Goal: Transaction & Acquisition: Purchase product/service

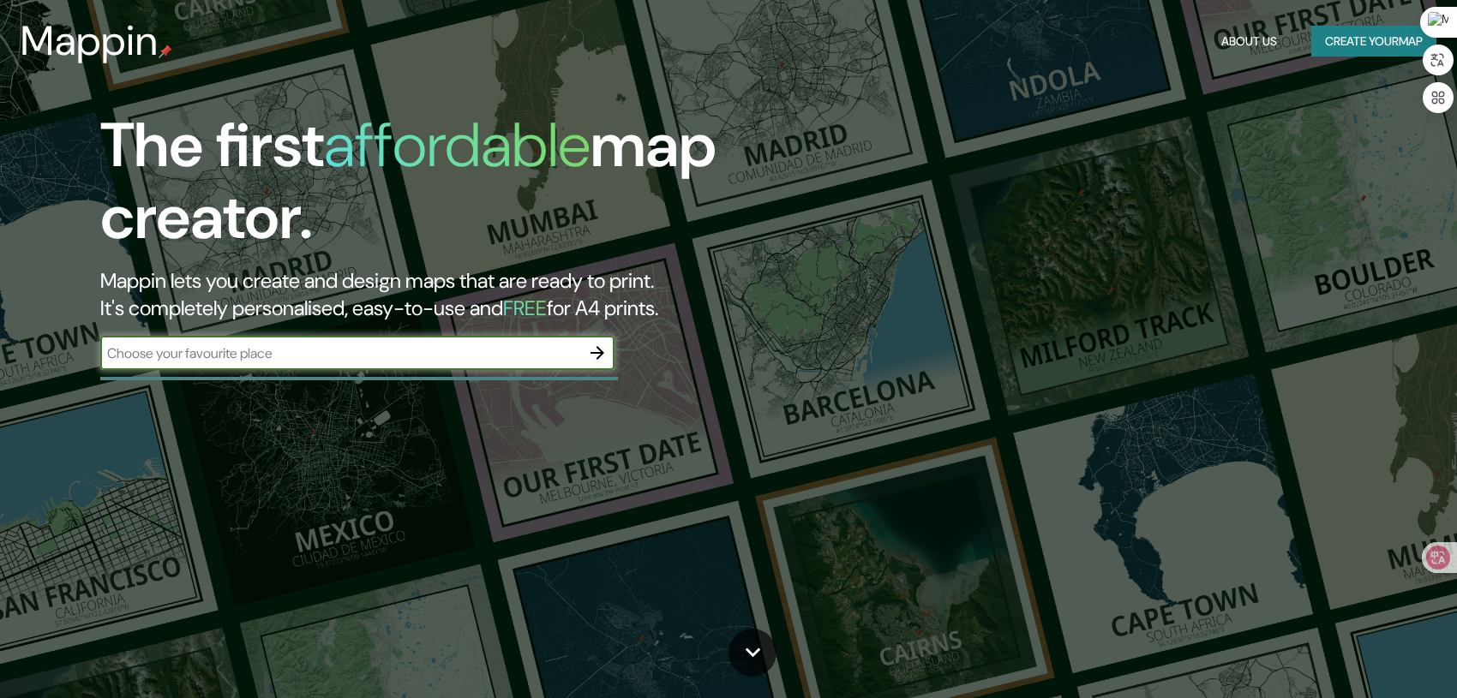
type input "C"
type input "b"
type input "BEIJING"
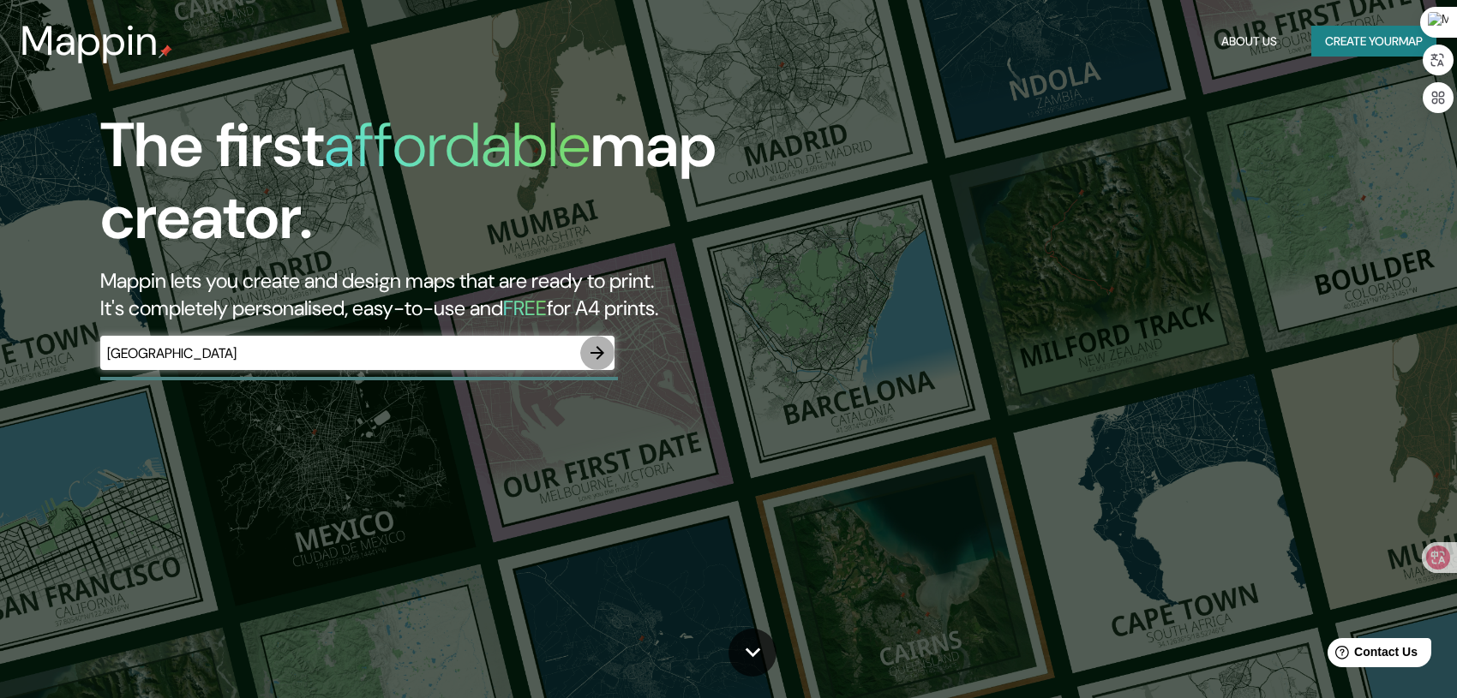
click at [596, 351] on icon "button" at bounding box center [597, 353] width 21 height 21
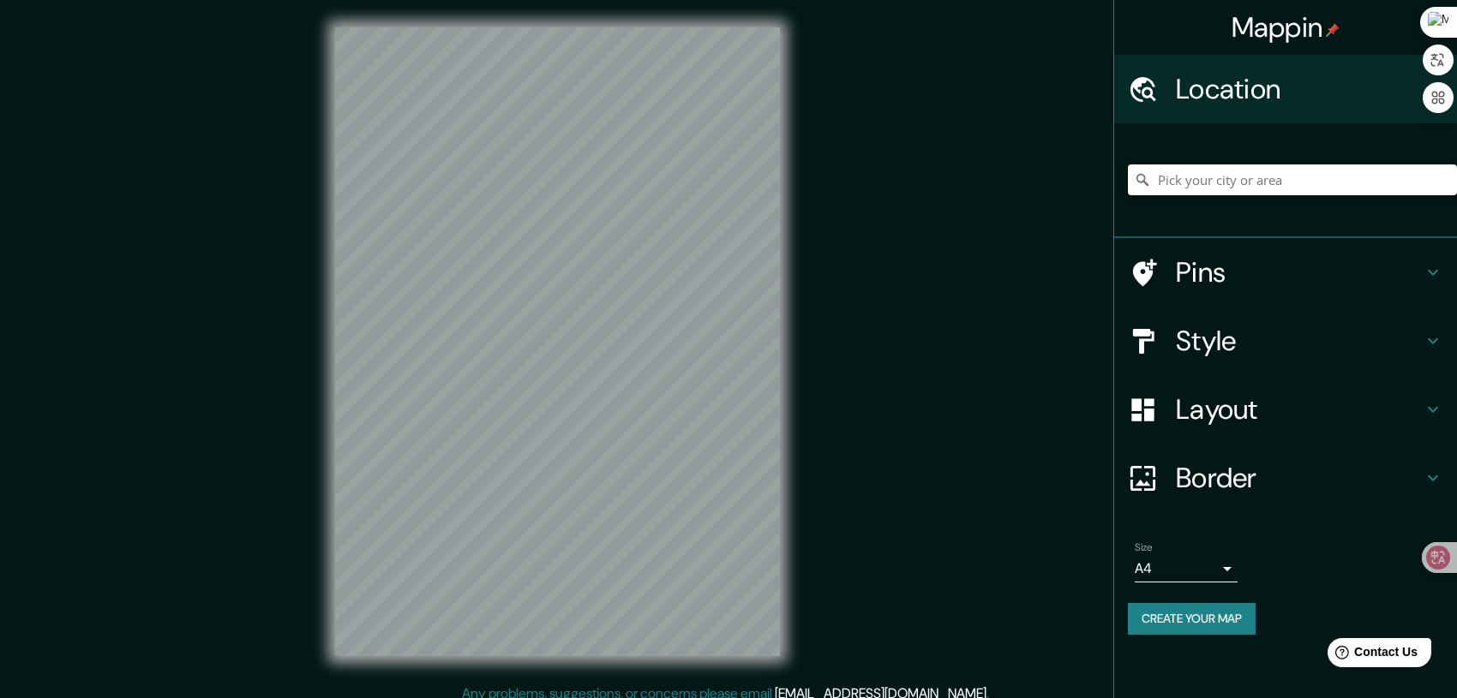
click at [1208, 177] on input "Pick your city or area" at bounding box center [1292, 180] width 329 height 31
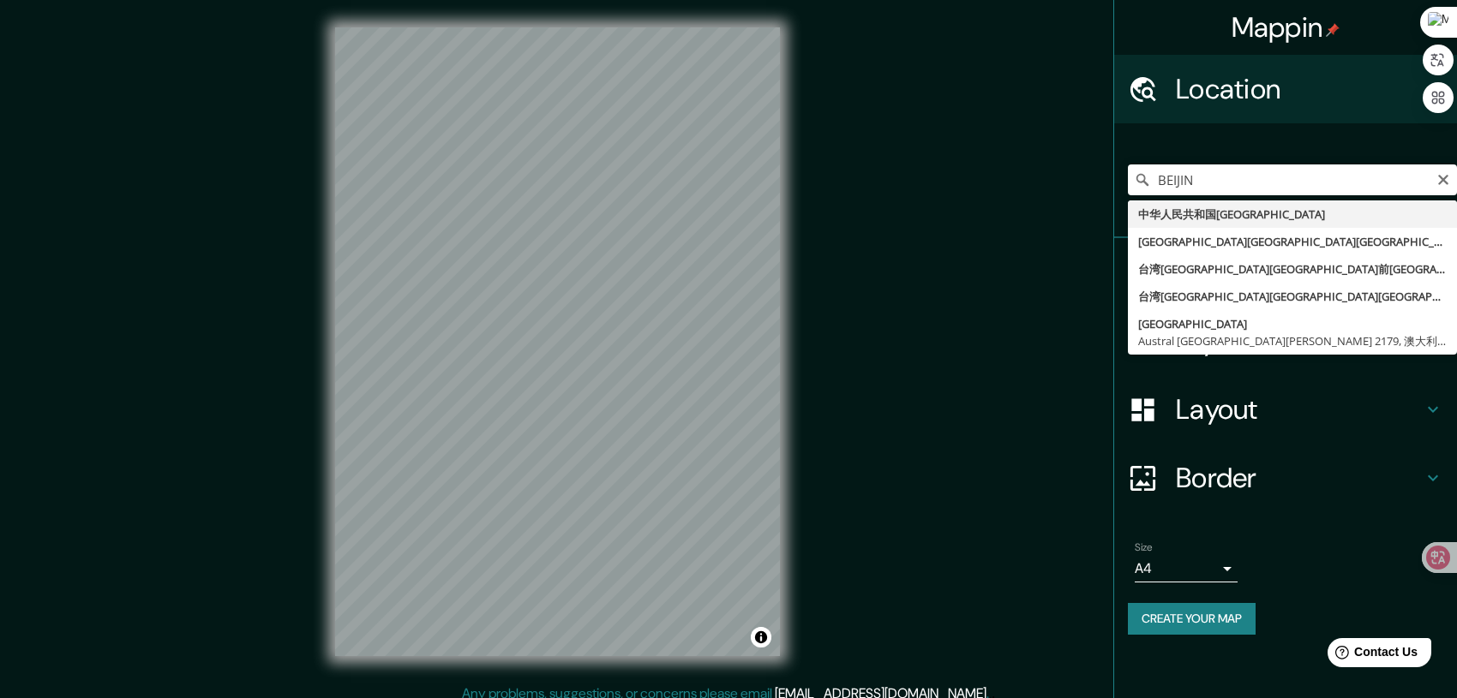
type input "中华人民共和国北京市"
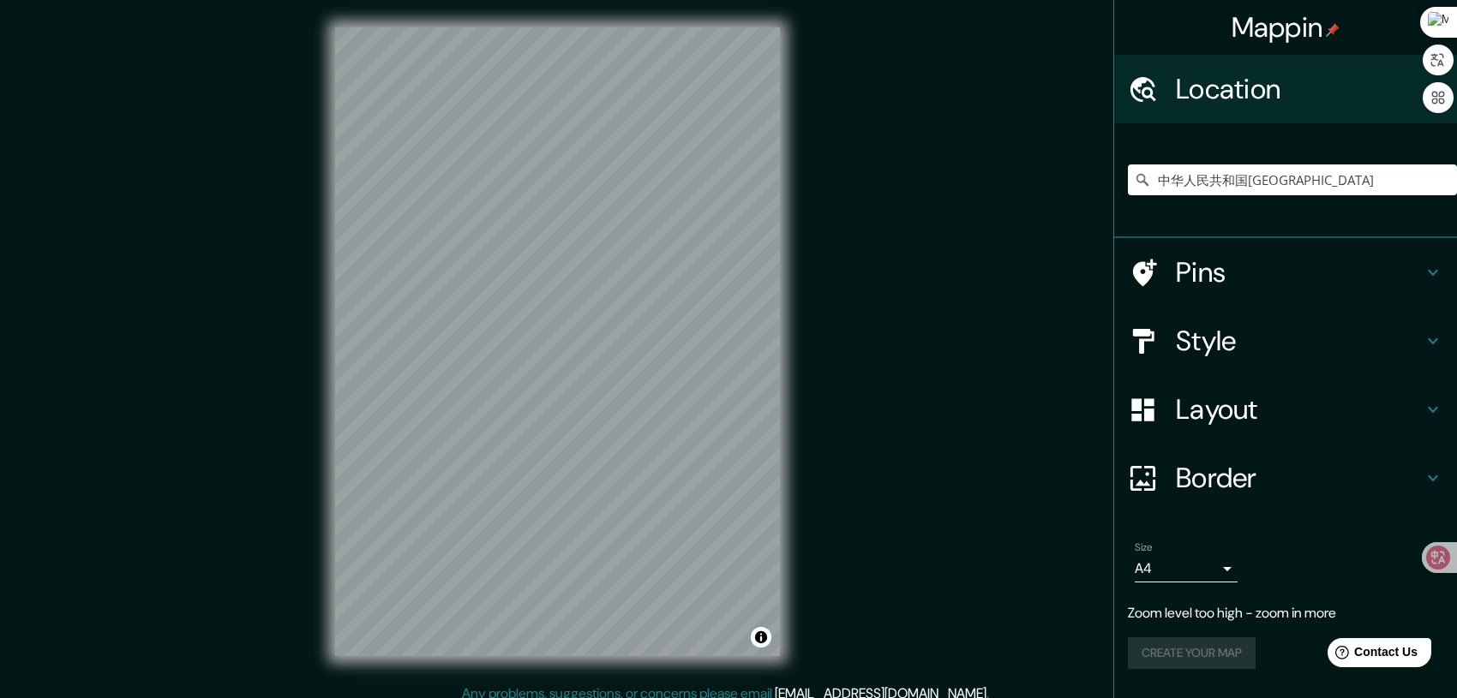
click at [1430, 279] on icon at bounding box center [1433, 272] width 21 height 21
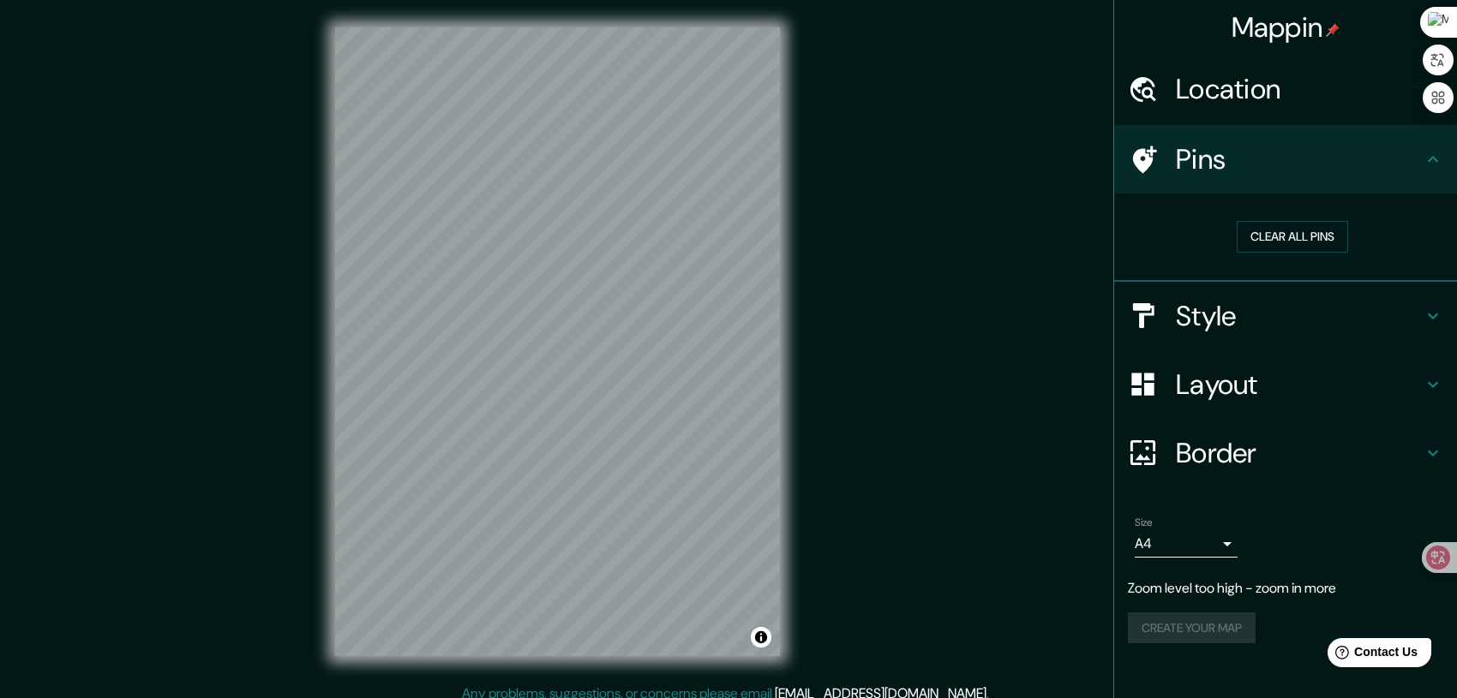
click at [1365, 319] on h4 "Style" at bounding box center [1299, 316] width 247 height 34
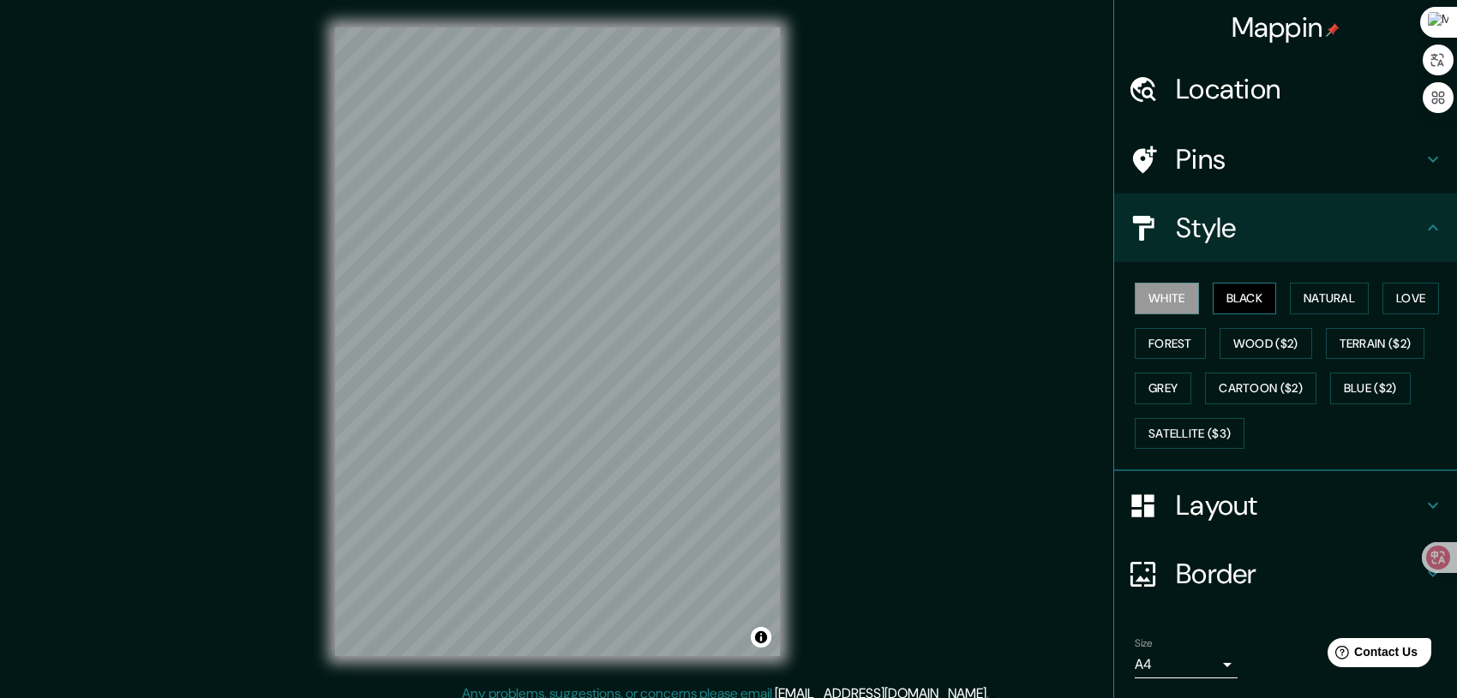
click at [1248, 308] on button "Black" at bounding box center [1245, 299] width 64 height 32
click at [1246, 307] on button "Black" at bounding box center [1245, 299] width 64 height 32
click at [1243, 303] on button "Black" at bounding box center [1245, 299] width 64 height 32
click at [1265, 346] on button "Wood ($2)" at bounding box center [1266, 344] width 93 height 32
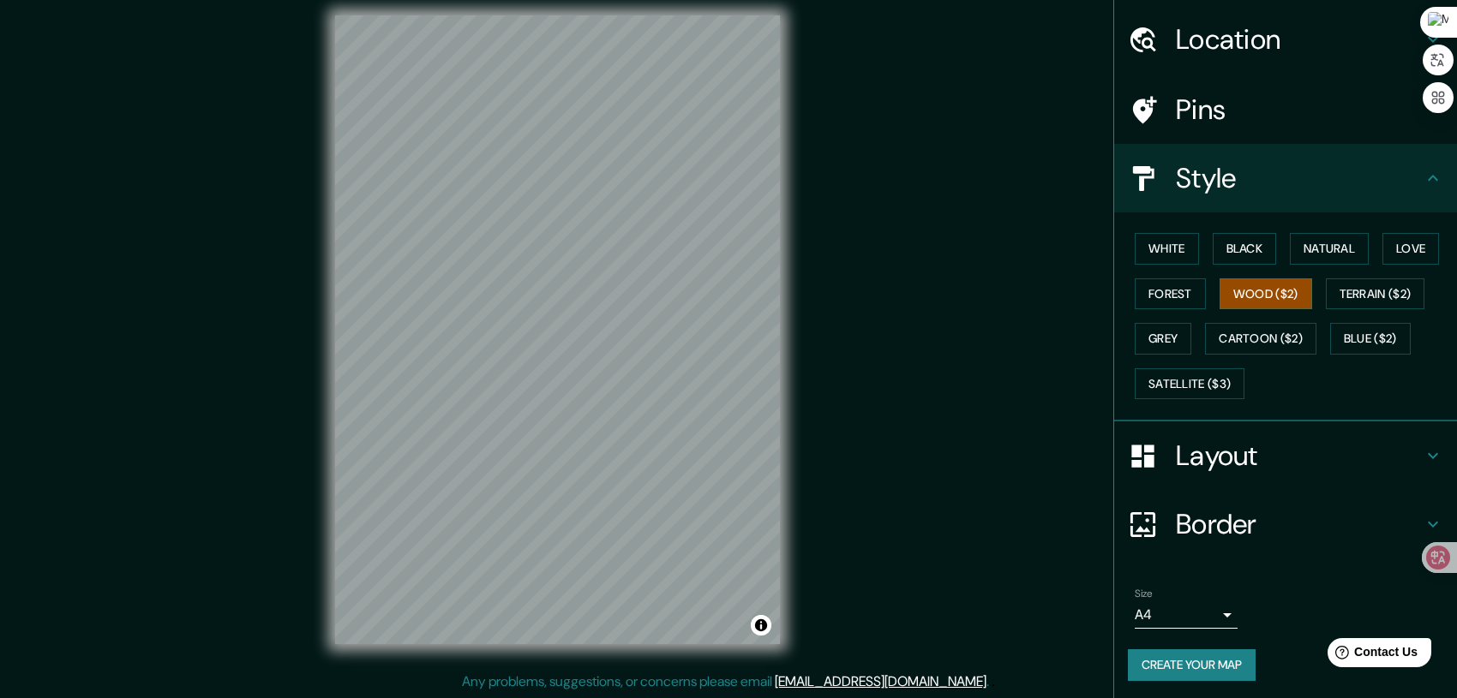
scroll to position [52, 0]
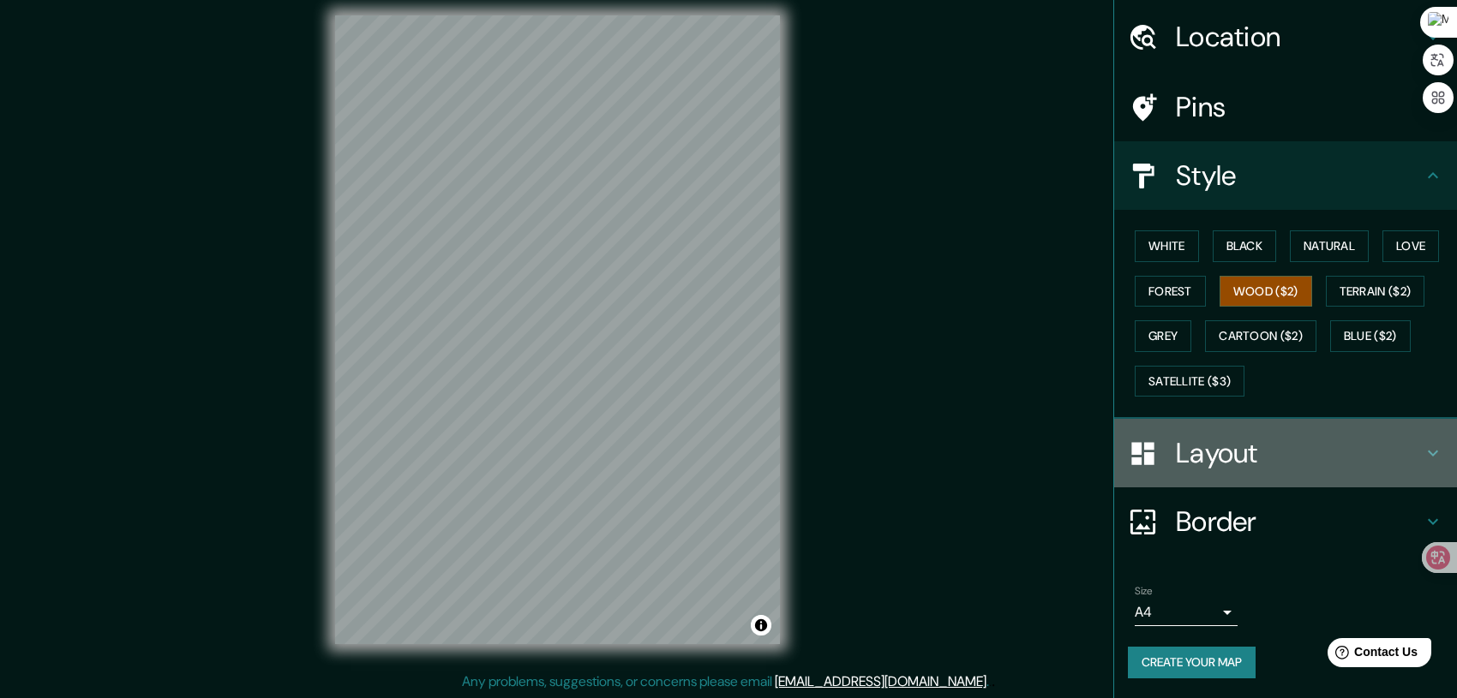
click at [1423, 459] on icon at bounding box center [1433, 453] width 21 height 21
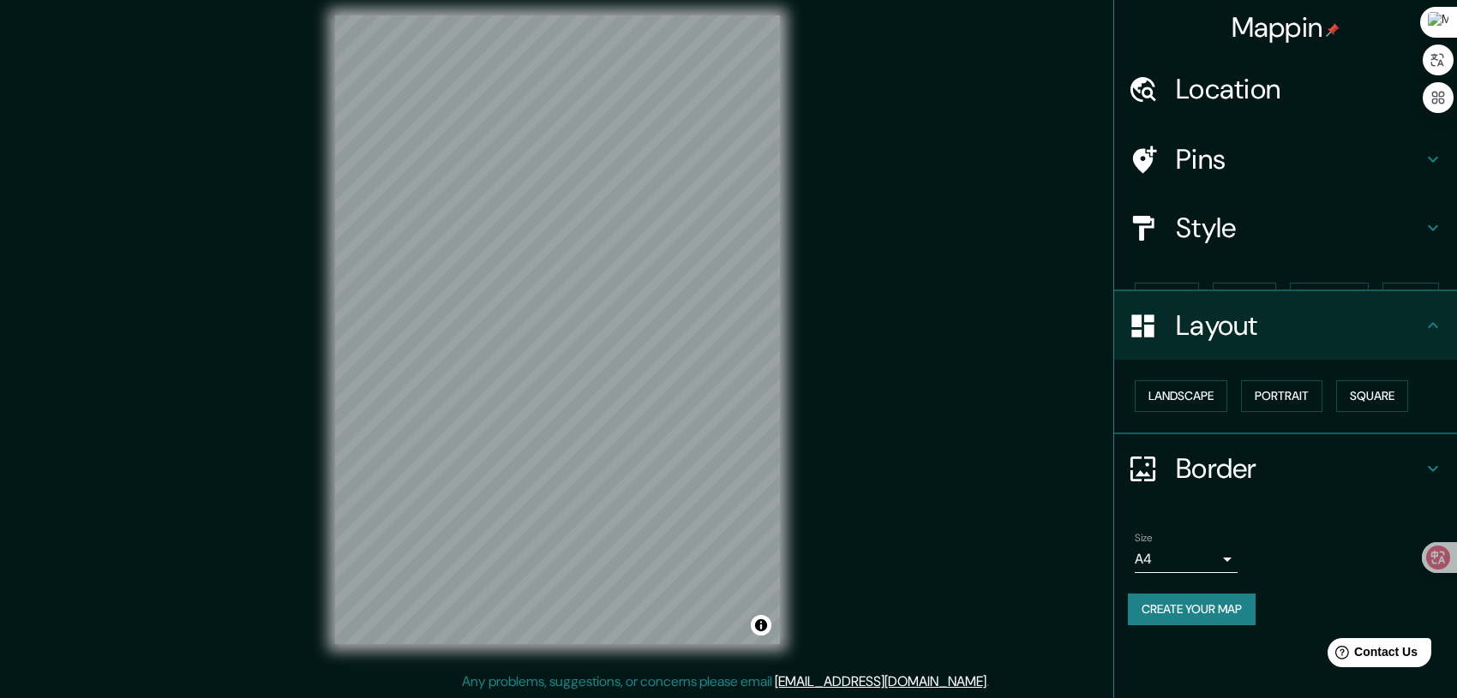
scroll to position [0, 0]
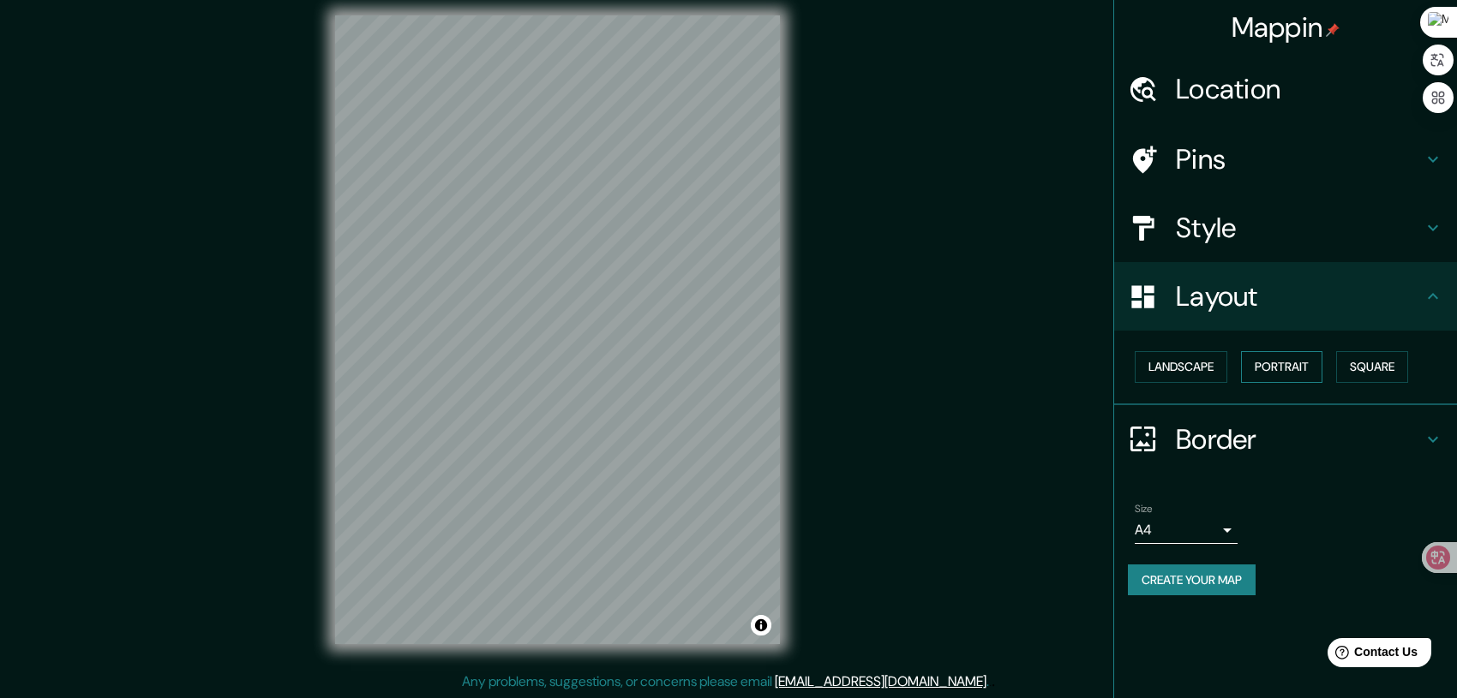
click at [1279, 375] on button "Portrait" at bounding box center [1281, 367] width 81 height 32
click at [1425, 441] on icon at bounding box center [1433, 439] width 21 height 21
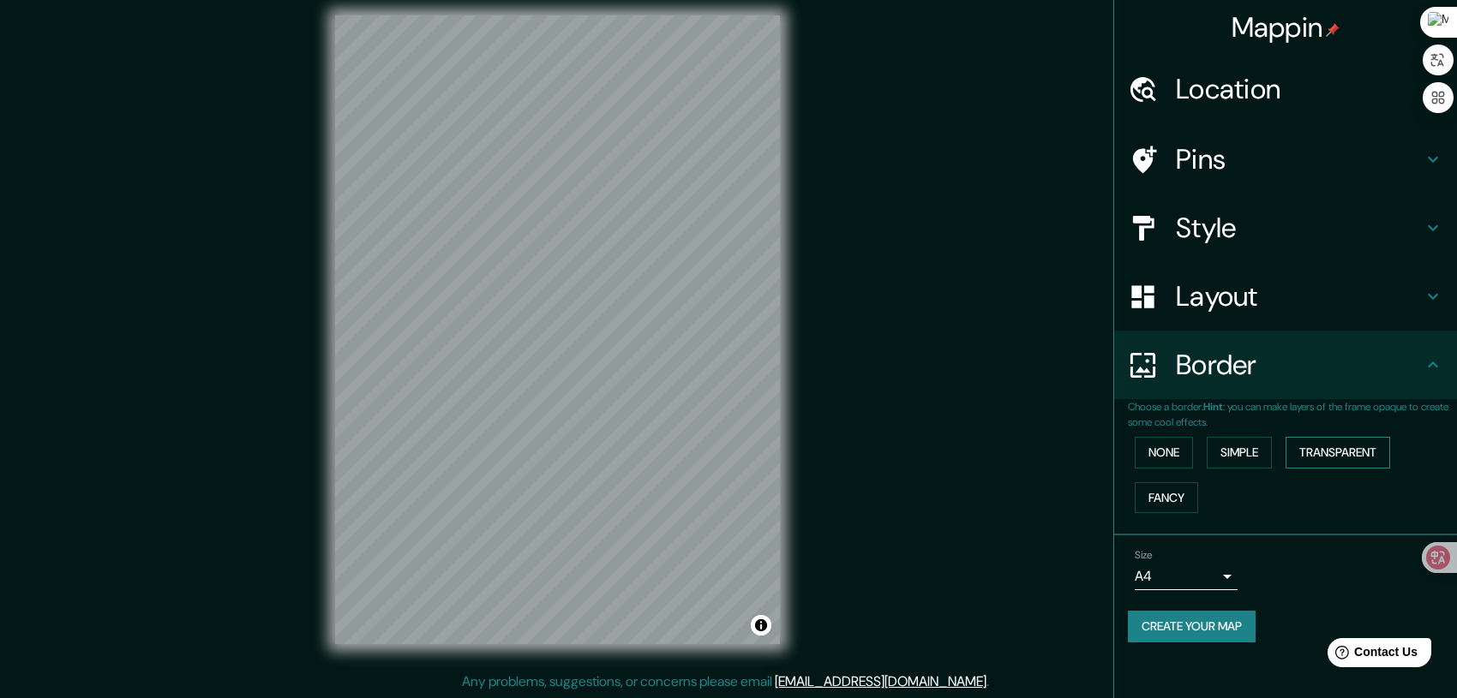
click at [1317, 452] on button "Transparent" at bounding box center [1338, 453] width 105 height 32
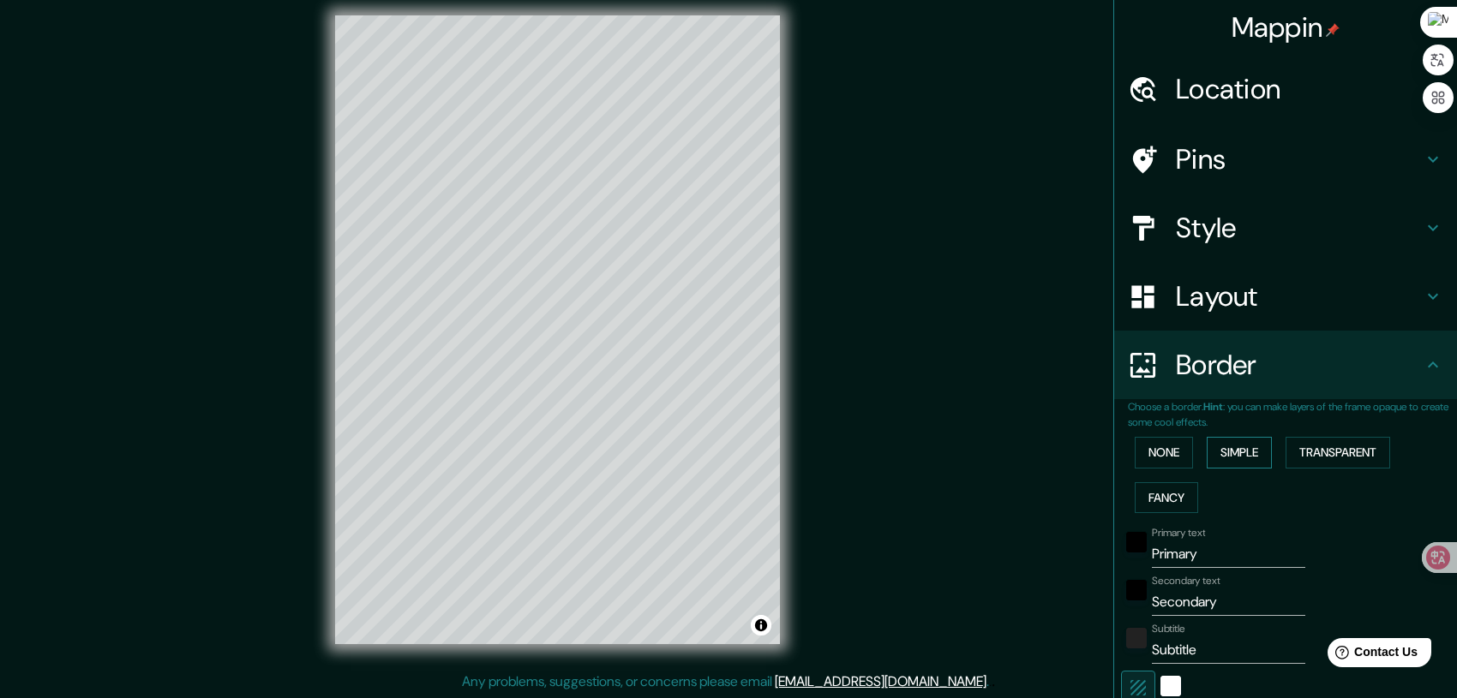
click at [1225, 459] on button "Simple" at bounding box center [1239, 453] width 65 height 32
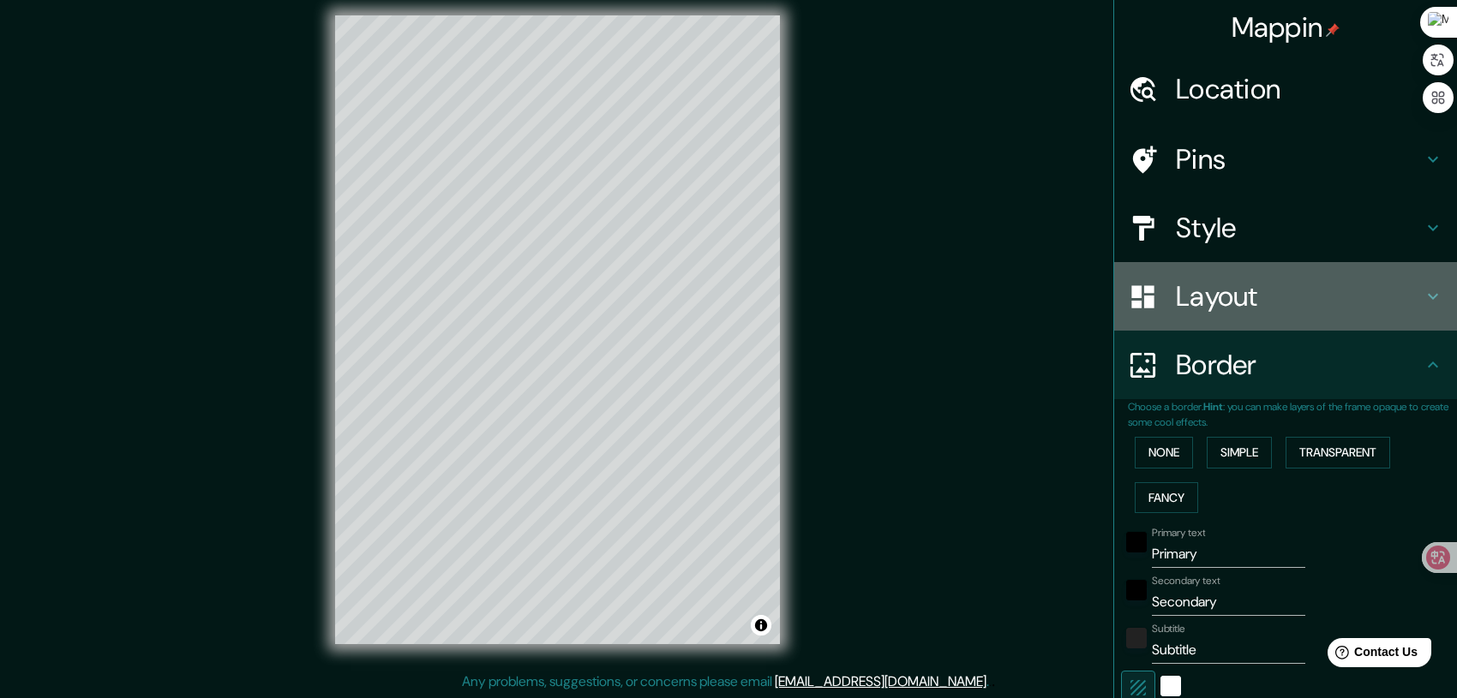
click at [1391, 305] on h4 "Layout" at bounding box center [1299, 296] width 247 height 34
type input "208"
type input "42"
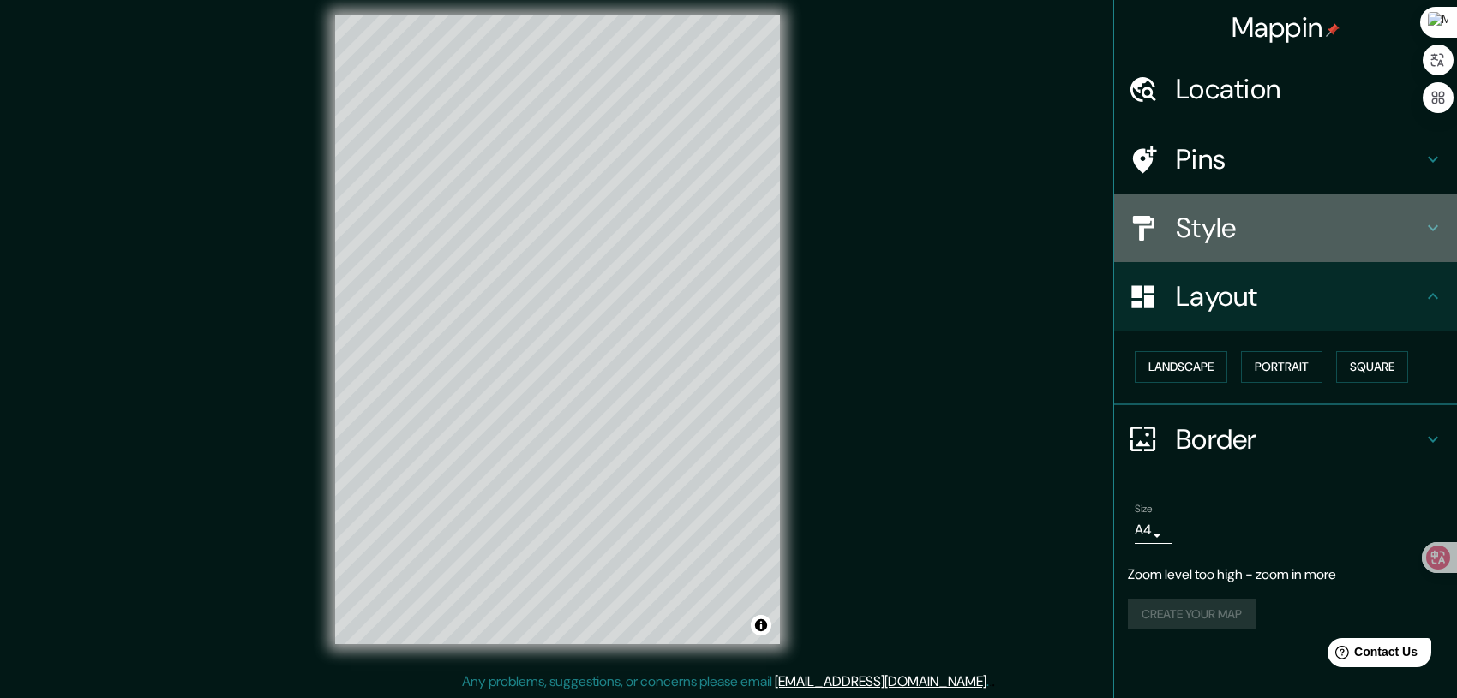
click at [1400, 244] on h4 "Style" at bounding box center [1299, 228] width 247 height 34
type input "208"
type input "42"
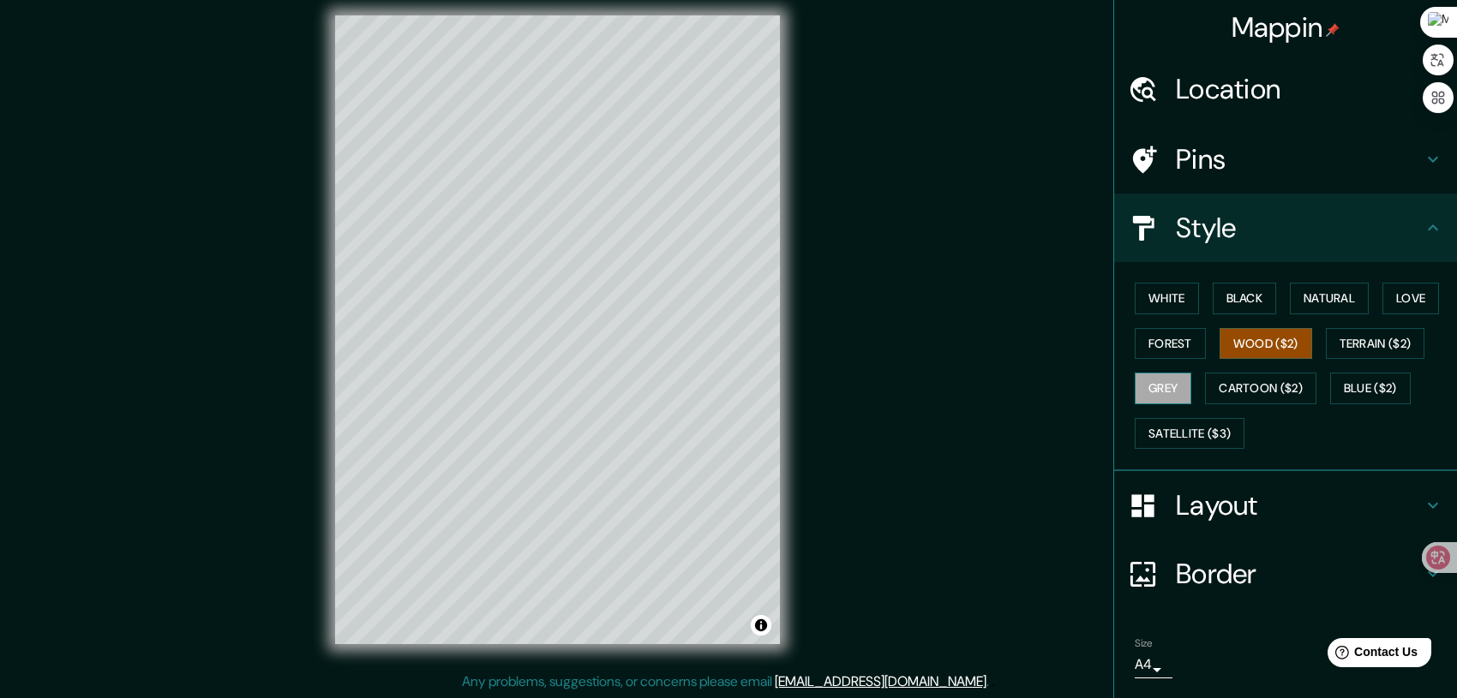
click at [1159, 396] on button "Grey" at bounding box center [1163, 389] width 57 height 32
click at [1178, 300] on button "White" at bounding box center [1167, 299] width 64 height 32
click at [1253, 299] on button "Black" at bounding box center [1245, 299] width 64 height 32
click at [1317, 298] on button "Natural" at bounding box center [1329, 299] width 79 height 32
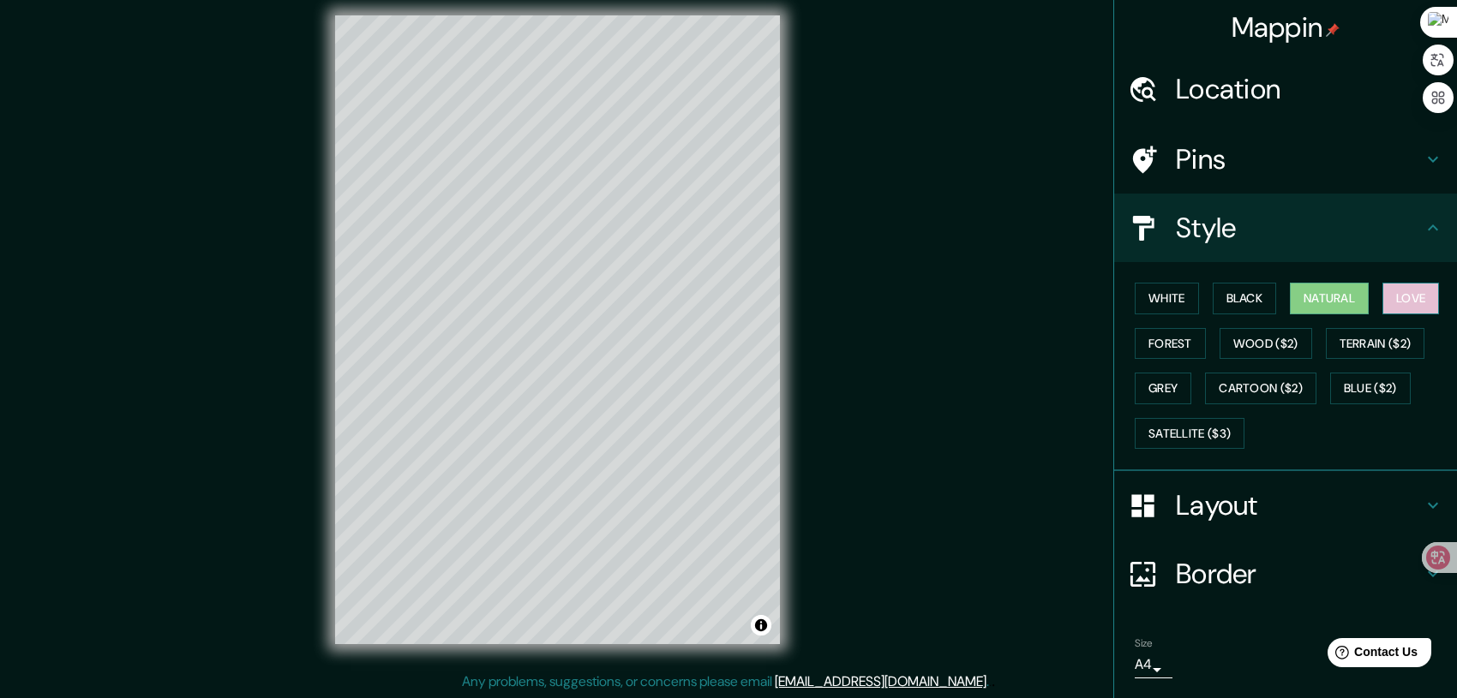
click at [1402, 303] on button "Love" at bounding box center [1410, 299] width 57 height 32
click at [1387, 565] on h4 "Border" at bounding box center [1299, 574] width 247 height 34
type input "208"
type input "42"
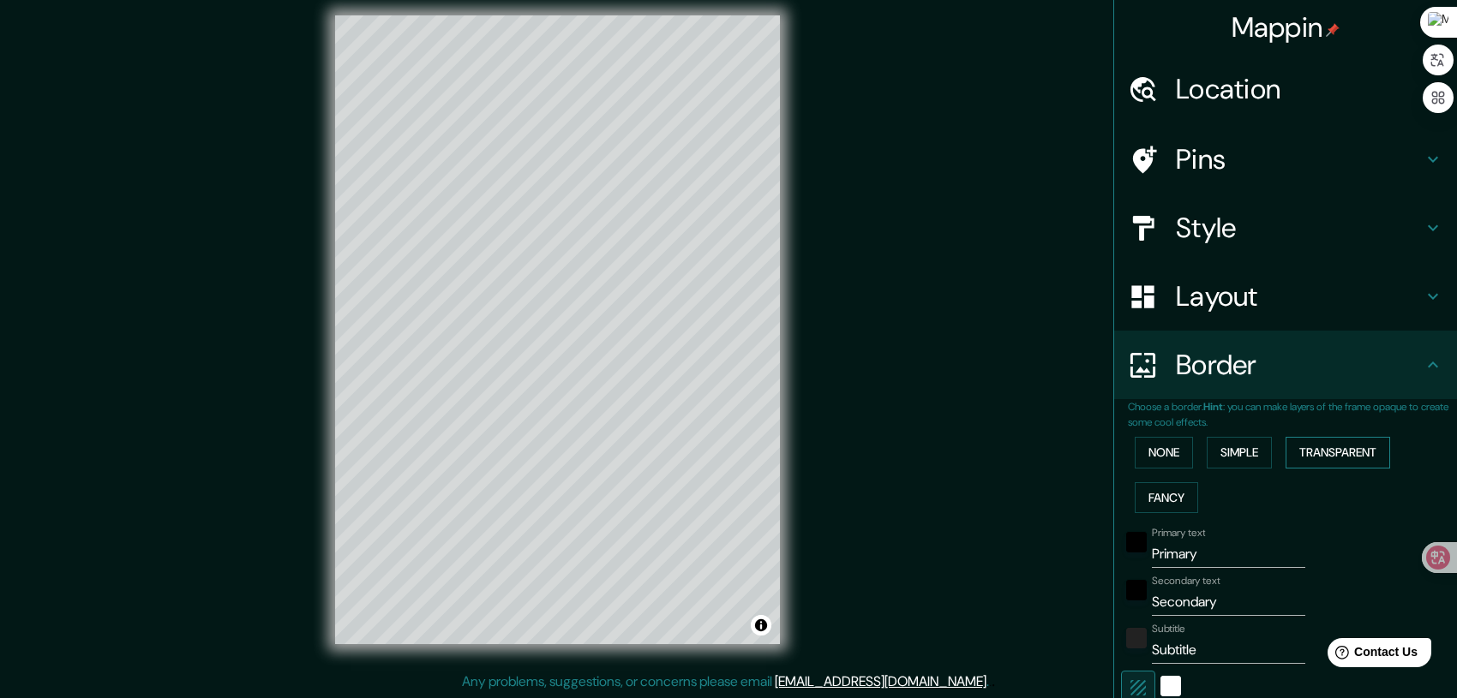
drag, startPoint x: 1384, startPoint y: 519, endPoint x: 1377, endPoint y: 462, distance: 57.8
click at [1373, 456] on ul "Location 中华人民共和国北京市 Pins Style Layout Border Choose a border. Hint : you can ma…" at bounding box center [1285, 532] width 343 height 955
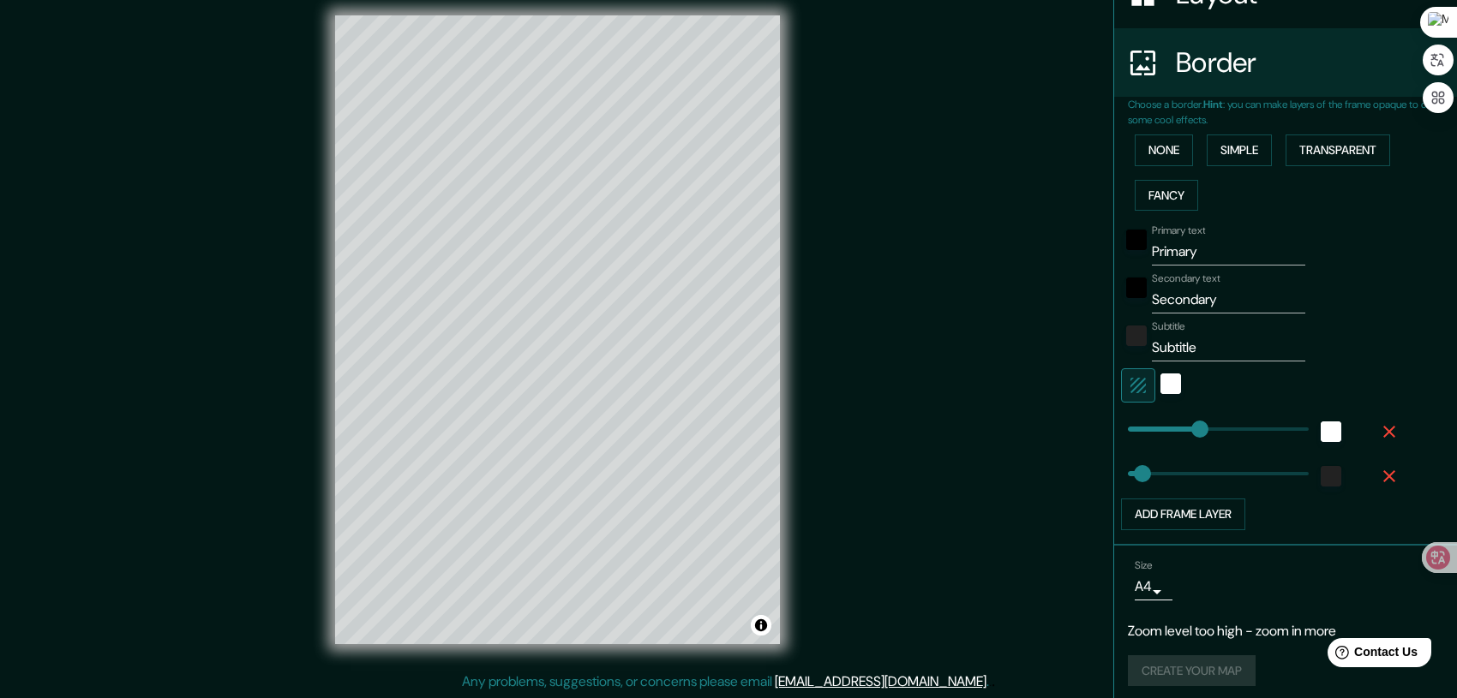
scroll to position [311, 0]
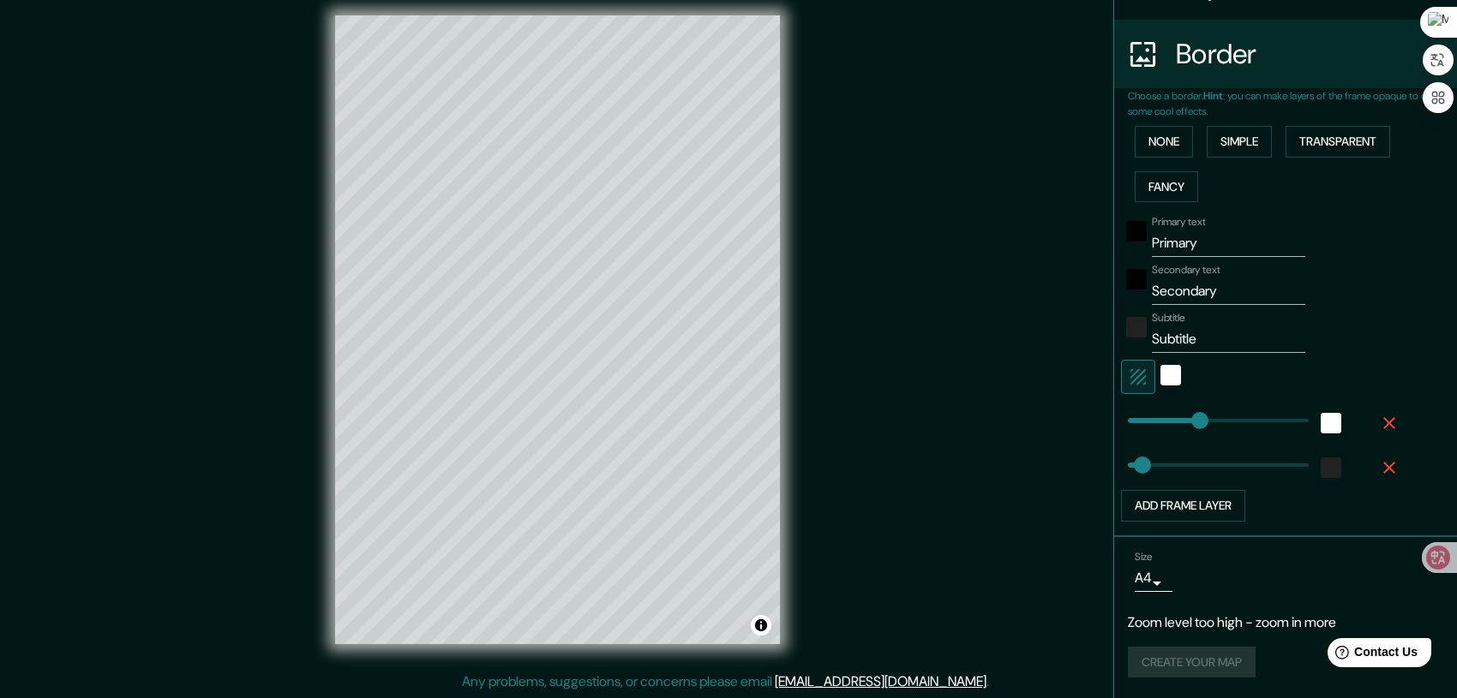
type input "208"
type input "42"
click at [1162, 378] on div "white" at bounding box center [1170, 375] width 21 height 21
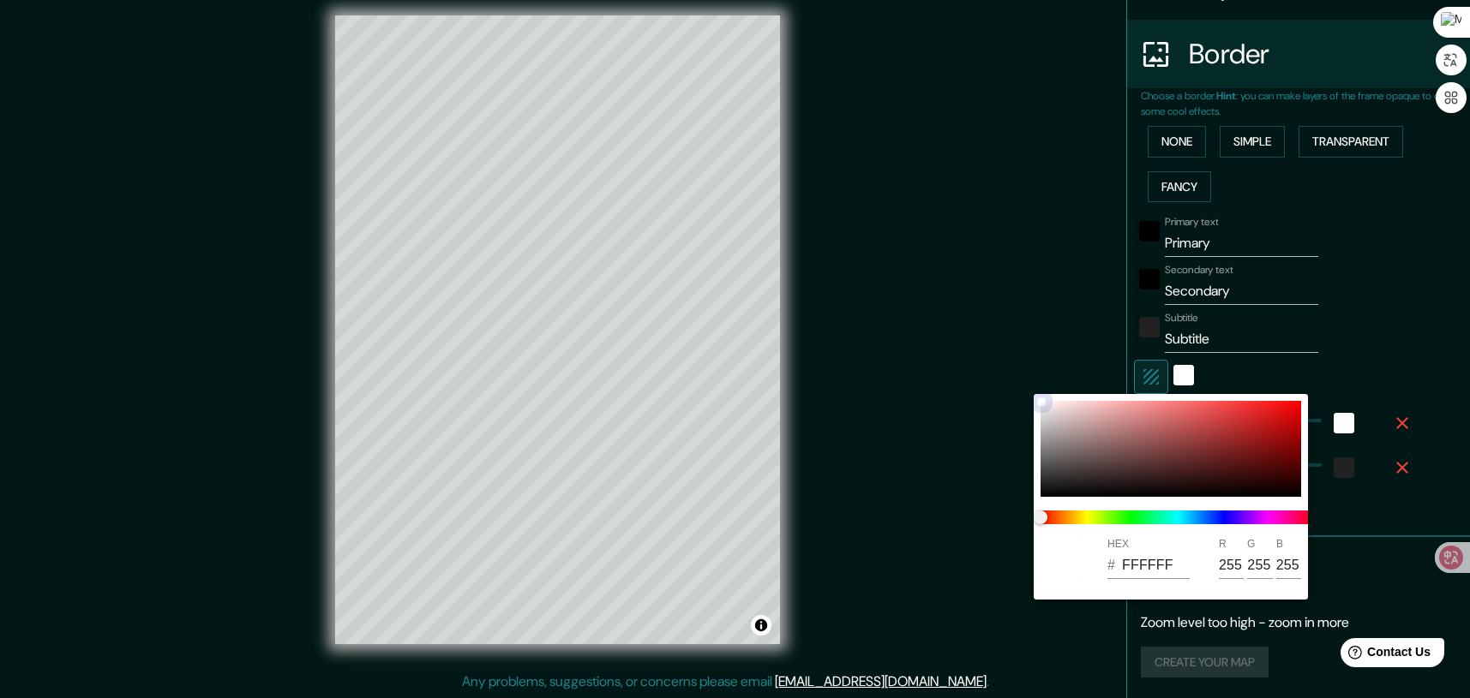
click at [1230, 437] on div at bounding box center [1170, 449] width 261 height 96
type input "208"
type input "42"
type input "A02B2B"
type input "160"
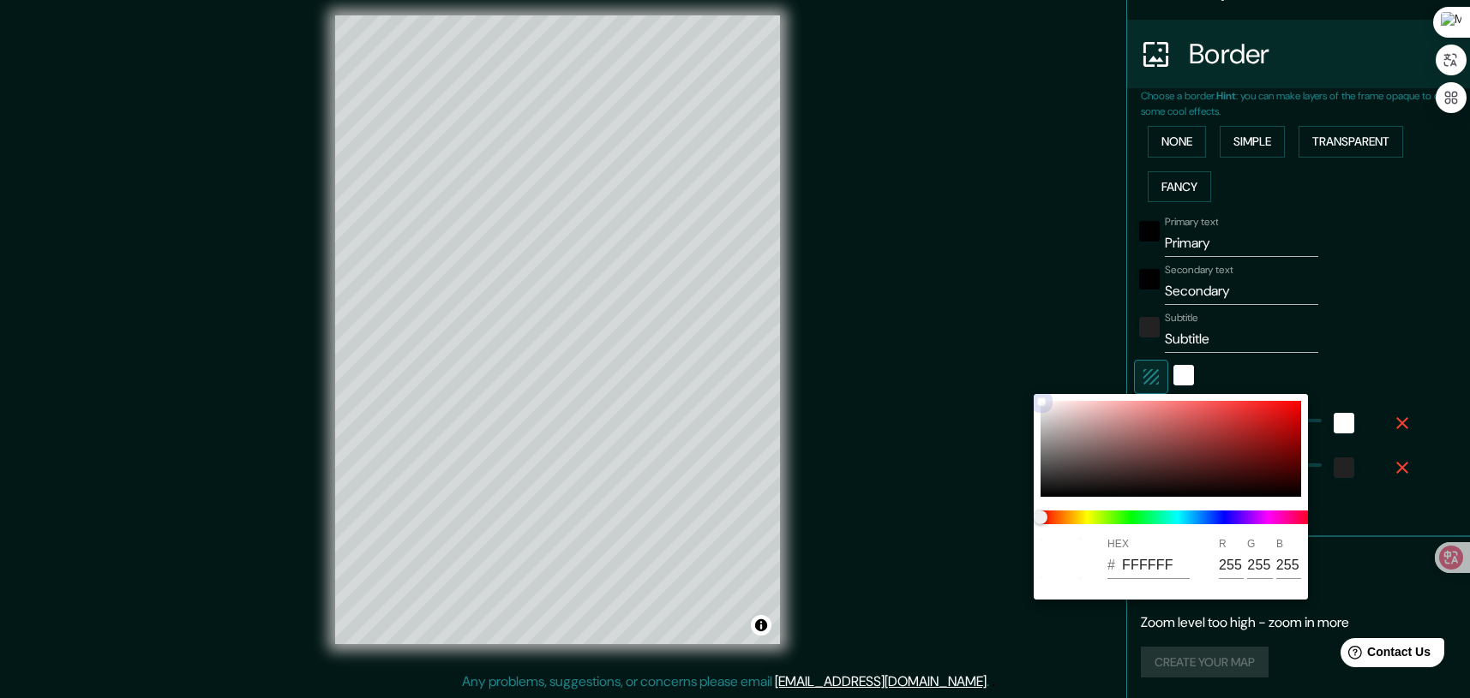
type input "43"
click at [1232, 422] on div at bounding box center [1170, 449] width 261 height 96
type input "208"
type input "42"
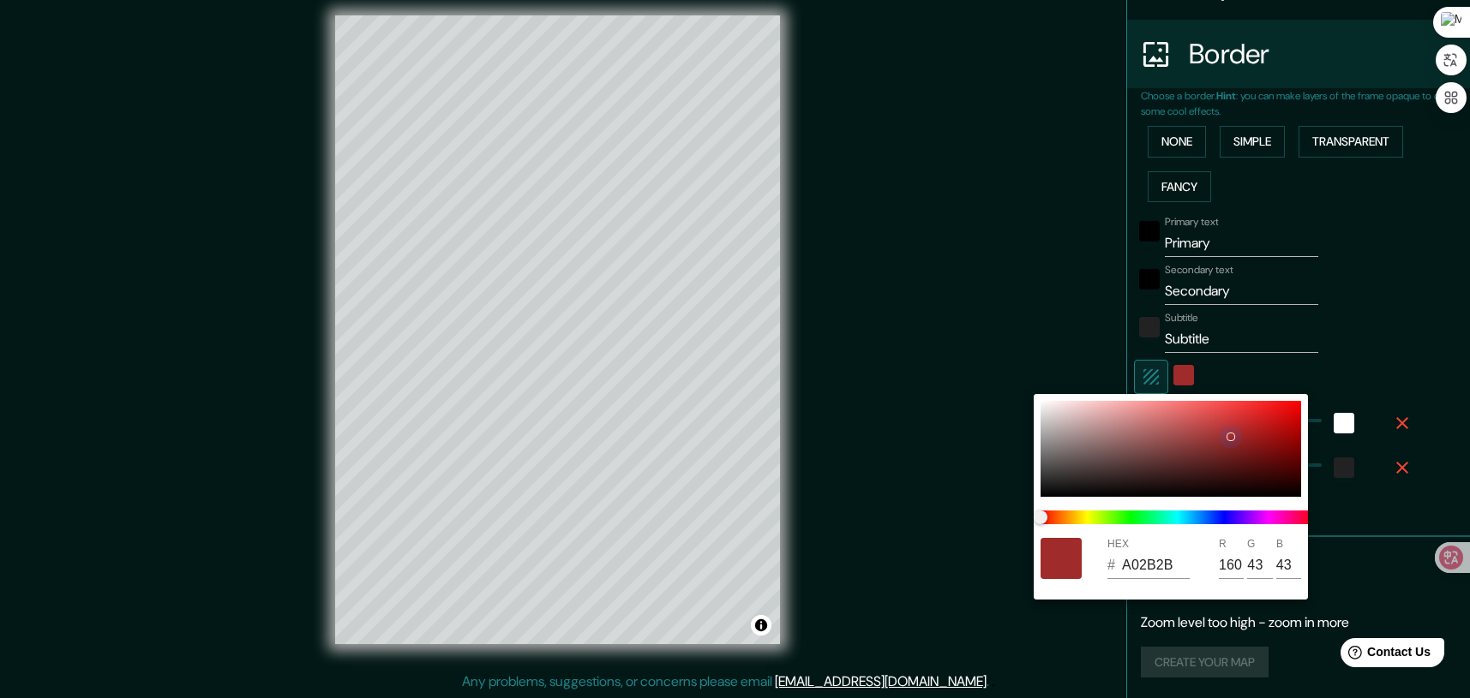
type input "C73434"
type input "199"
type input "52"
click at [1196, 425] on div at bounding box center [1170, 449] width 261 height 96
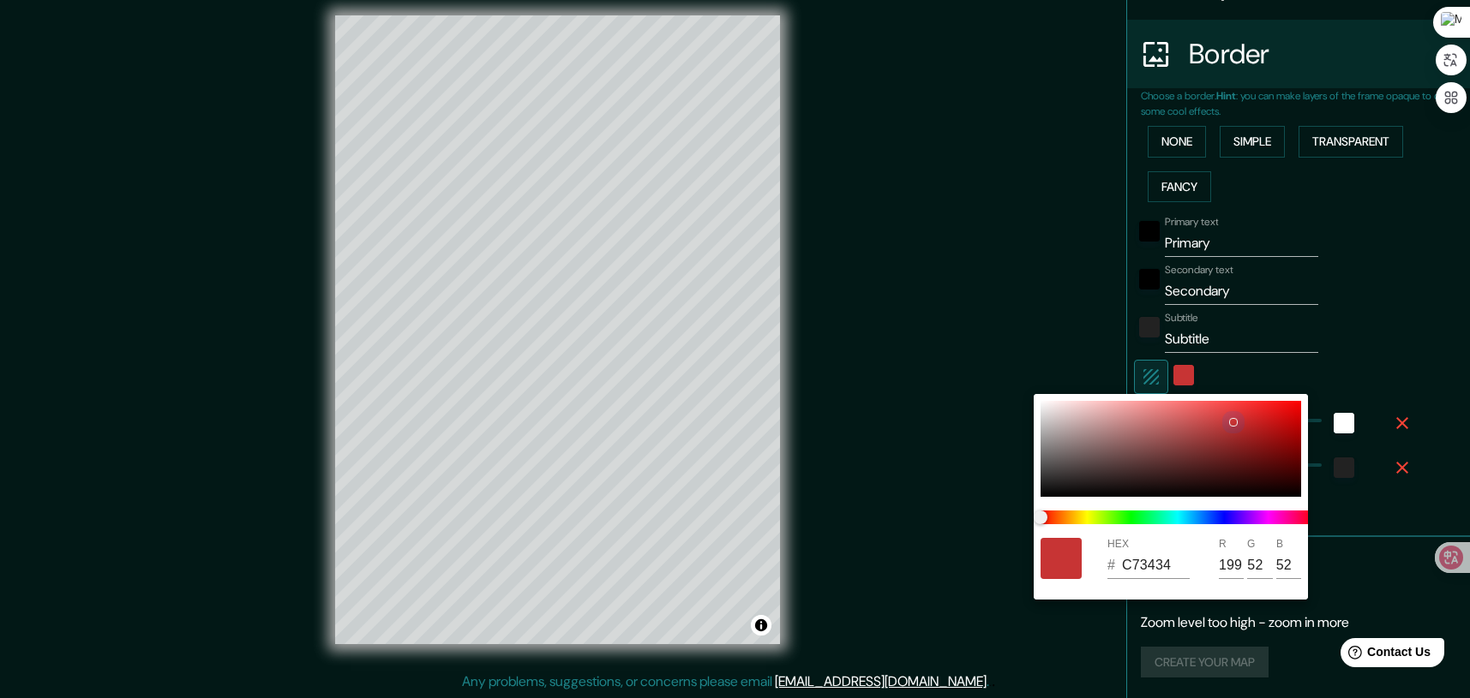
type input "208"
type input "42"
type input "C04D4D"
type input "192"
type input "77"
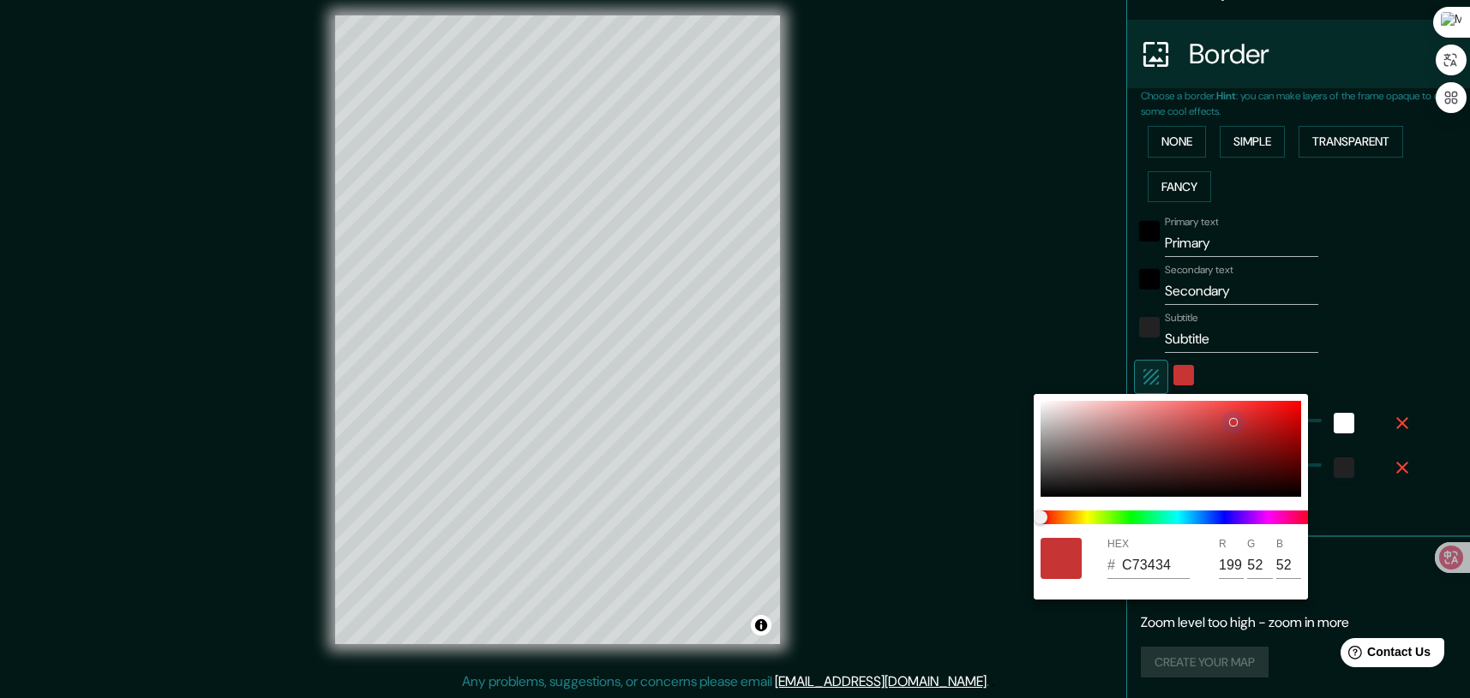
type input "77"
click at [1389, 469] on div at bounding box center [735, 349] width 1470 height 698
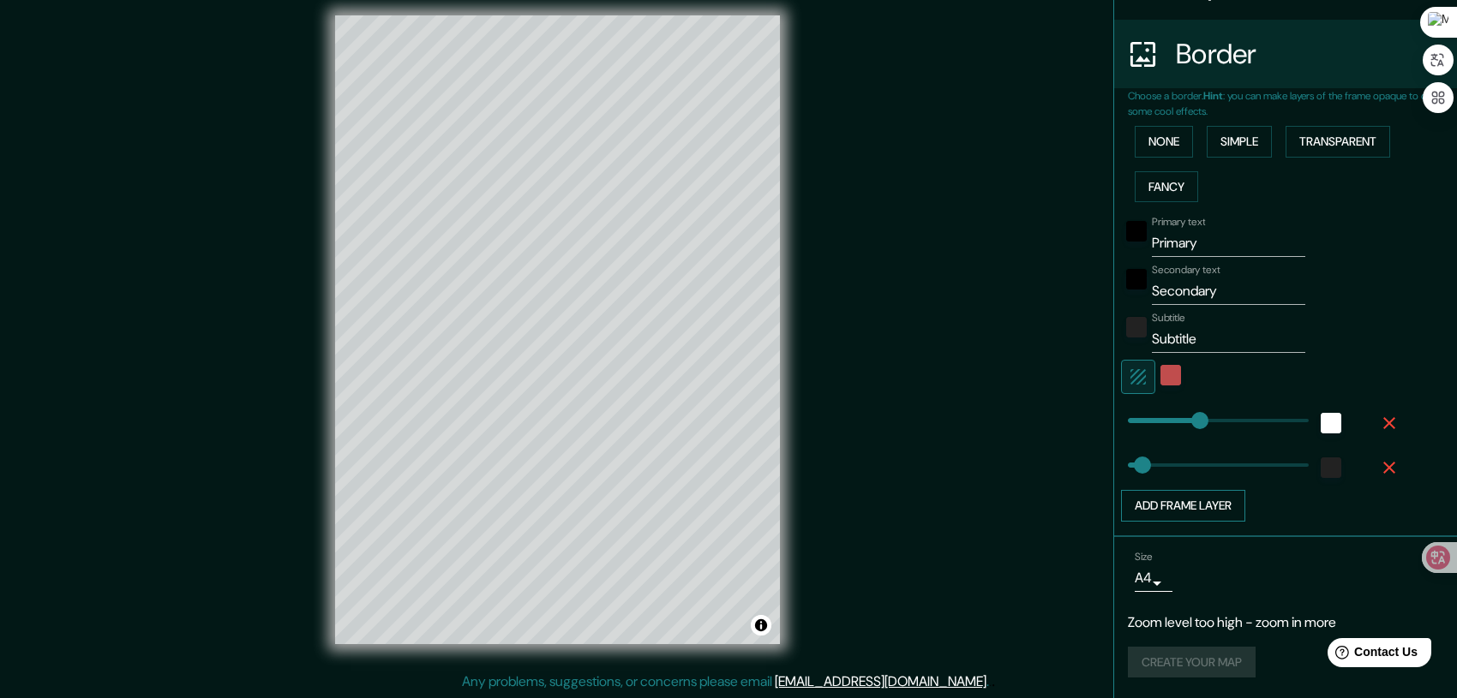
click at [1167, 508] on button "Add frame layer" at bounding box center [1183, 506] width 124 height 32
type input "208"
type input "42"
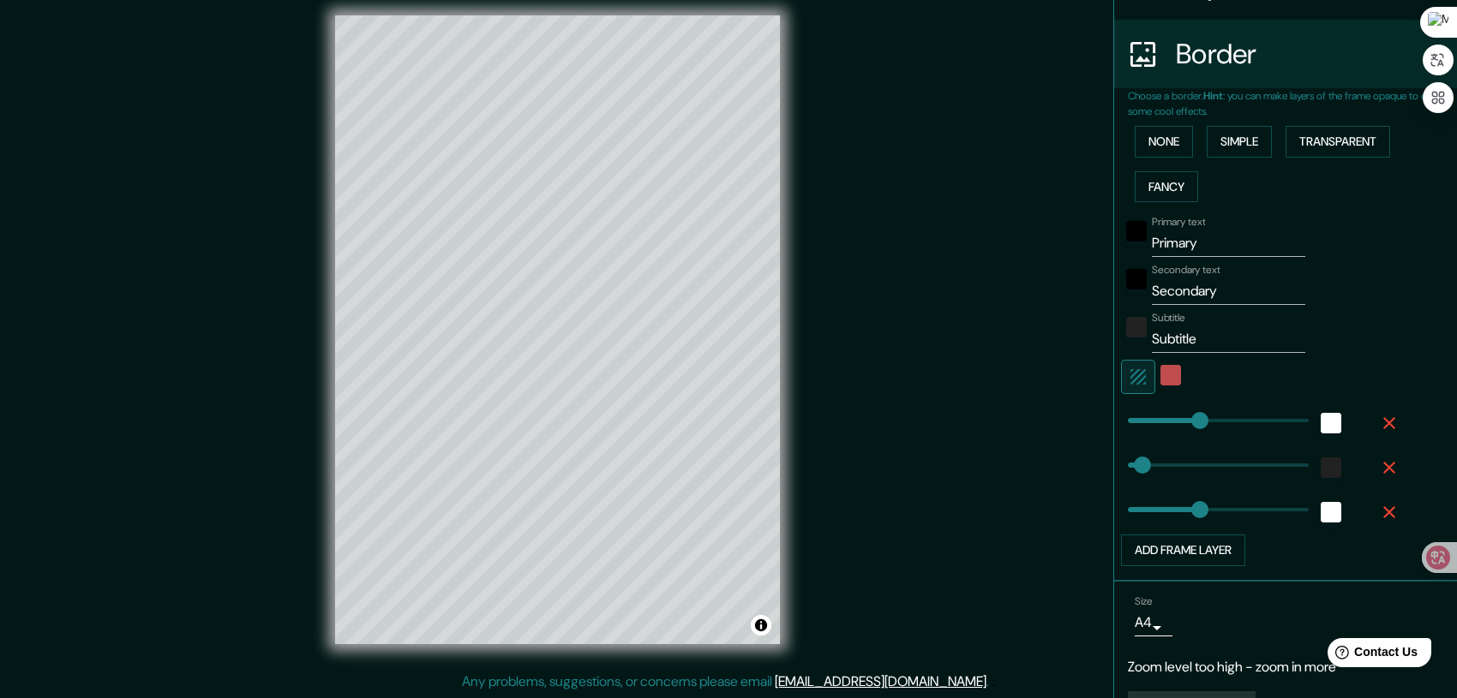
type input "208"
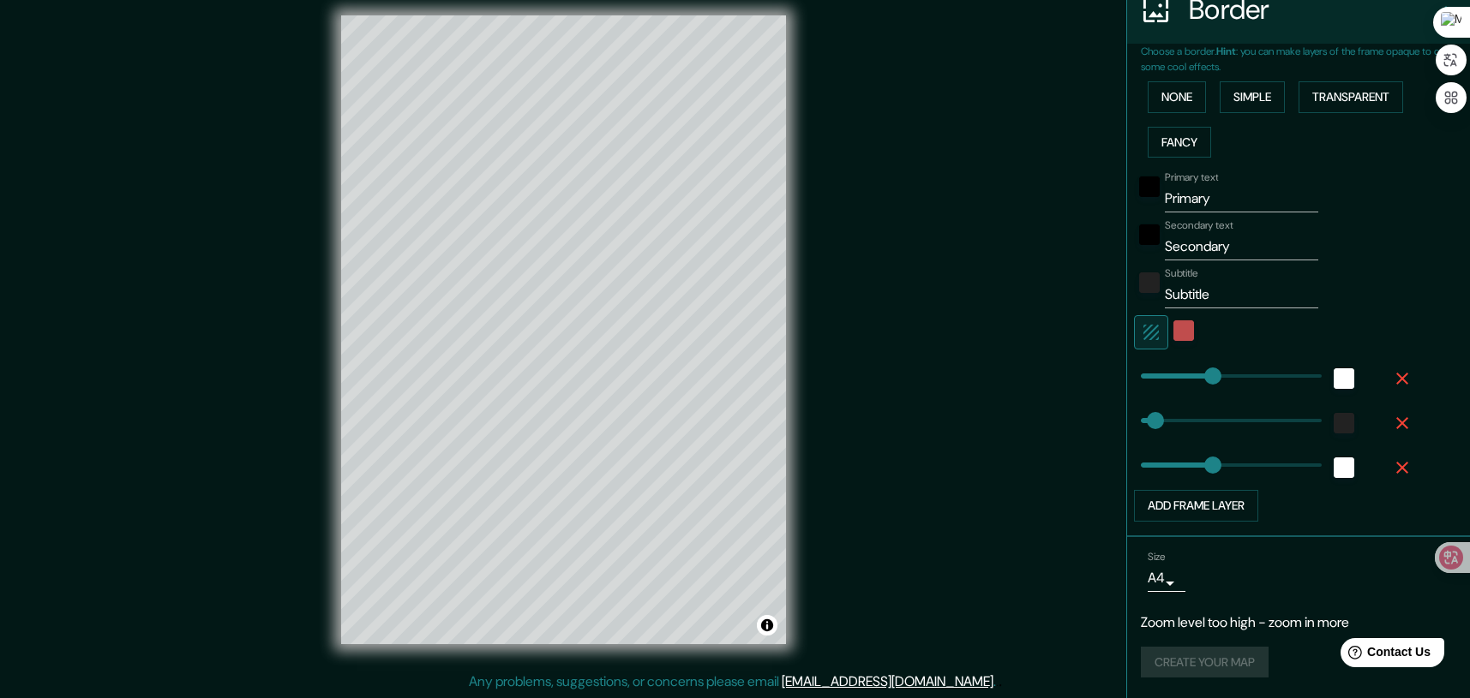
click at [1143, 589] on body "Mappin Location 中华人民共和国北京市 Pins Style Layout Border Choose a border. Hint : you…" at bounding box center [735, 337] width 1470 height 698
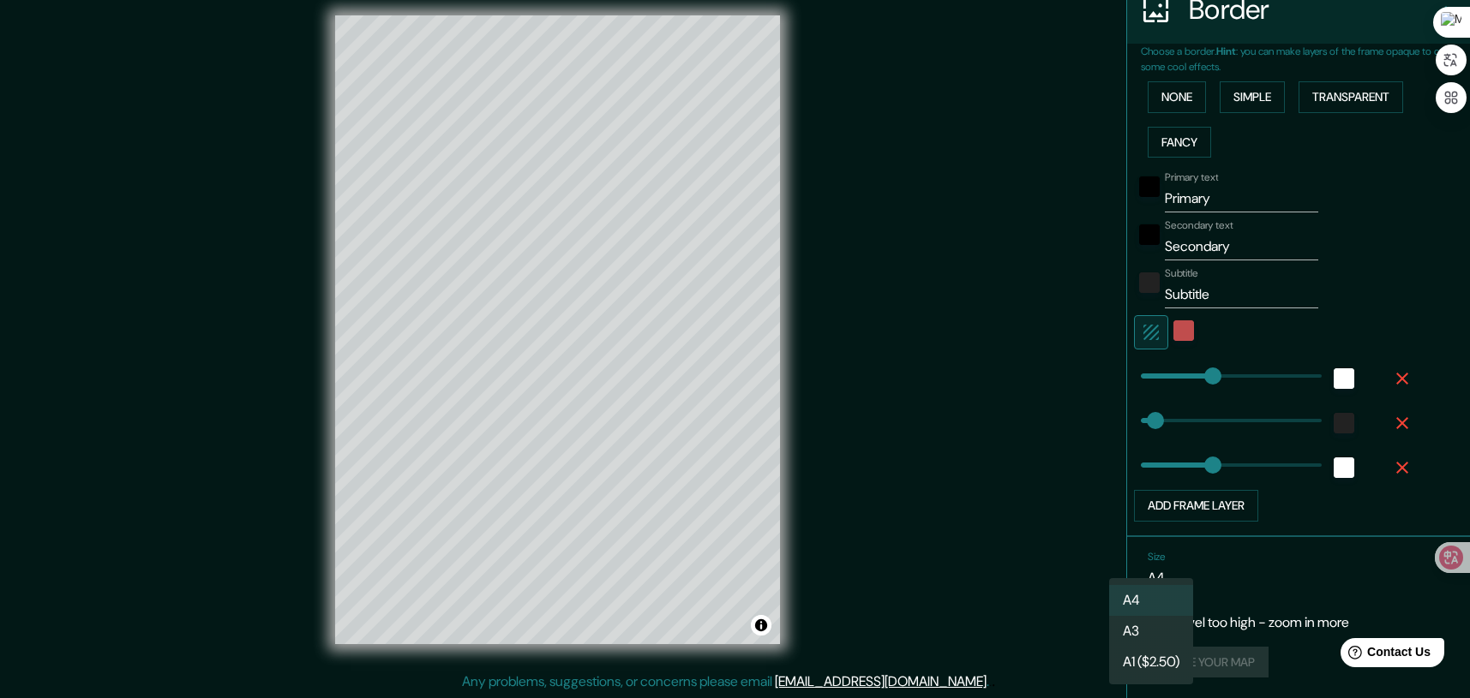
click at [1155, 660] on li "A1 ($2.50)" at bounding box center [1151, 662] width 84 height 31
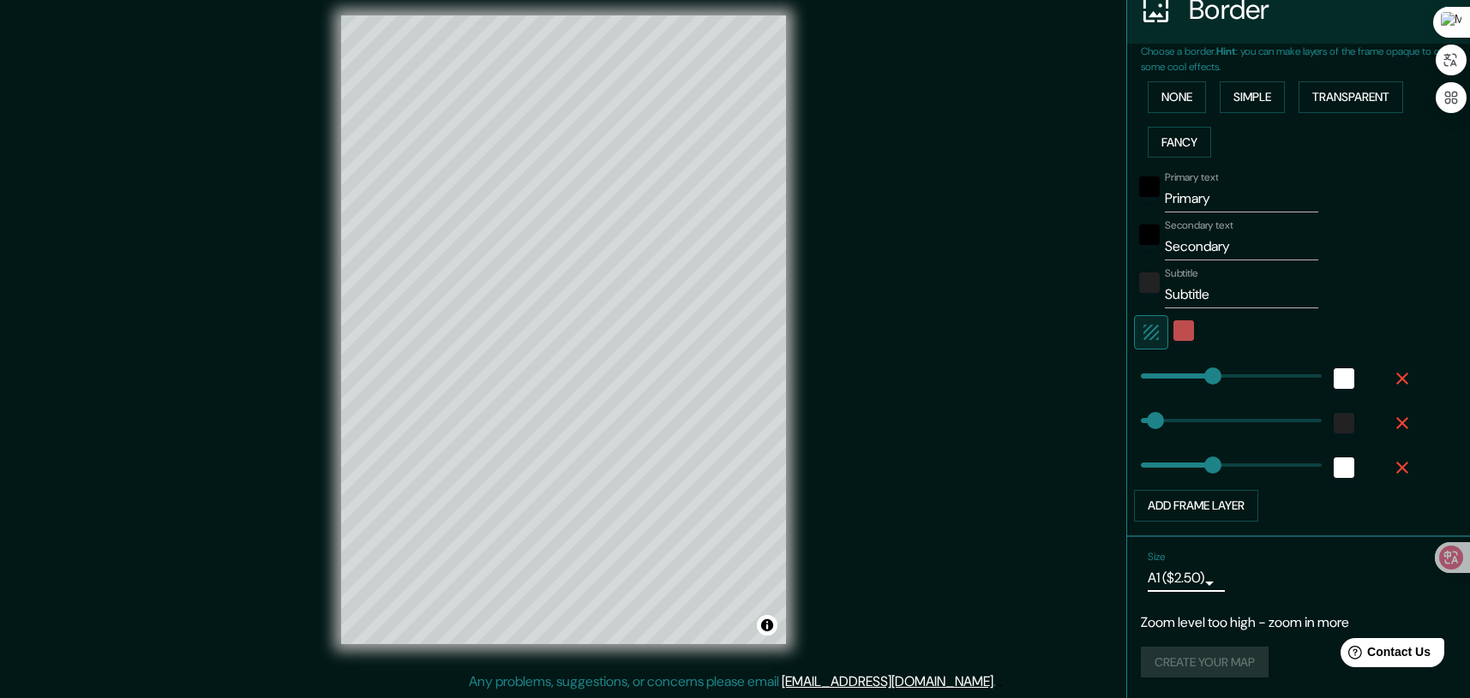
click at [1165, 577] on body "Mappin Location 中华人民共和国北京市 Pins Style Layout Border Choose a border. Hint : you…" at bounding box center [735, 337] width 1470 height 698
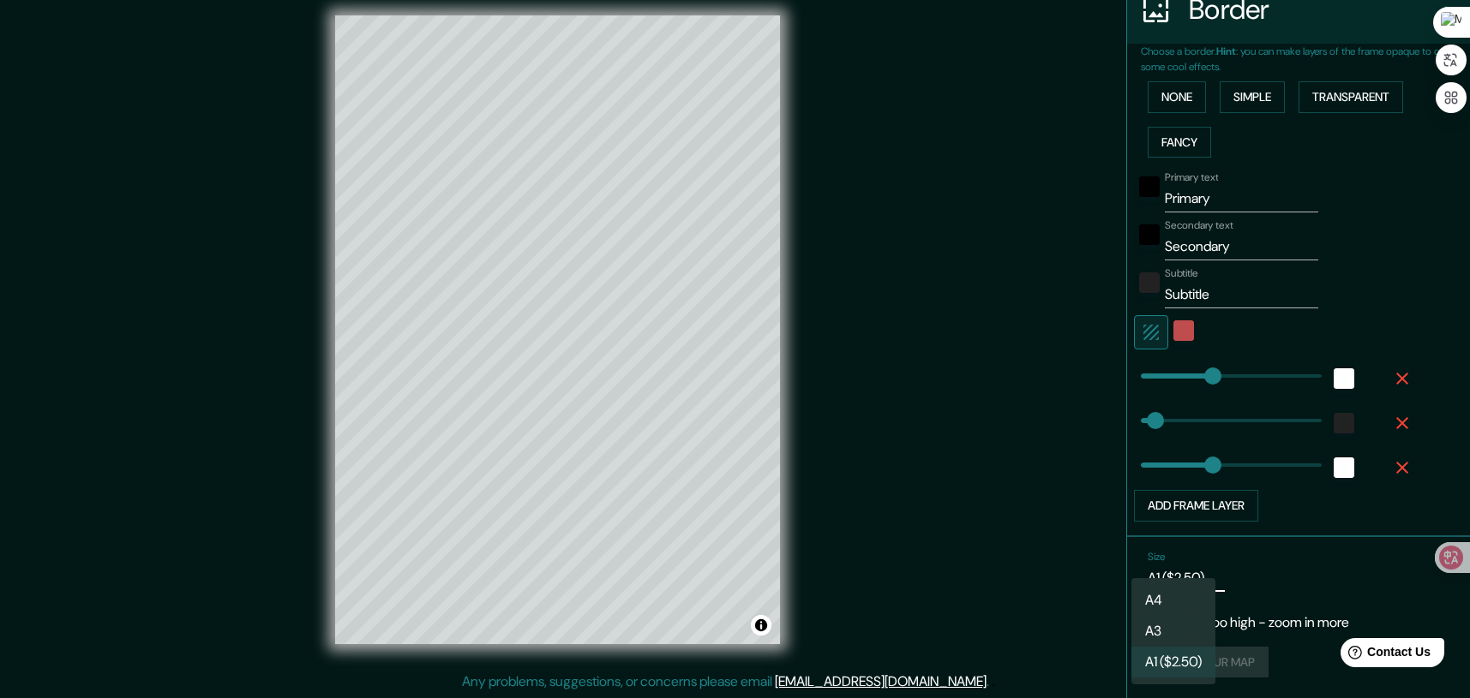
click at [1174, 634] on li "A3" at bounding box center [1173, 631] width 84 height 31
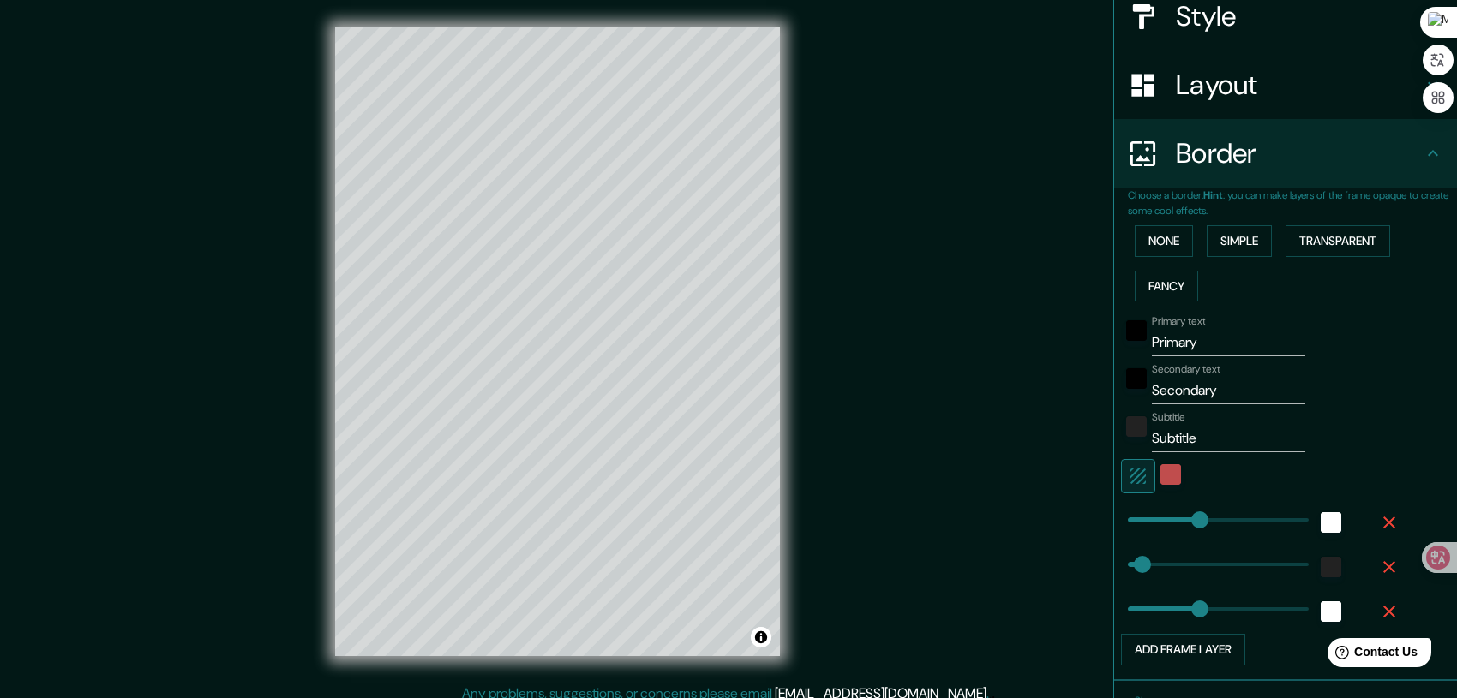
scroll to position [219, 0]
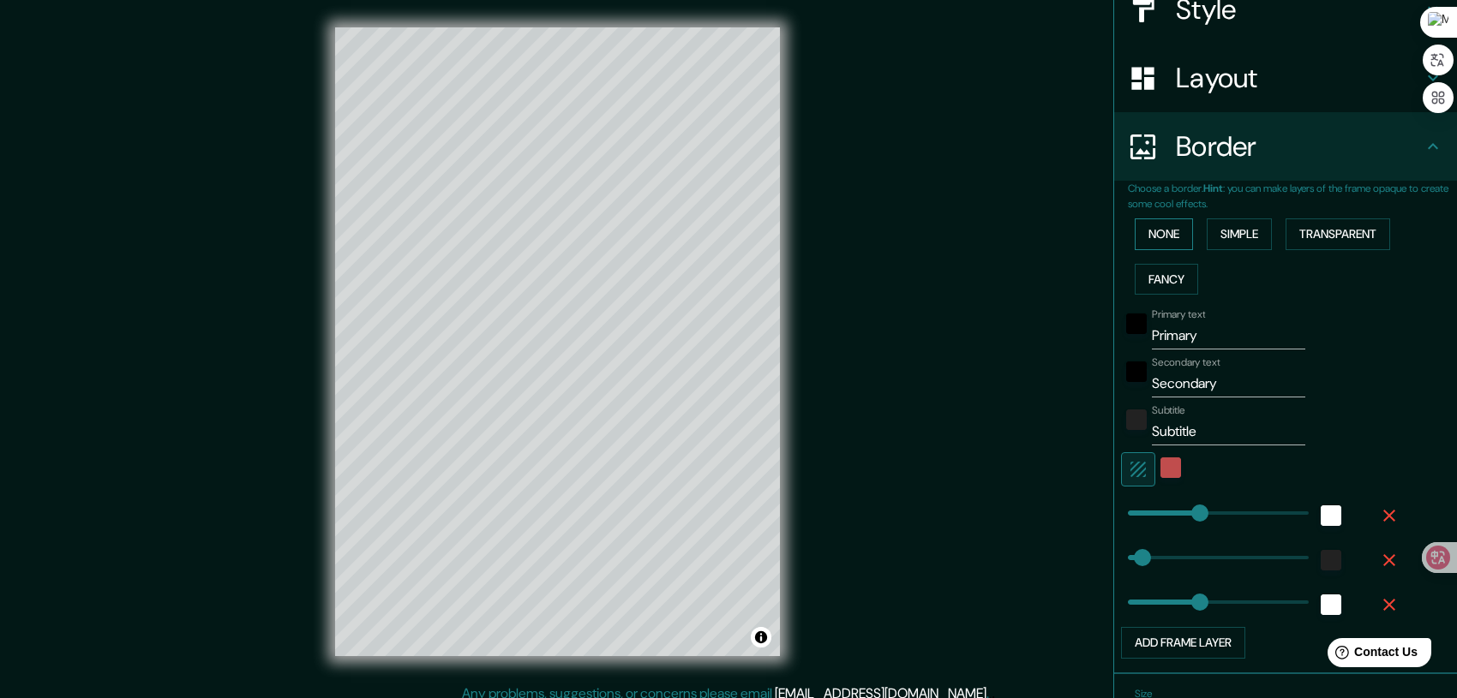
click at [1136, 237] on button "None" at bounding box center [1164, 235] width 58 height 32
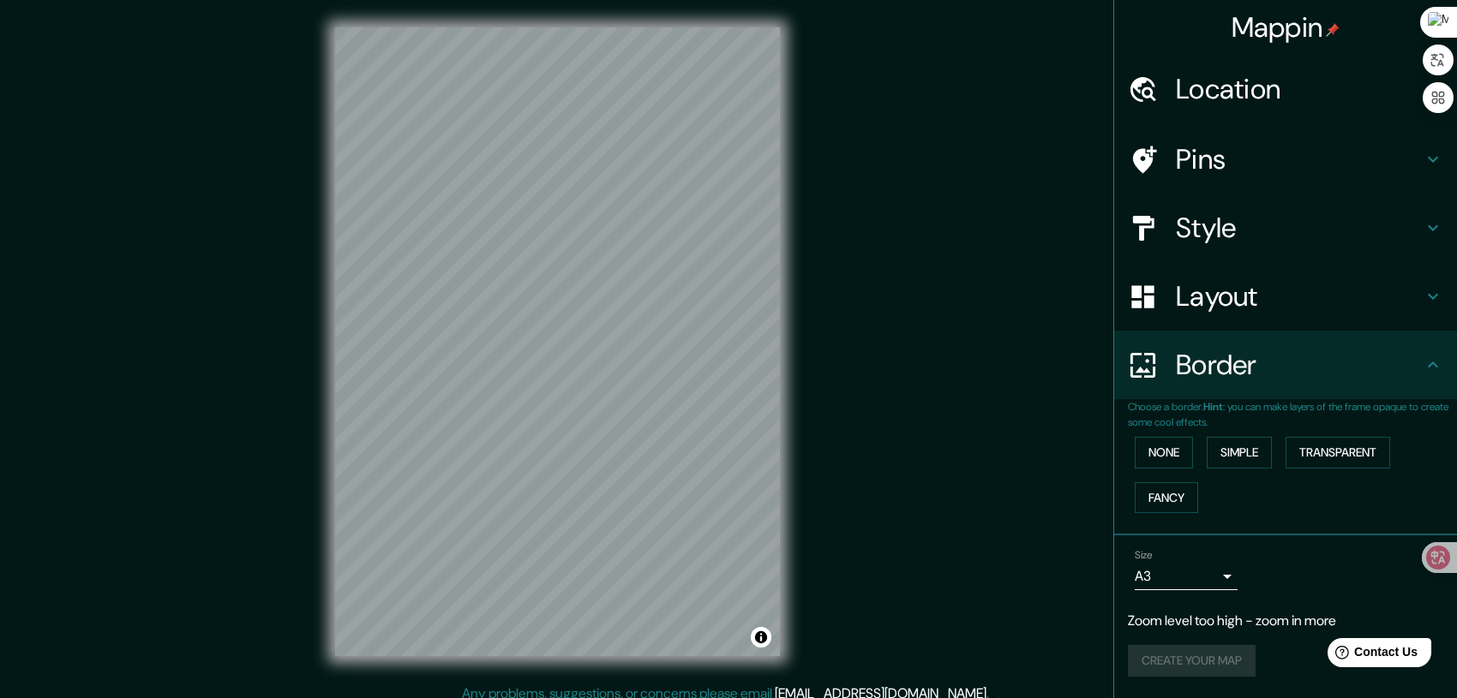
scroll to position [12, 0]
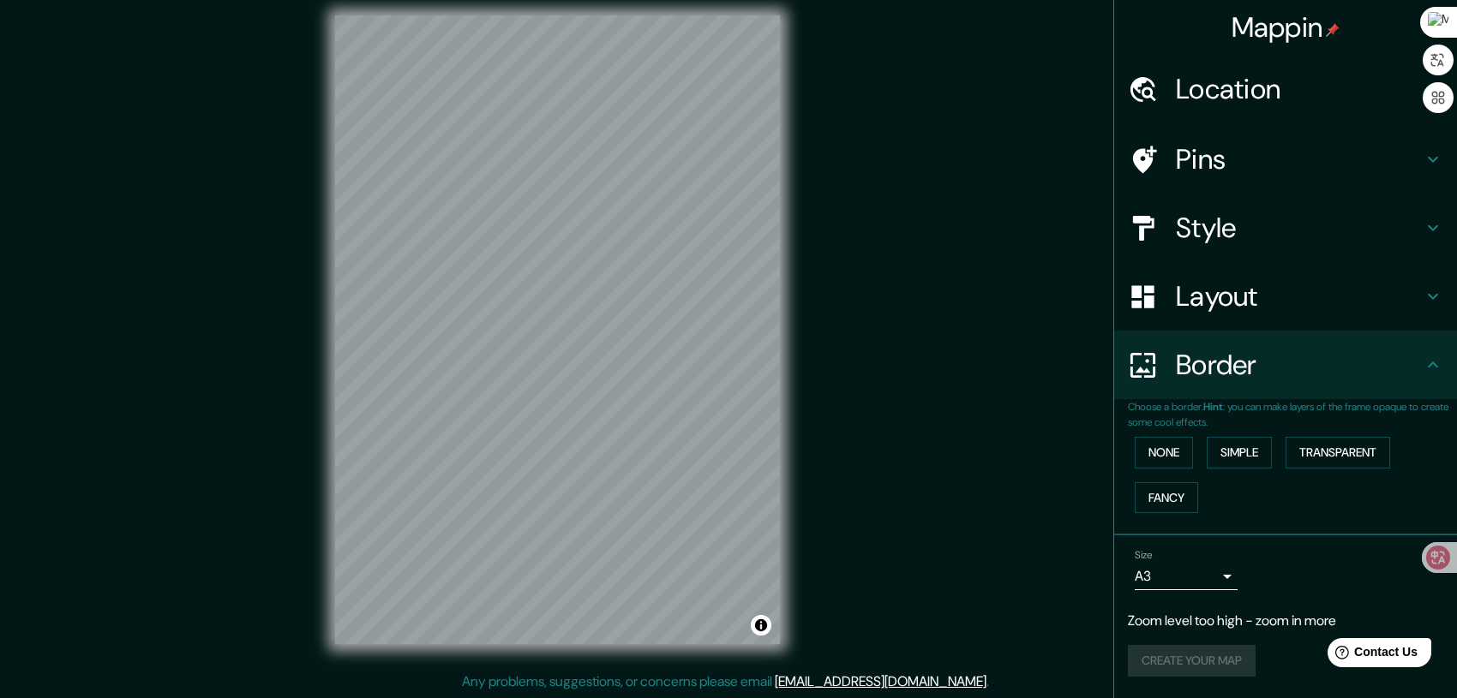
click at [1218, 670] on div "Create your map" at bounding box center [1285, 661] width 315 height 32
click at [1219, 668] on div "Create your map" at bounding box center [1285, 661] width 315 height 32
click at [1375, 661] on div "Help Contact Us" at bounding box center [1380, 653] width 108 height 30
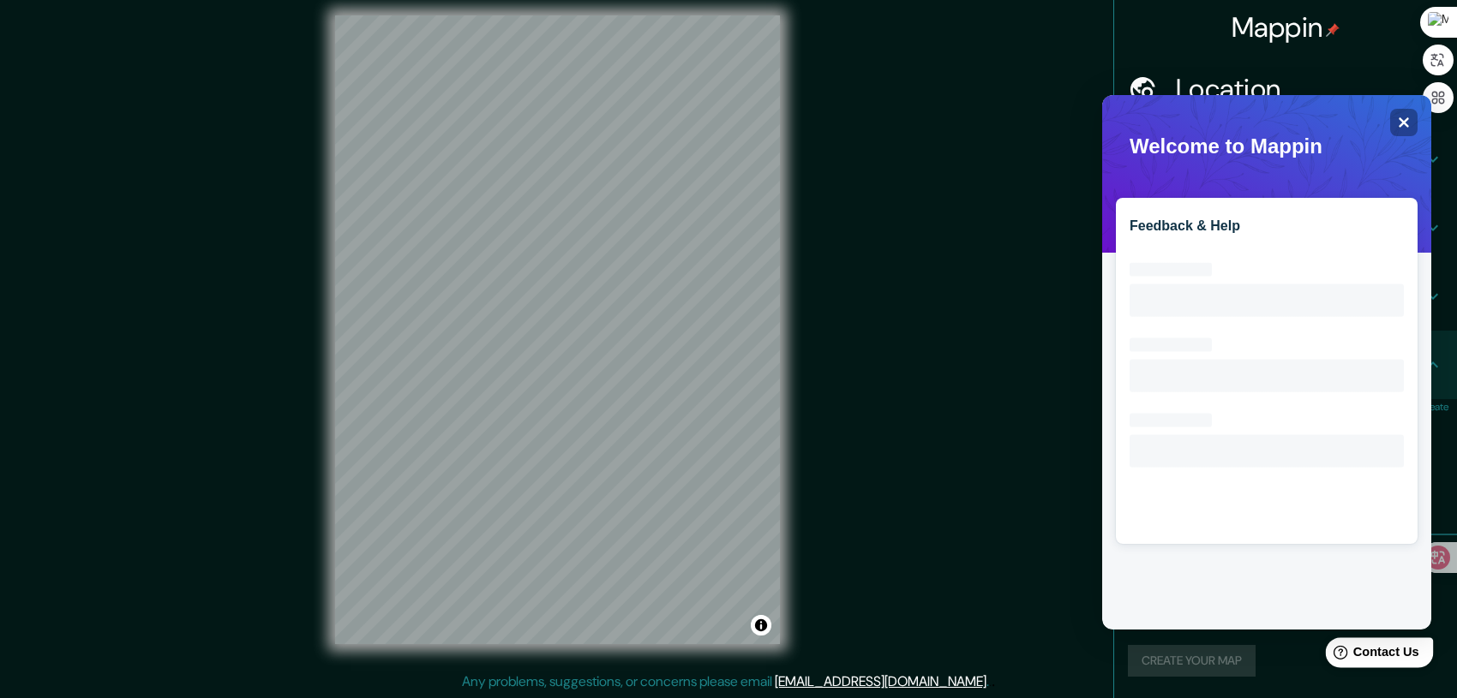
scroll to position [0, 0]
click at [1404, 119] on icon "Close" at bounding box center [1403, 122] width 13 height 13
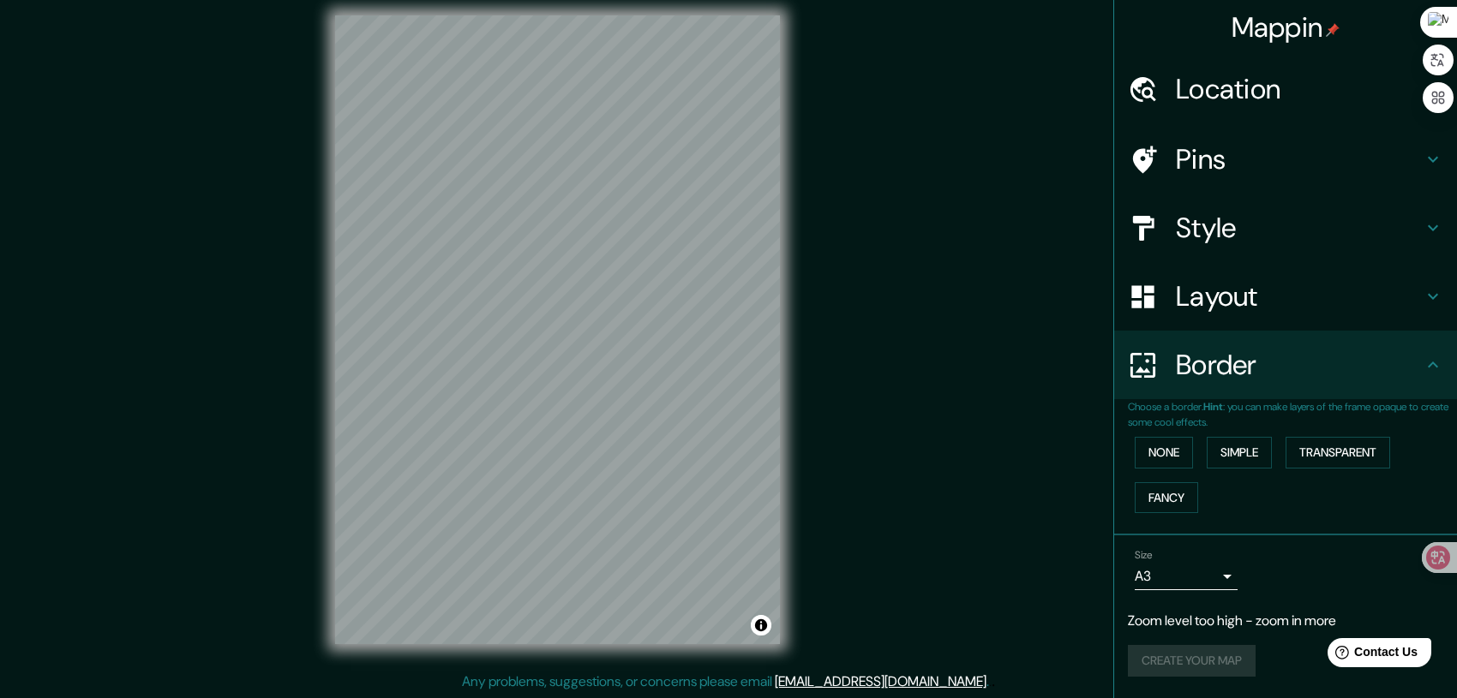
click at [1440, 299] on icon at bounding box center [1433, 296] width 21 height 21
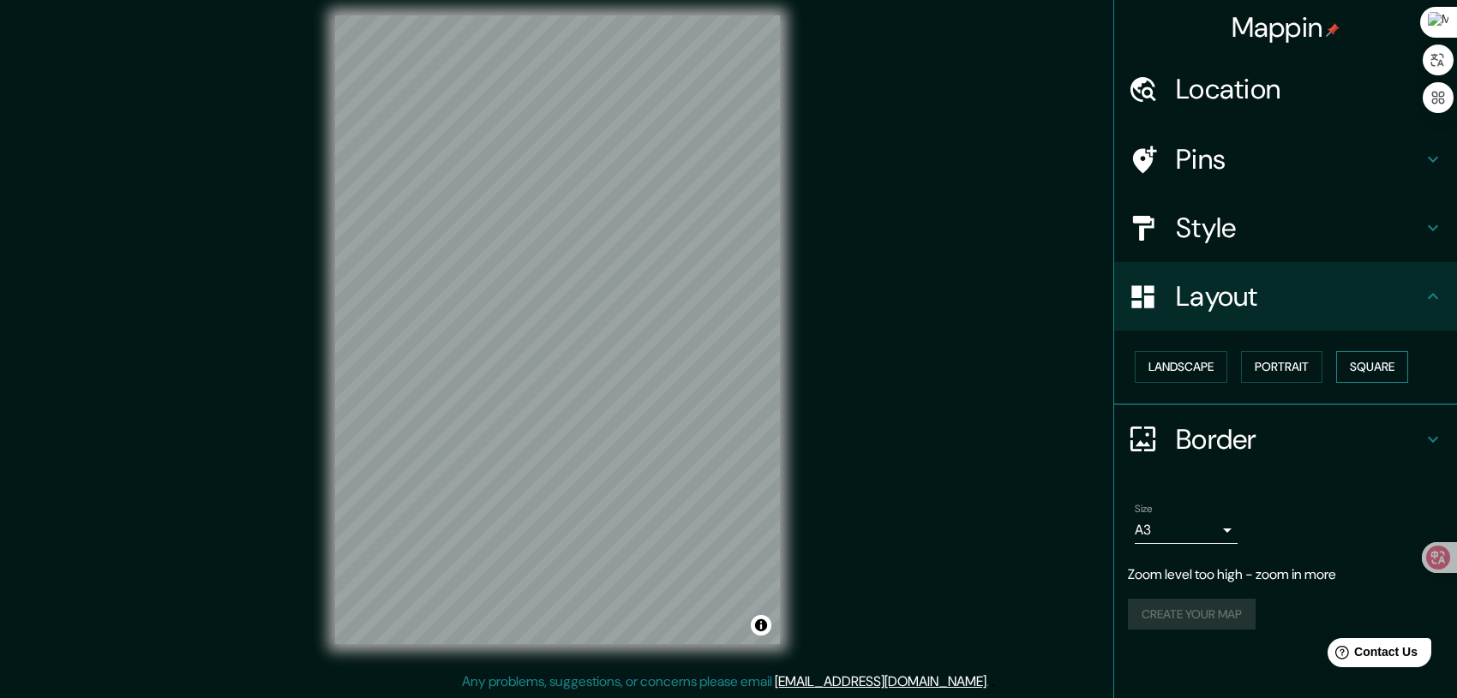
click at [1377, 369] on button "Square" at bounding box center [1372, 367] width 72 height 32
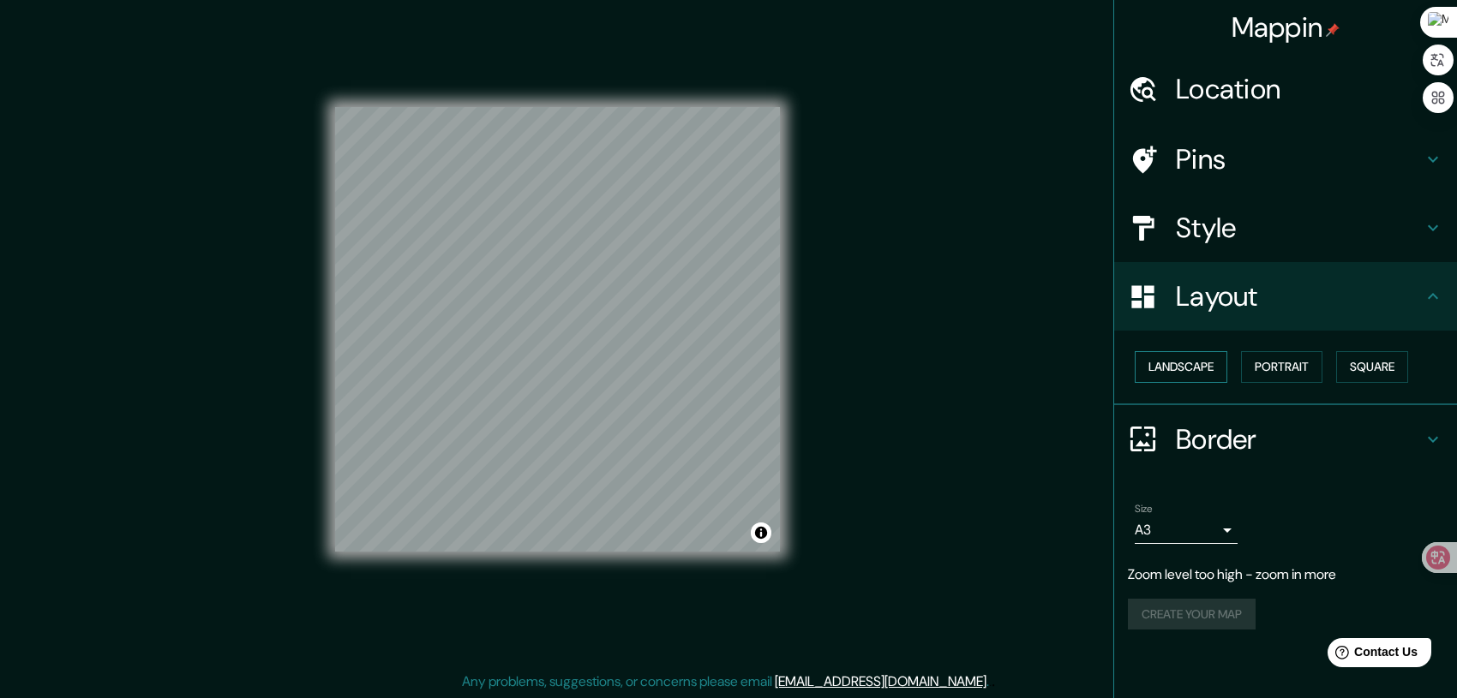
click at [1187, 363] on button "Landscape" at bounding box center [1181, 367] width 93 height 32
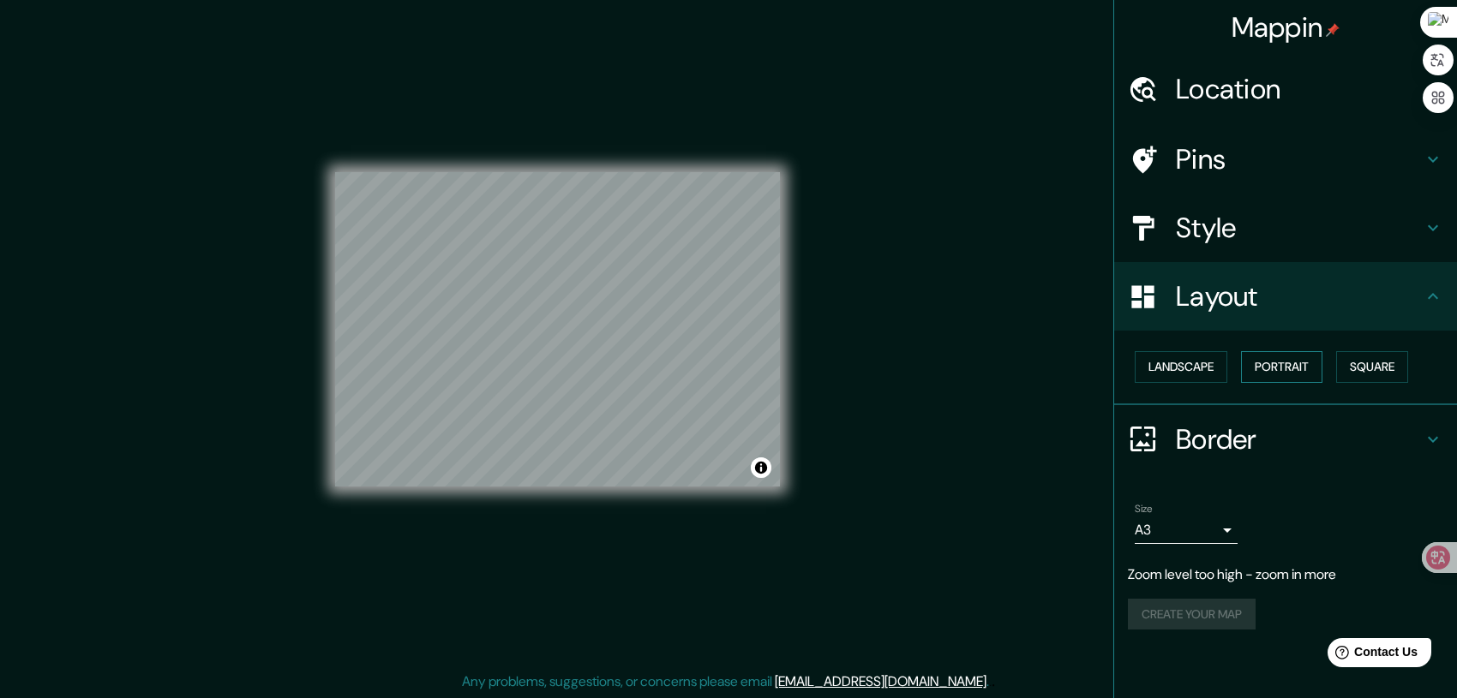
click at [1267, 368] on button "Portrait" at bounding box center [1281, 367] width 81 height 32
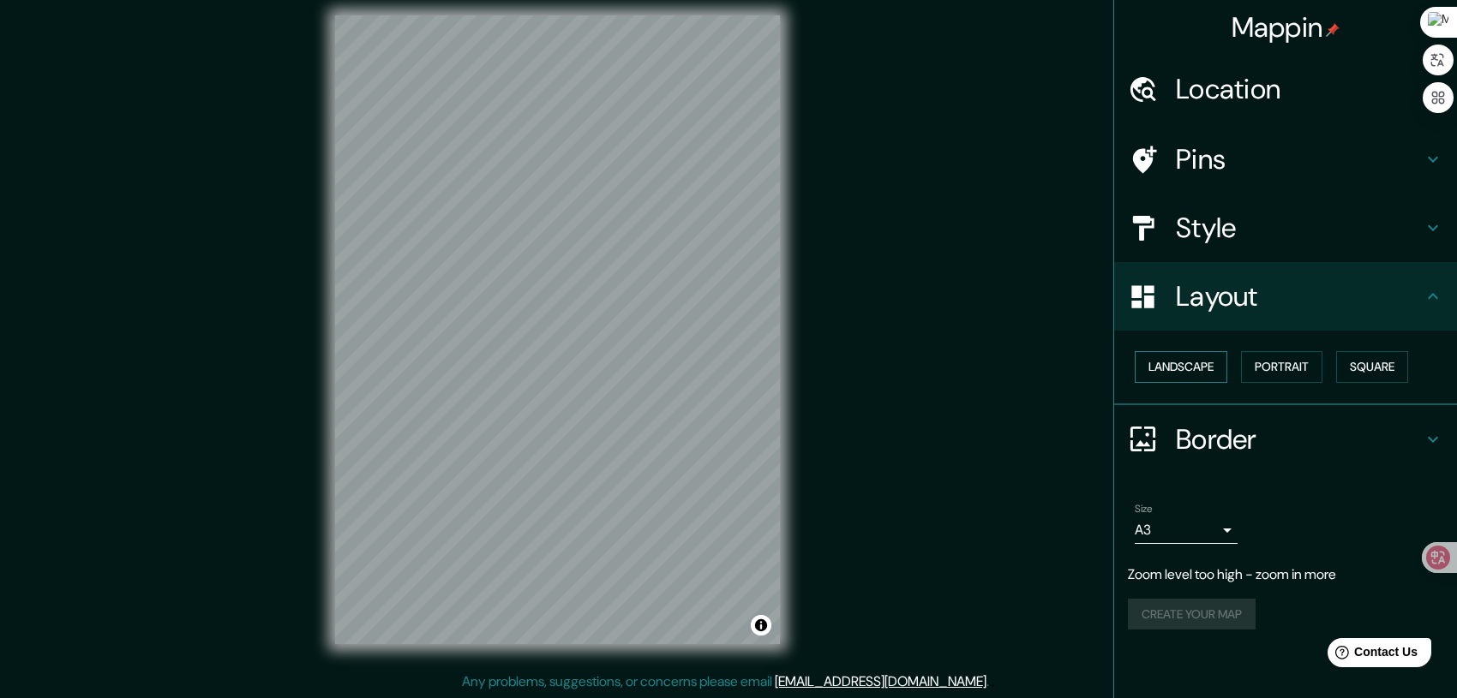
click at [1190, 367] on button "Landscape" at bounding box center [1181, 367] width 93 height 32
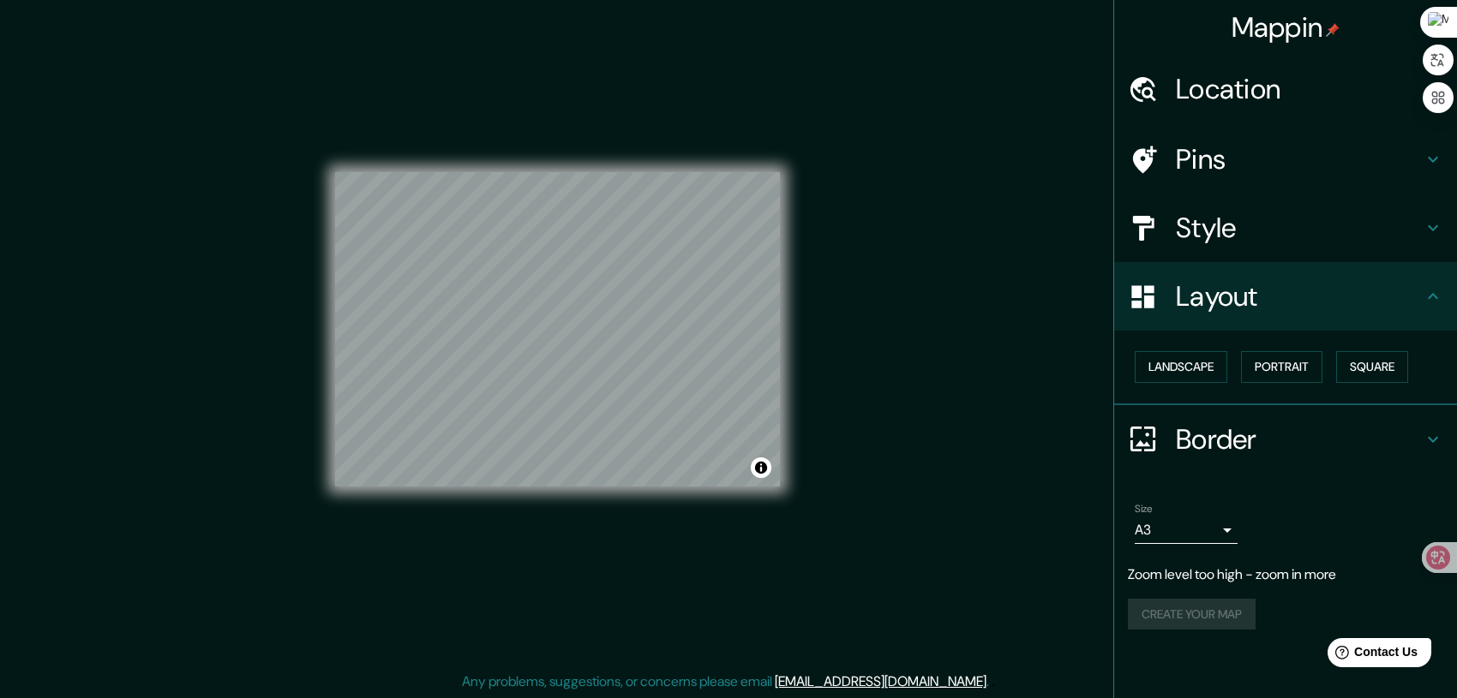
click at [1433, 226] on icon at bounding box center [1433, 228] width 21 height 21
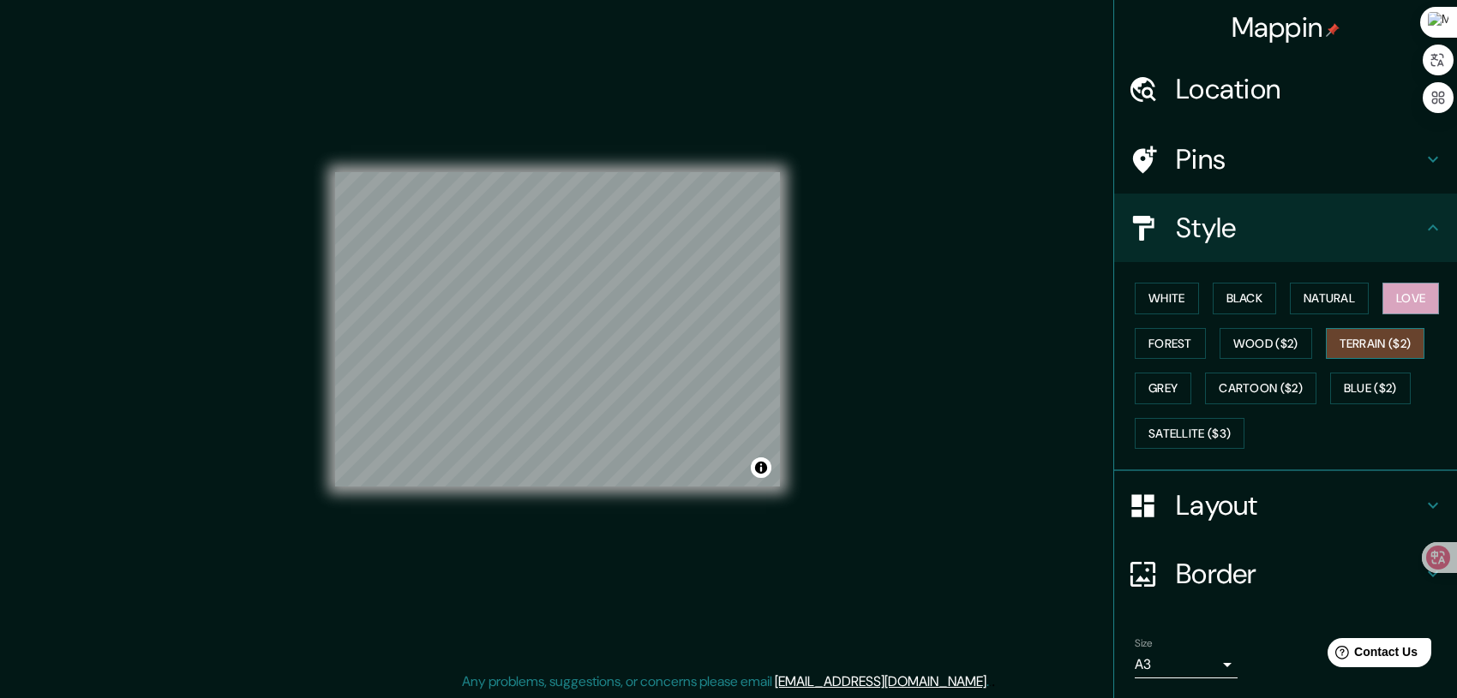
click at [1346, 347] on button "Terrain ($2)" at bounding box center [1375, 344] width 99 height 32
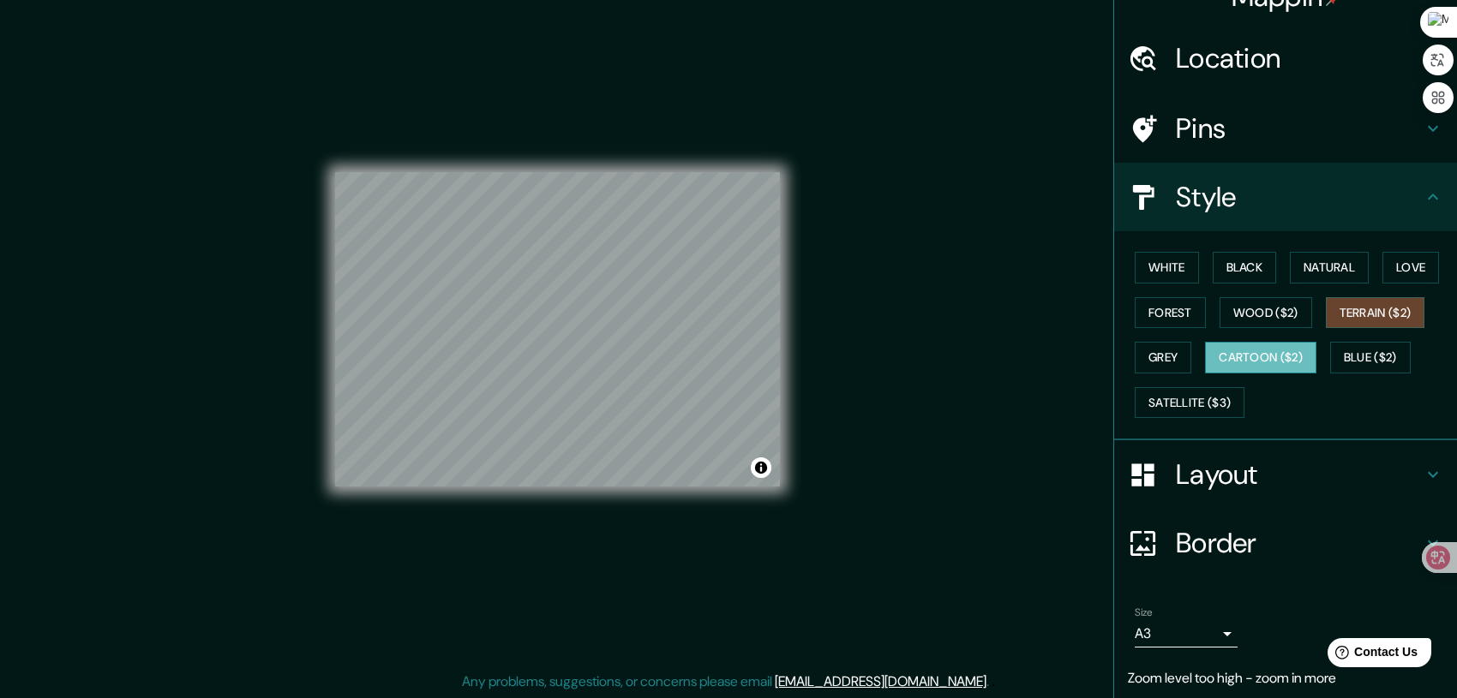
scroll to position [87, 0]
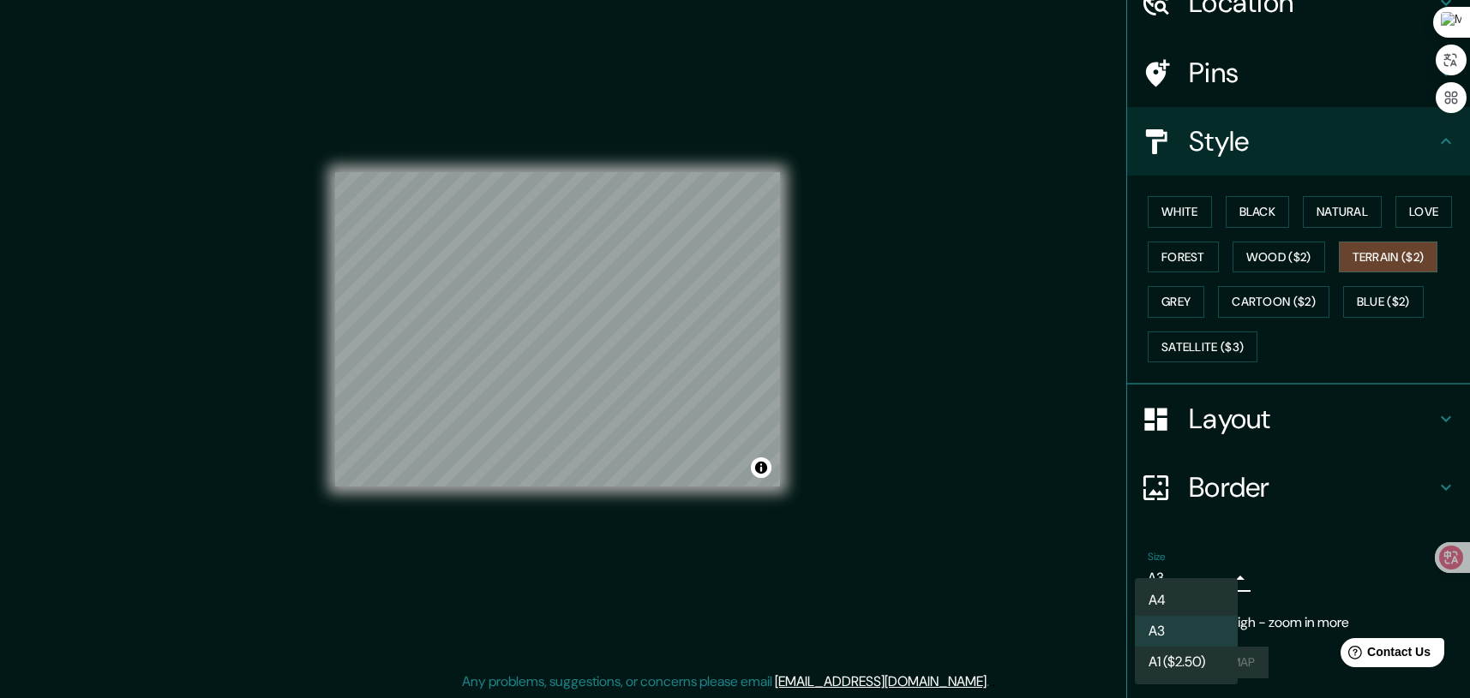
click at [1206, 582] on body "Mappin Location 中华人民共和国北京市 Pins Style White Black Natural Love Forest Wood ($2)…" at bounding box center [735, 337] width 1470 height 698
click at [1171, 609] on li "A4" at bounding box center [1186, 600] width 103 height 31
type input "single"
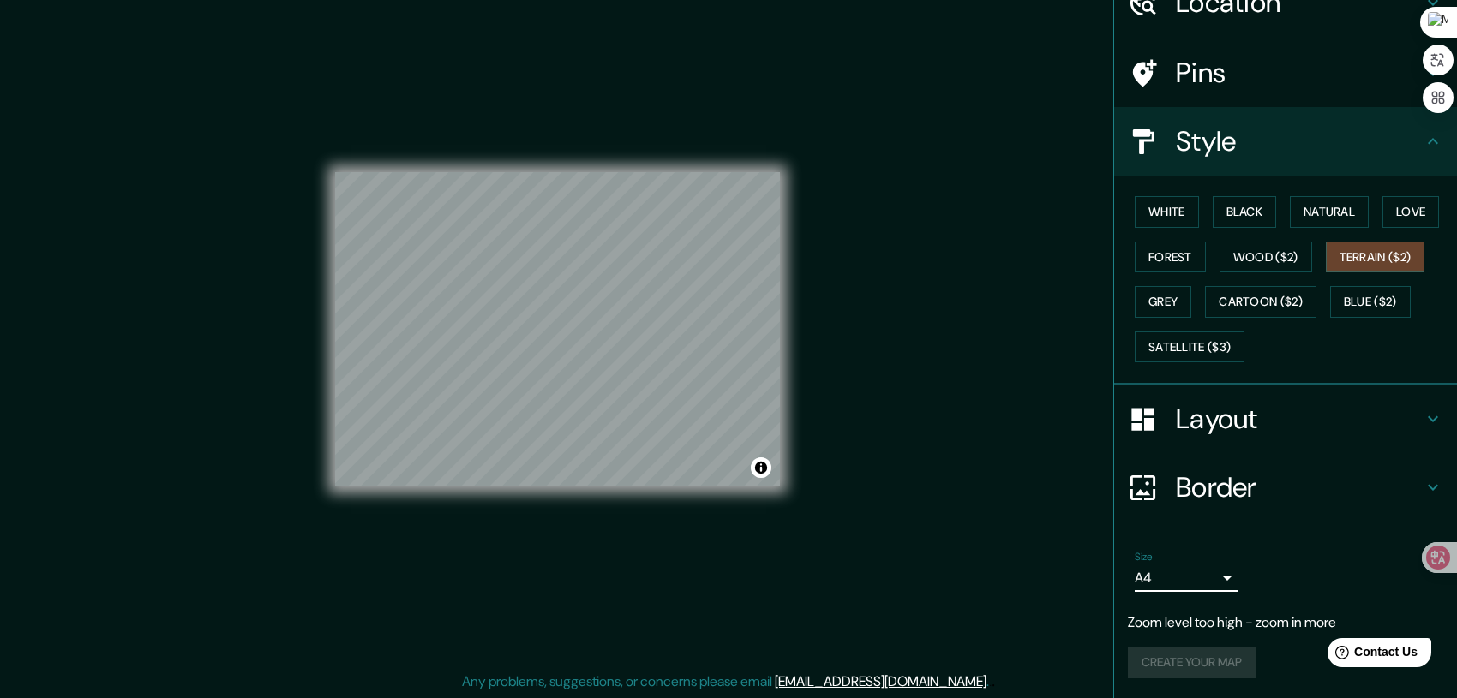
click at [1197, 669] on div "Create your map" at bounding box center [1285, 663] width 315 height 32
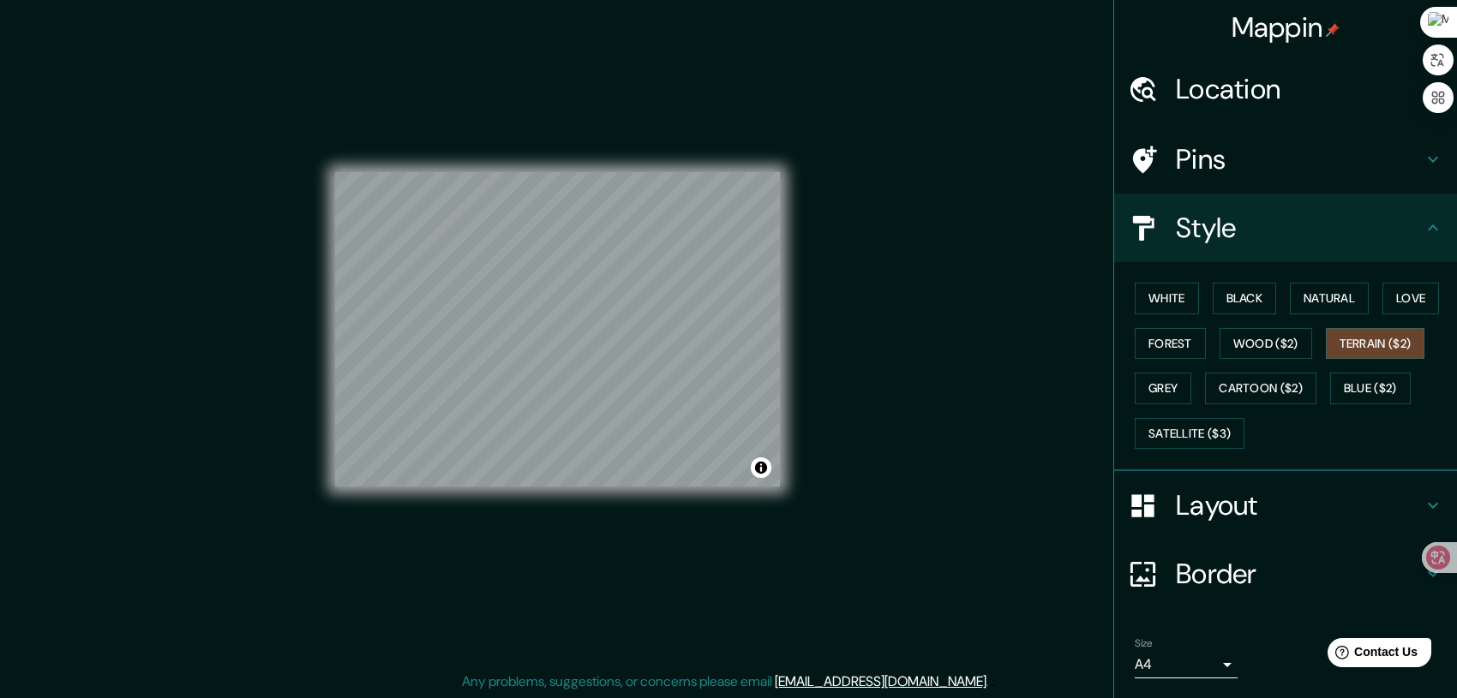
click at [1423, 85] on icon at bounding box center [1433, 89] width 21 height 21
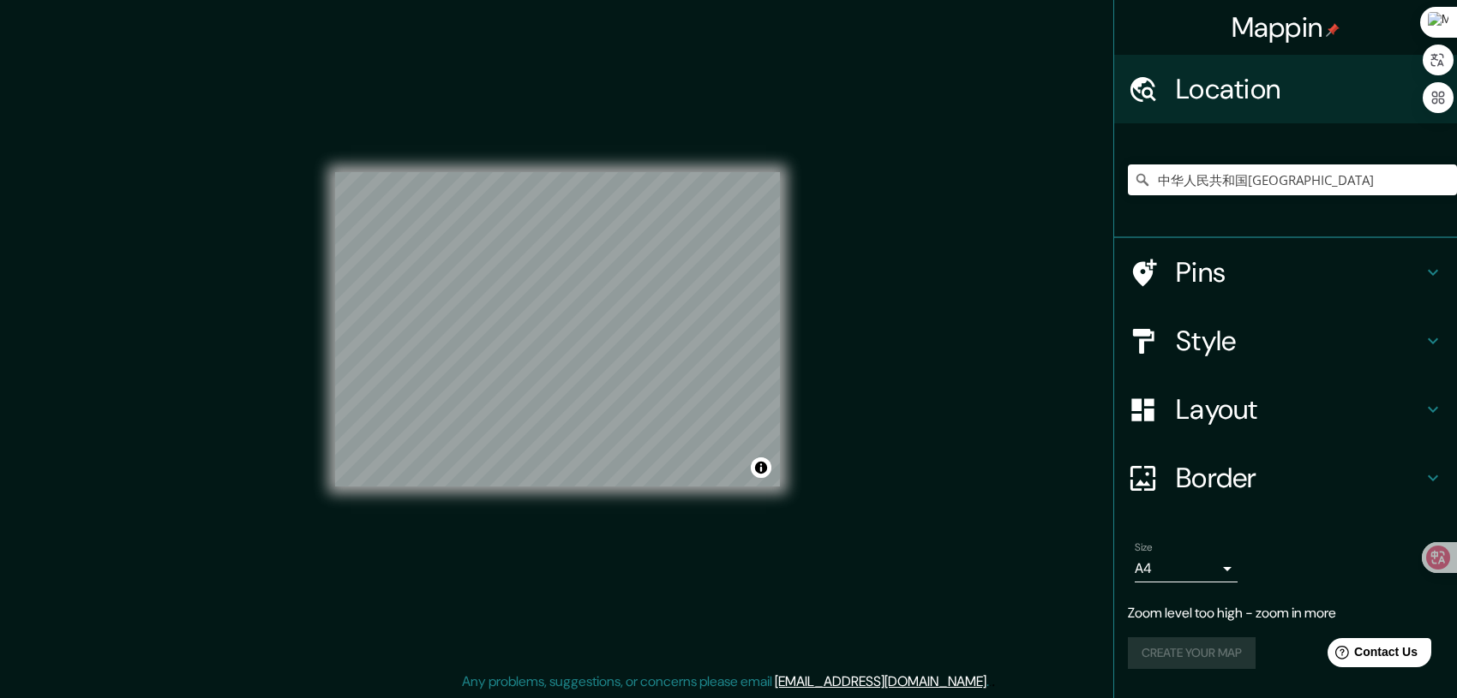
click at [1270, 282] on h4 "Pins" at bounding box center [1299, 272] width 247 height 34
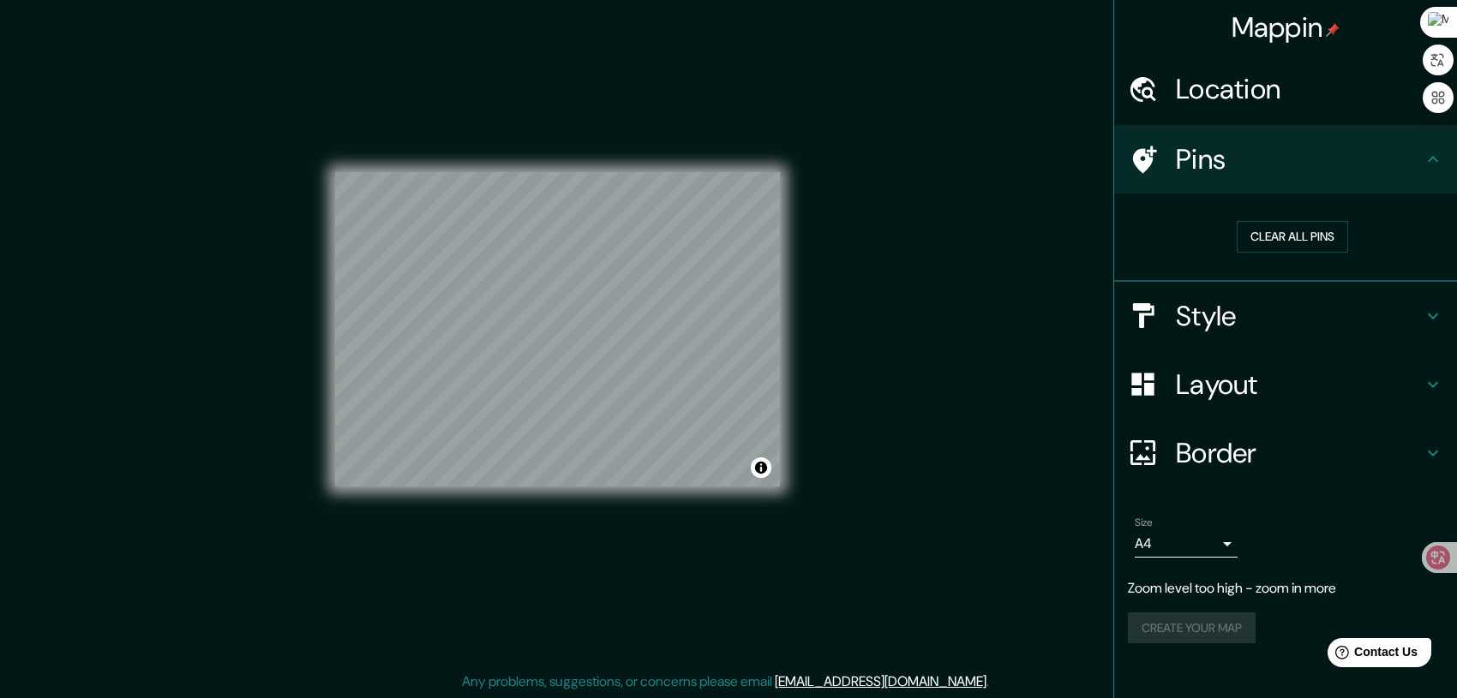
click at [1287, 311] on h4 "Style" at bounding box center [1299, 316] width 247 height 34
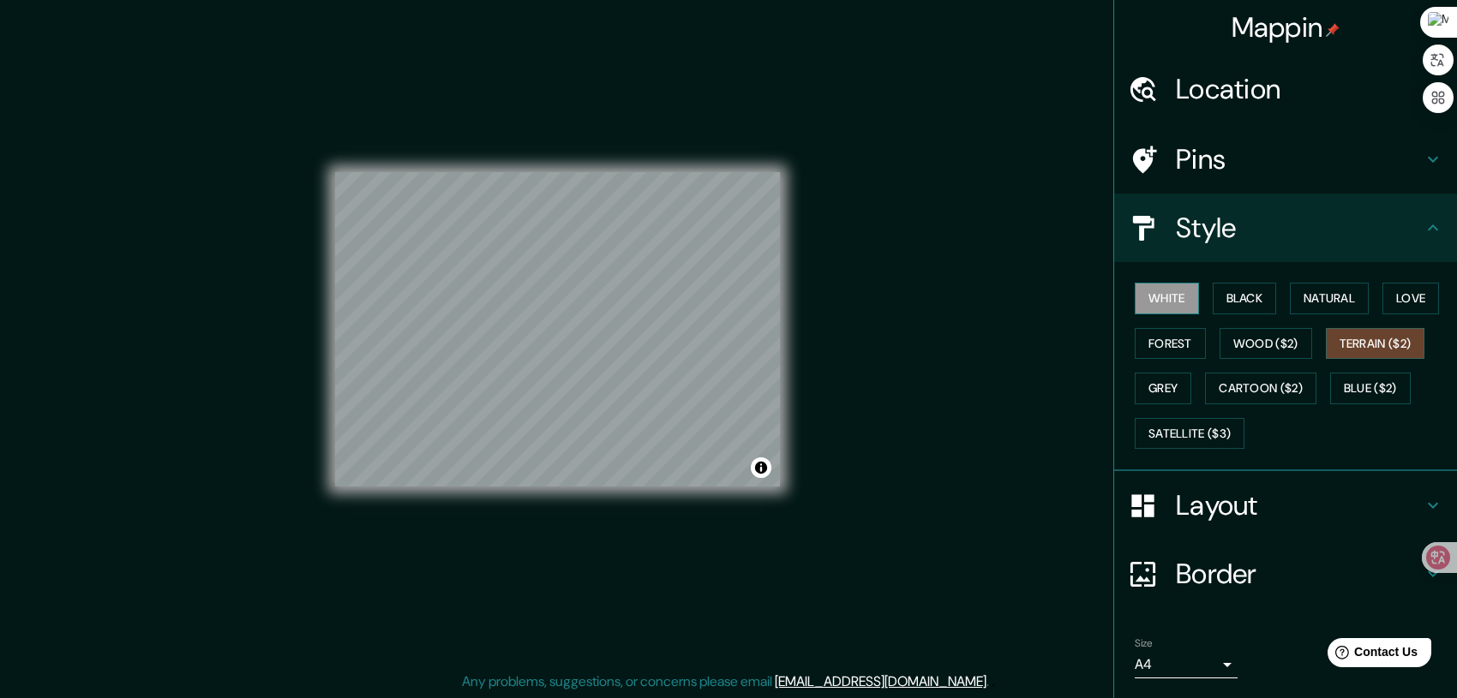
click at [1170, 303] on button "White" at bounding box center [1167, 299] width 64 height 32
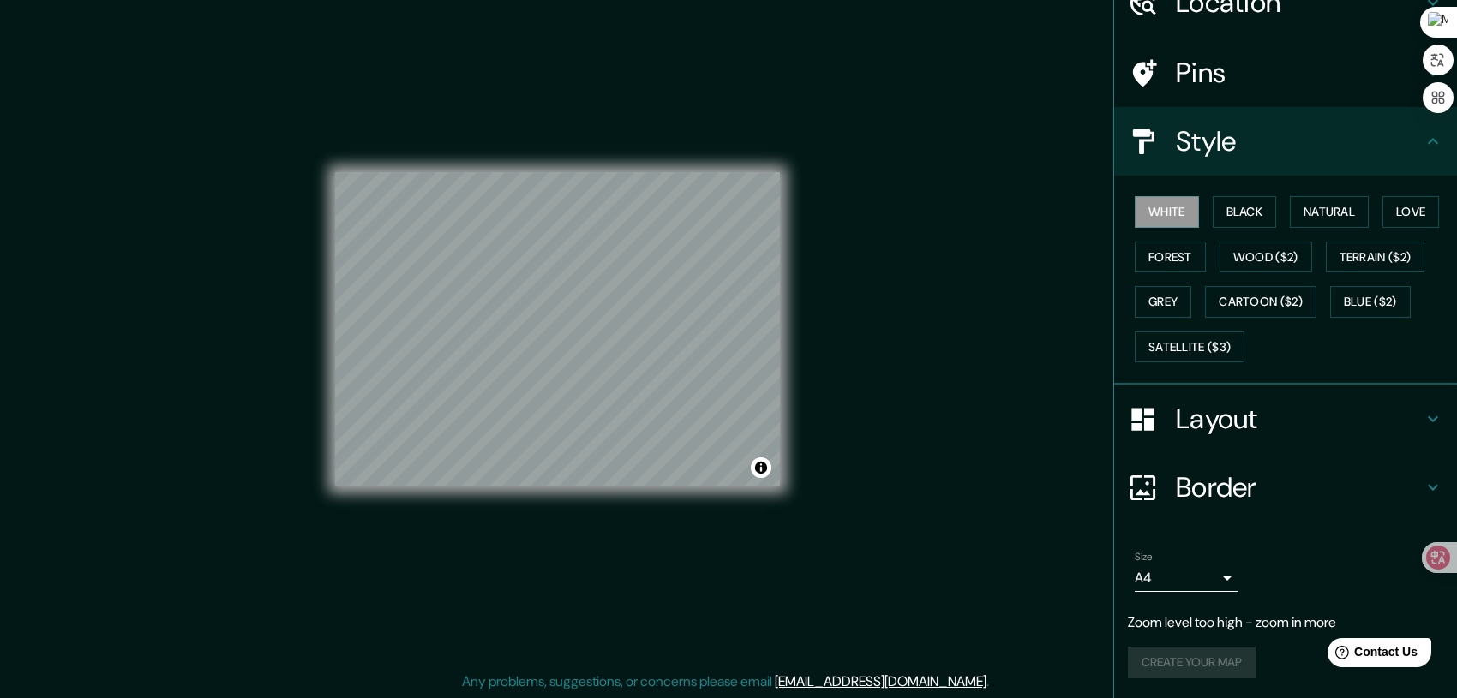
click at [1352, 507] on div "Border" at bounding box center [1285, 487] width 343 height 69
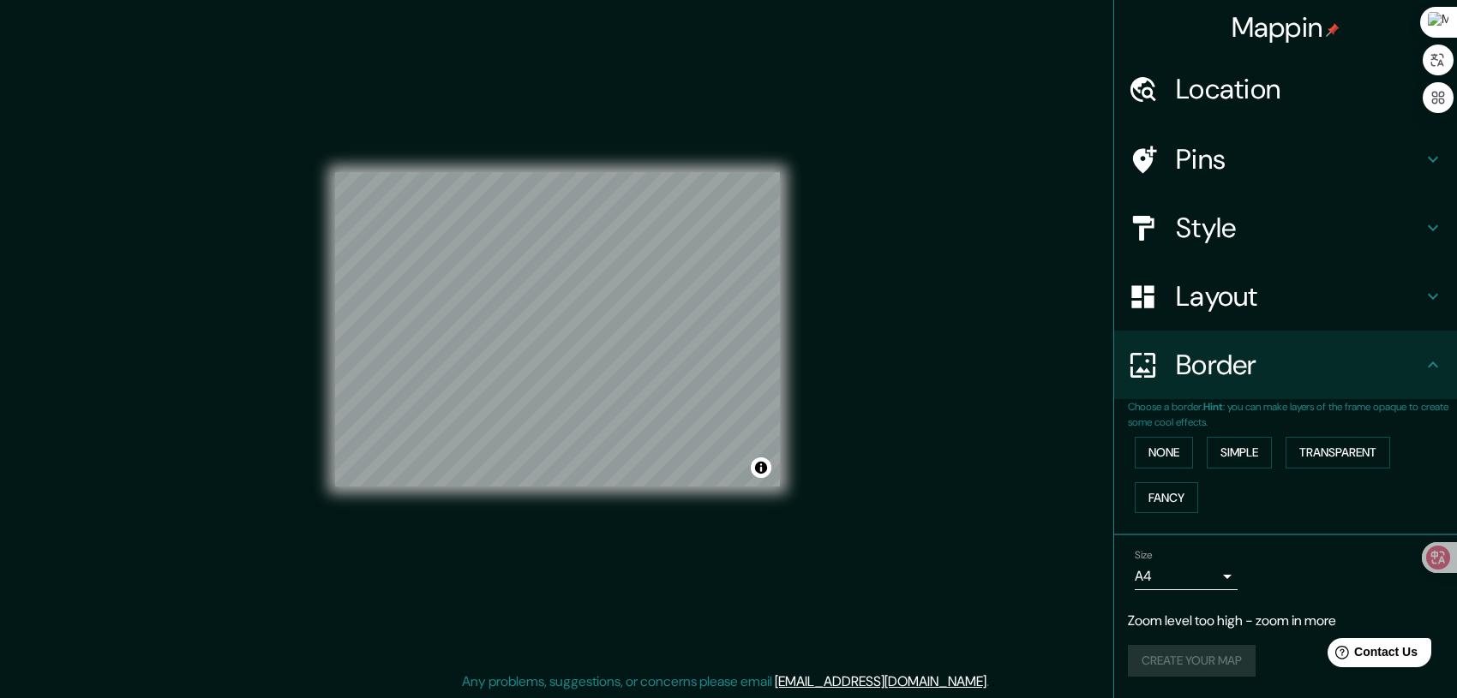
scroll to position [0, 0]
click at [1169, 490] on button "Fancy" at bounding box center [1166, 499] width 63 height 32
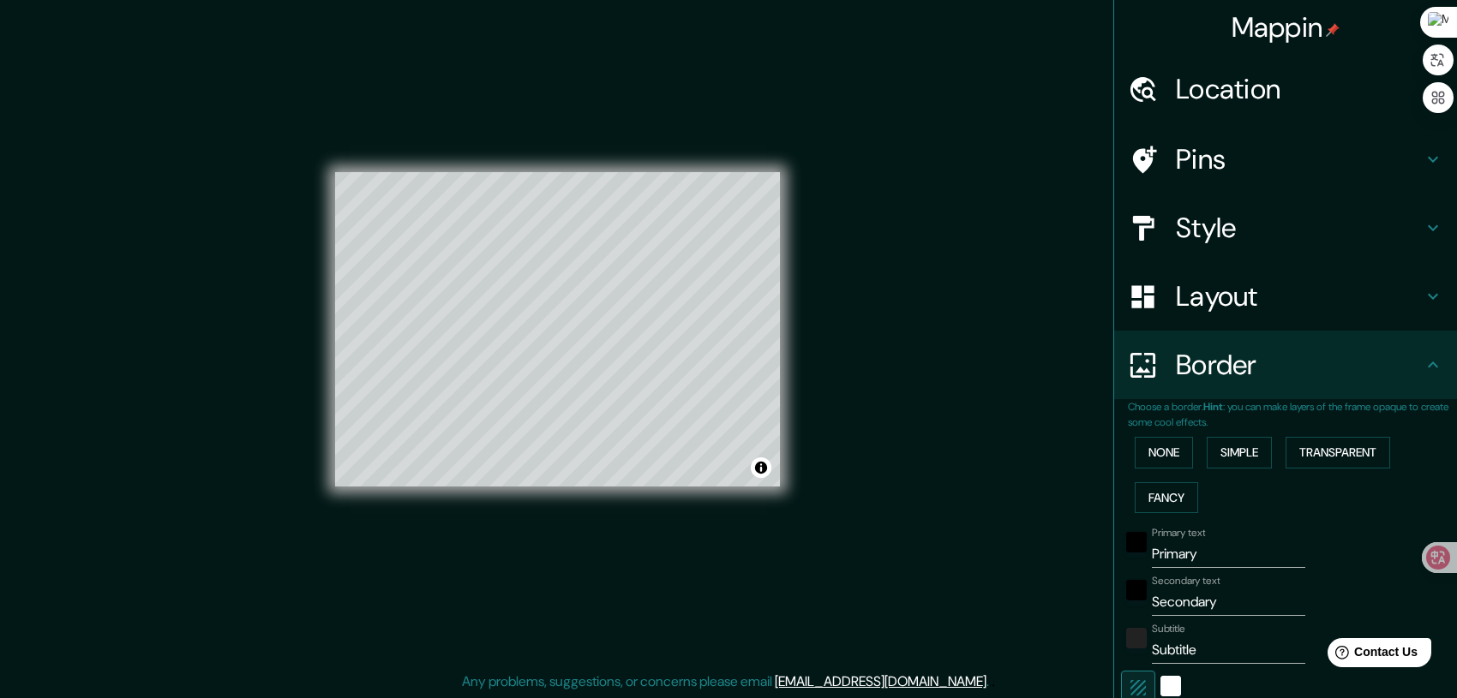
scroll to position [400, 0]
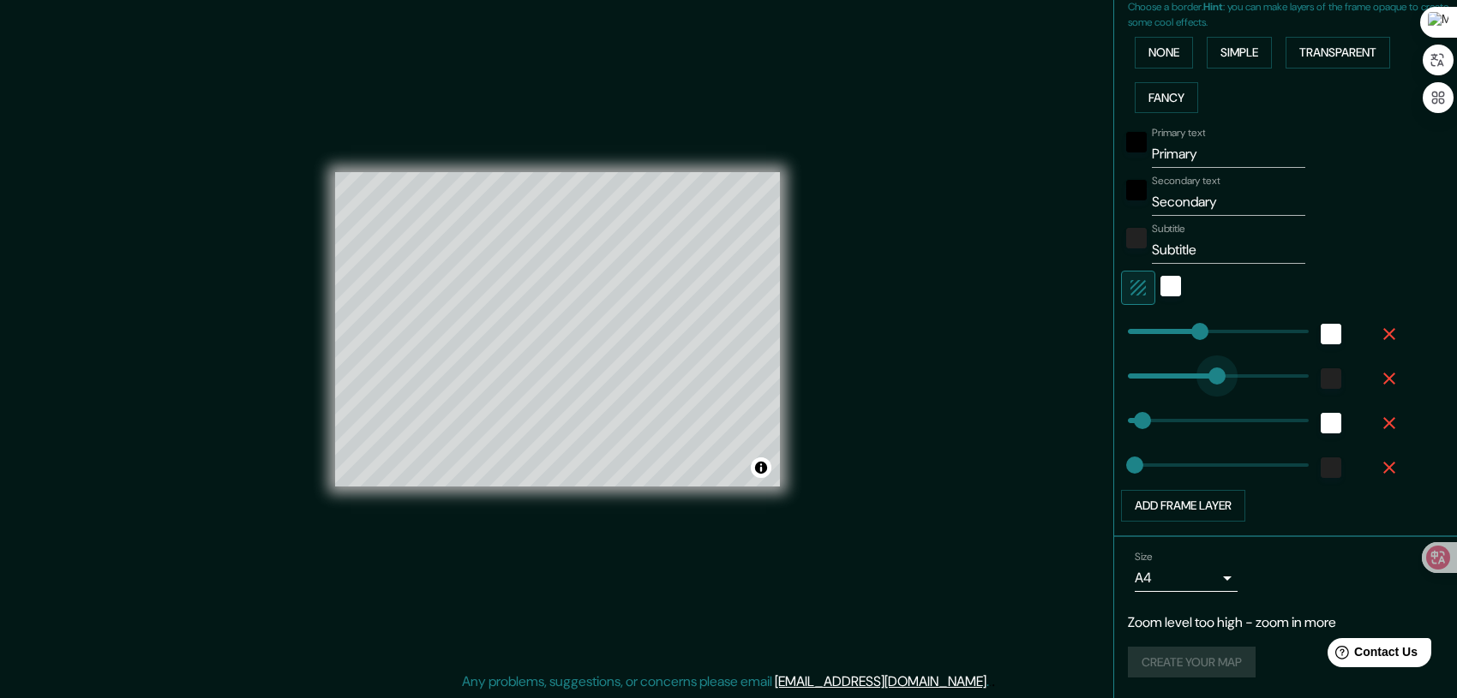
type input "360"
drag, startPoint x: 1135, startPoint y: 373, endPoint x: 1240, endPoint y: 384, distance: 106.0
type input "208"
type input "42"
type input "21"
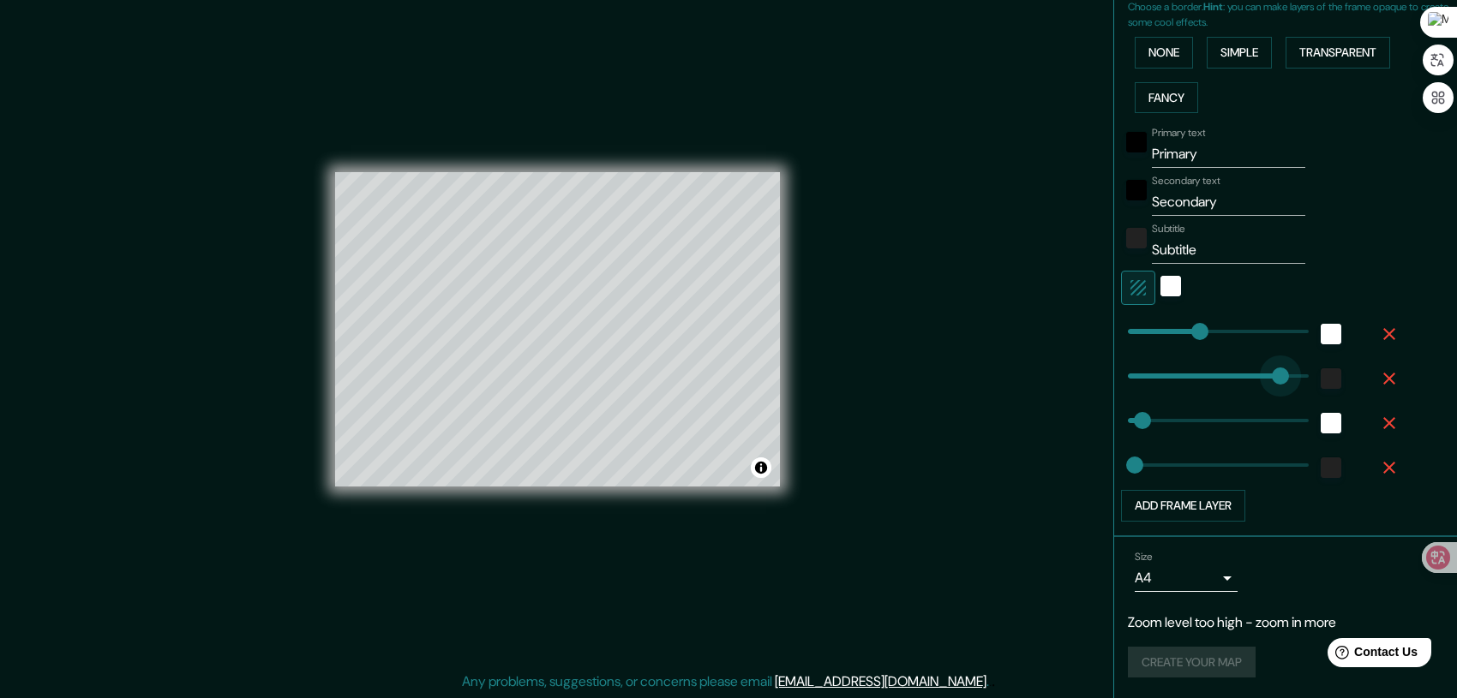
type input "443"
drag, startPoint x: 1241, startPoint y: 378, endPoint x: 1269, endPoint y: 377, distance: 28.3
type input "208"
type input "42"
type input "21"
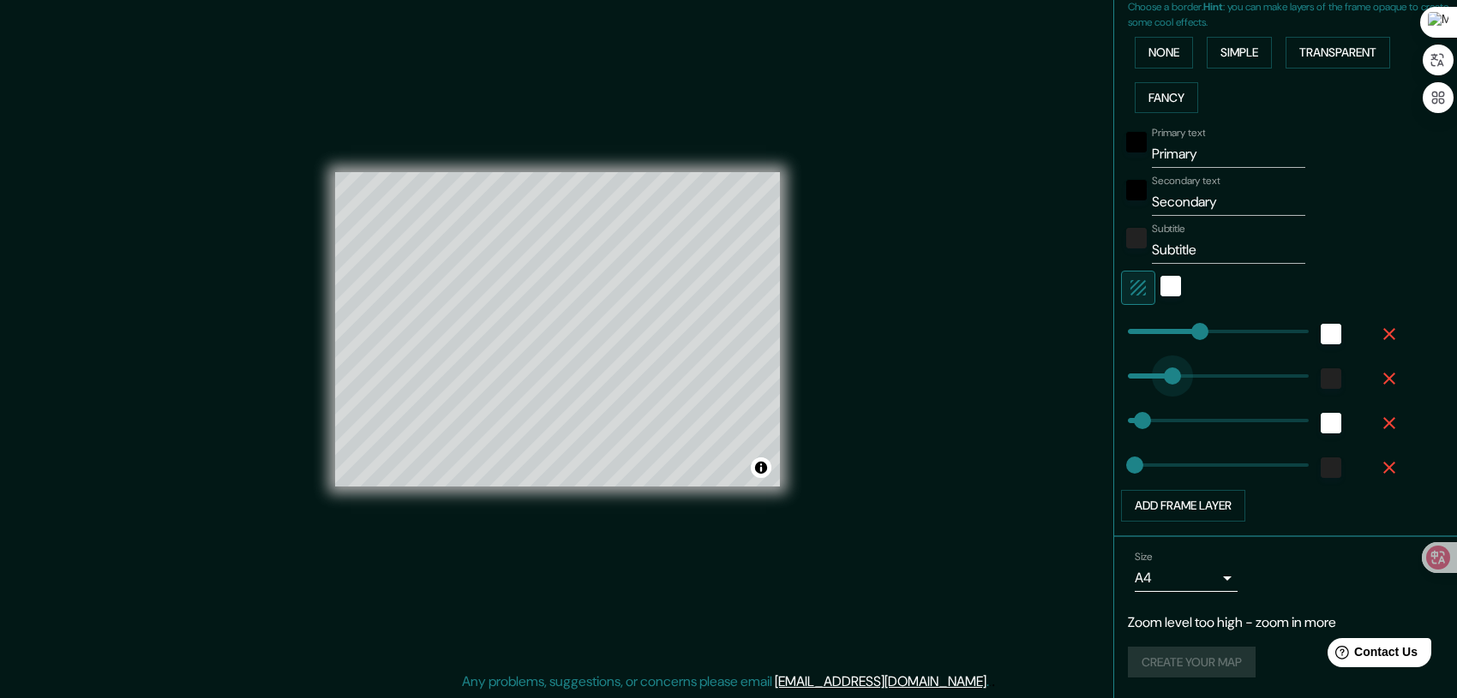
type input "123"
drag, startPoint x: 1269, startPoint y: 377, endPoint x: 1158, endPoint y: 381, distance: 111.5
type input "208"
type input "42"
type input "21"
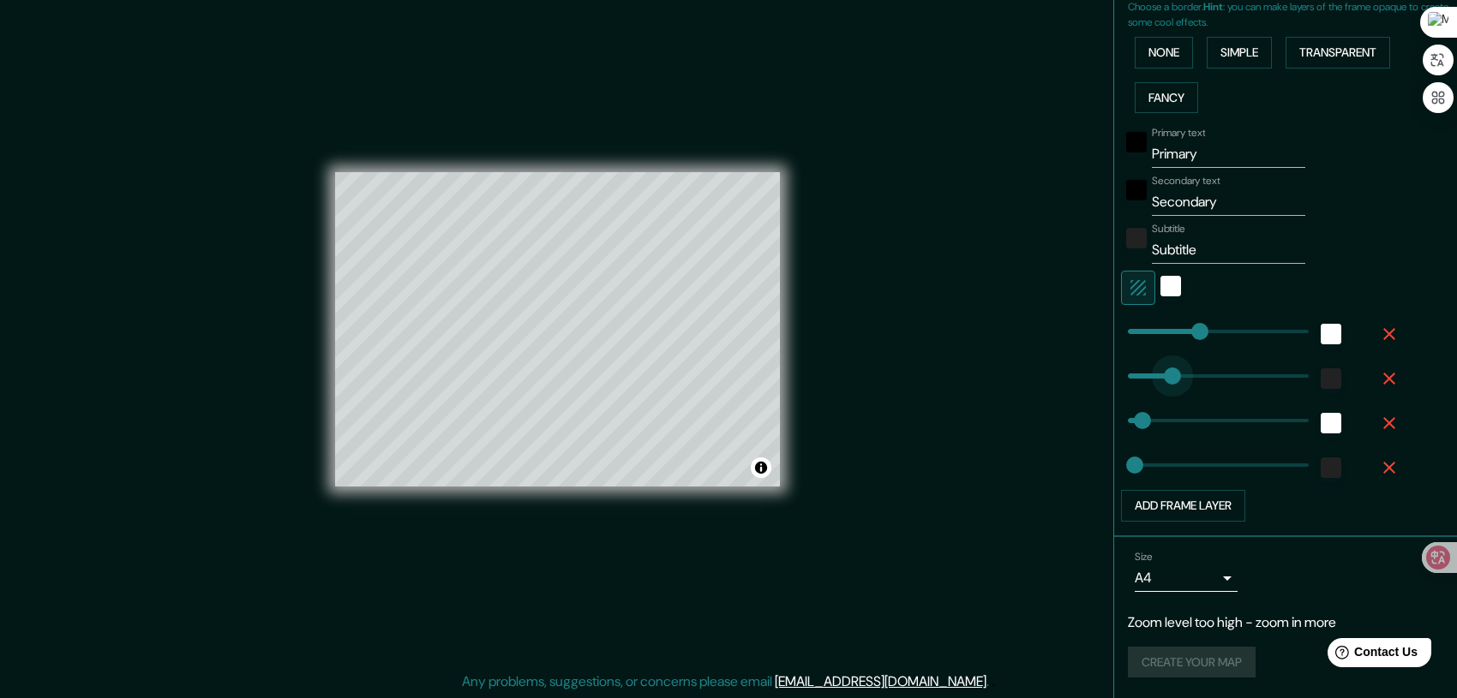
type input "187"
drag, startPoint x: 1160, startPoint y: 381, endPoint x: 1180, endPoint y: 381, distance: 20.6
type input "208"
type input "42"
type input "21"
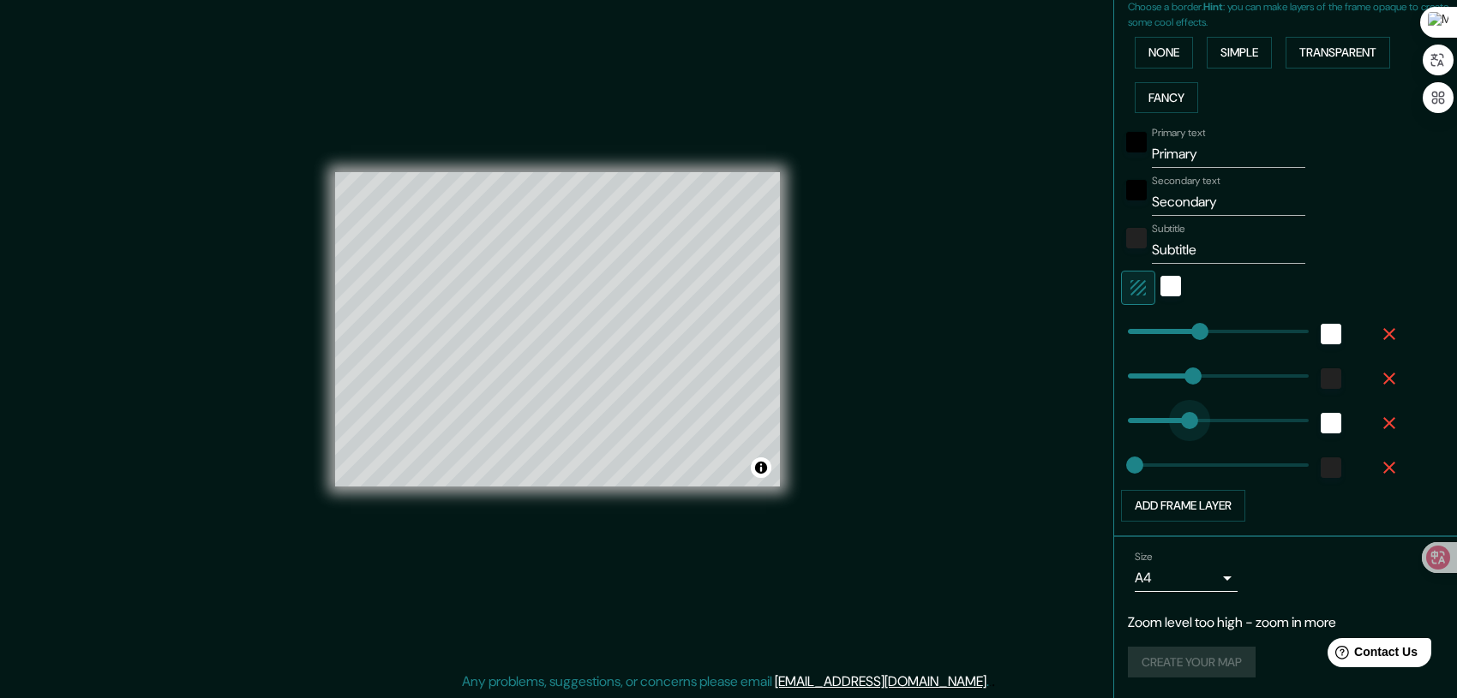
type input "190"
drag, startPoint x: 1133, startPoint y: 422, endPoint x: 1181, endPoint y: 423, distance: 48.0
type input "208"
type input "21"
type input "357"
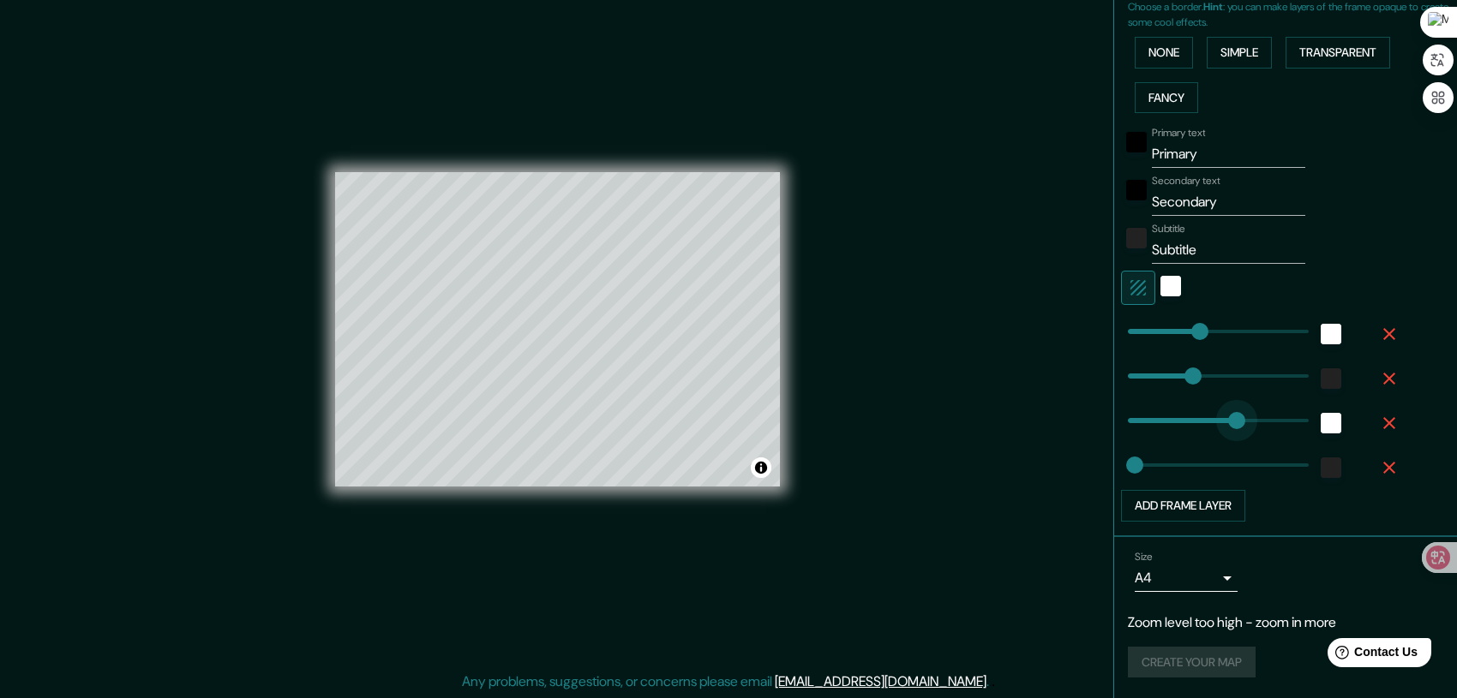
drag, startPoint x: 1180, startPoint y: 421, endPoint x: 1239, endPoint y: 418, distance: 59.2
type input "208"
type input "21"
type input "478"
drag, startPoint x: 1239, startPoint y: 417, endPoint x: 1281, endPoint y: 417, distance: 42.0
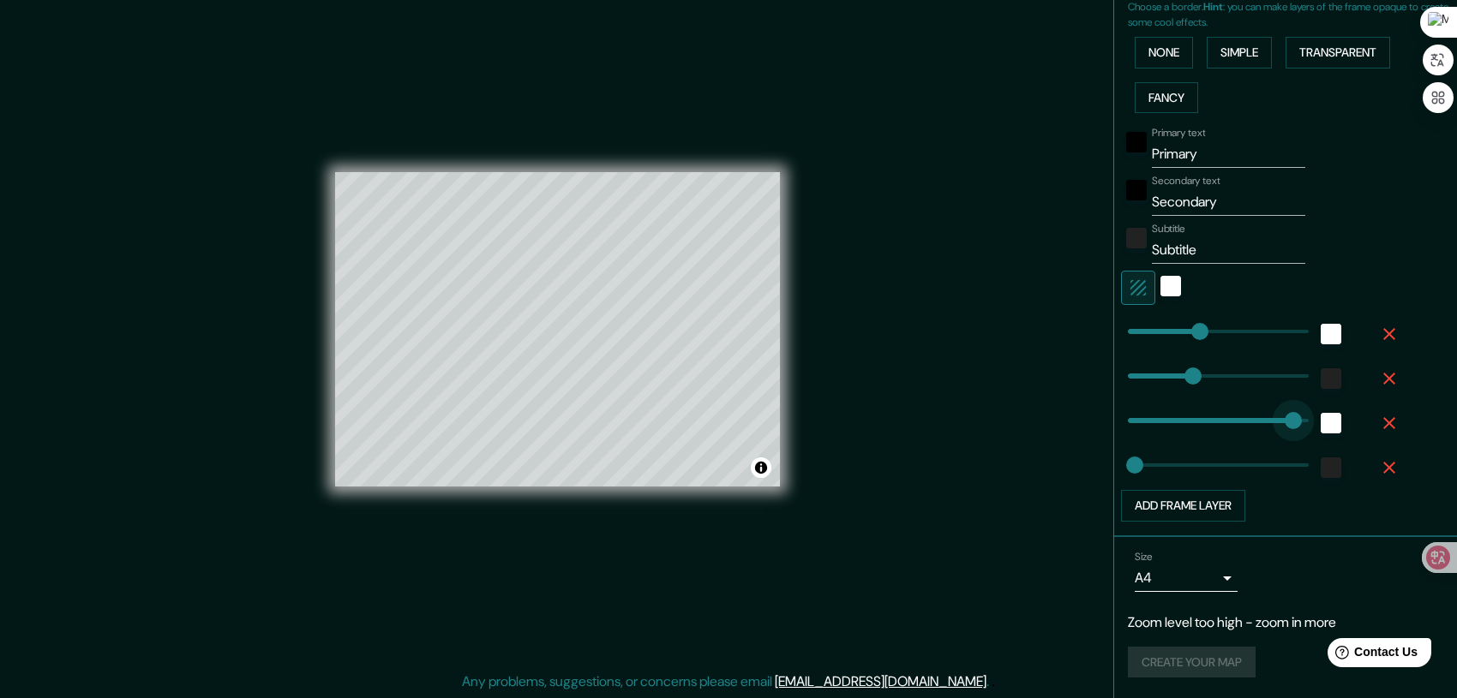
type input "208"
type input "21"
type input "37"
drag, startPoint x: 1274, startPoint y: 417, endPoint x: 1128, endPoint y: 424, distance: 146.8
type input "208"
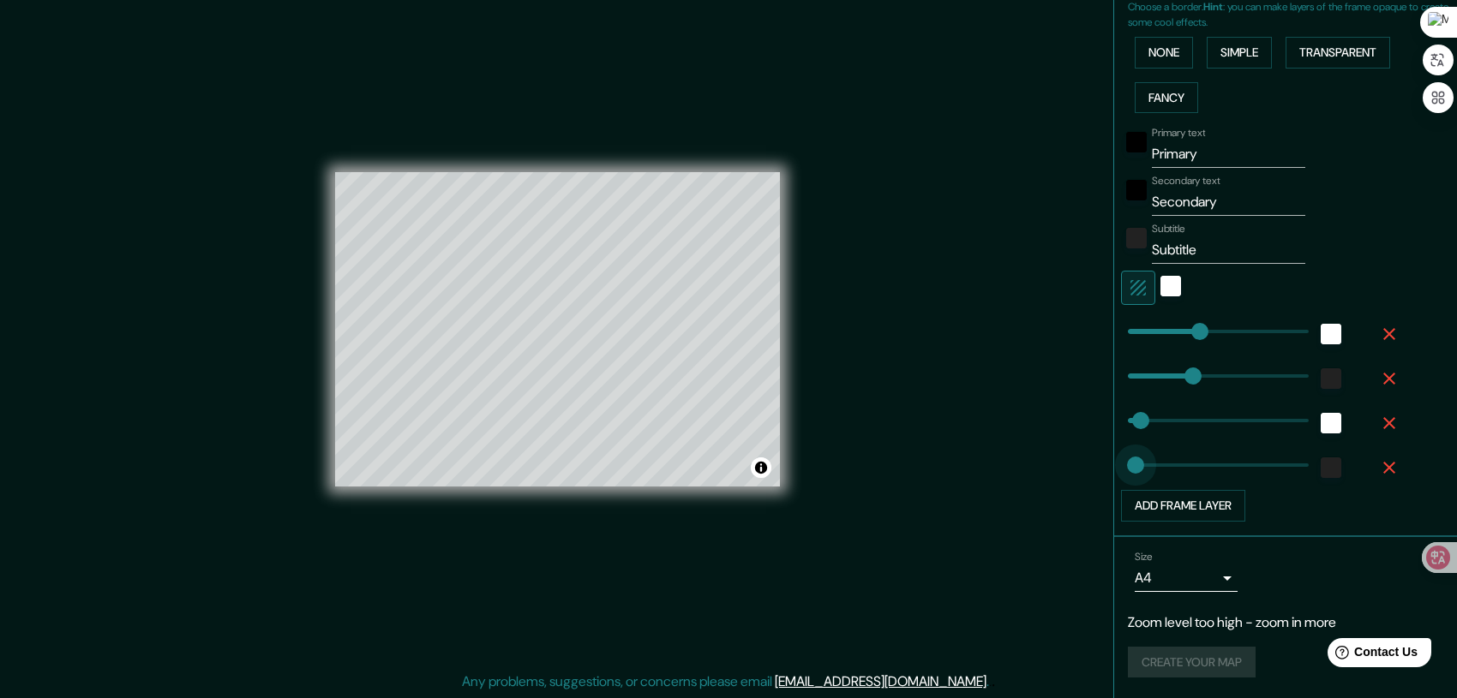
type input "237"
drag, startPoint x: 1123, startPoint y: 465, endPoint x: 1197, endPoint y: 462, distance: 74.6
type input "208"
type input "30"
drag, startPoint x: 1197, startPoint y: 462, endPoint x: 1125, endPoint y: 471, distance: 72.5
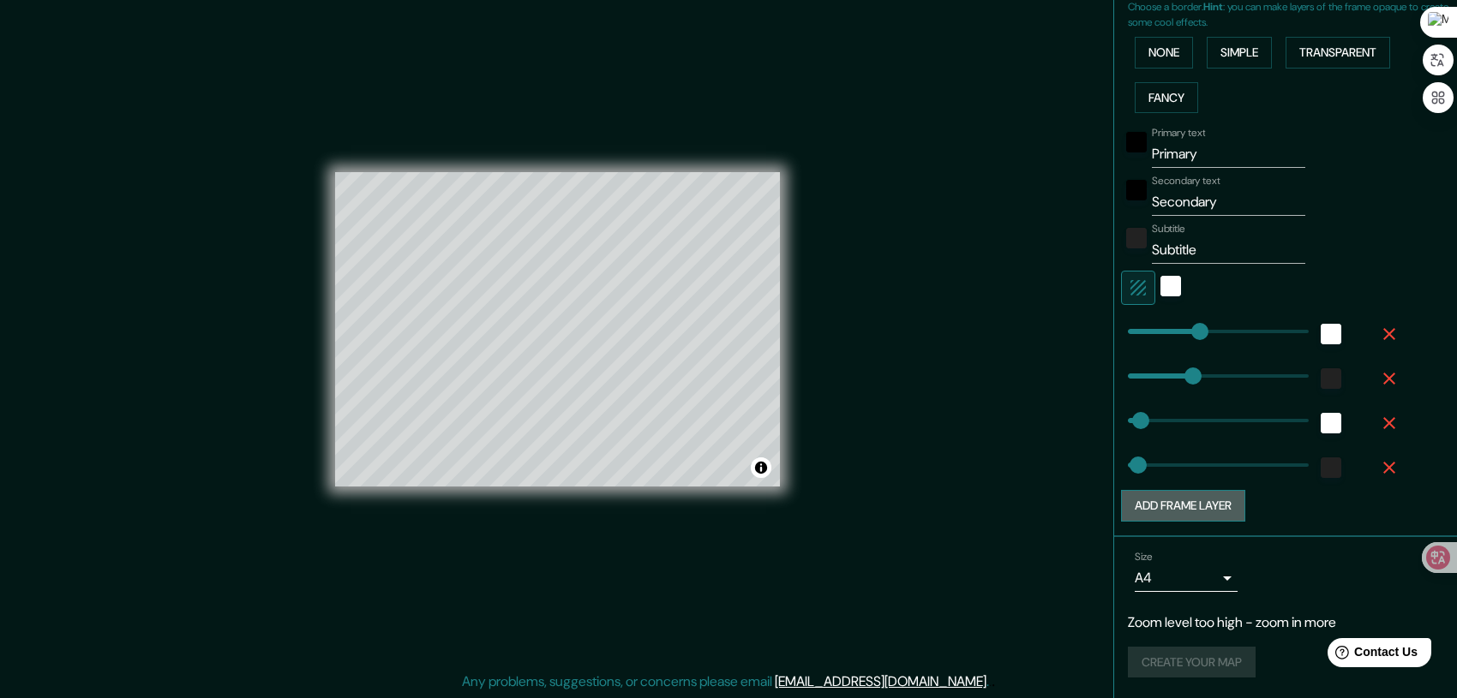
click at [1175, 506] on button "Add frame layer" at bounding box center [1183, 506] width 124 height 32
type input "208"
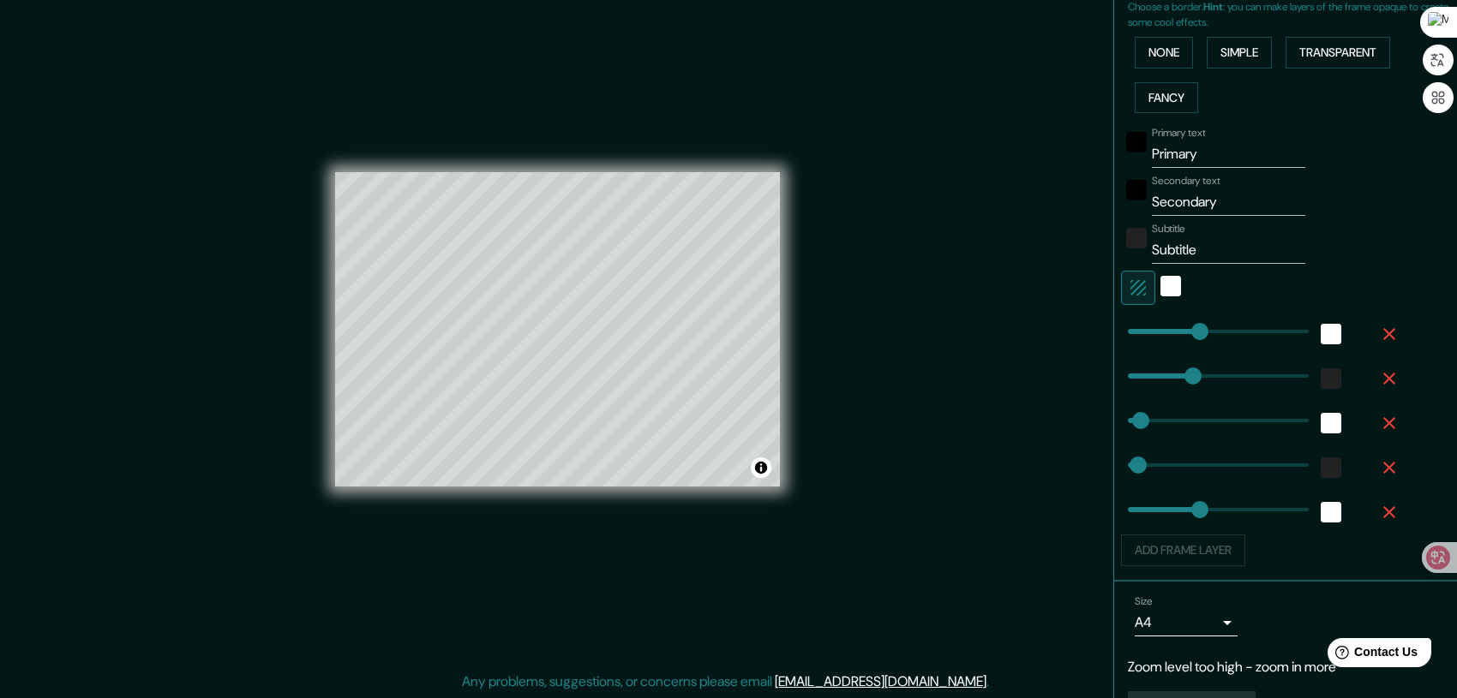
type input "208"
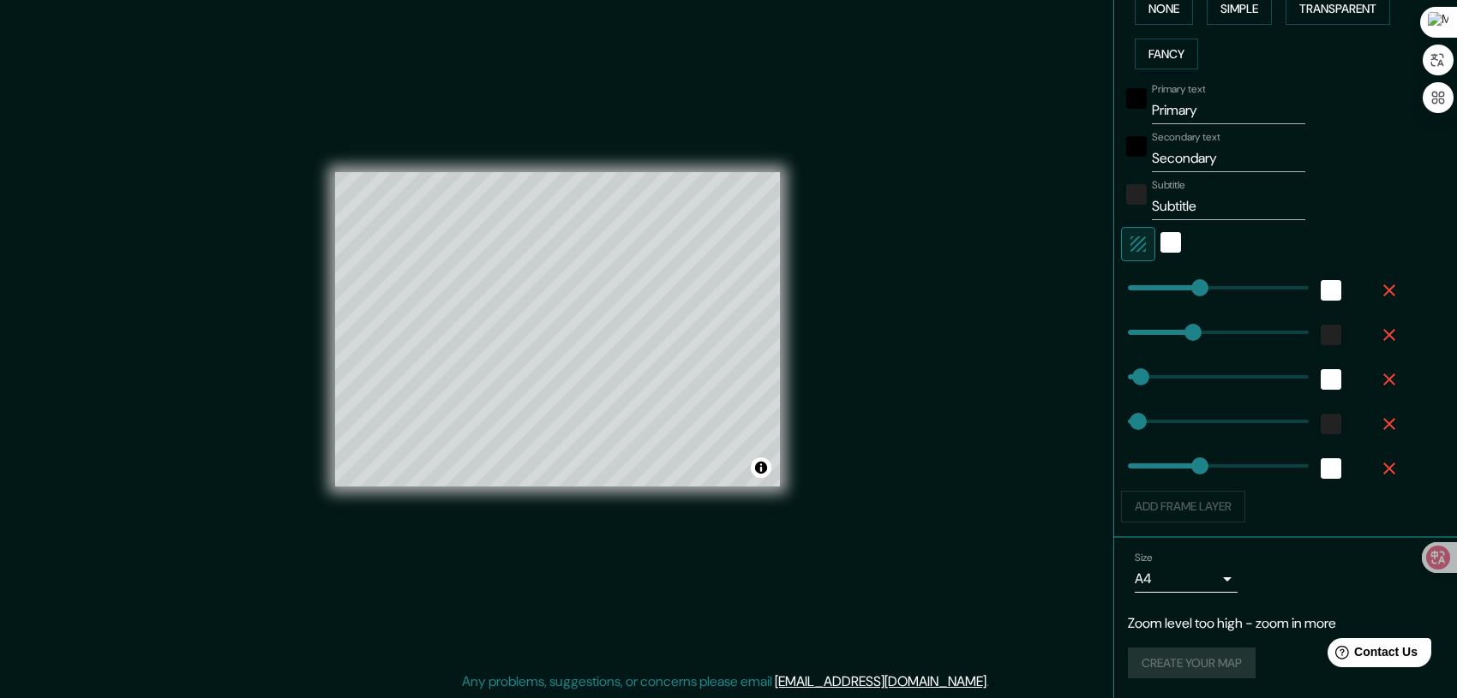
scroll to position [445, 0]
click at [1219, 658] on div "Create your map" at bounding box center [1285, 663] width 315 height 32
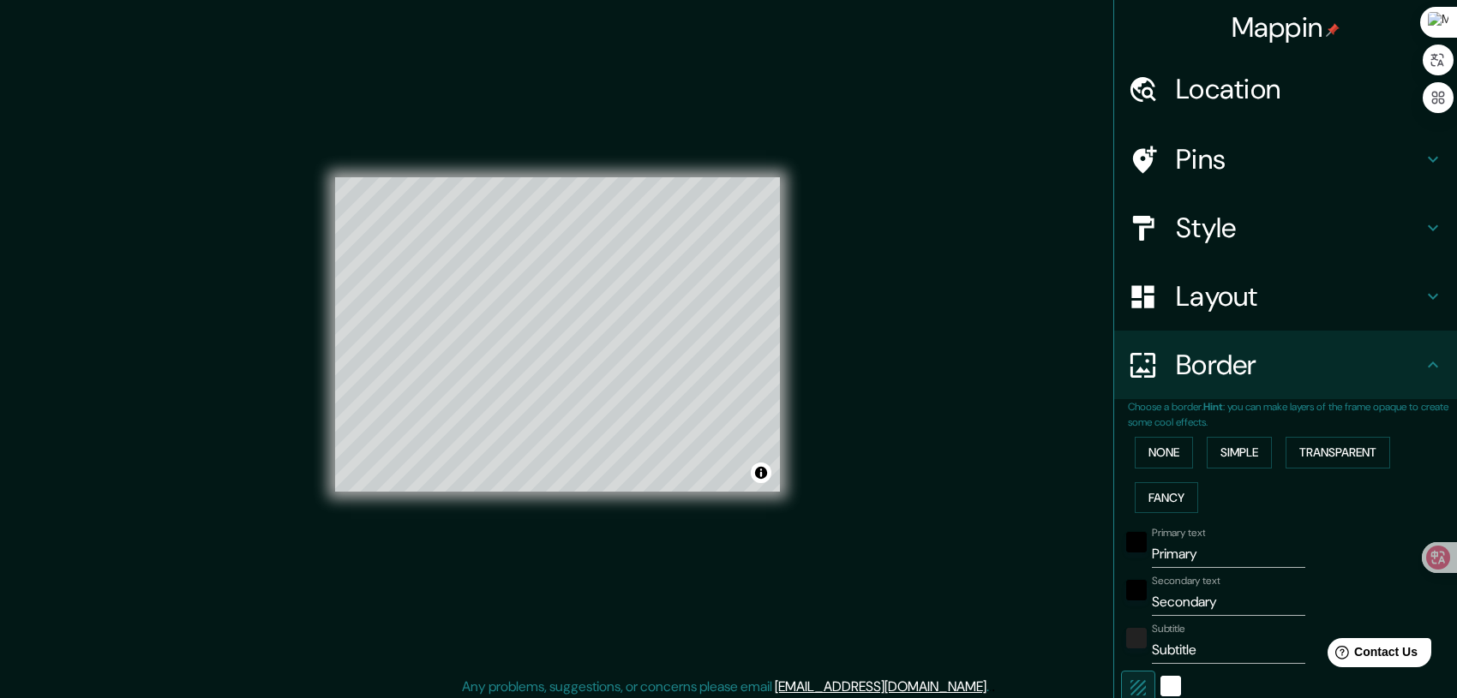
scroll to position [0, 0]
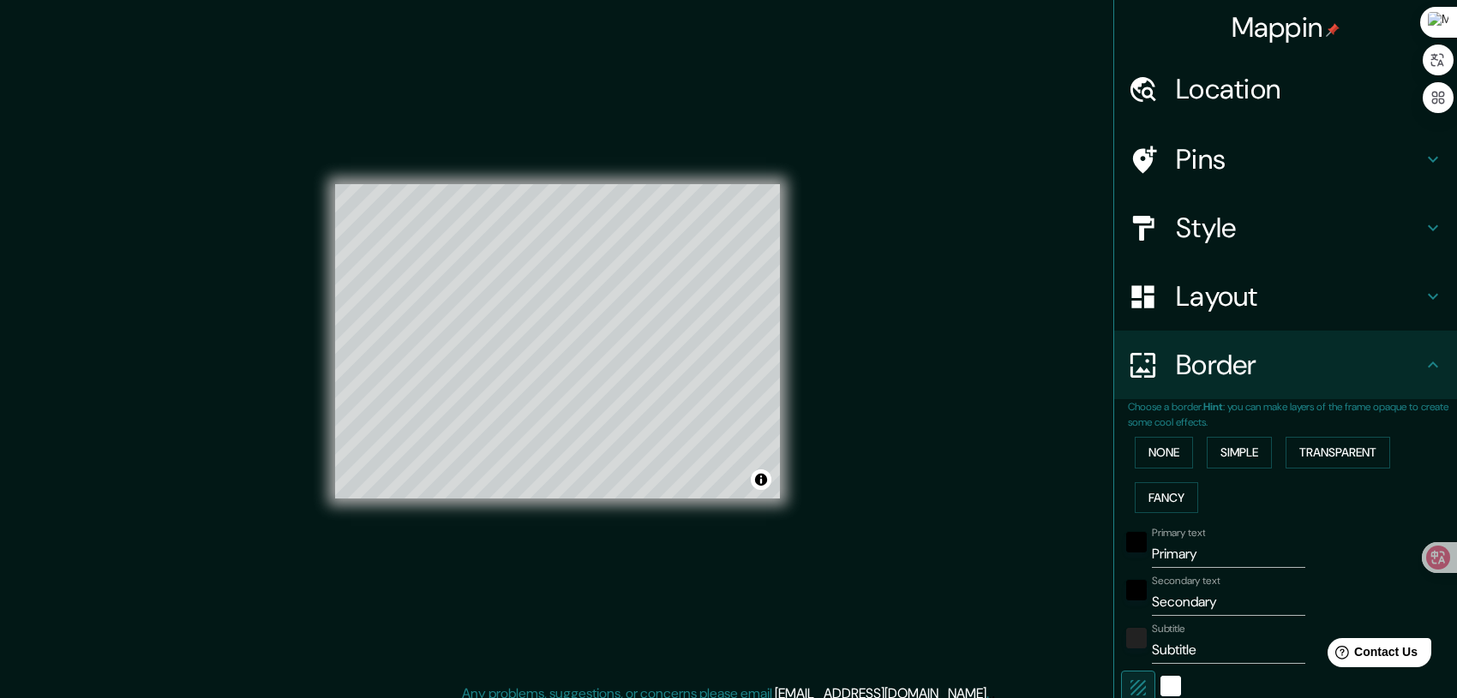
click at [1423, 159] on icon at bounding box center [1433, 159] width 21 height 21
type input "208"
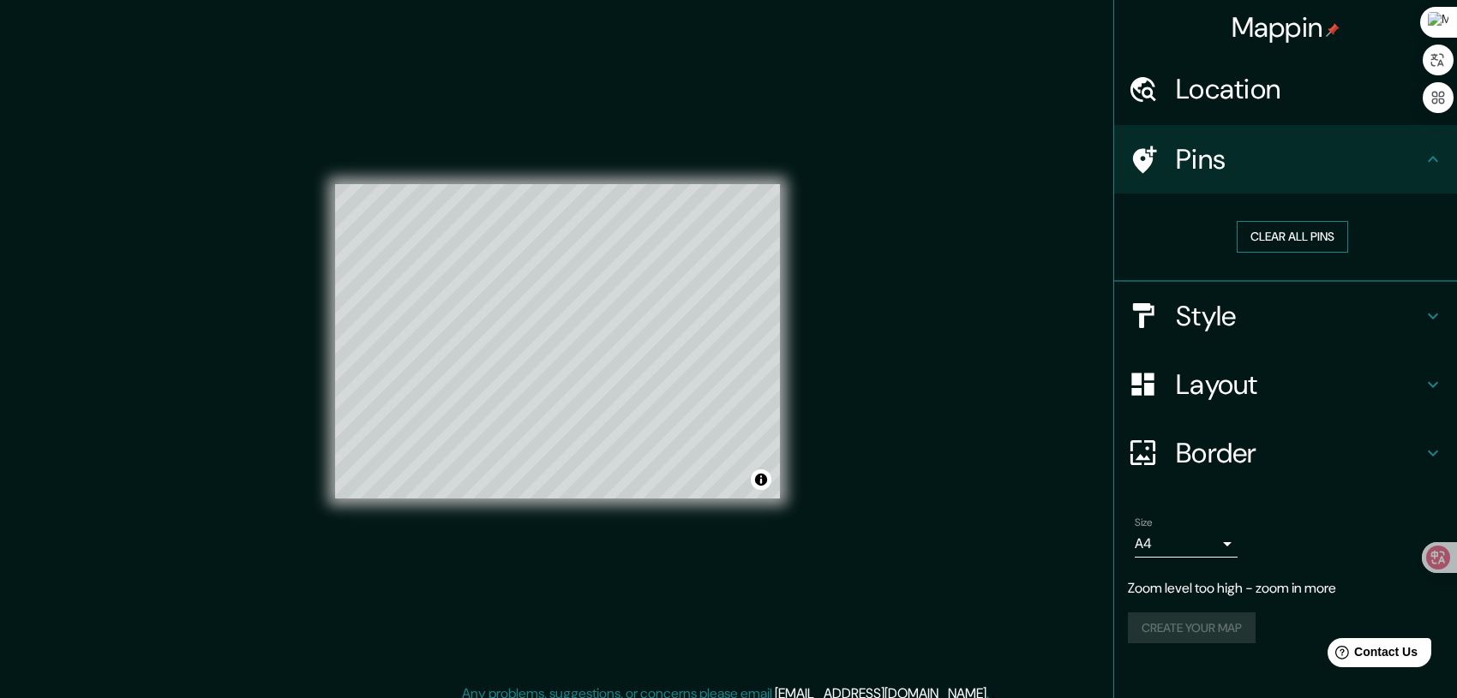
click at [1304, 243] on button "Clear all pins" at bounding box center [1292, 237] width 111 height 32
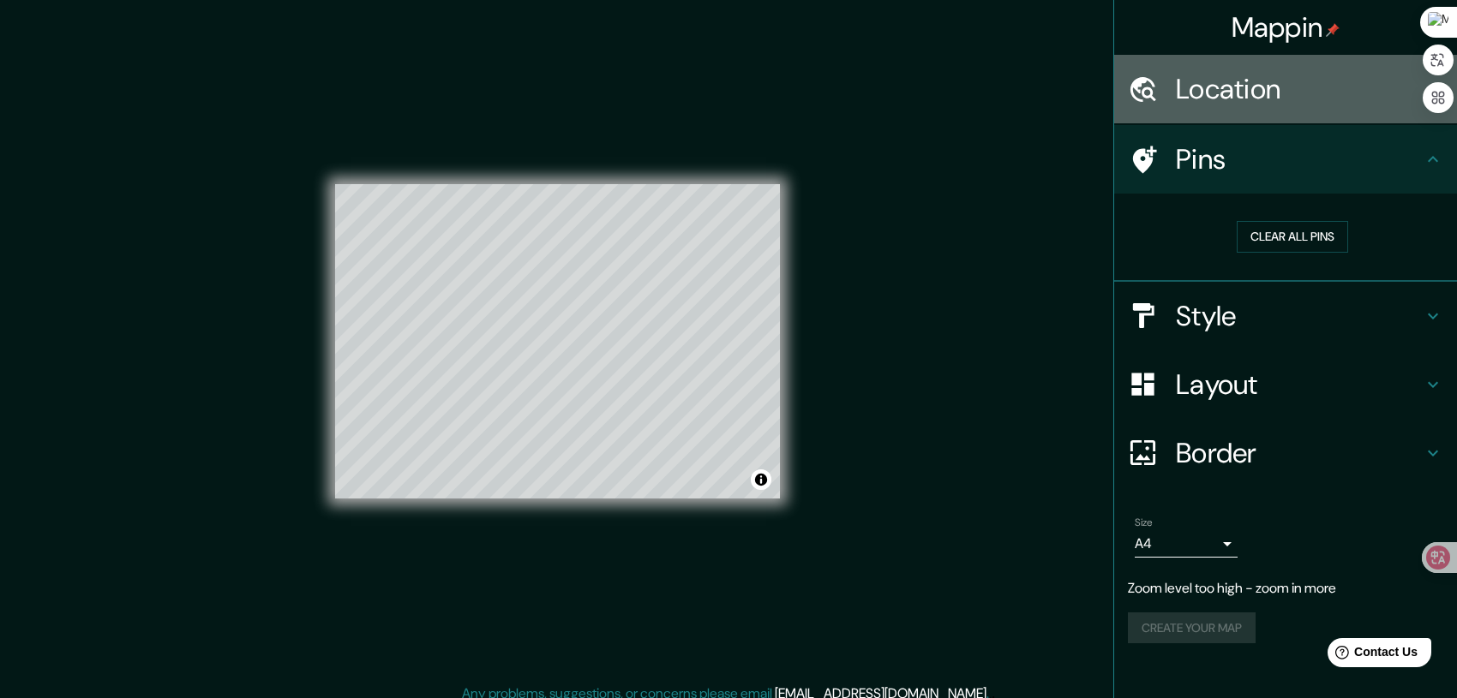
click at [1251, 91] on h4 "Location" at bounding box center [1299, 89] width 247 height 34
type input "208"
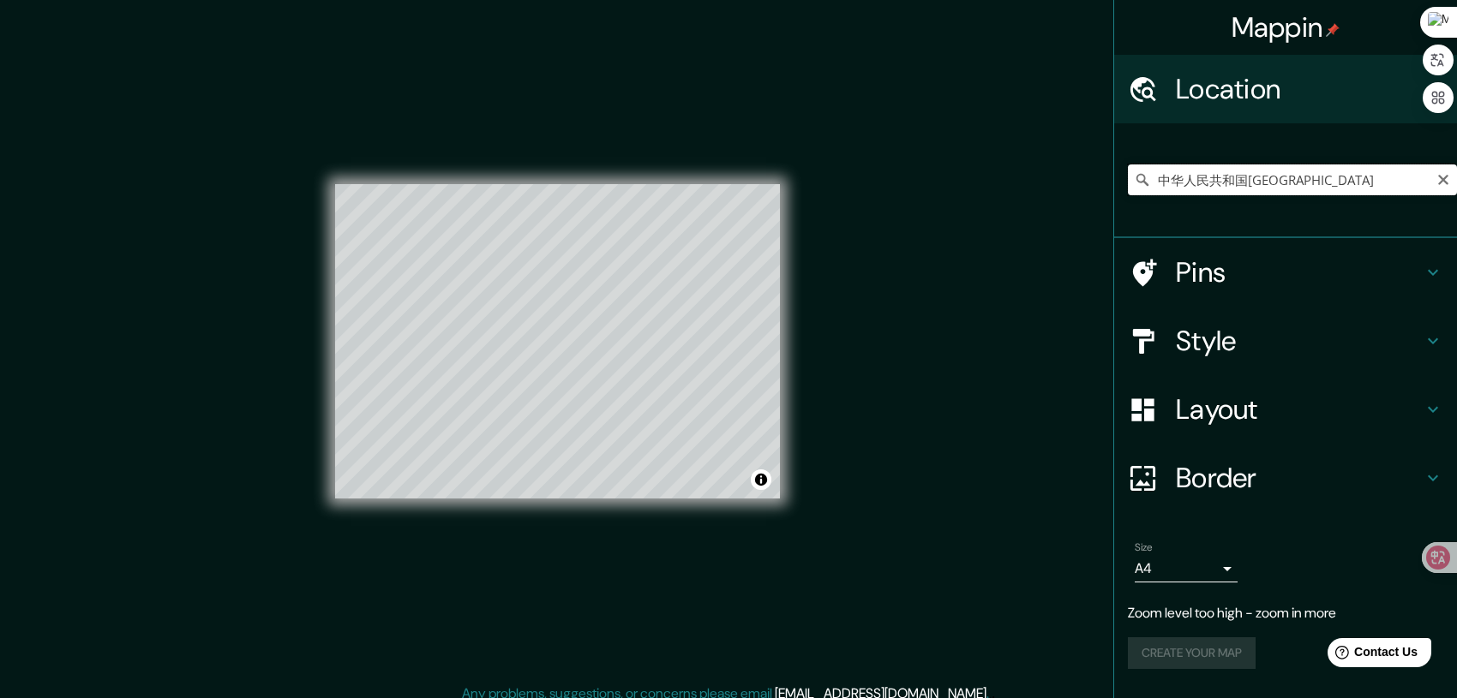
click at [1296, 180] on input "中华人民共和国北京市" at bounding box center [1292, 180] width 329 height 31
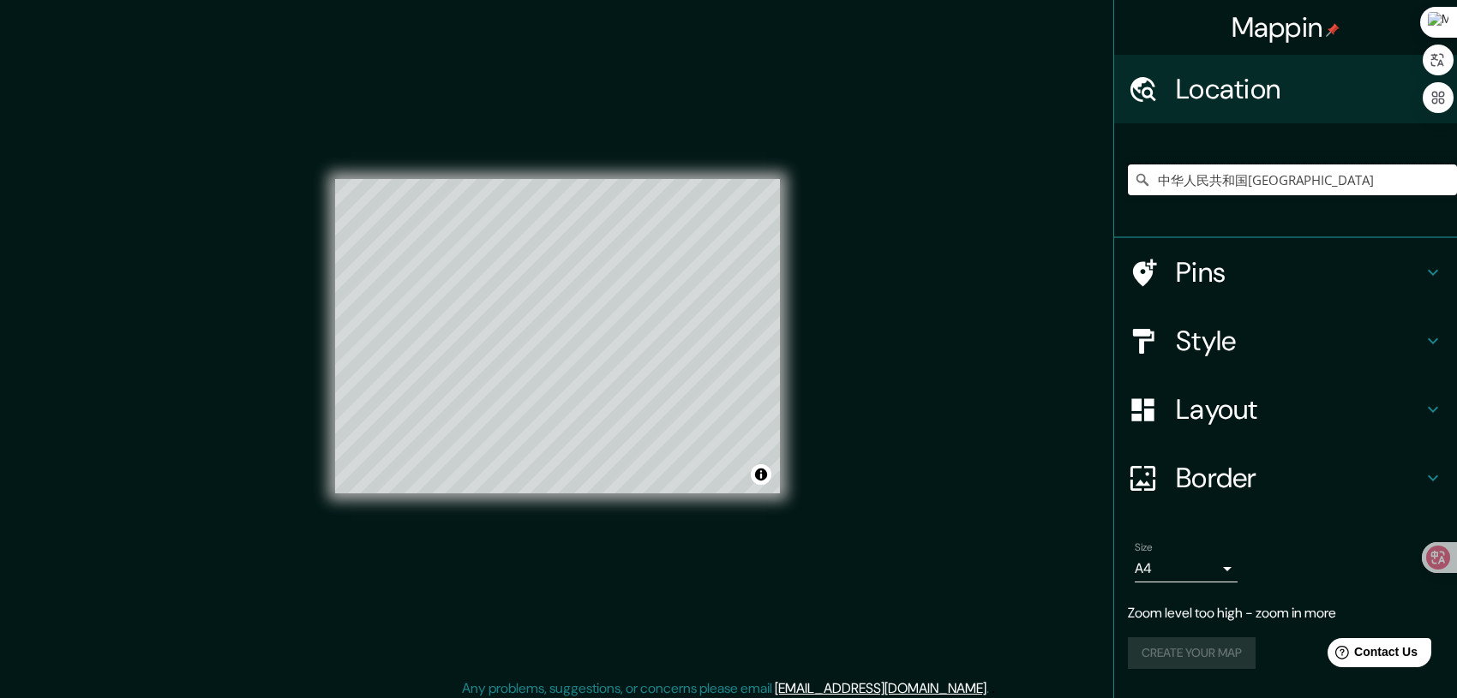
scroll to position [12, 0]
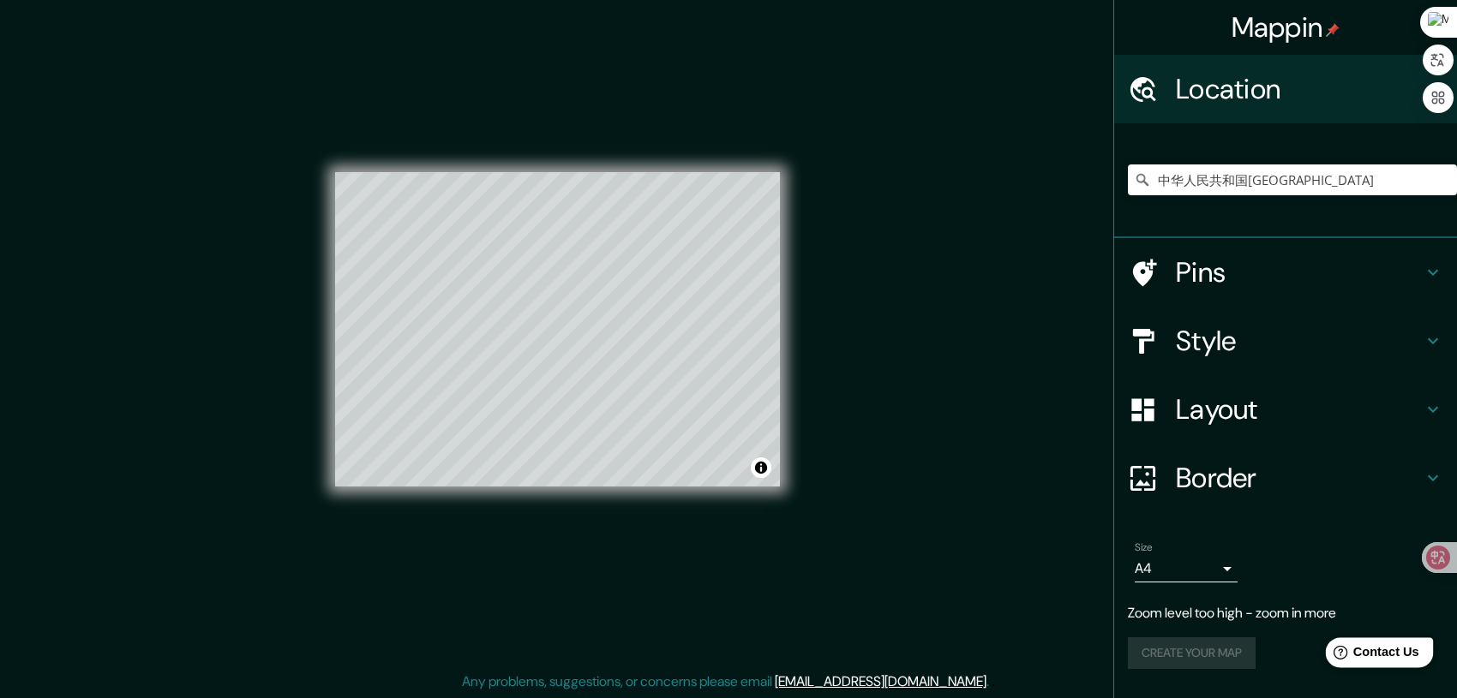
click at [1361, 658] on span "Contact Us" at bounding box center [1386, 652] width 66 height 15
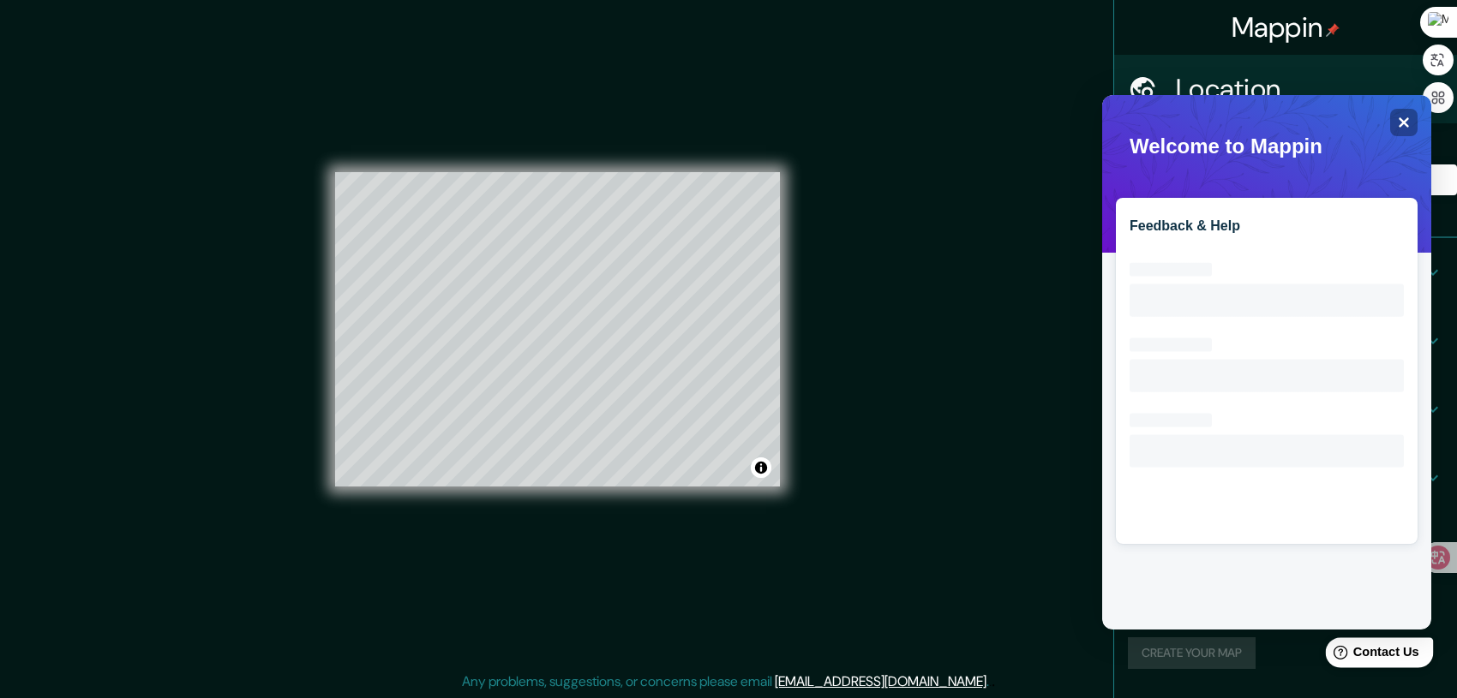
scroll to position [0, 0]
click at [1399, 126] on icon at bounding box center [1404, 122] width 11 height 11
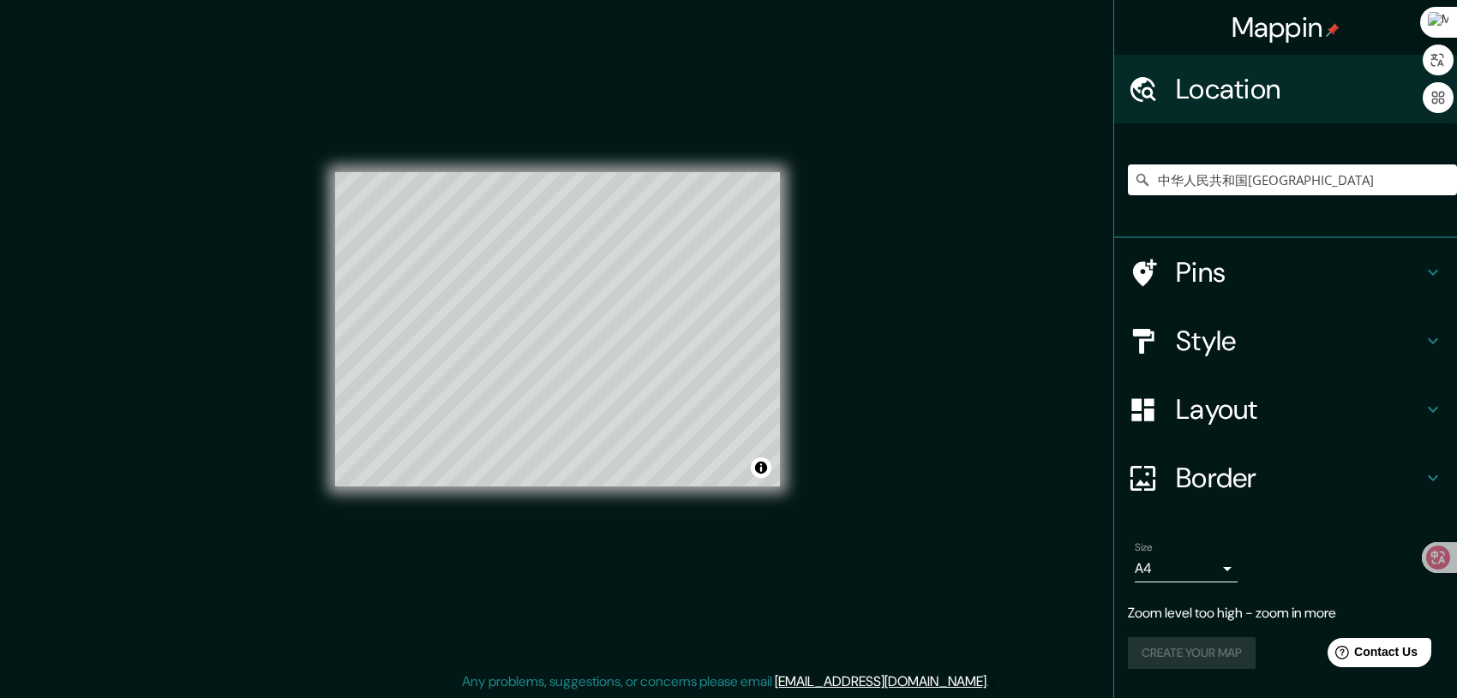
click at [1312, 195] on div "中华人民共和国北京市" at bounding box center [1292, 180] width 329 height 86
click at [1450, 183] on input "中华人民共和国北京市" at bounding box center [1292, 180] width 329 height 31
click at [1441, 178] on icon "Clear" at bounding box center [1443, 180] width 14 height 14
type input "N"
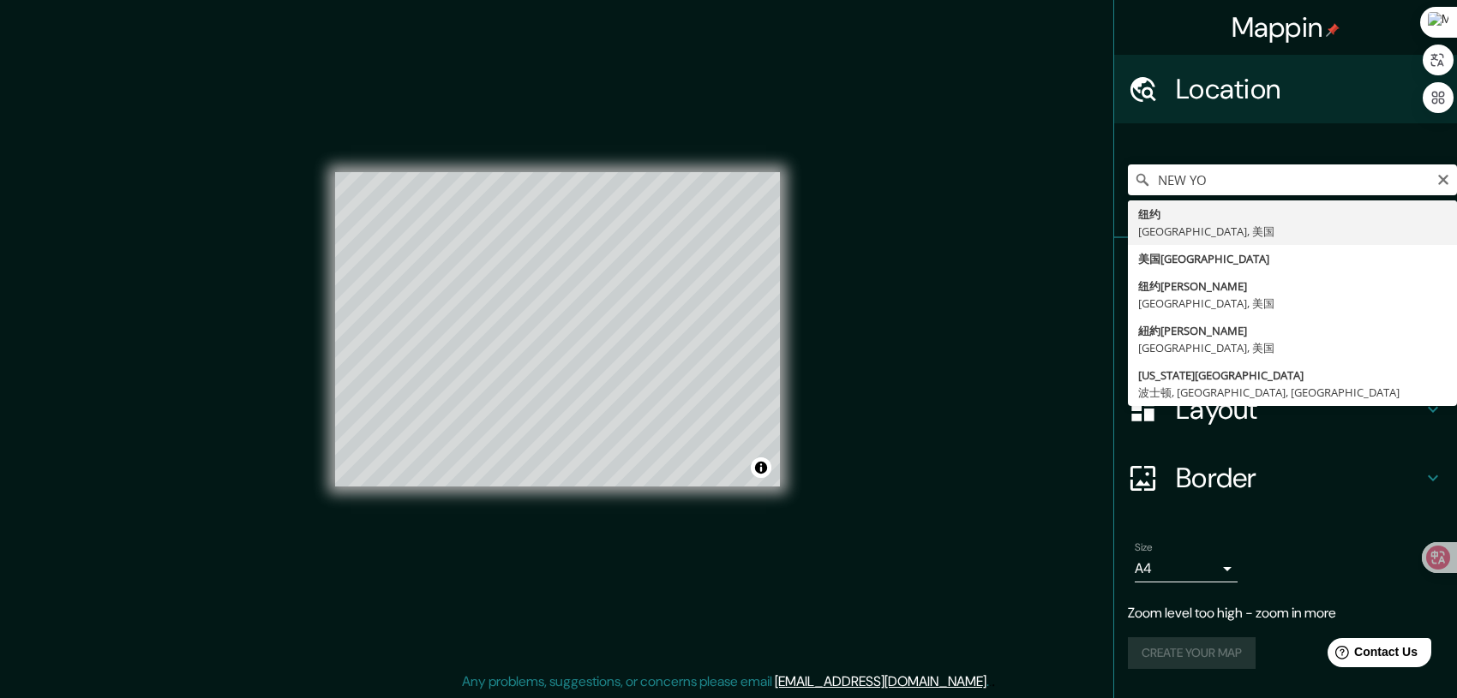
type input "纽约, 纽约州, 美国"
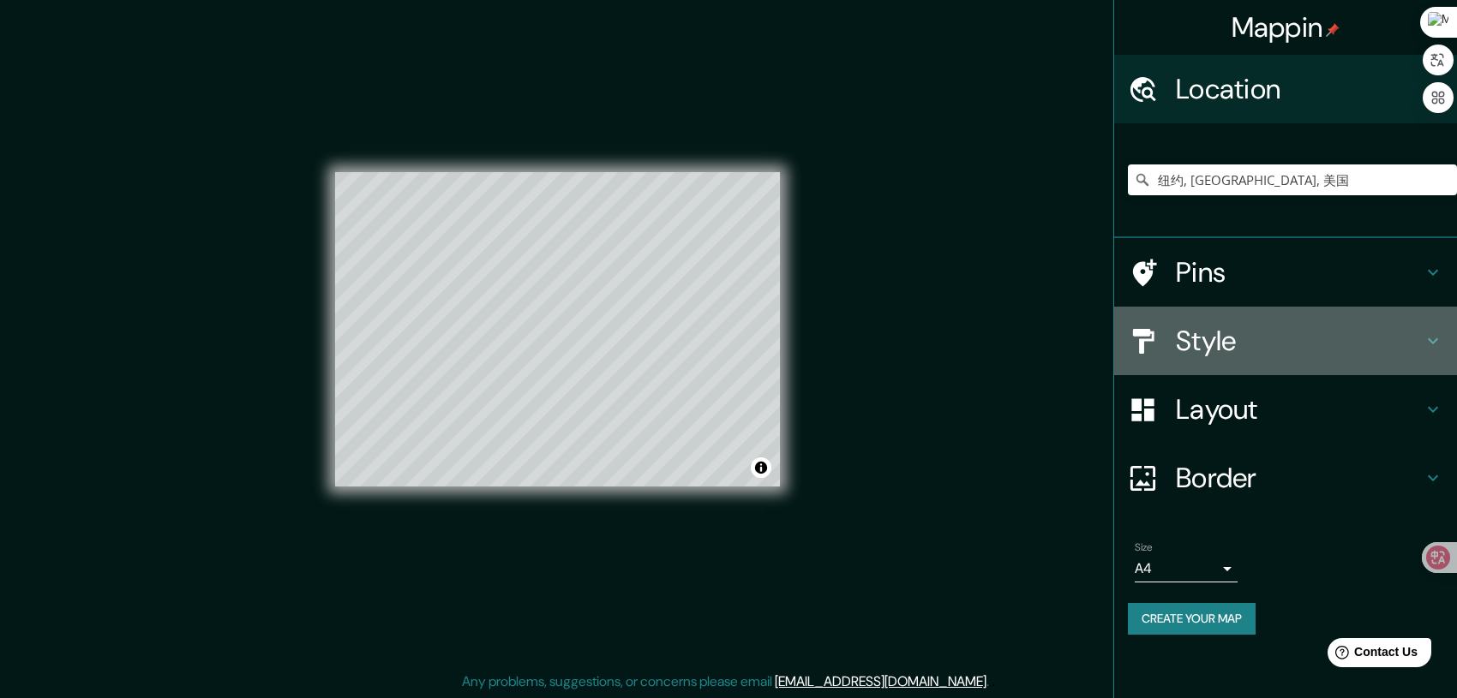
click at [1402, 327] on h4 "Style" at bounding box center [1299, 341] width 247 height 34
type input "208"
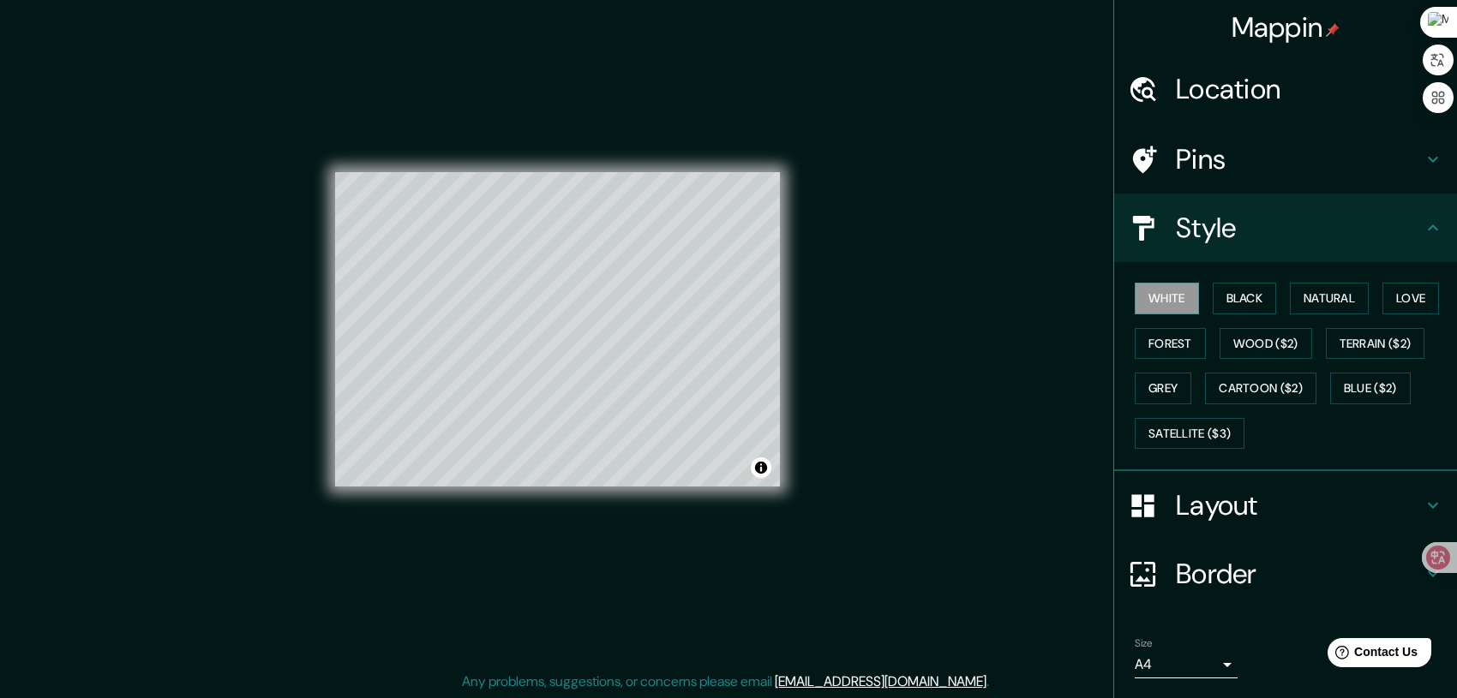
click at [1286, 510] on h4 "Layout" at bounding box center [1299, 506] width 247 height 34
type input "208"
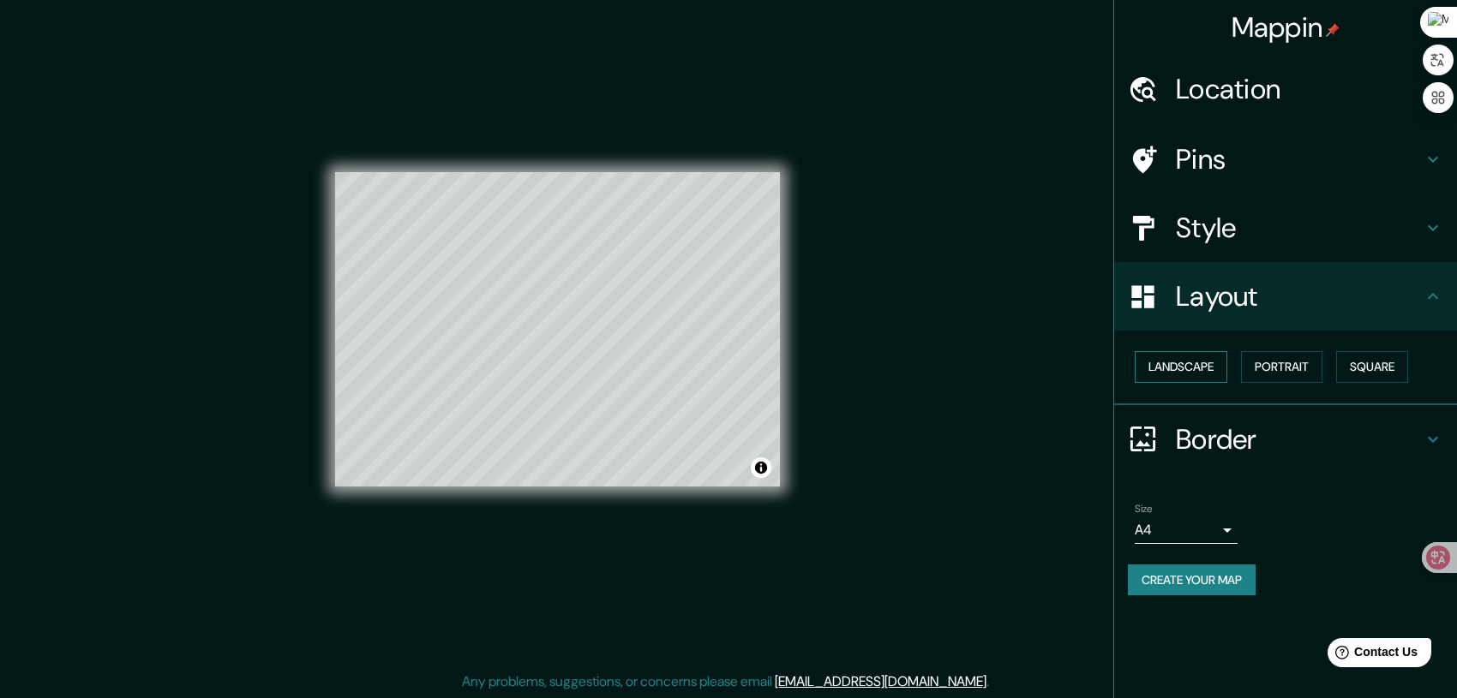
click at [1201, 373] on button "Landscape" at bounding box center [1181, 367] width 93 height 32
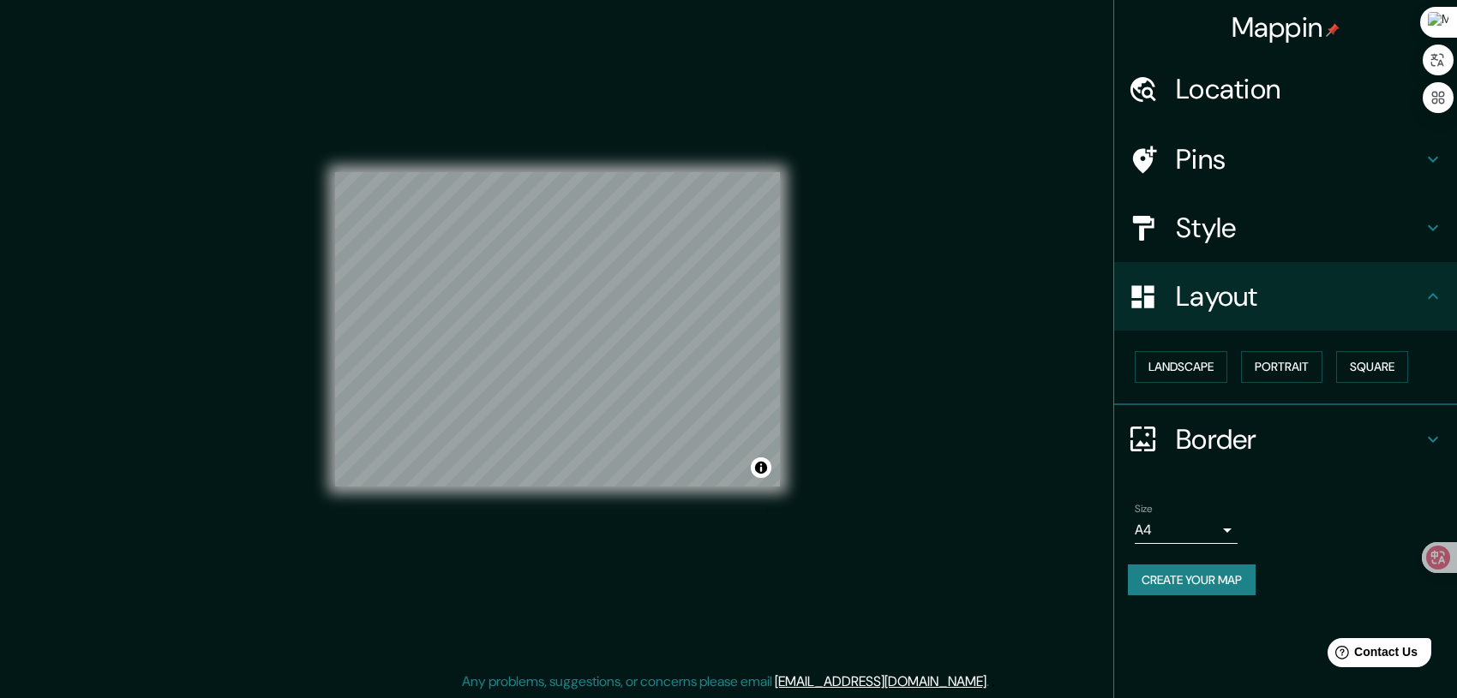
click at [1333, 93] on h4 "Location" at bounding box center [1299, 89] width 247 height 34
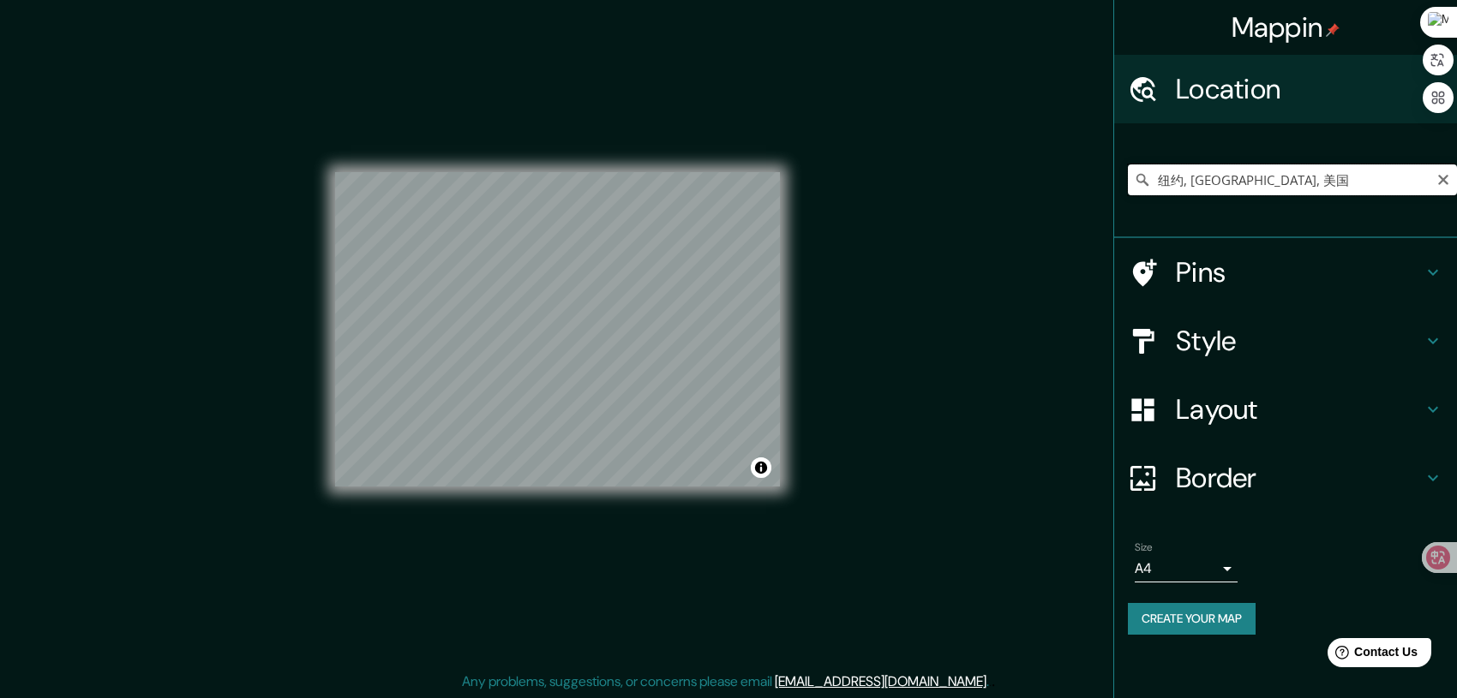
click at [1292, 176] on input "纽约, 纽约州, 美国" at bounding box center [1292, 180] width 329 height 31
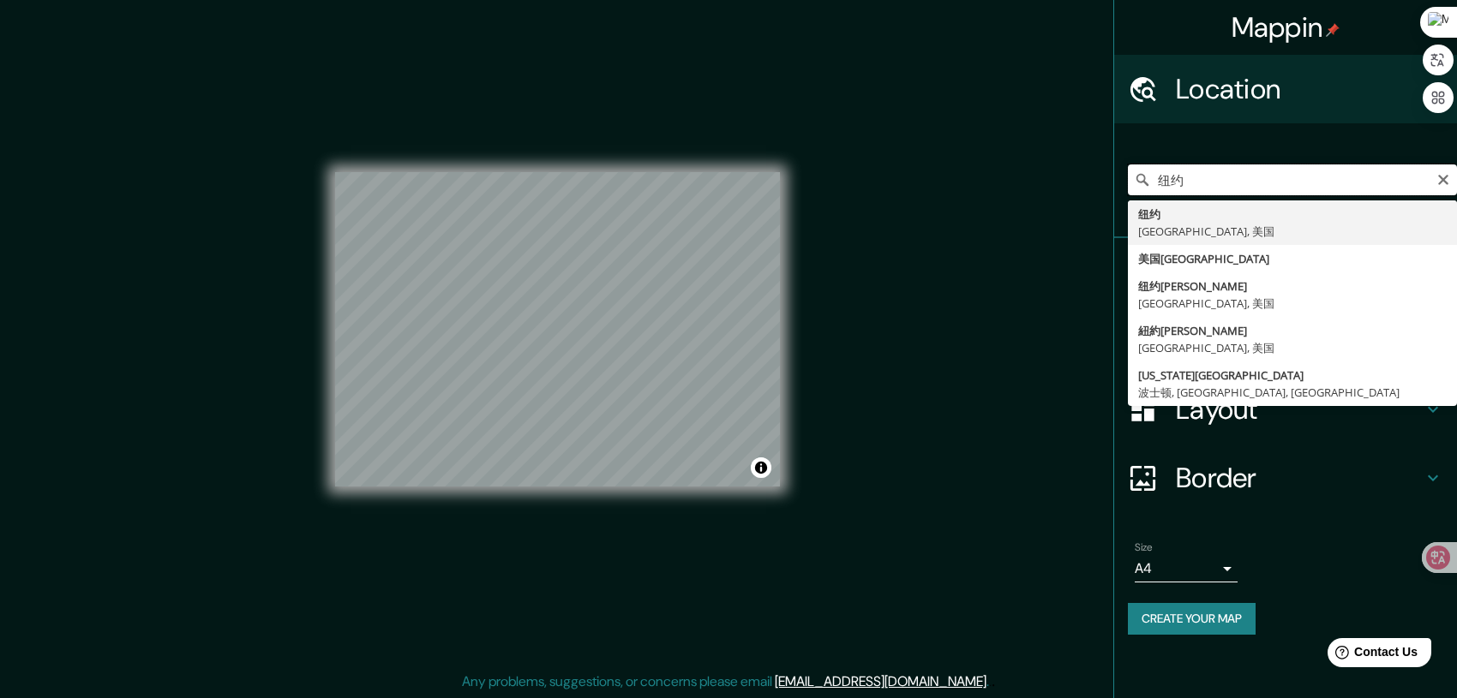
type input "纽"
click at [1169, 180] on input "new York" at bounding box center [1292, 180] width 329 height 31
click at [1162, 187] on input "new York" at bounding box center [1292, 180] width 329 height 31
type input "纽约, 纽约州, 美国"
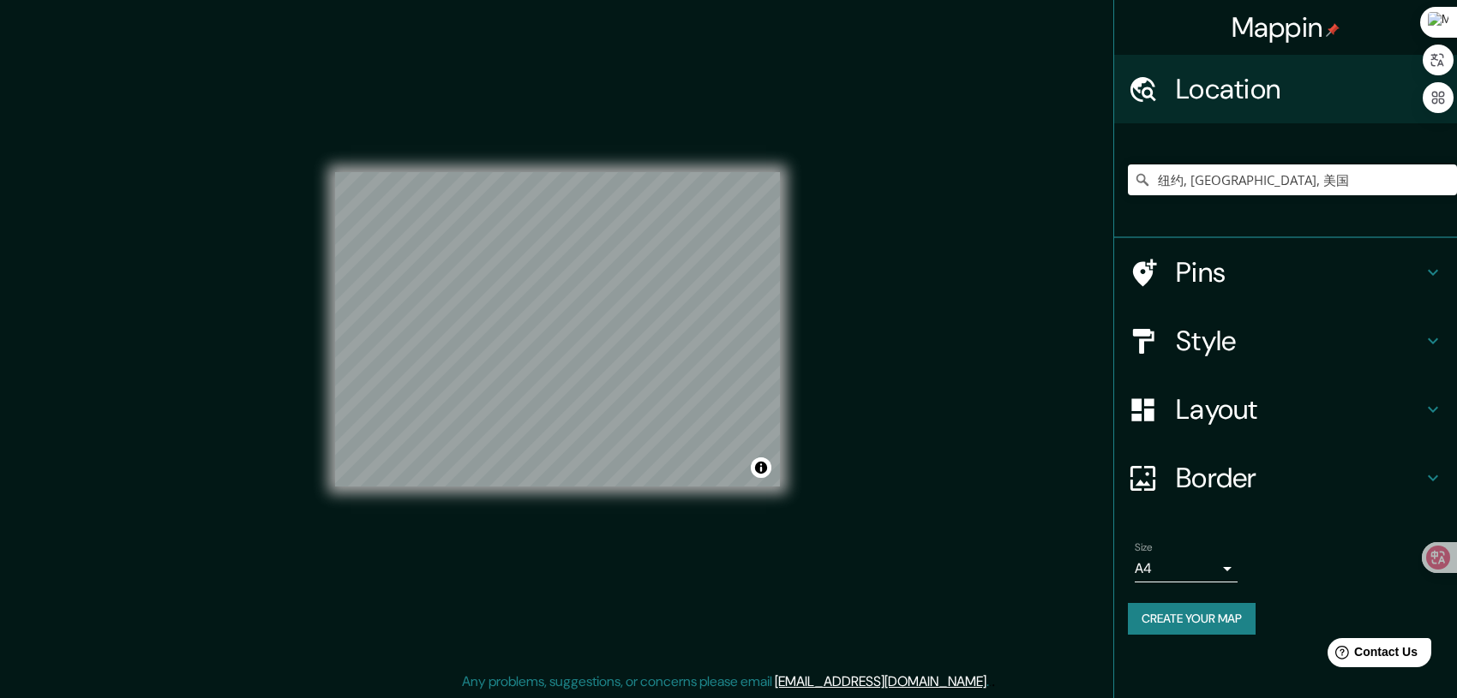
click at [1220, 619] on button "Create your map" at bounding box center [1192, 619] width 128 height 32
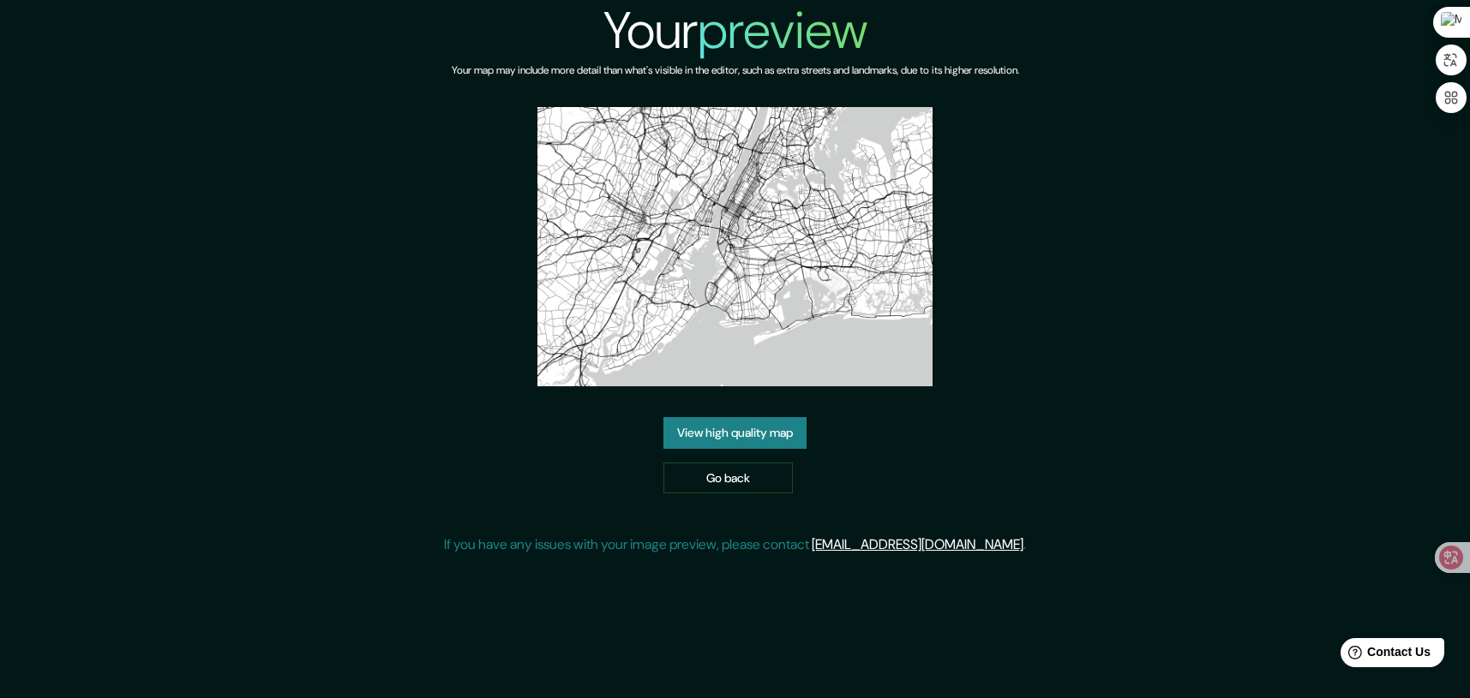
click at [754, 417] on link "View high quality map" at bounding box center [734, 433] width 143 height 32
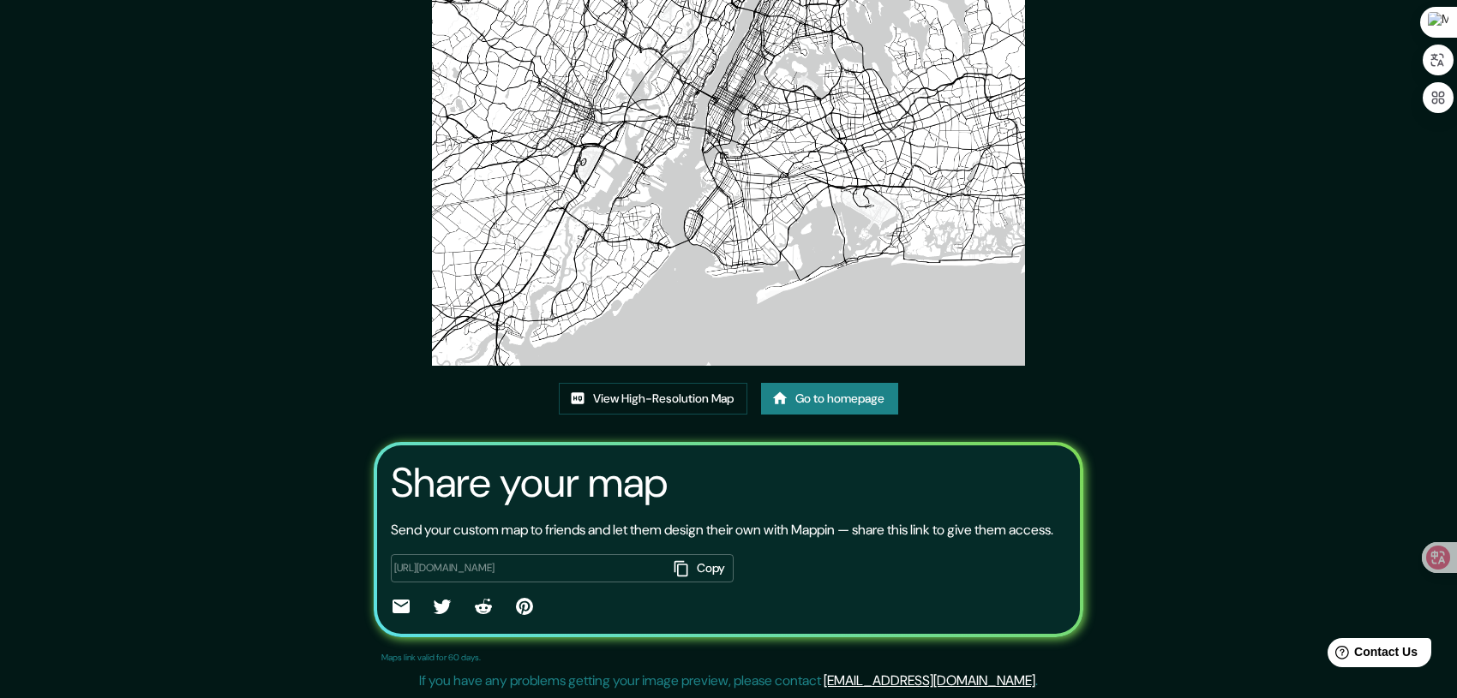
scroll to position [99, 0]
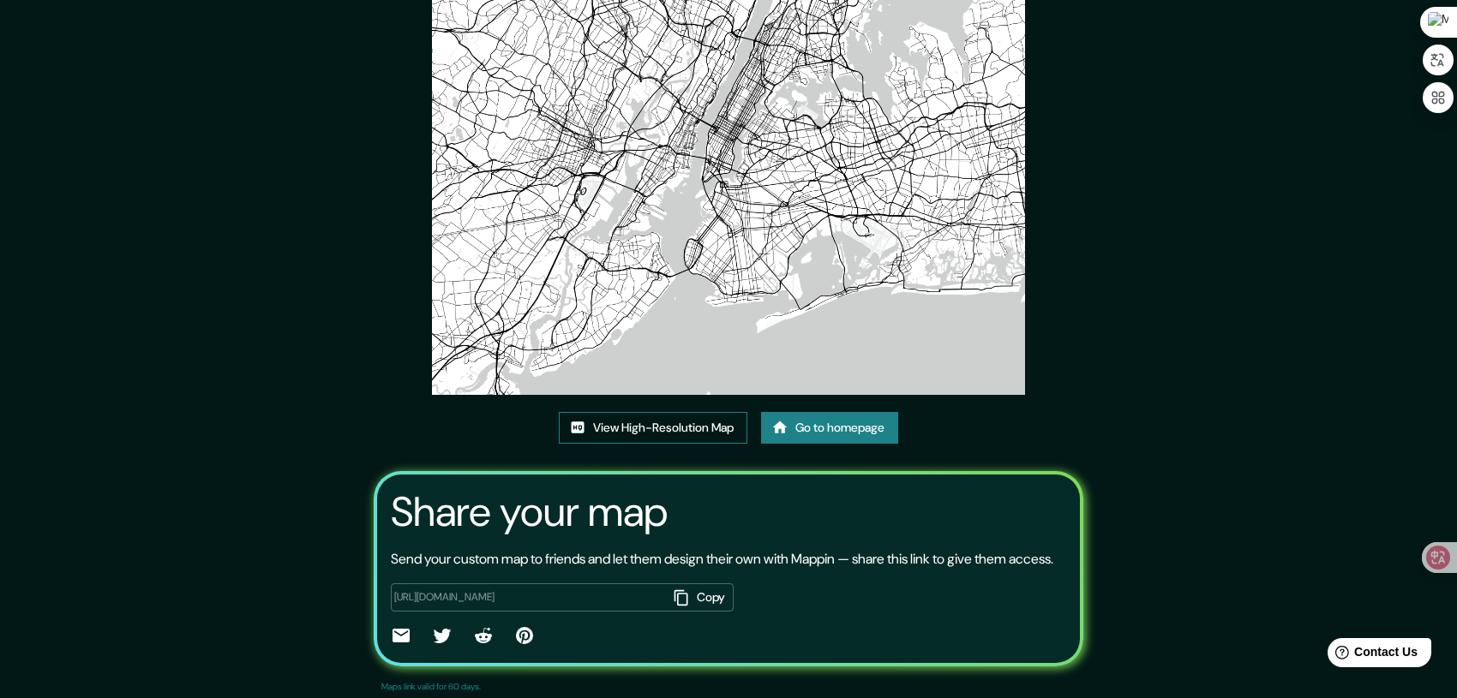
click at [649, 434] on link "View High-Resolution Map" at bounding box center [653, 428] width 189 height 32
click at [793, 432] on link "Go to homepage" at bounding box center [829, 428] width 137 height 32
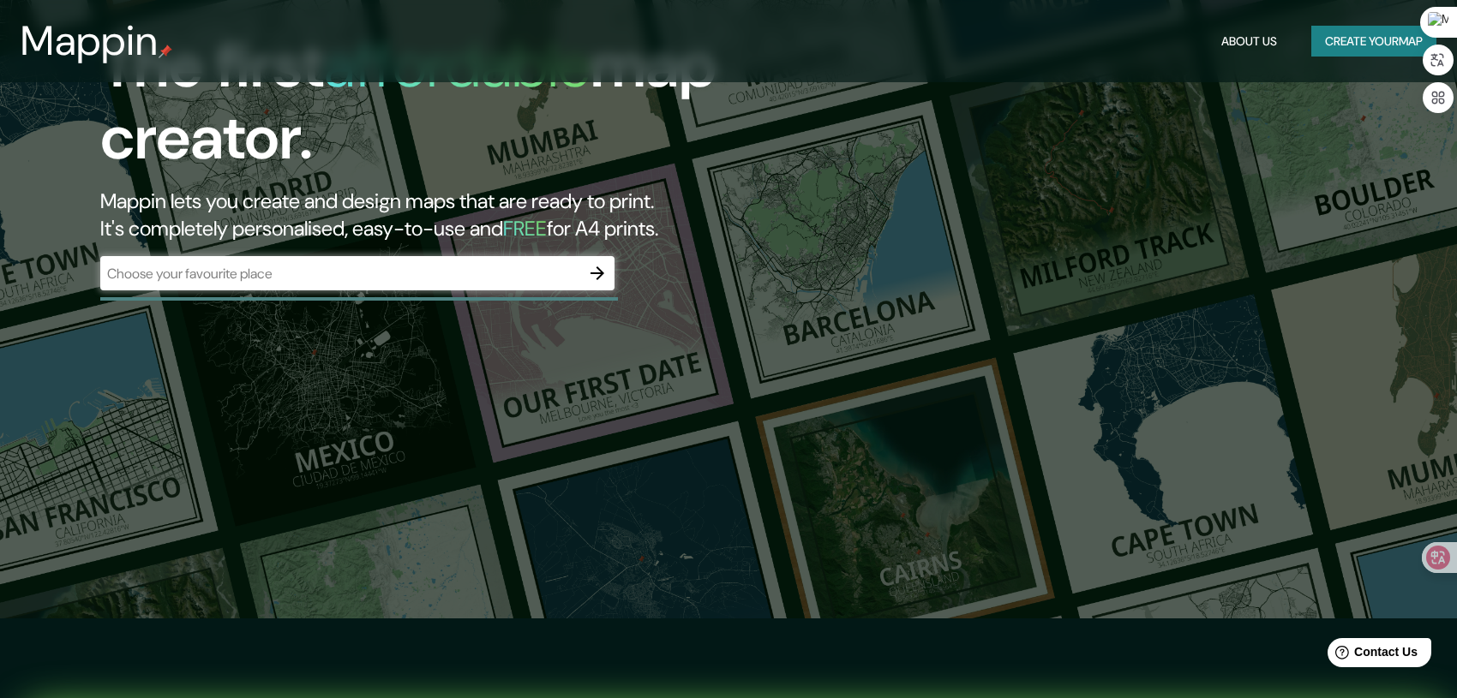
click at [793, 432] on div "The first affordable map creator. Mappin lets you create and design maps that a…" at bounding box center [728, 269] width 1457 height 698
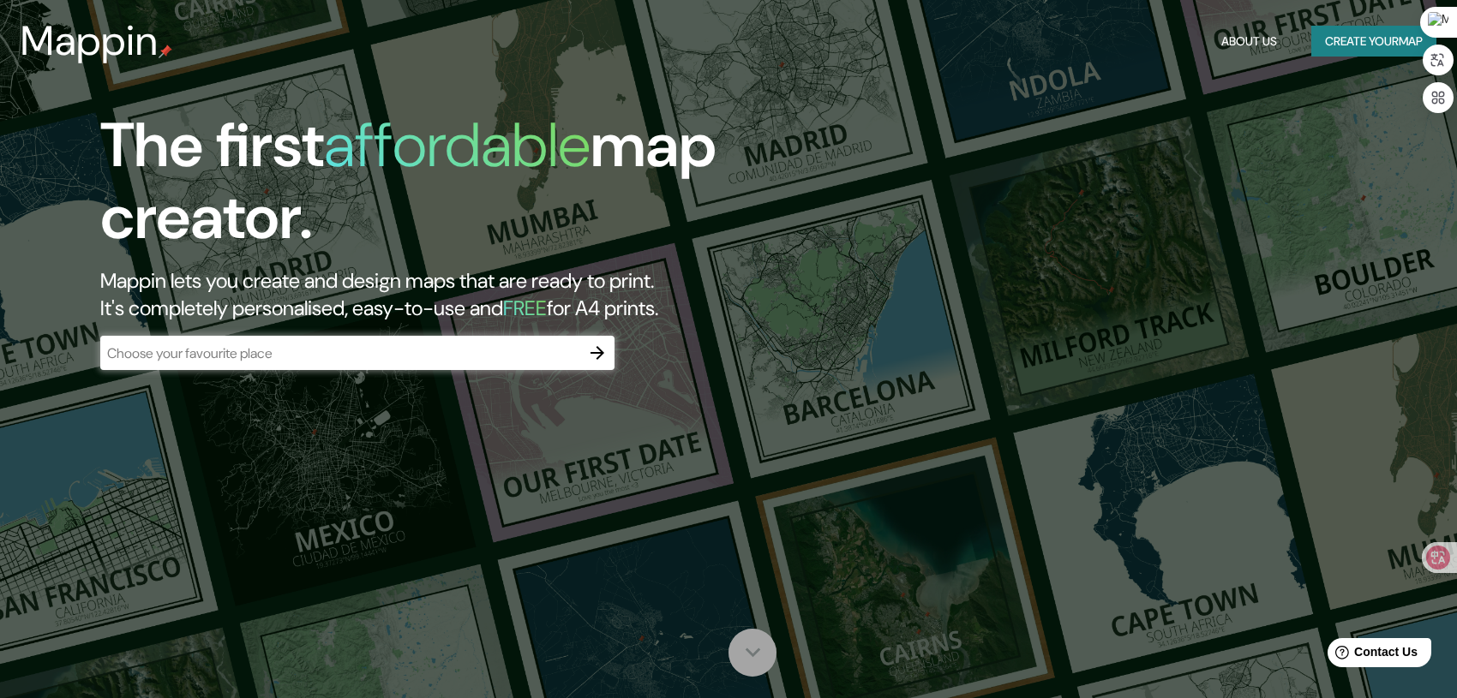
click at [752, 649] on icon at bounding box center [753, 653] width 30 height 30
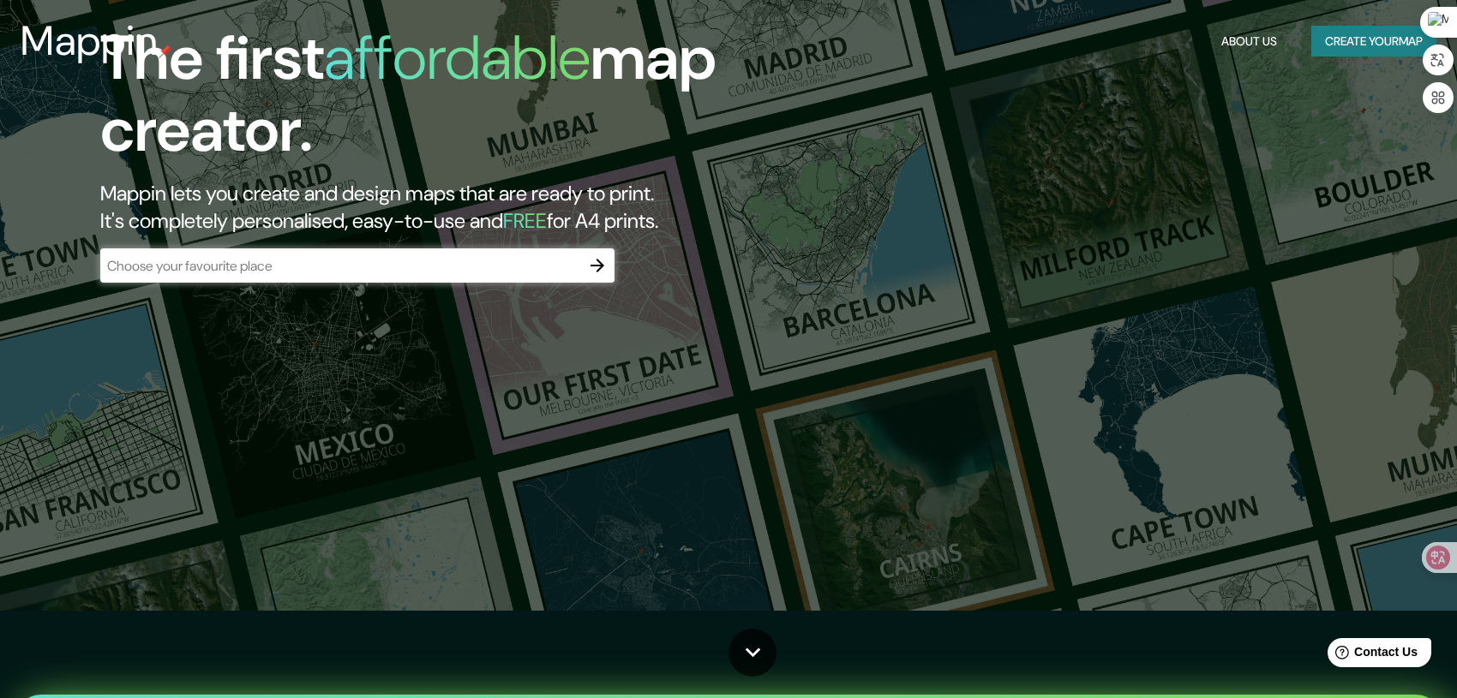
scroll to position [76, 0]
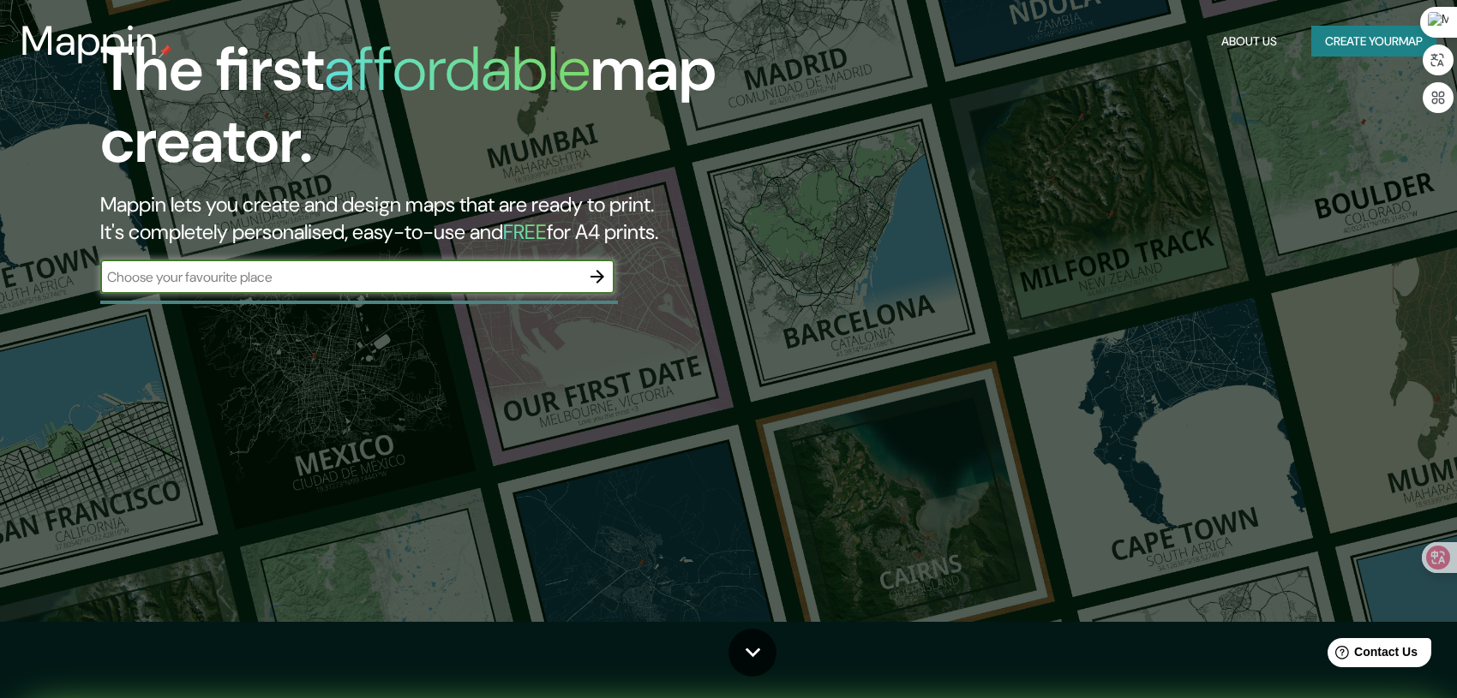
click at [175, 270] on input "text" at bounding box center [340, 277] width 480 height 20
type input "S"
type input "s"
type input "shanghai"
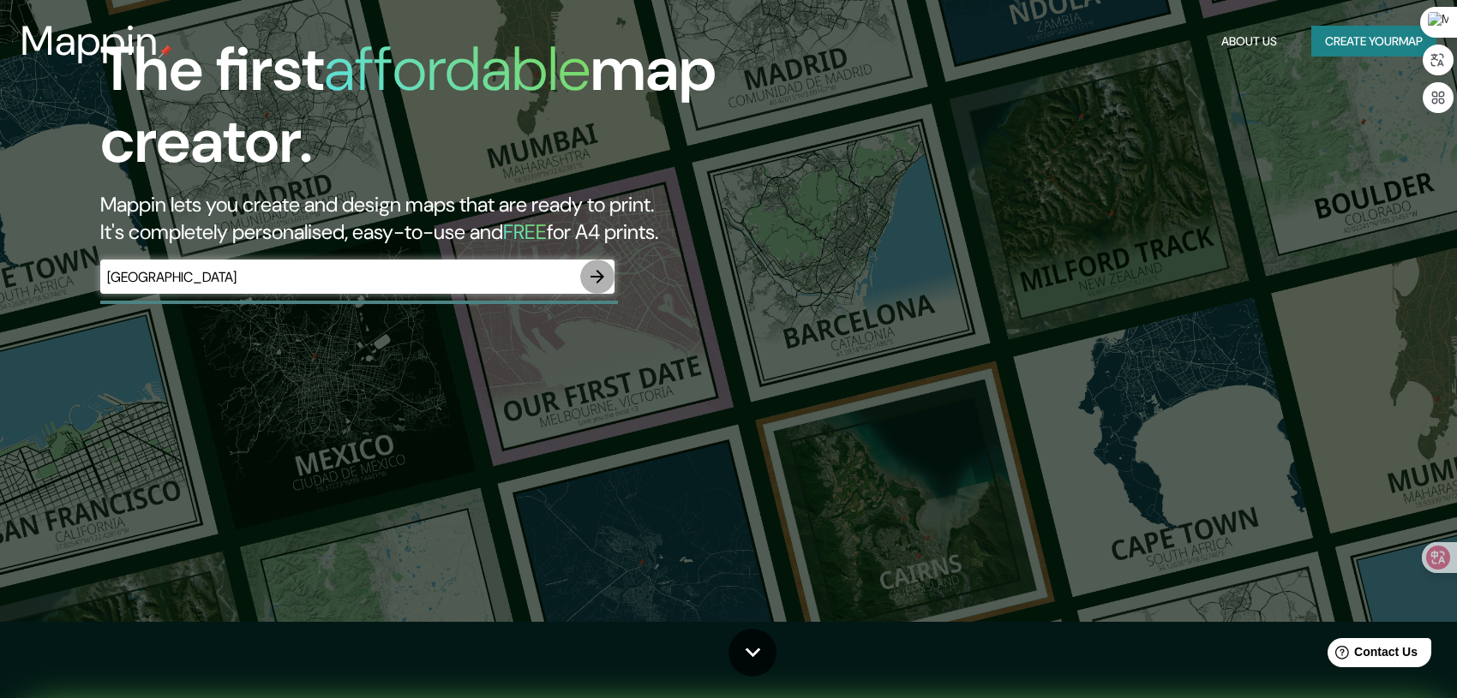
click at [603, 278] on icon "button" at bounding box center [597, 277] width 21 height 21
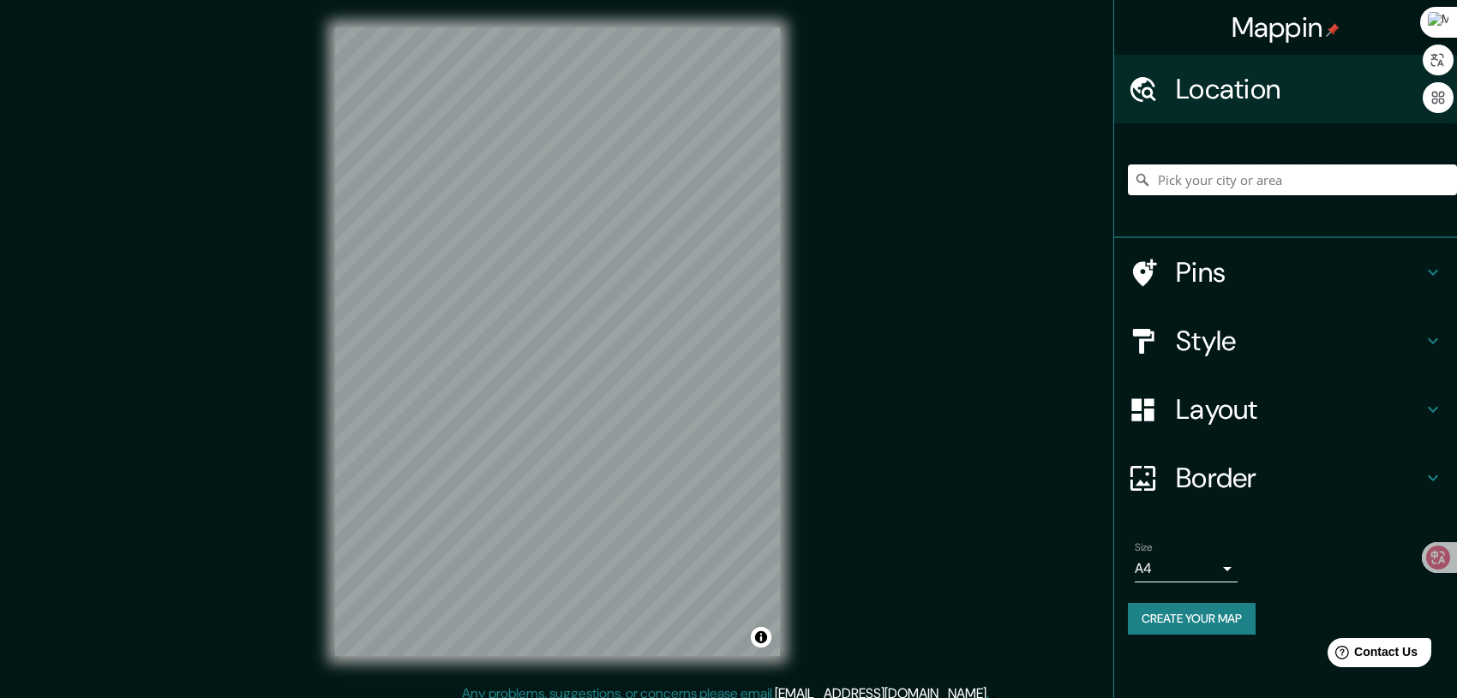
click at [1180, 170] on input "Pick your city or area" at bounding box center [1292, 180] width 329 height 31
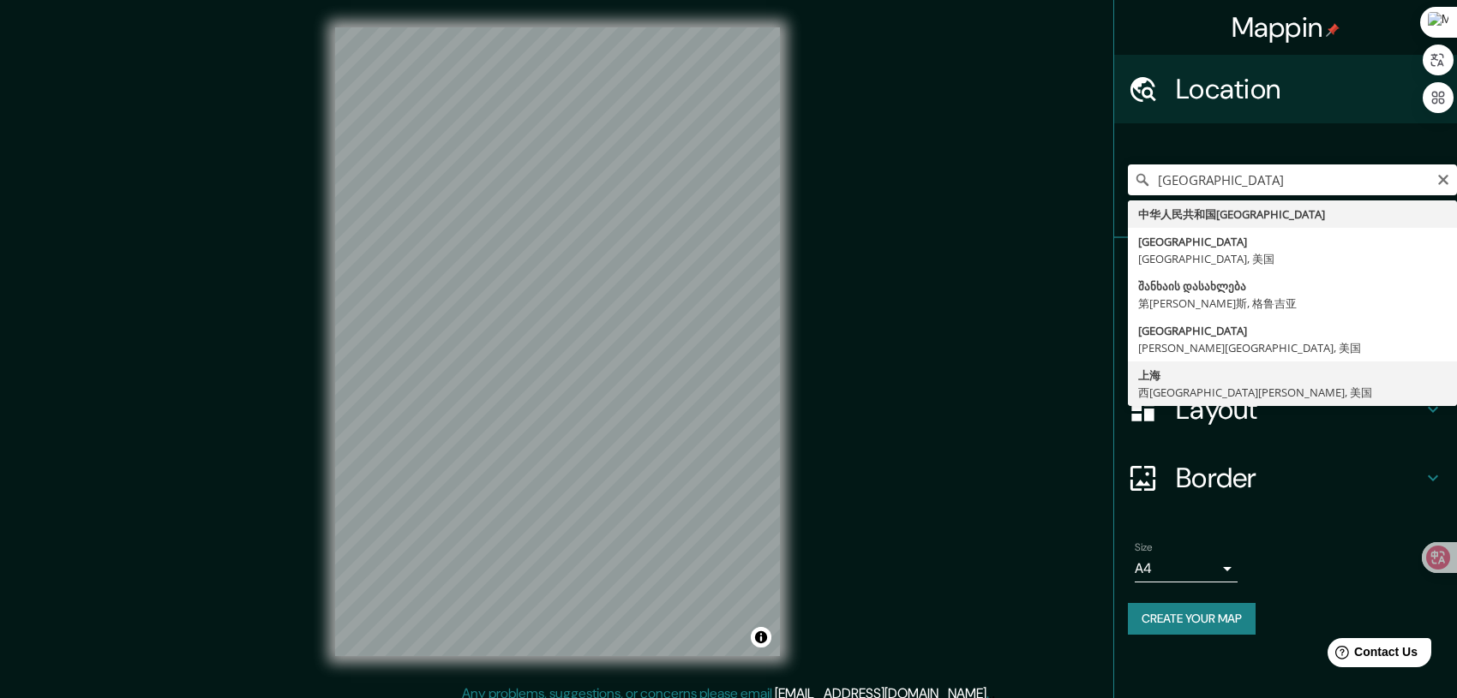
type input "上海, 西維吉尼亞州, 美国"
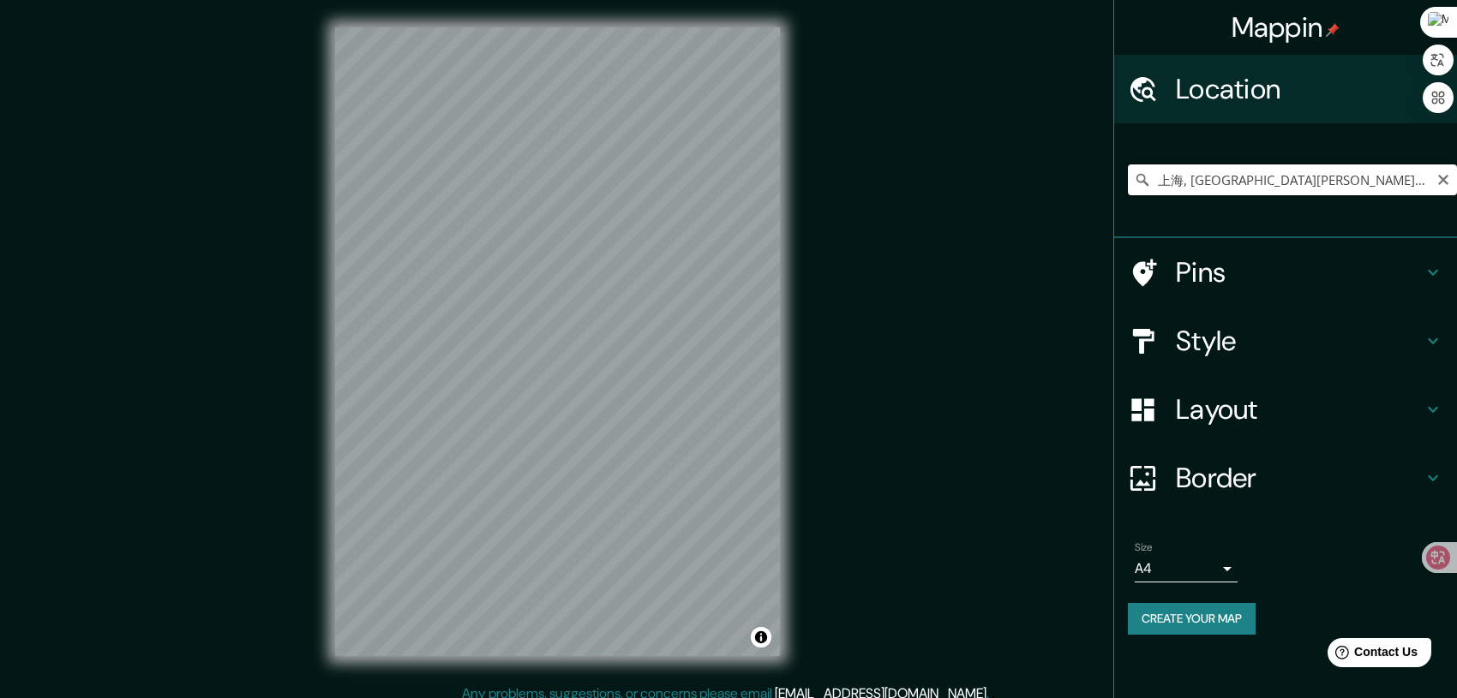
click at [1342, 174] on input "上海, 西維吉尼亞州, 美国" at bounding box center [1292, 180] width 329 height 31
click at [1436, 185] on icon "Clear" at bounding box center [1443, 180] width 14 height 14
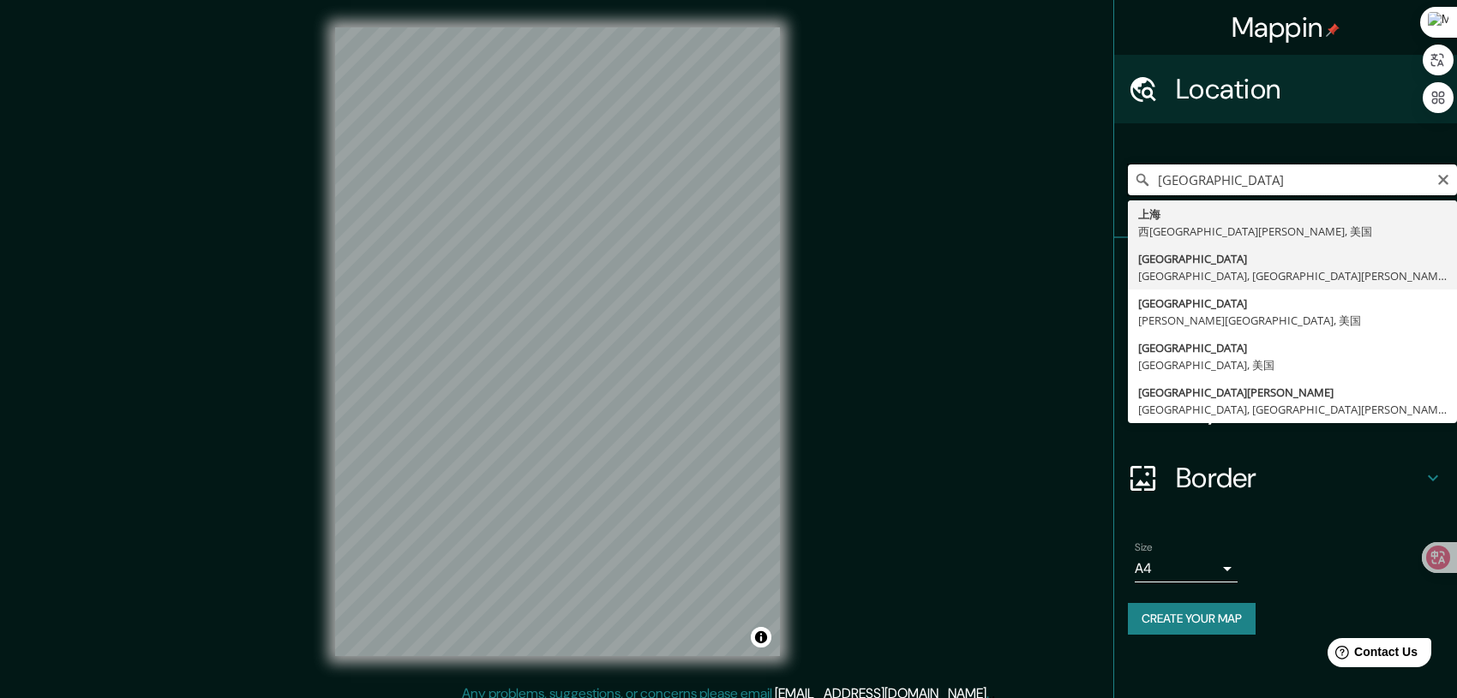
scroll to position [12, 0]
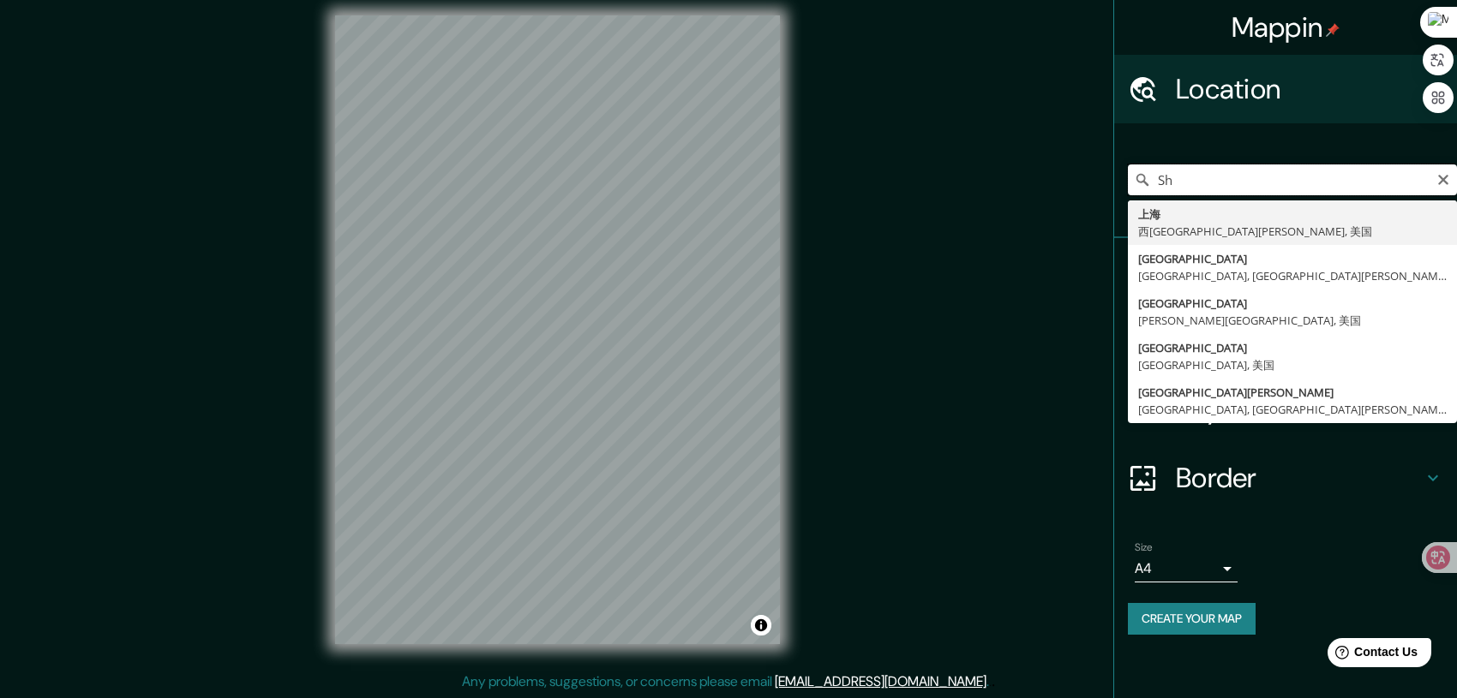
type input "S"
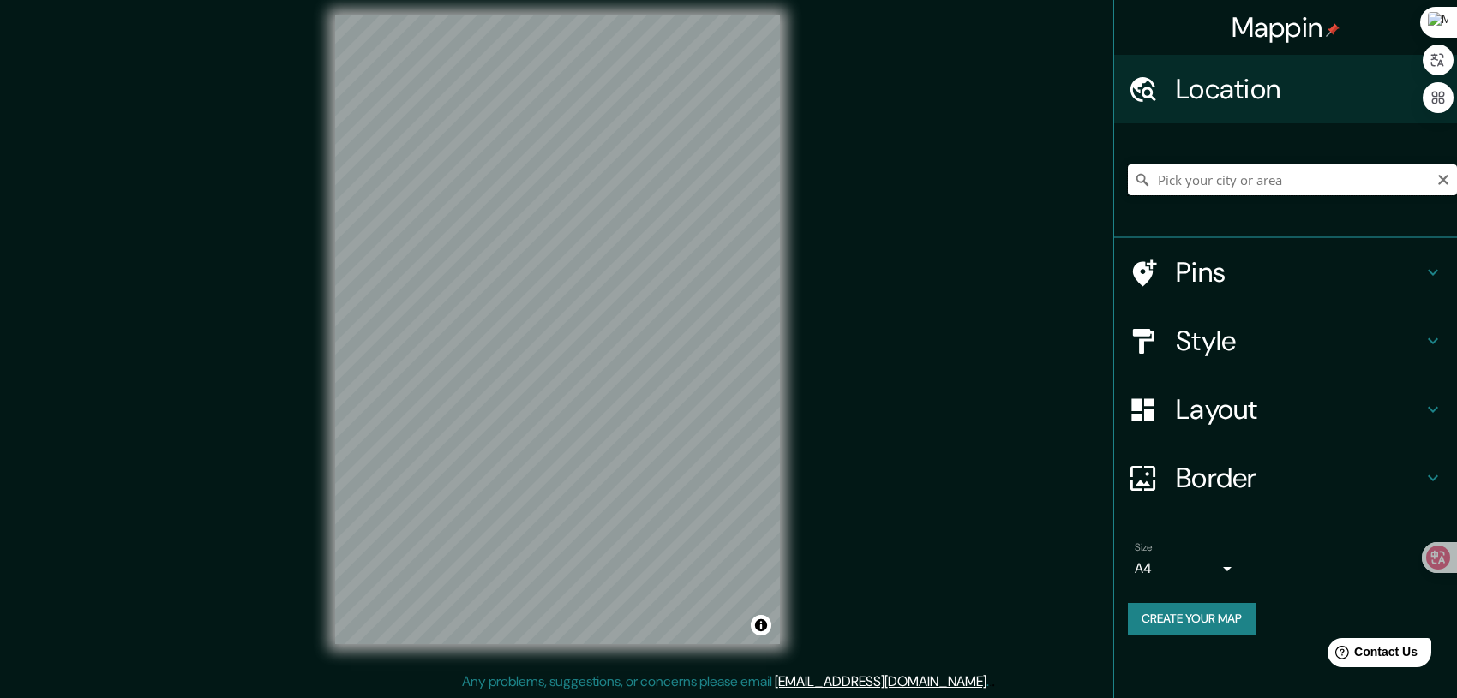
type input "s"
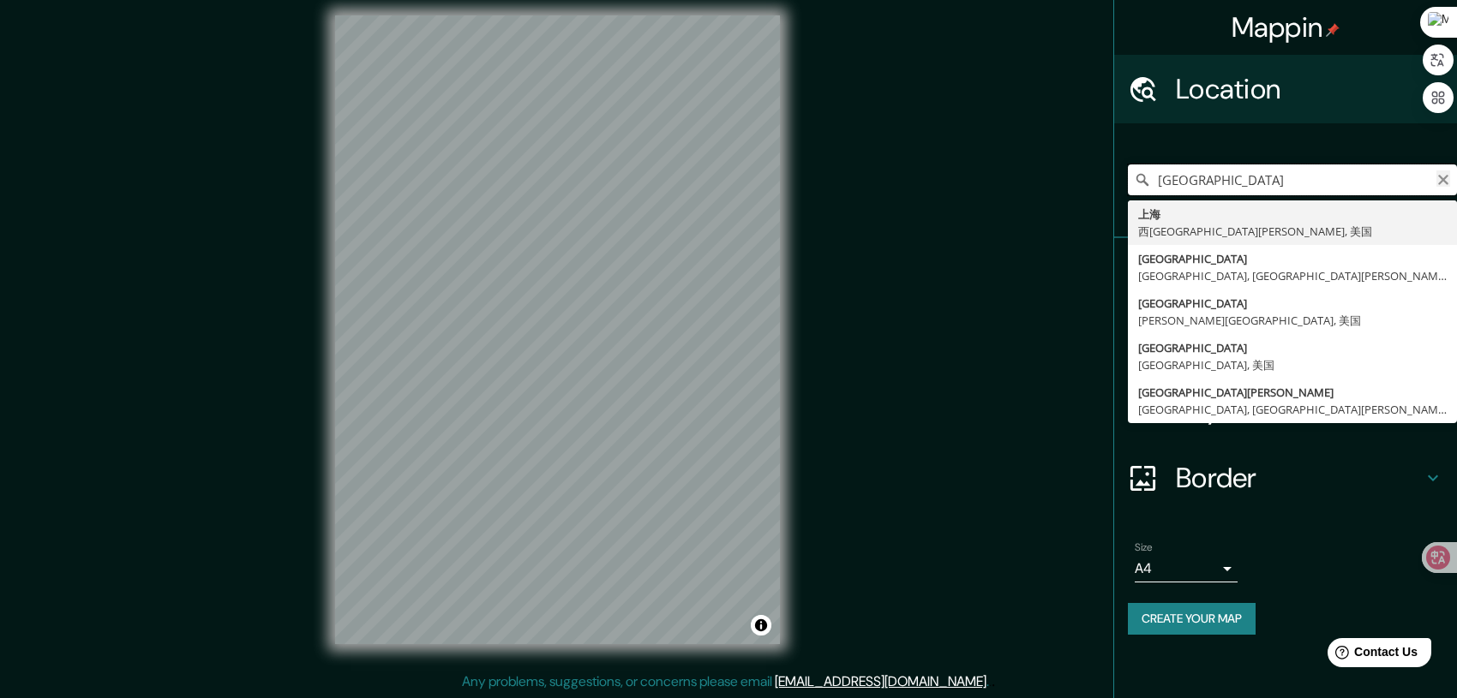
type input "SHANGHAI"
click at [1448, 179] on icon "Clear" at bounding box center [1443, 180] width 14 height 14
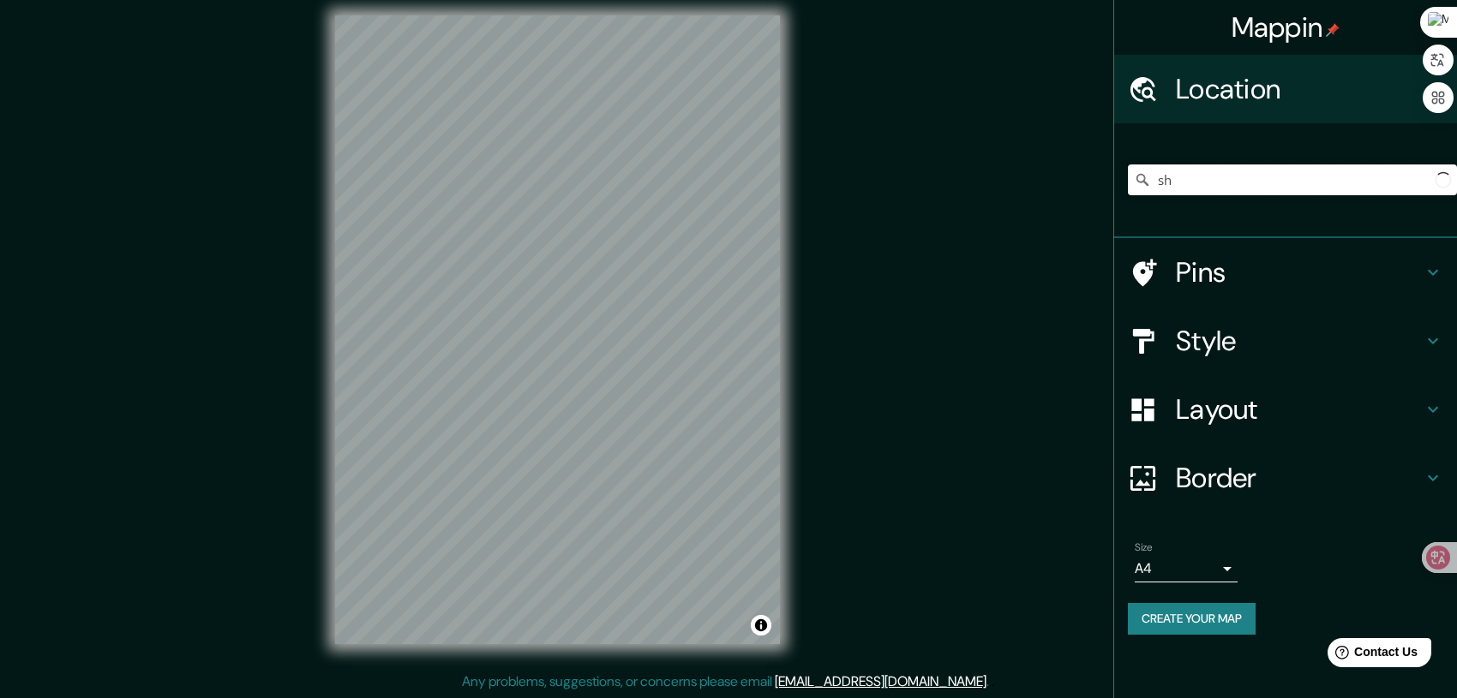
type input "s"
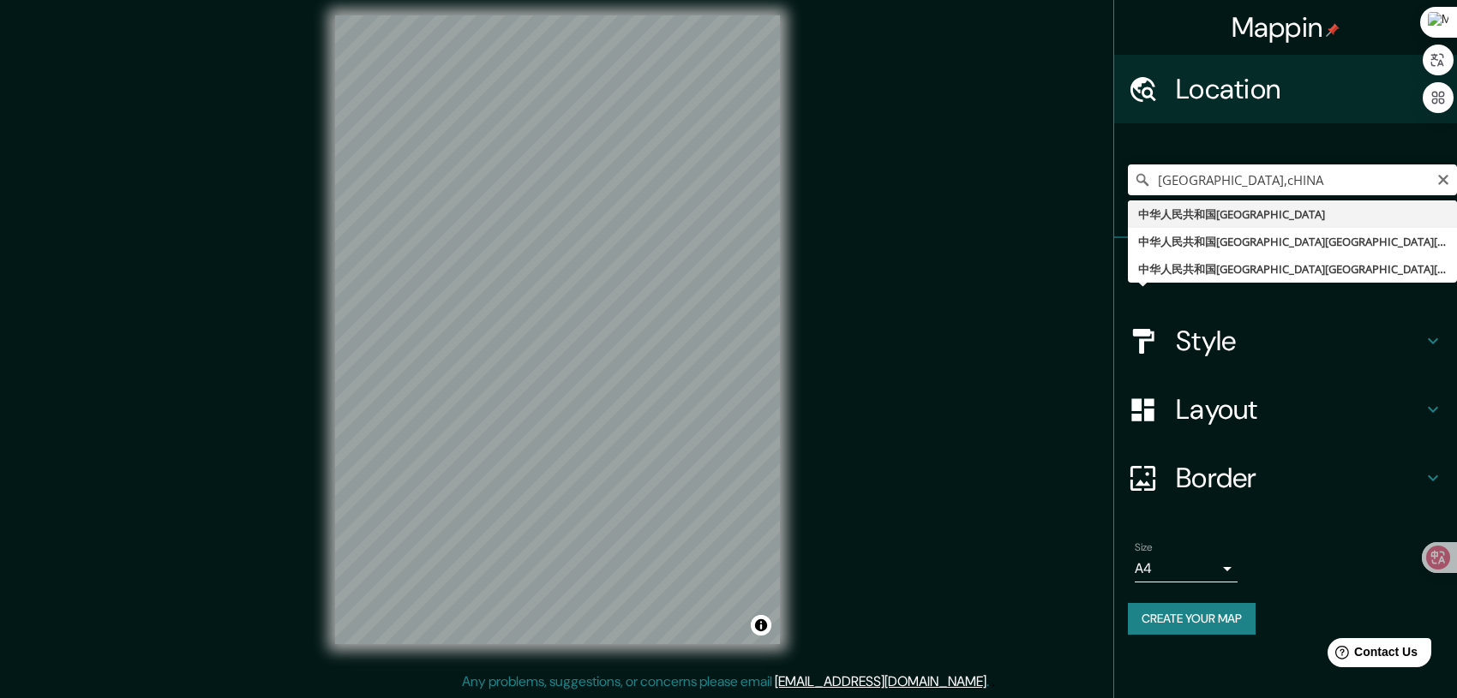
type input "中华人民共和国[GEOGRAPHIC_DATA]"
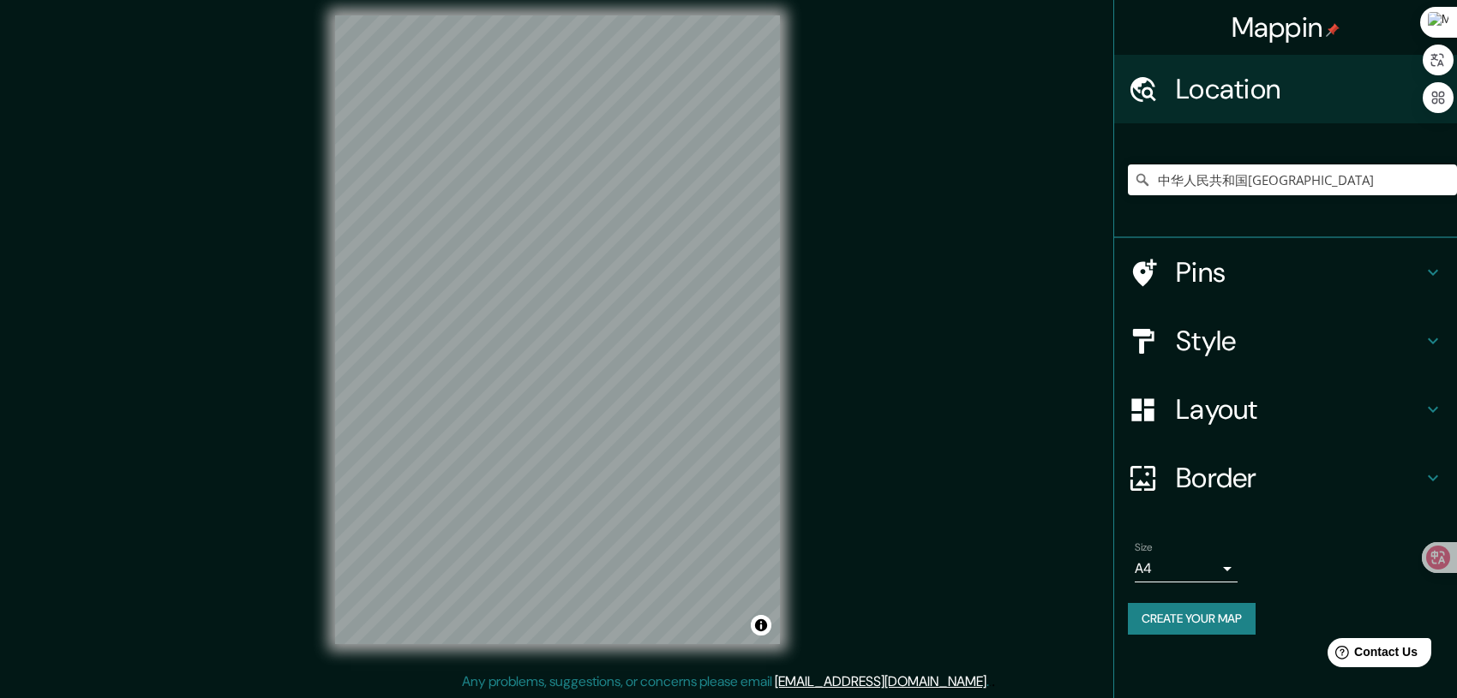
click at [1229, 568] on body "Mappin Location 中华人民共和国上海市 Pins Style Layout Border Choose a border. Hint : you…" at bounding box center [728, 337] width 1457 height 698
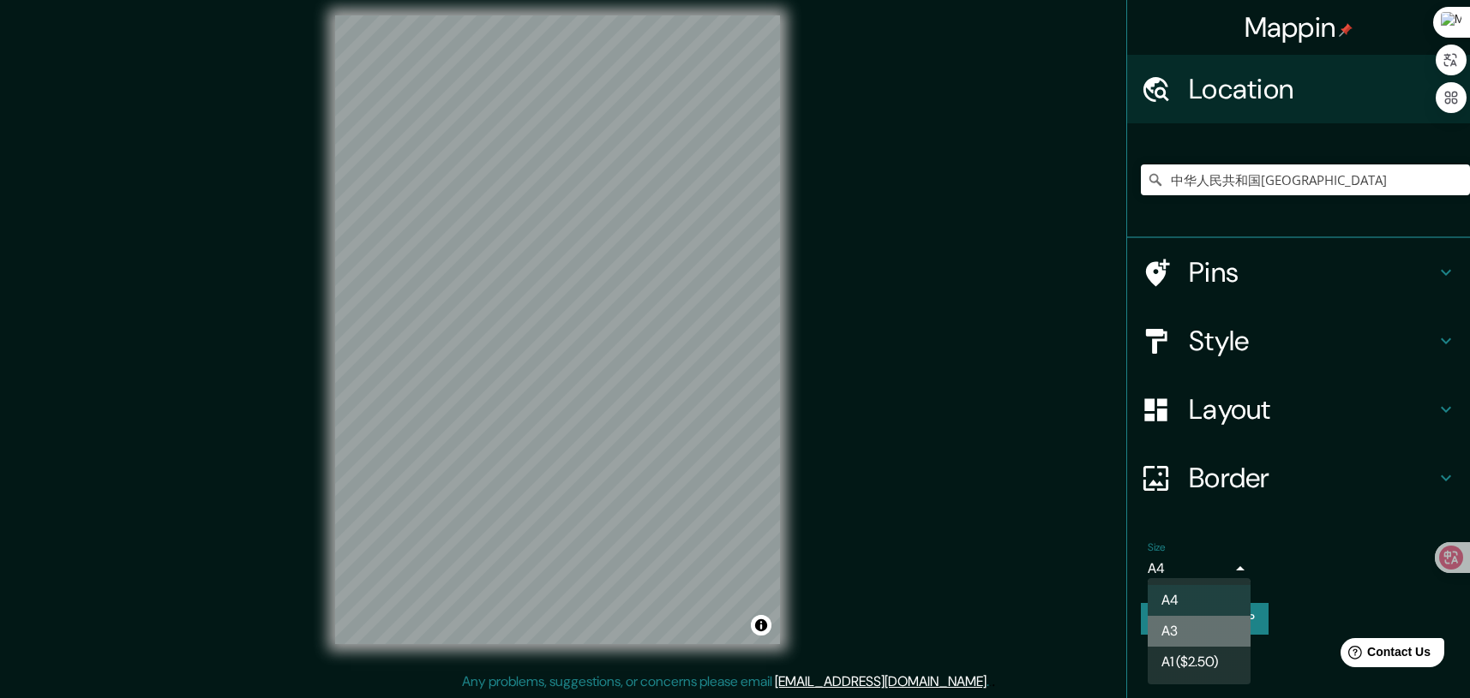
click at [1184, 633] on li "A3" at bounding box center [1199, 631] width 103 height 31
type input "a4"
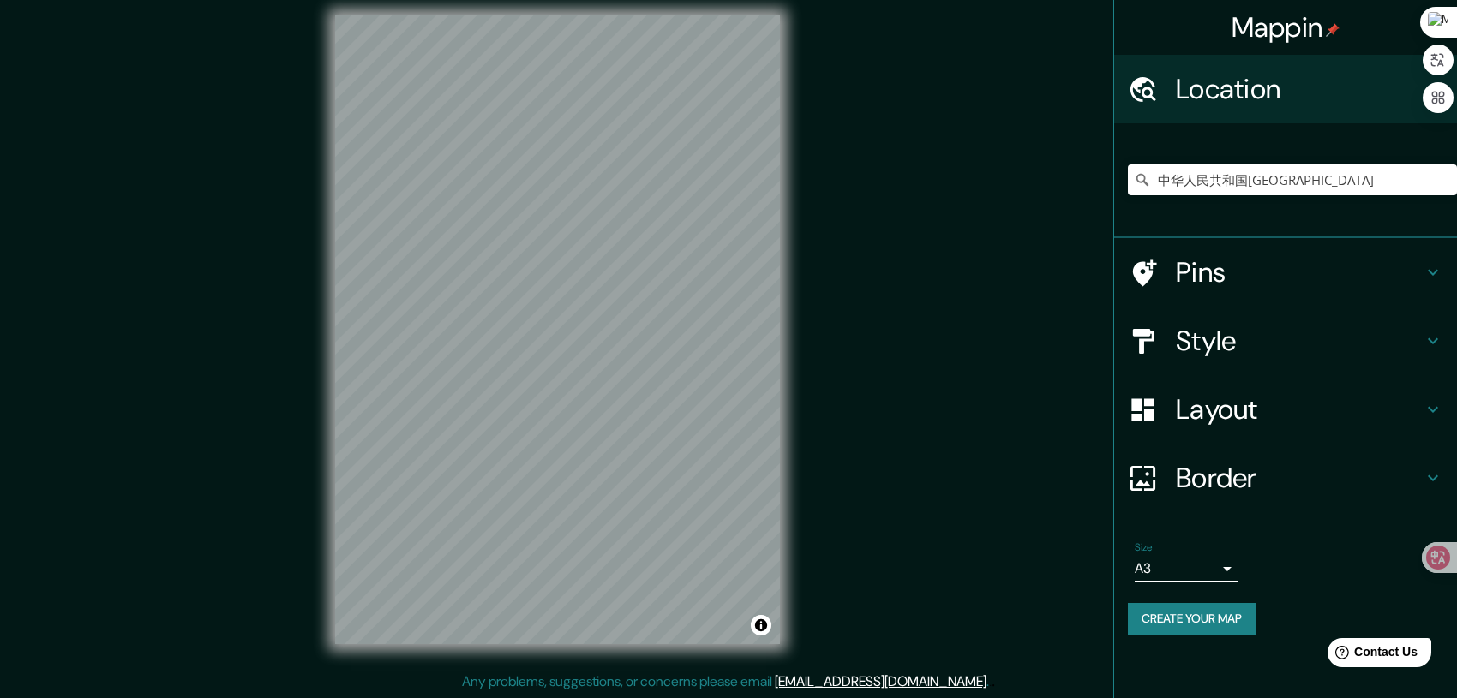
click at [1437, 339] on icon at bounding box center [1433, 341] width 21 height 21
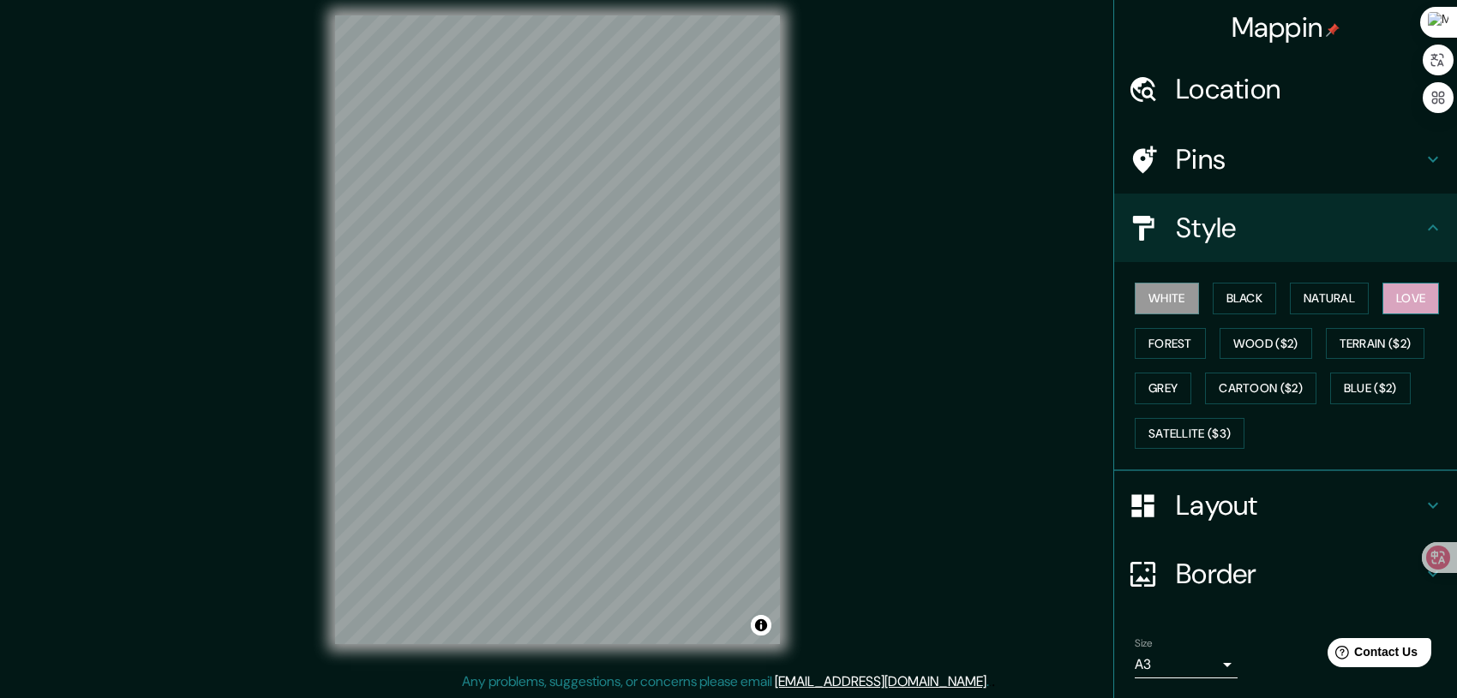
click at [1403, 302] on button "Love" at bounding box center [1410, 299] width 57 height 32
click at [1322, 297] on button "Natural" at bounding box center [1329, 299] width 79 height 32
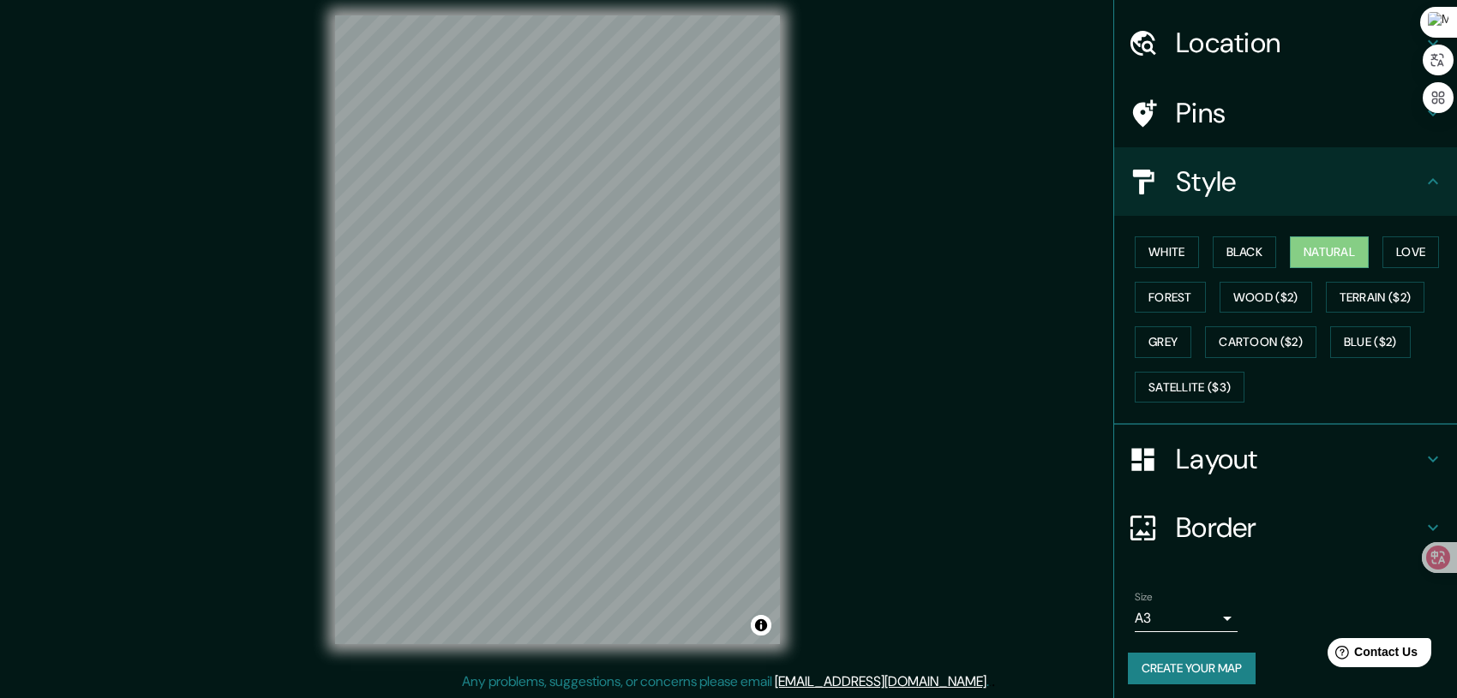
scroll to position [52, 0]
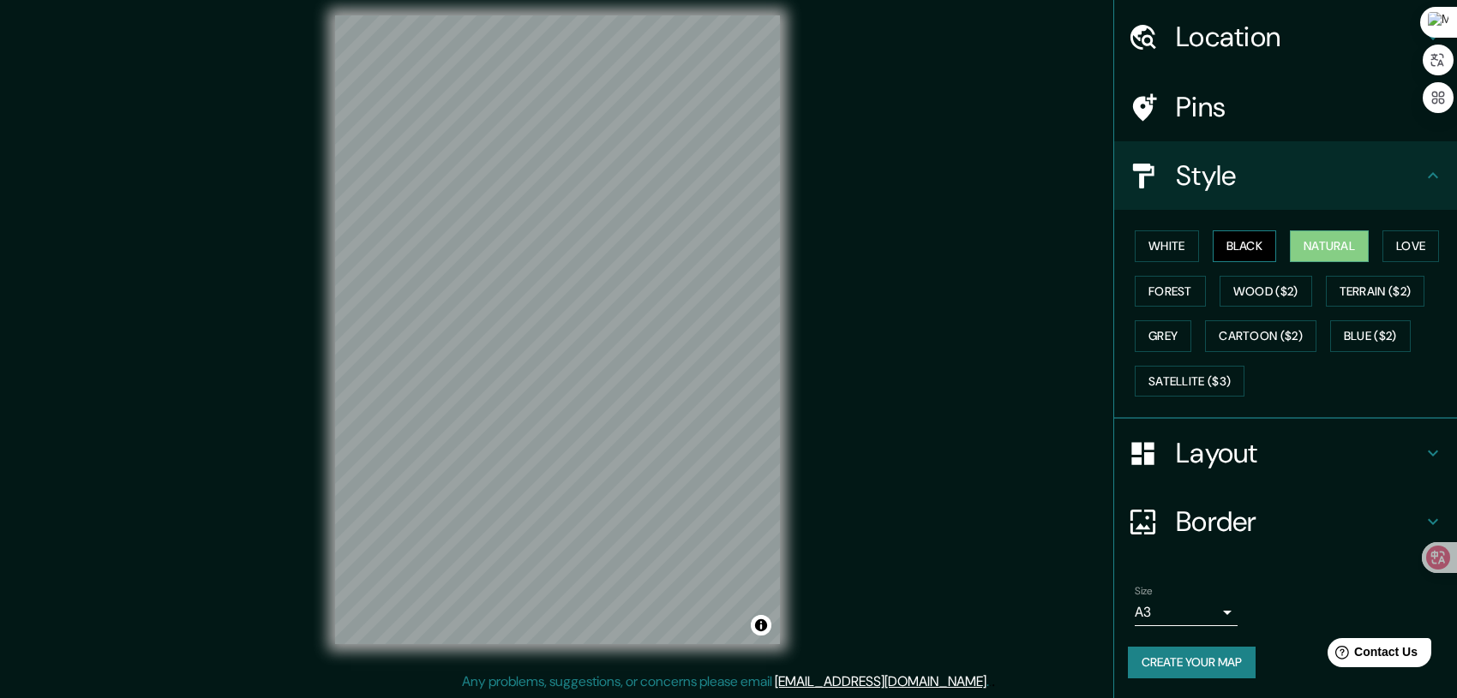
click at [1238, 249] on button "Black" at bounding box center [1245, 247] width 64 height 32
click at [1160, 281] on button "Forest" at bounding box center [1170, 292] width 71 height 32
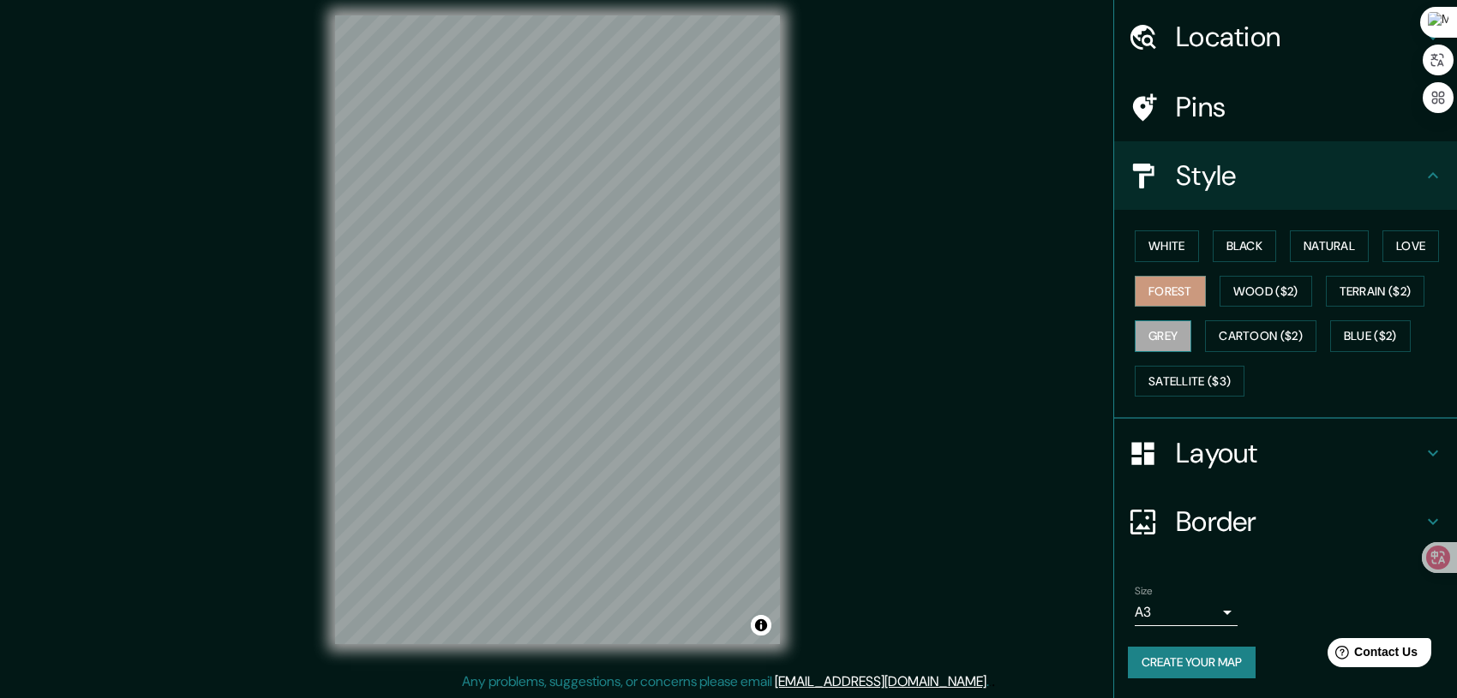
click at [1160, 340] on button "Grey" at bounding box center [1163, 337] width 57 height 32
click at [1234, 338] on button "Cartoon ($2)" at bounding box center [1260, 337] width 111 height 32
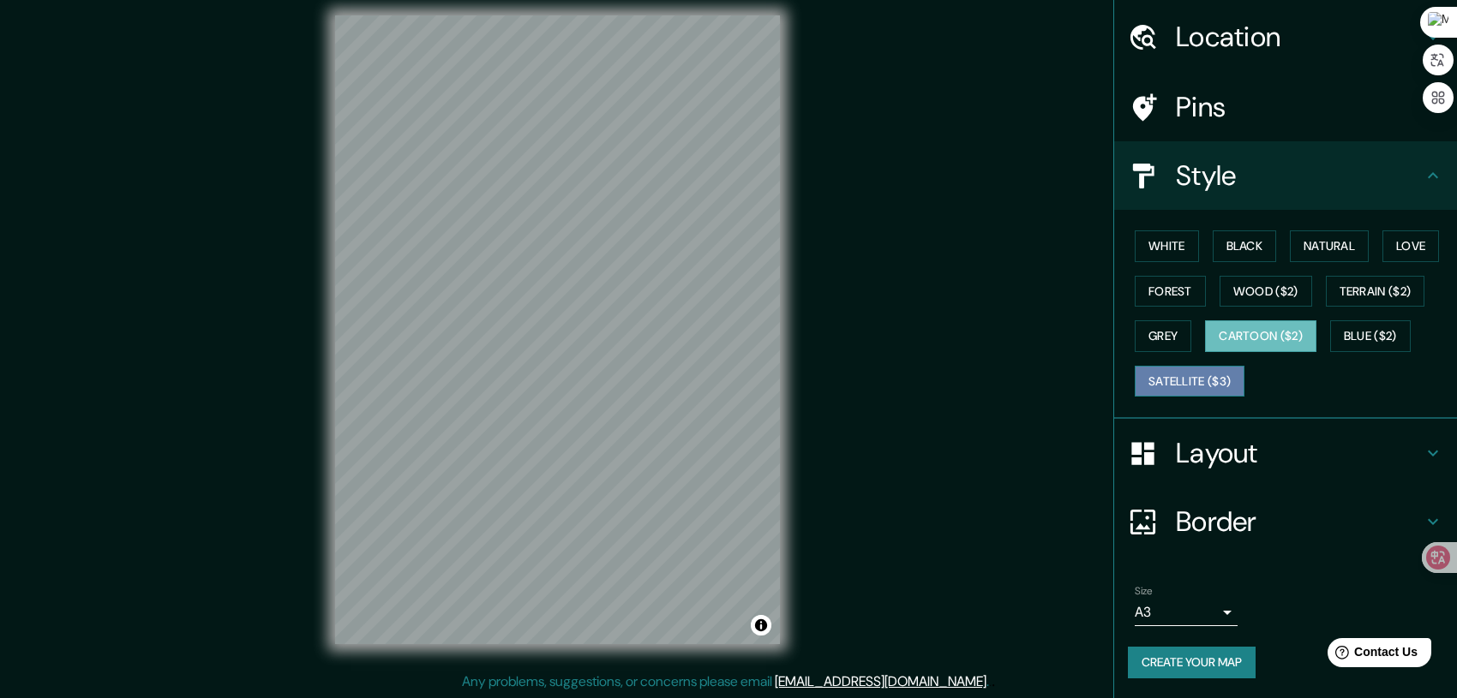
click at [1193, 380] on button "Satellite ($3)" at bounding box center [1190, 382] width 110 height 32
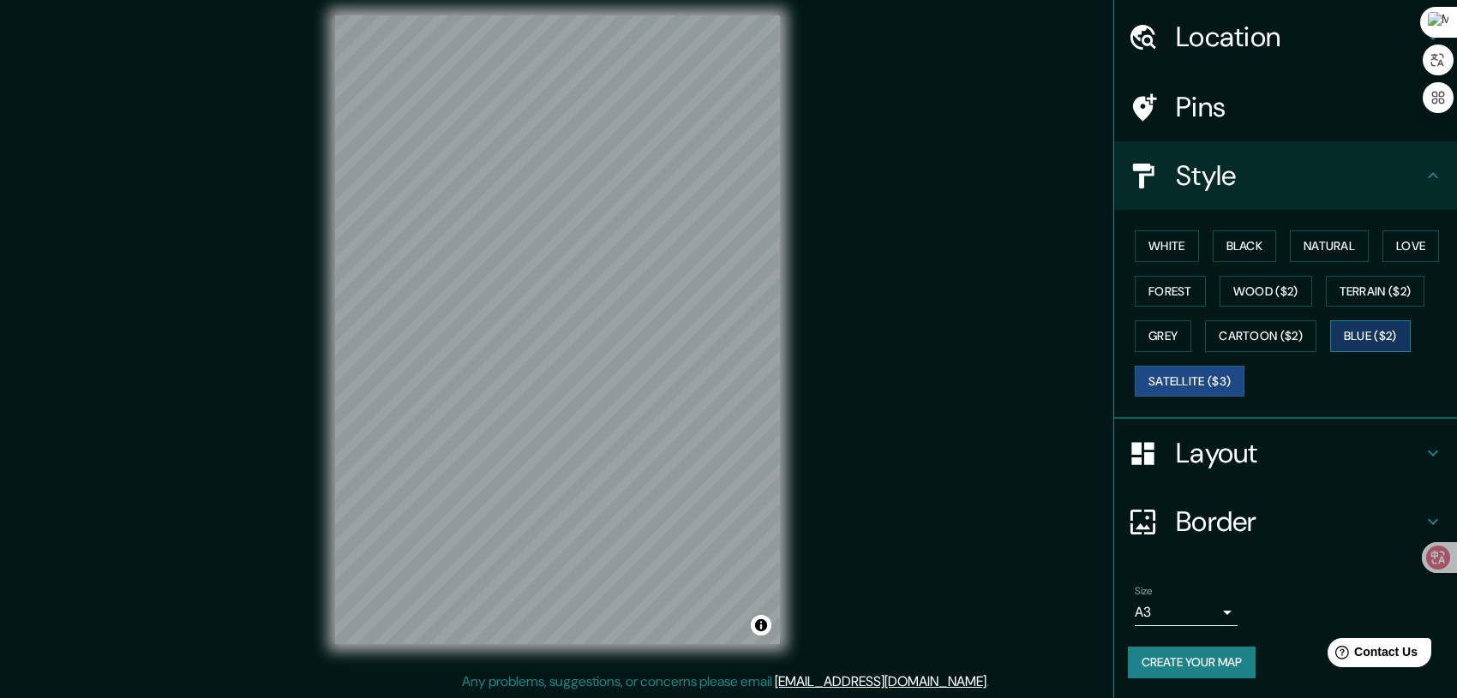
click at [1359, 343] on button "Blue ($2)" at bounding box center [1370, 337] width 81 height 32
click at [1354, 337] on button "Blue ($2)" at bounding box center [1370, 337] width 81 height 32
click at [1160, 246] on button "White" at bounding box center [1167, 247] width 64 height 32
click at [1139, 248] on button "White" at bounding box center [1167, 247] width 64 height 32
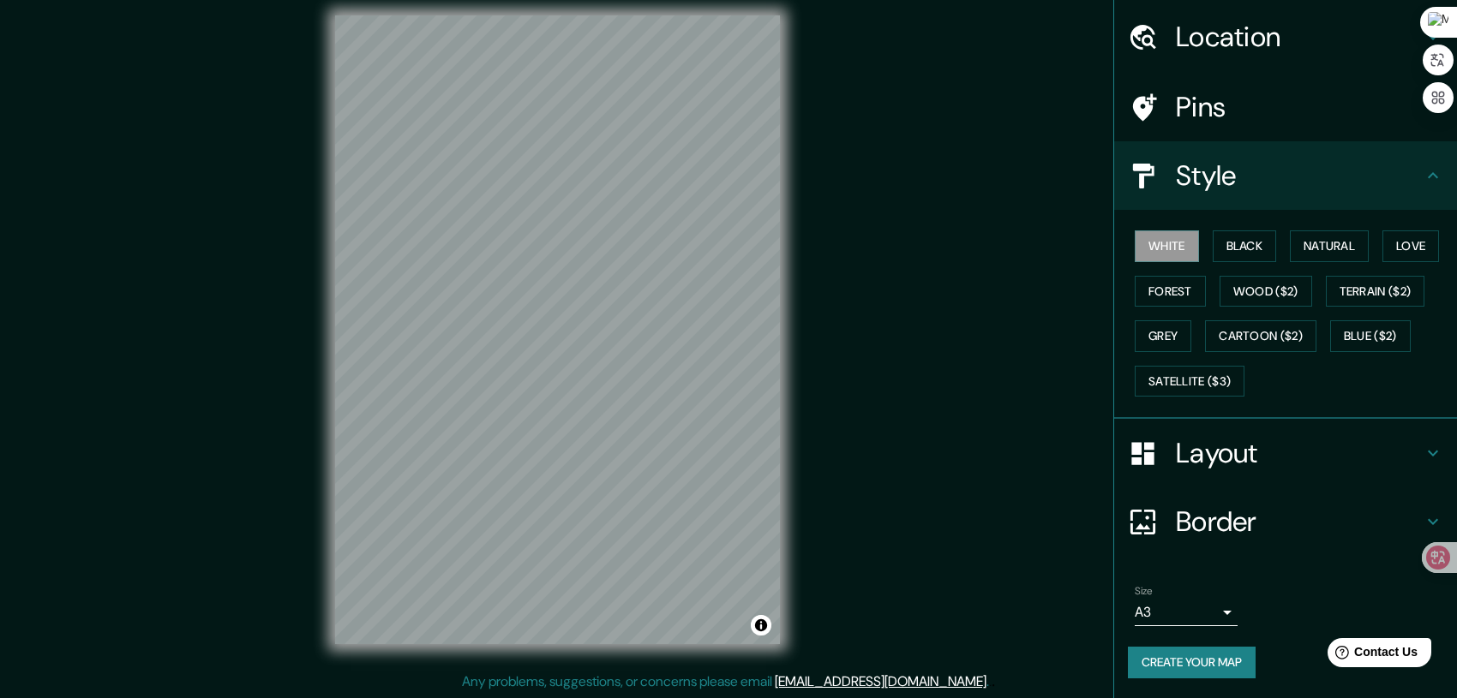
click at [1423, 452] on icon at bounding box center [1433, 453] width 21 height 21
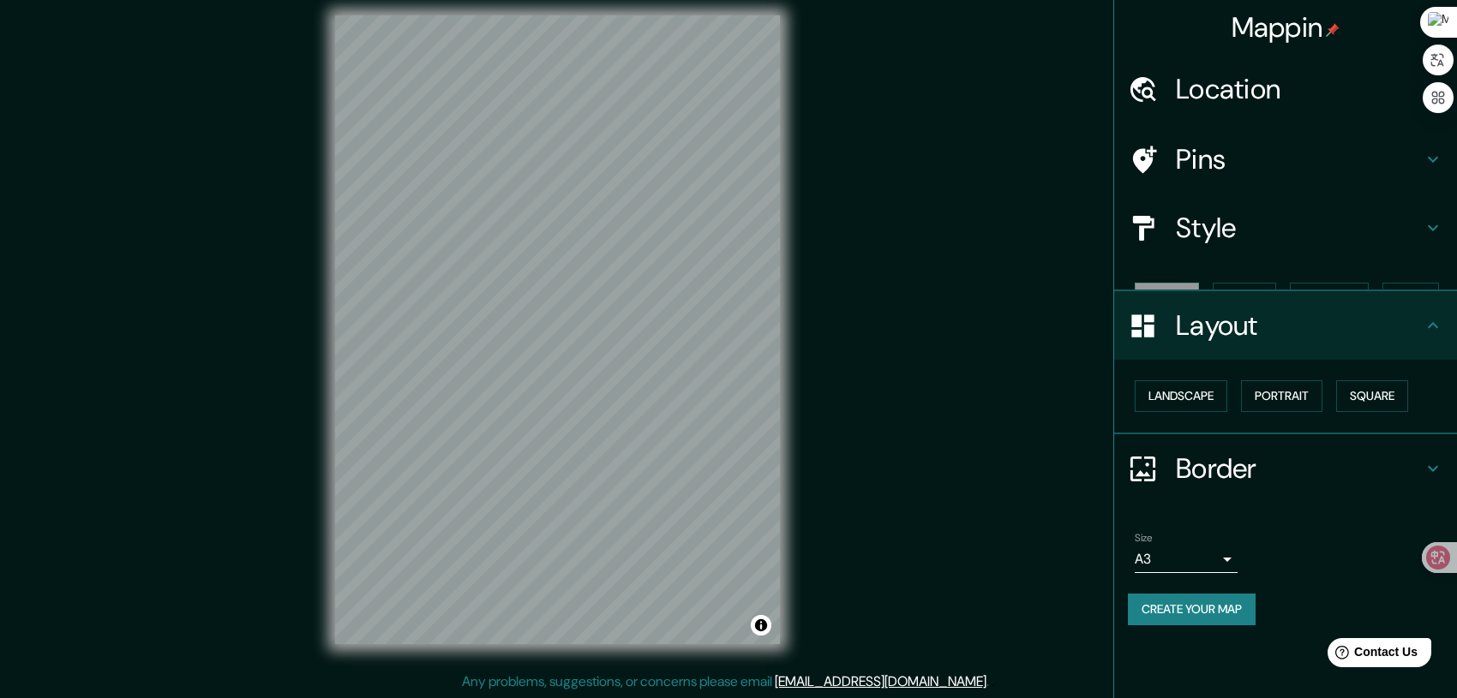
scroll to position [0, 0]
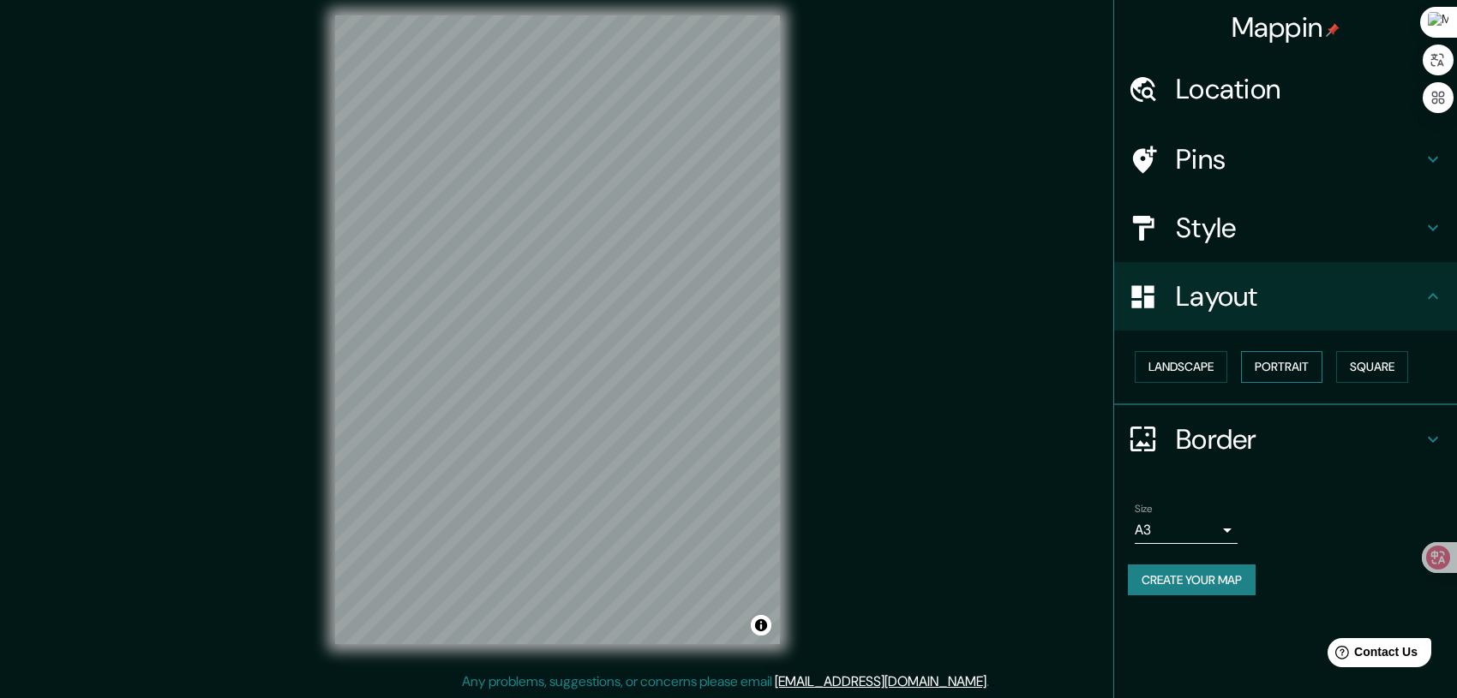
click at [1282, 367] on button "Portrait" at bounding box center [1281, 367] width 81 height 32
click at [1293, 372] on button "Portrait" at bounding box center [1281, 367] width 81 height 32
click at [1373, 237] on h4 "Style" at bounding box center [1299, 228] width 247 height 34
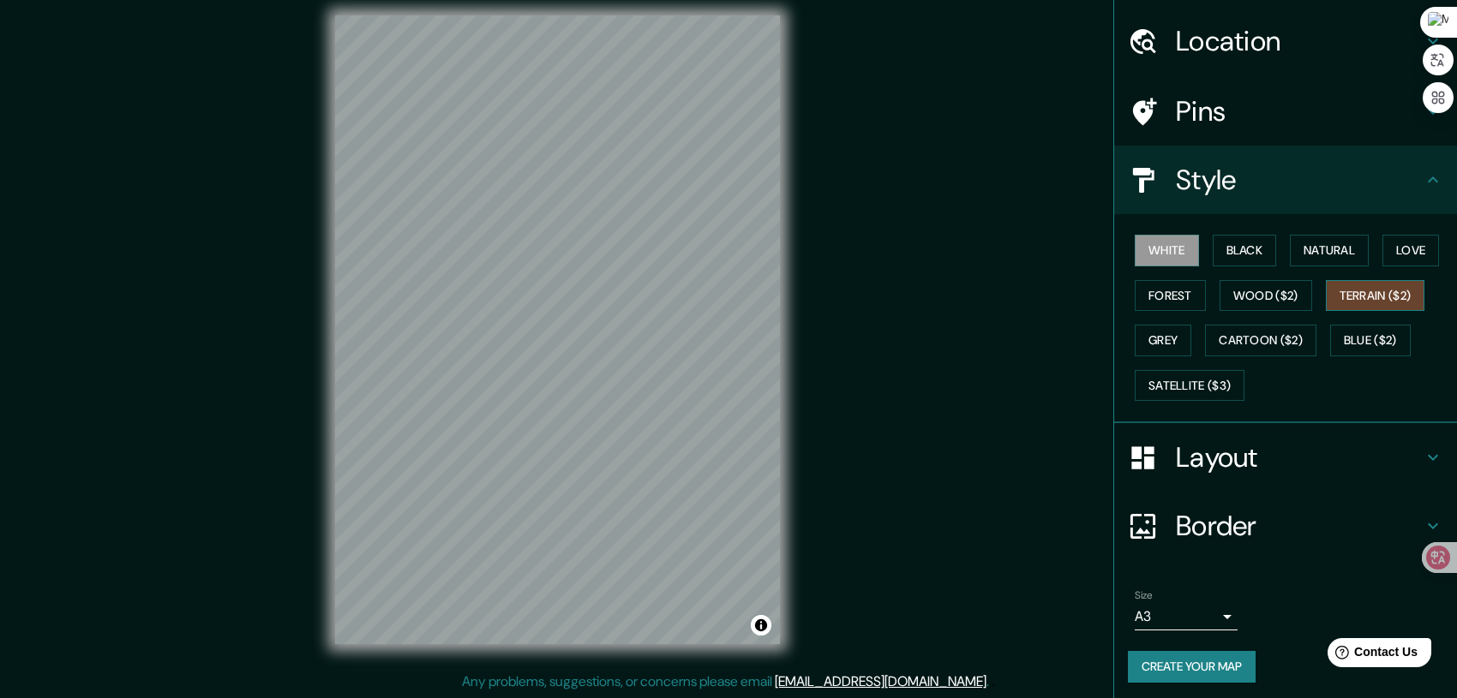
scroll to position [52, 0]
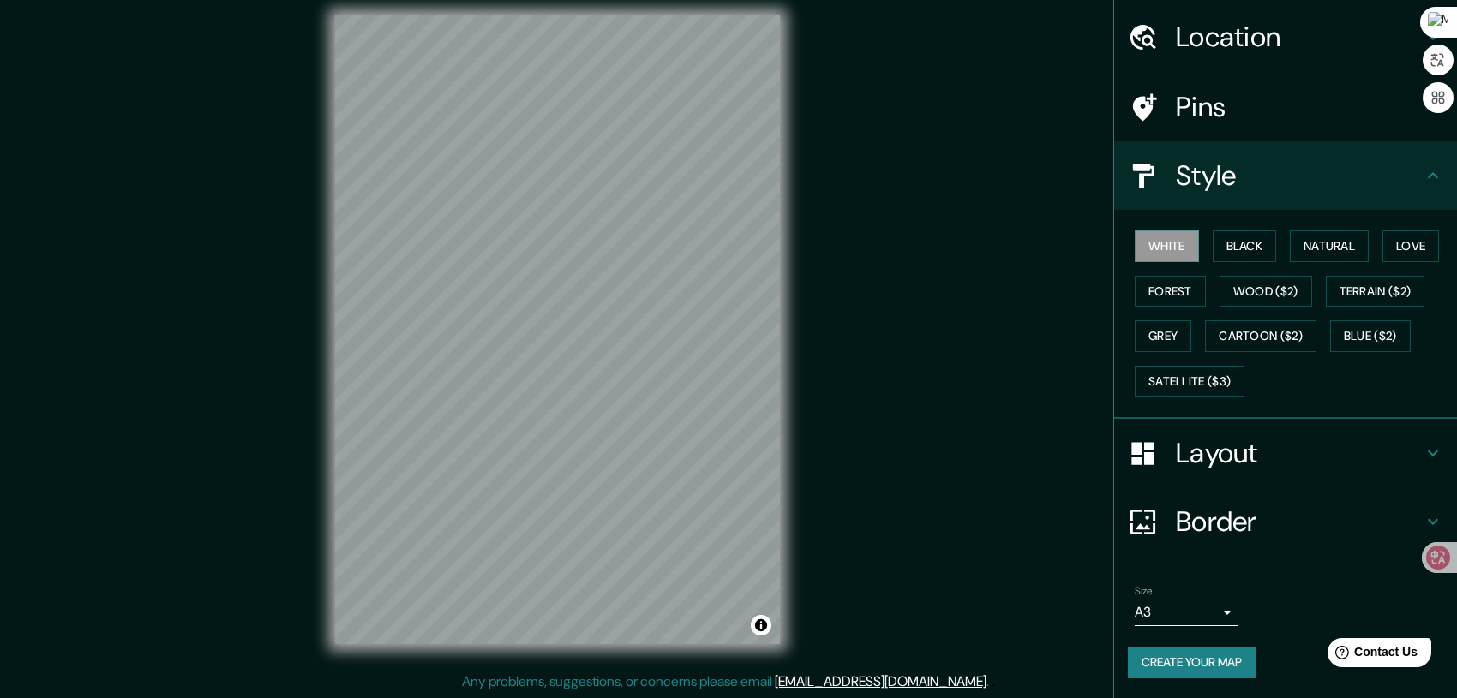
click at [1423, 520] on icon at bounding box center [1433, 522] width 21 height 21
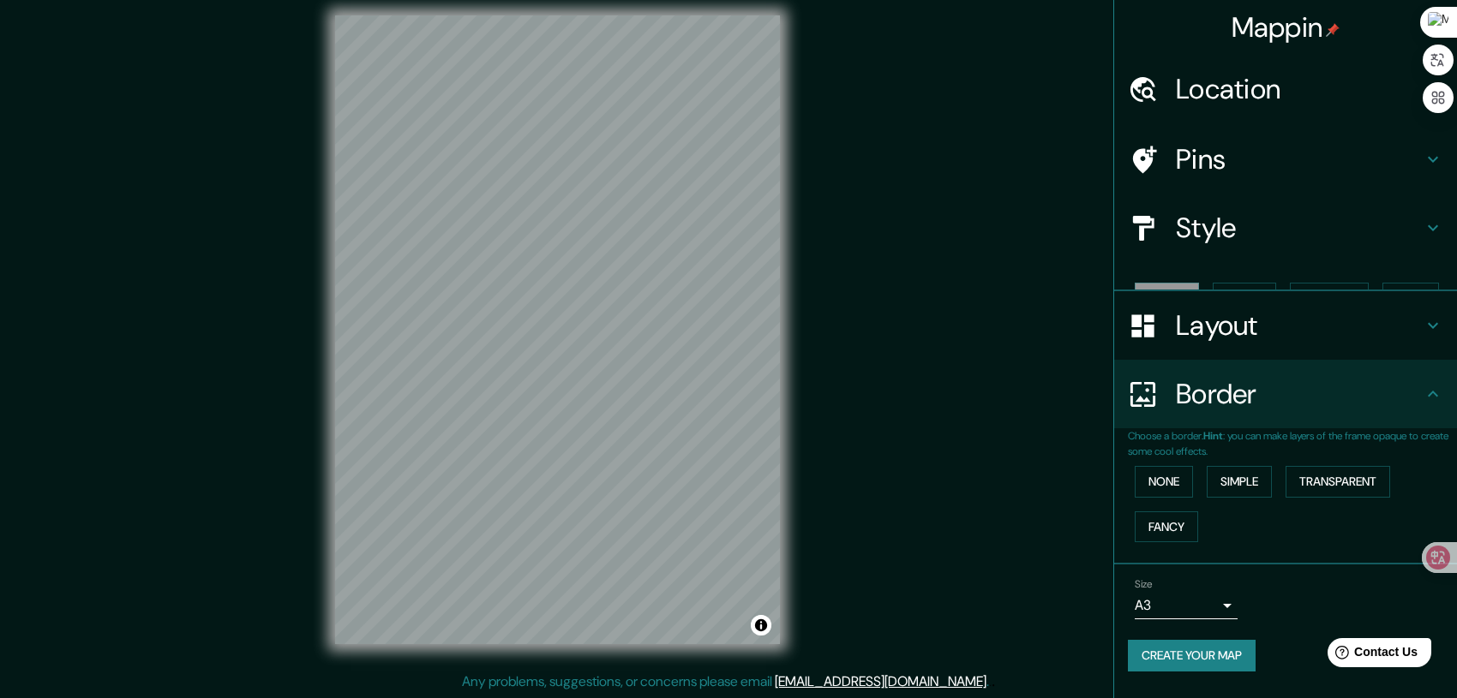
scroll to position [0, 0]
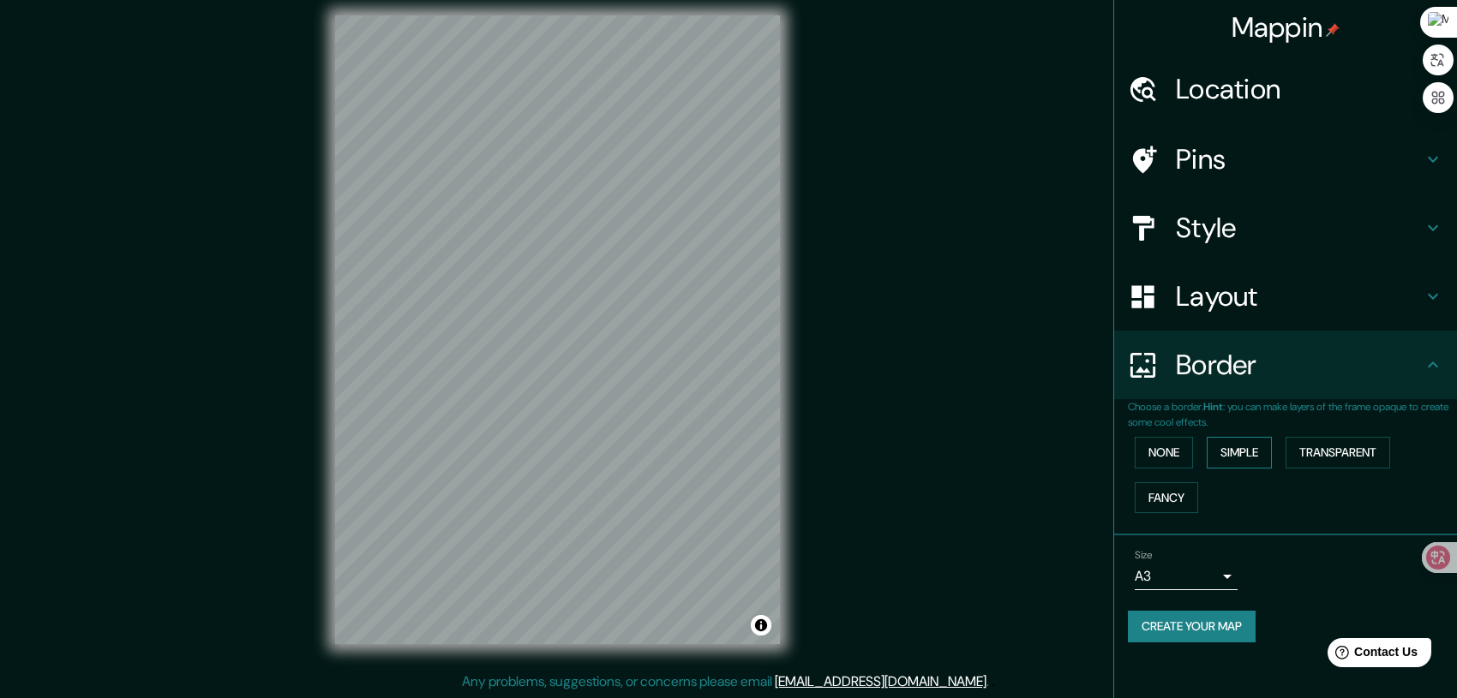
click at [1251, 456] on button "Simple" at bounding box center [1239, 453] width 65 height 32
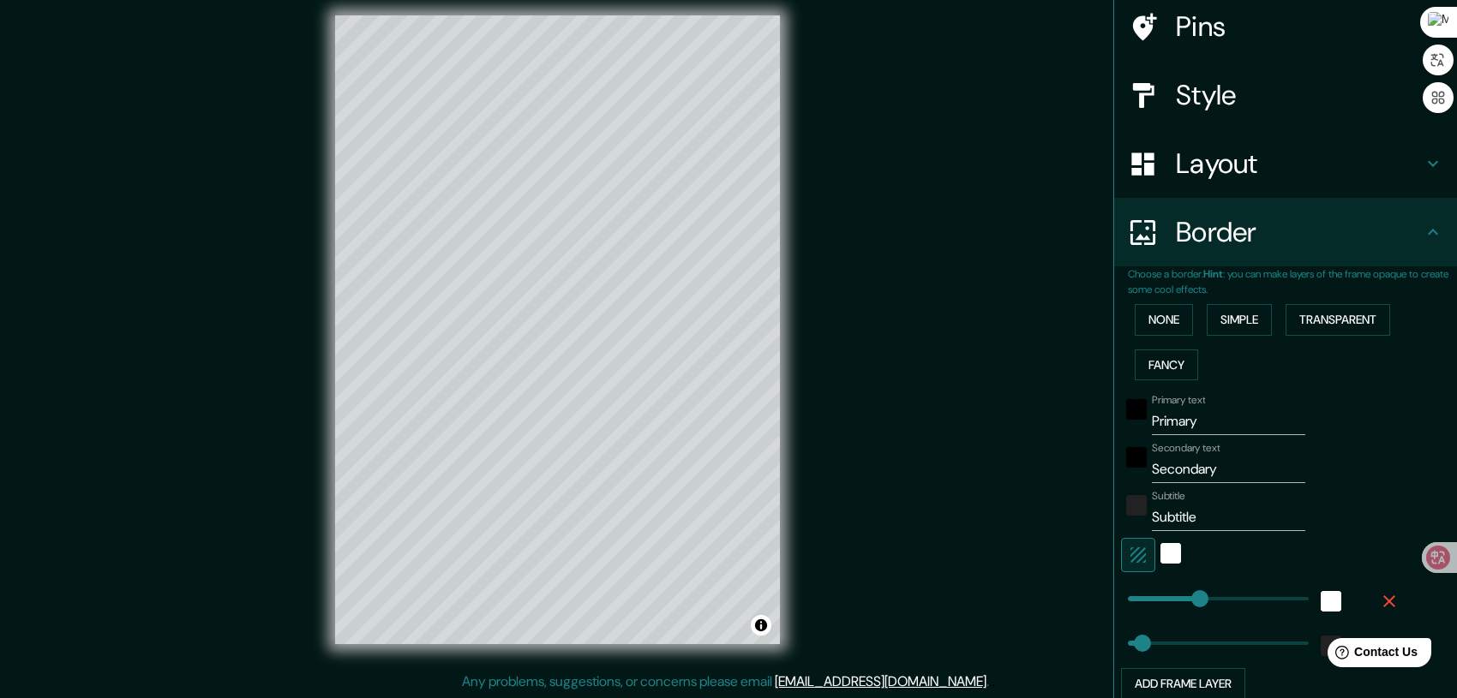
scroll to position [277, 0]
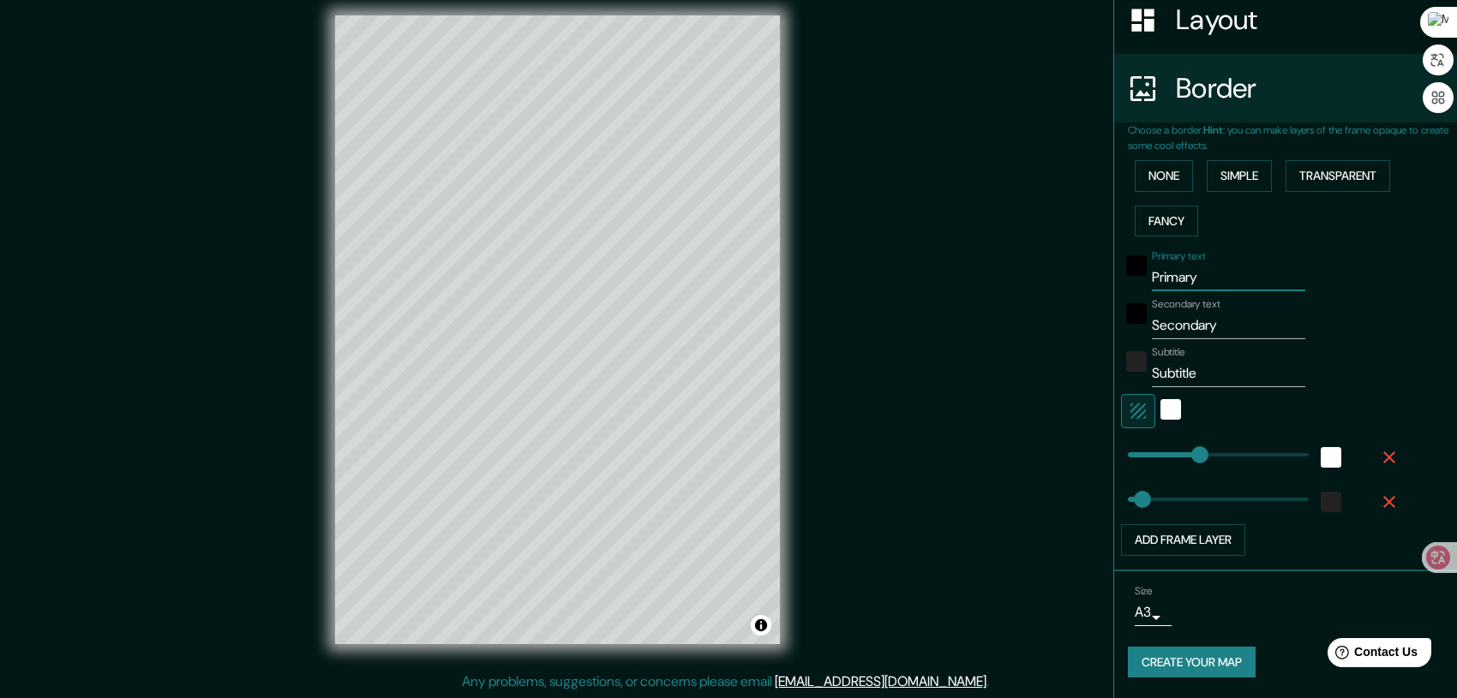
click at [1196, 272] on input "Primary" at bounding box center [1228, 277] width 153 height 27
type input "Primar"
type input "208"
type input "42"
type input "Prima"
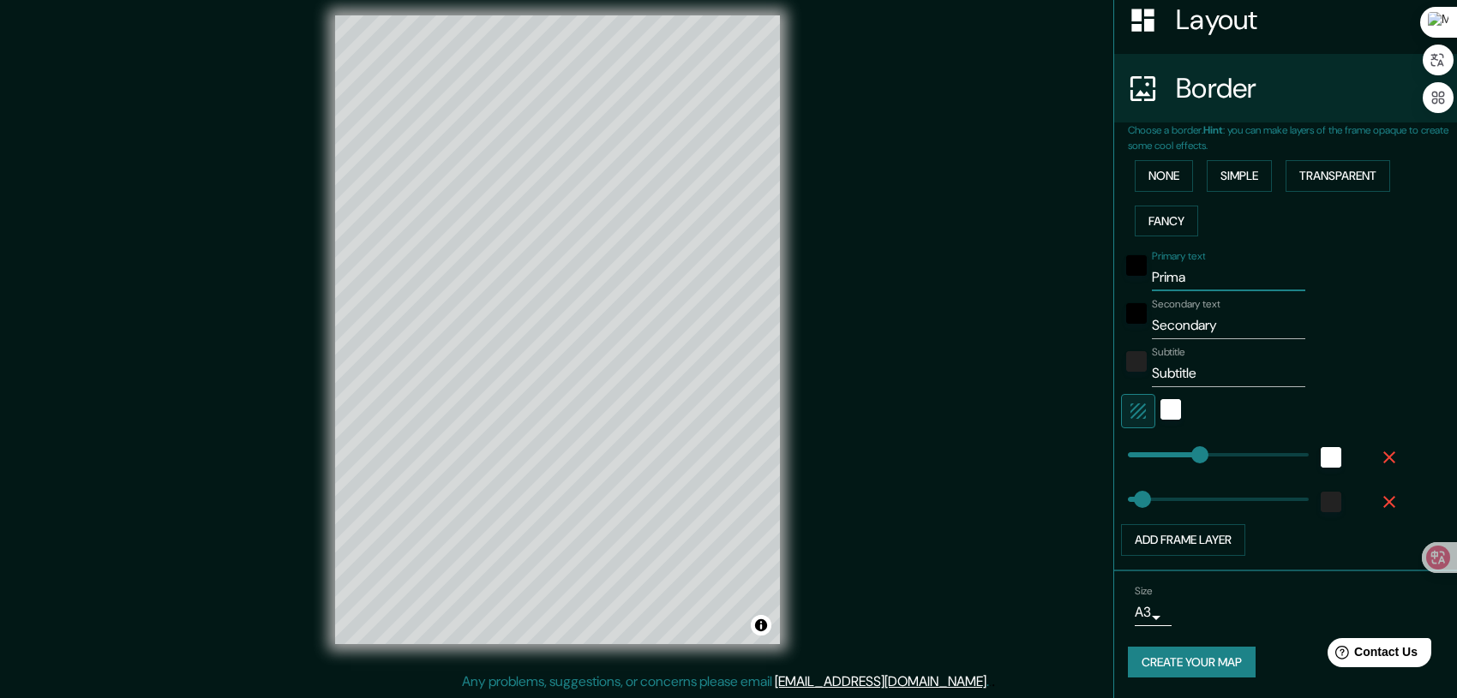
type input "208"
type input "42"
type input "Prim"
type input "208"
type input "42"
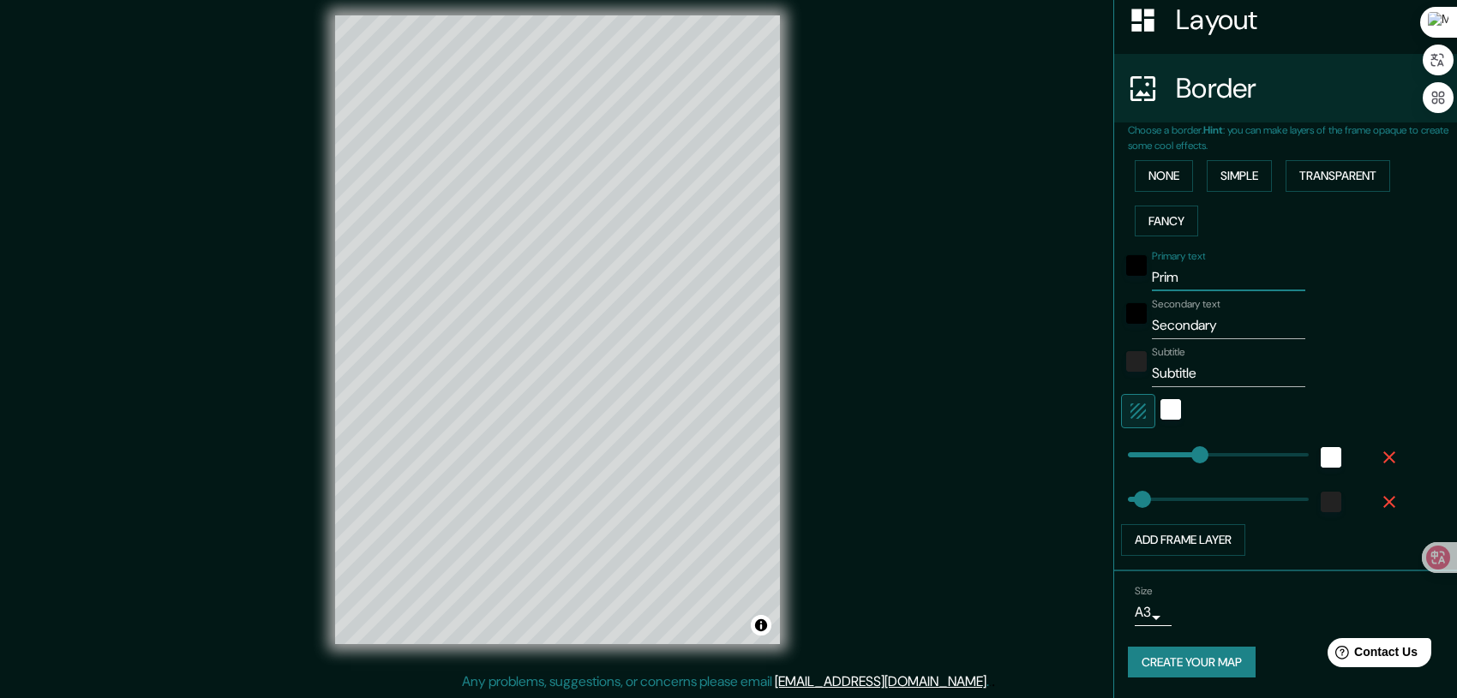
type input "Pri"
type input "208"
type input "42"
type input "Pr"
type input "208"
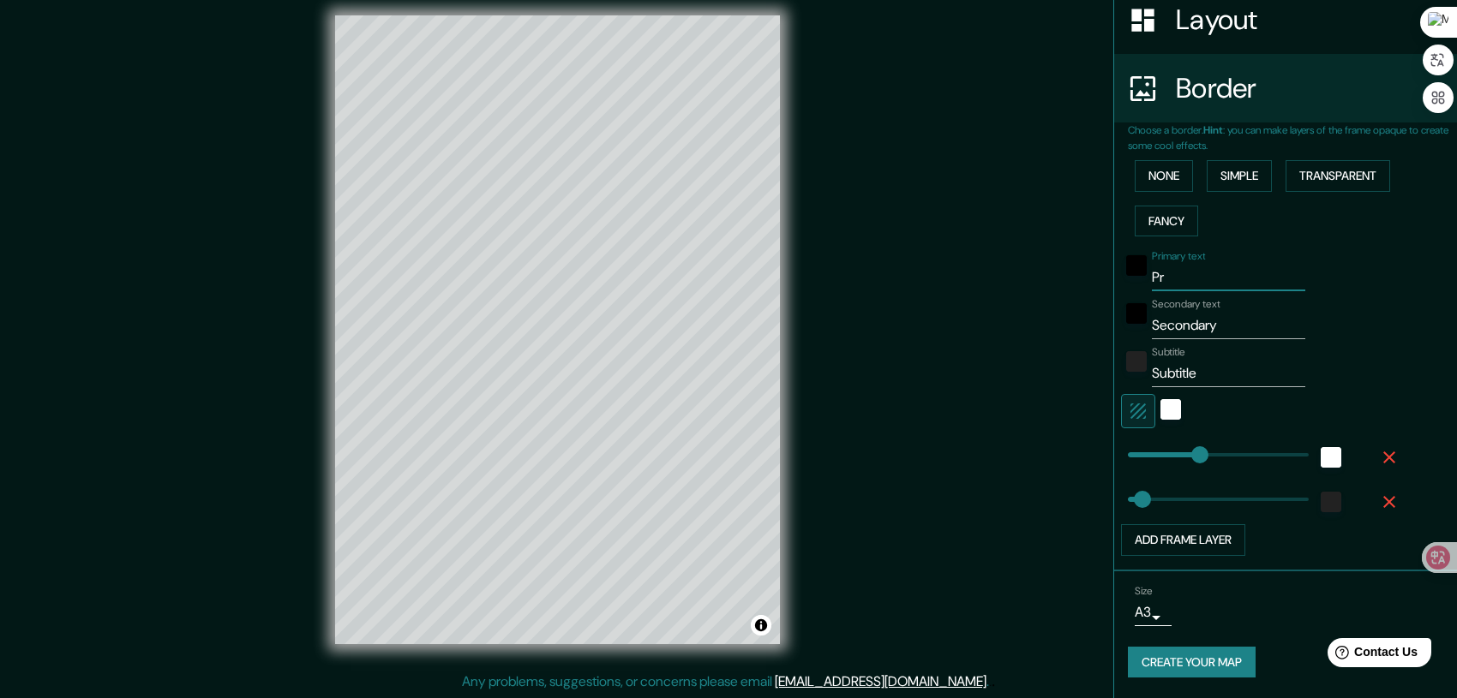
type input "42"
type input "P"
type input "208"
type input "42"
type input "208"
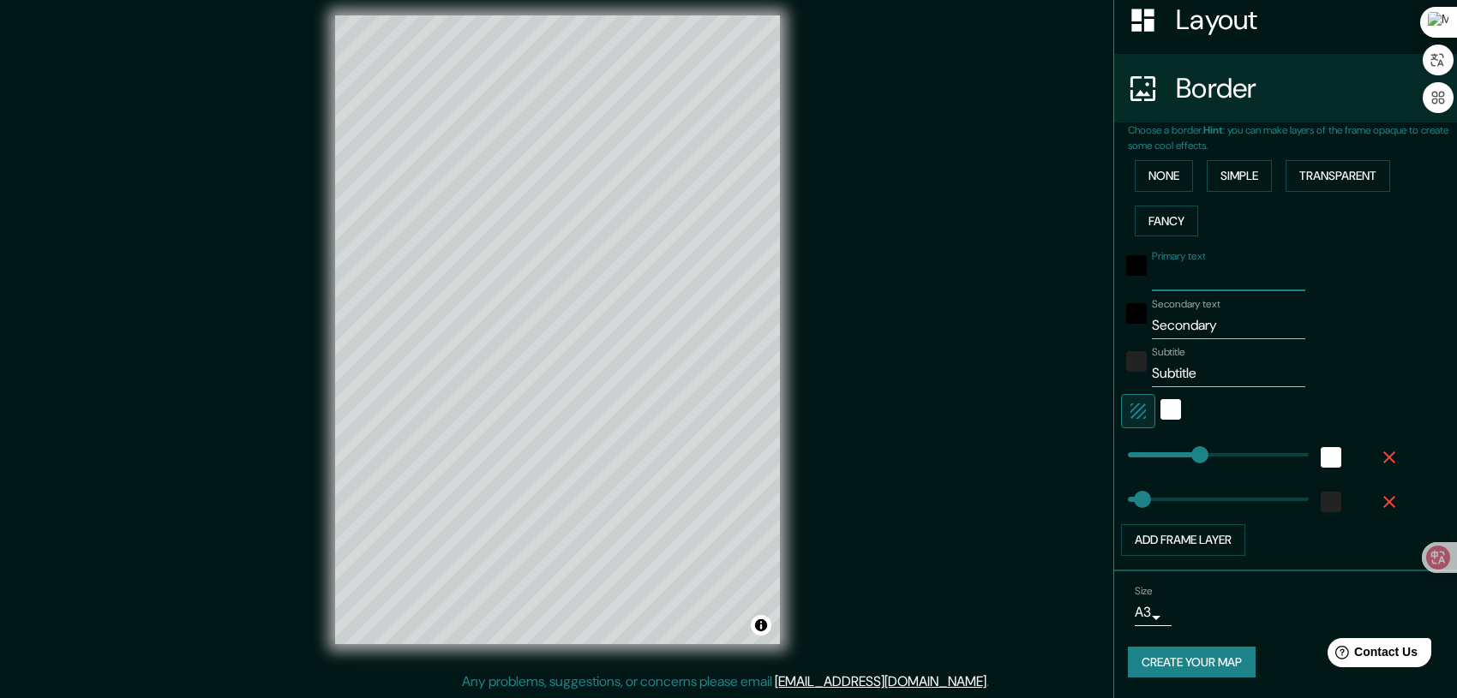
type input "42"
type input "s"
type input "208"
type input "42"
type input "208"
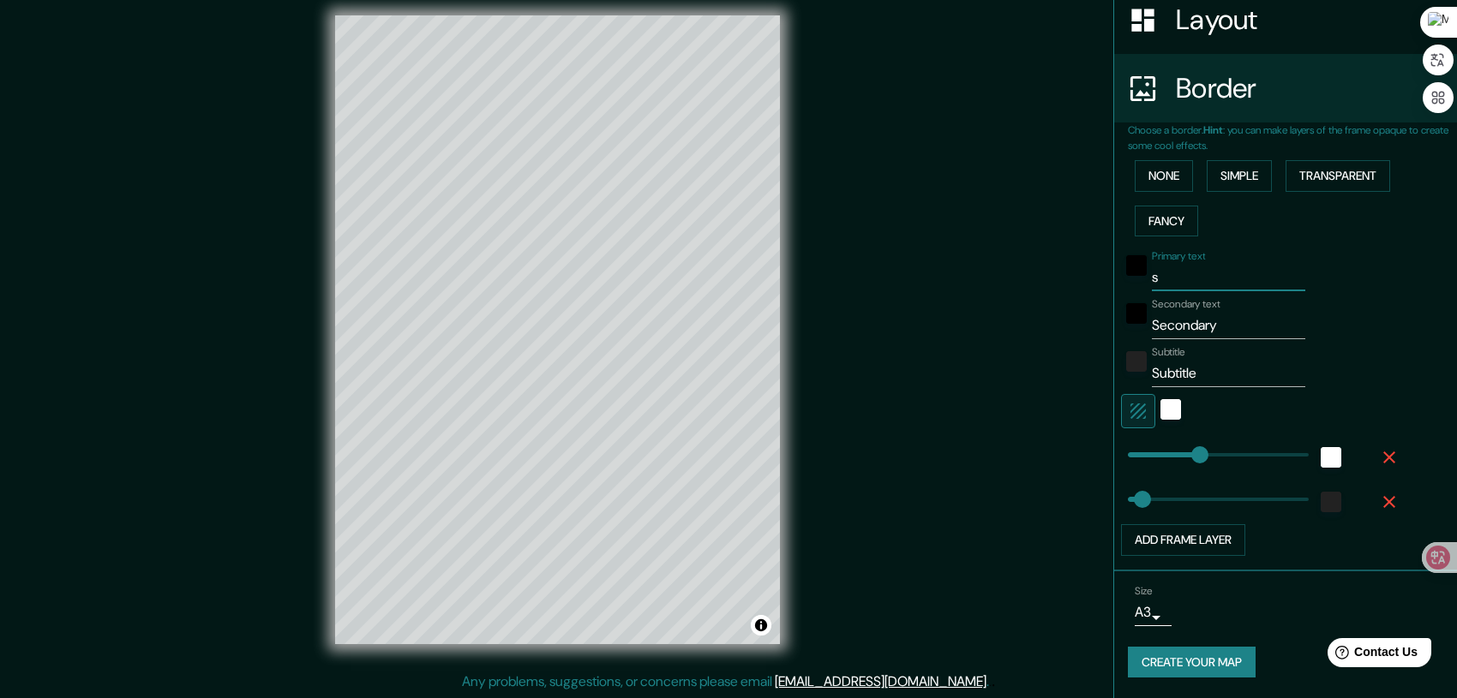
type input "42"
type input "S"
type input "208"
type input "42"
type input "Sabg"
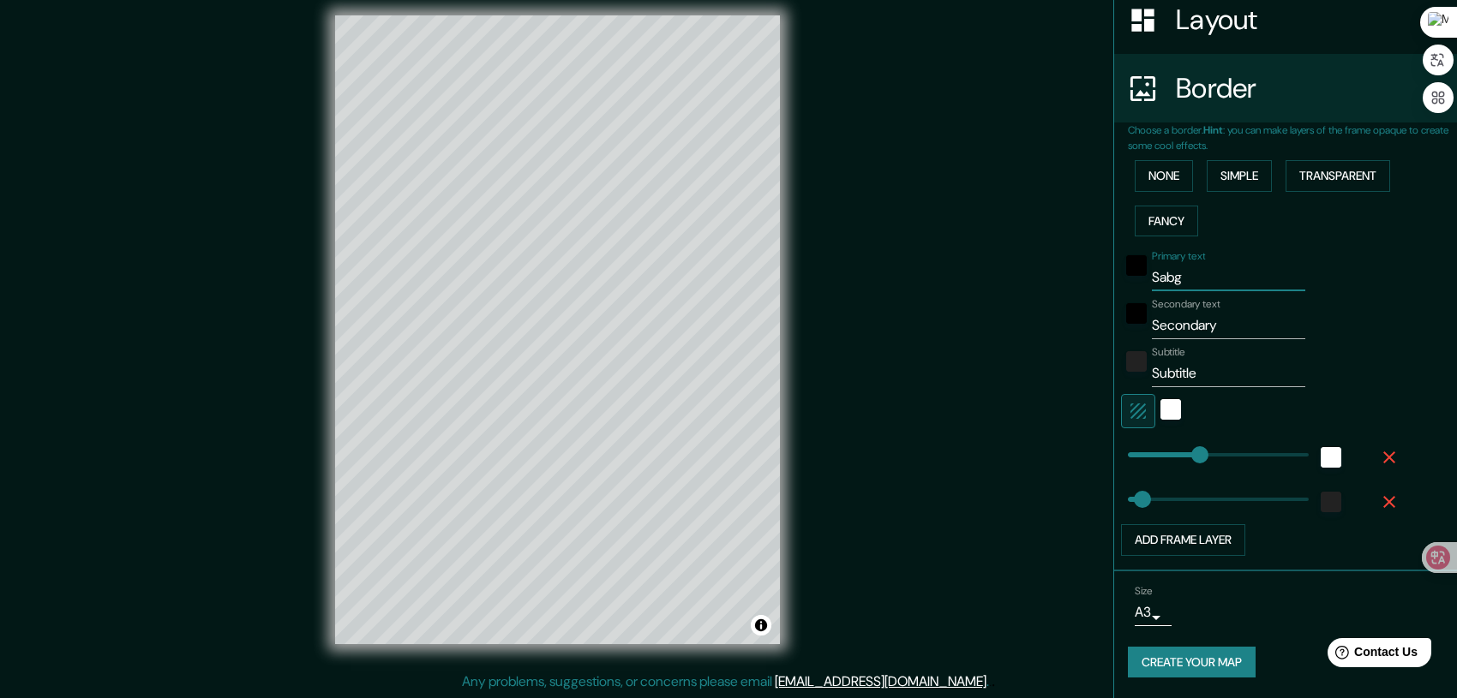
type input "208"
type input "42"
type input "Sa"
type input "208"
type input "42"
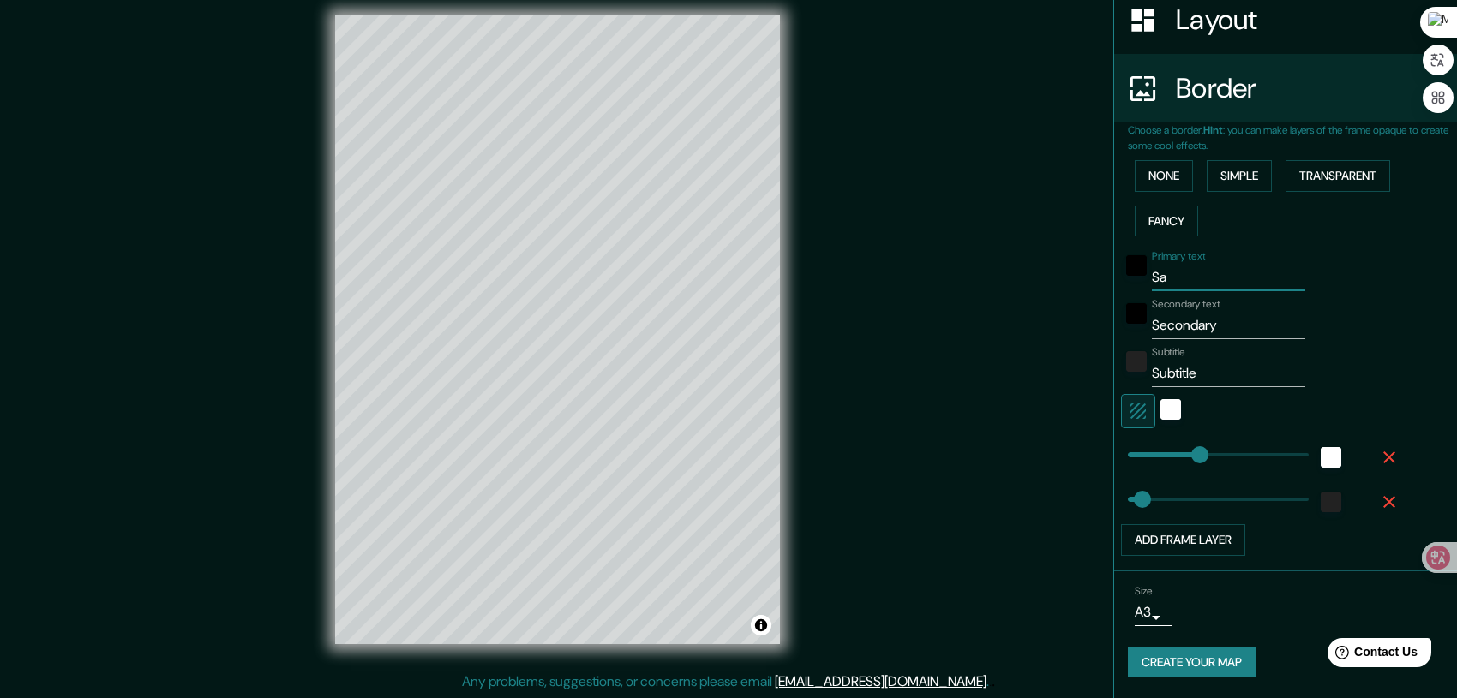
type input "S"
type input "208"
type input "42"
type input "208"
type input "42"
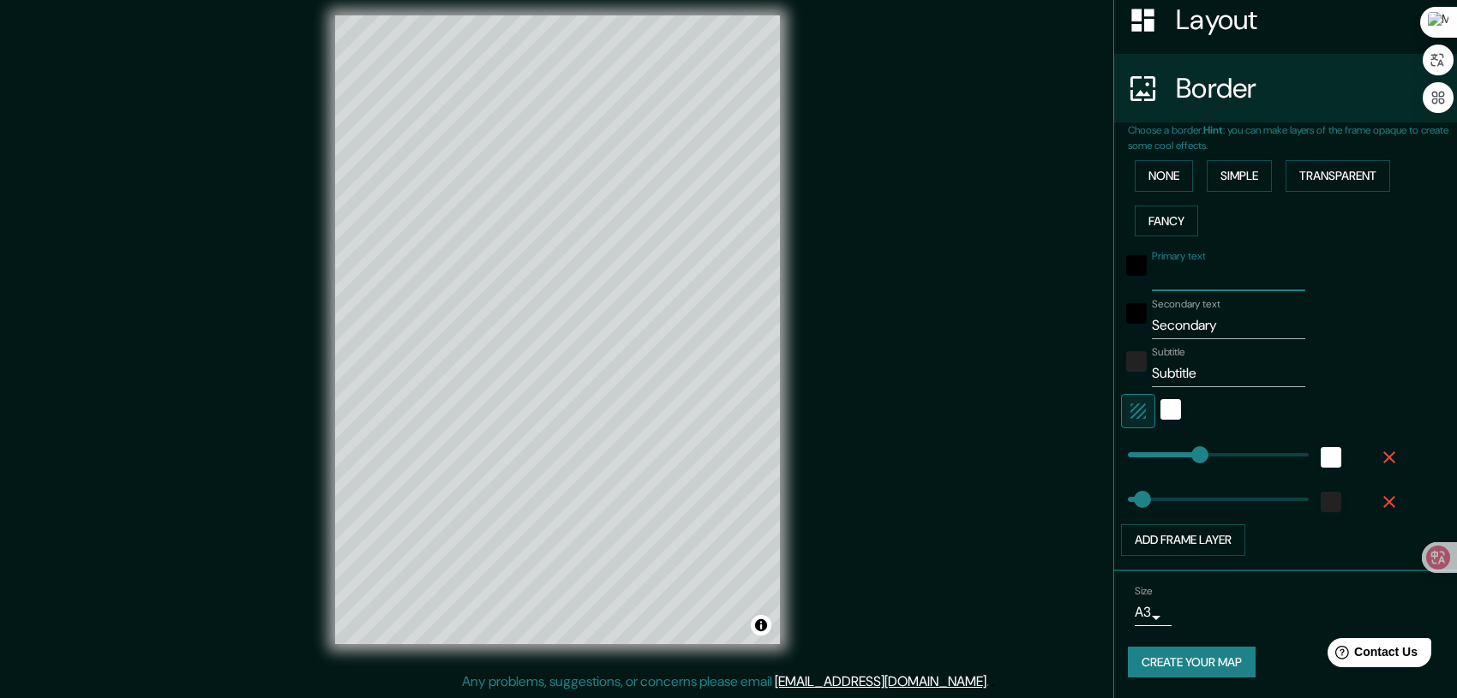
type input "S"
type input "208"
type input "42"
type input "Sh"
type input "208"
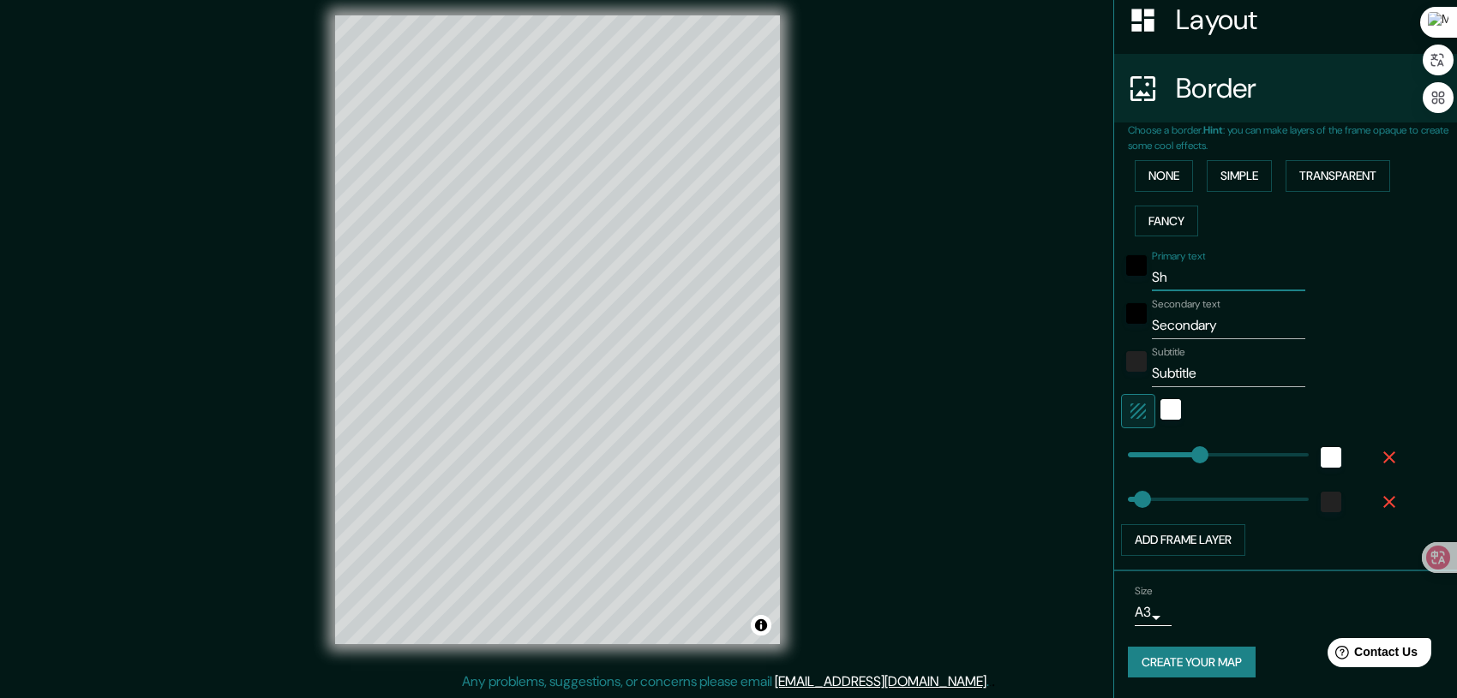
type input "42"
type input "Shan"
type input "208"
type input "42"
type input "Shang"
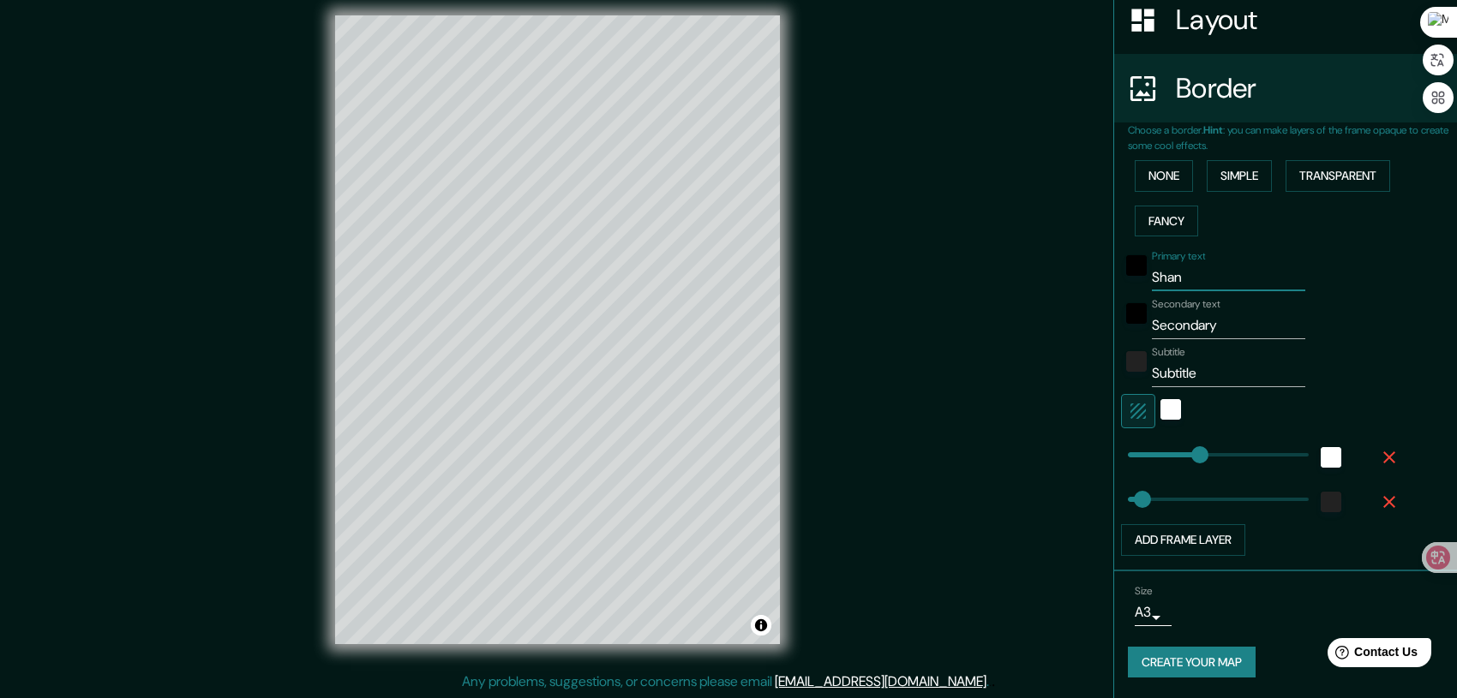
type input "208"
type input "42"
type input "Shangh"
type input "208"
type input "42"
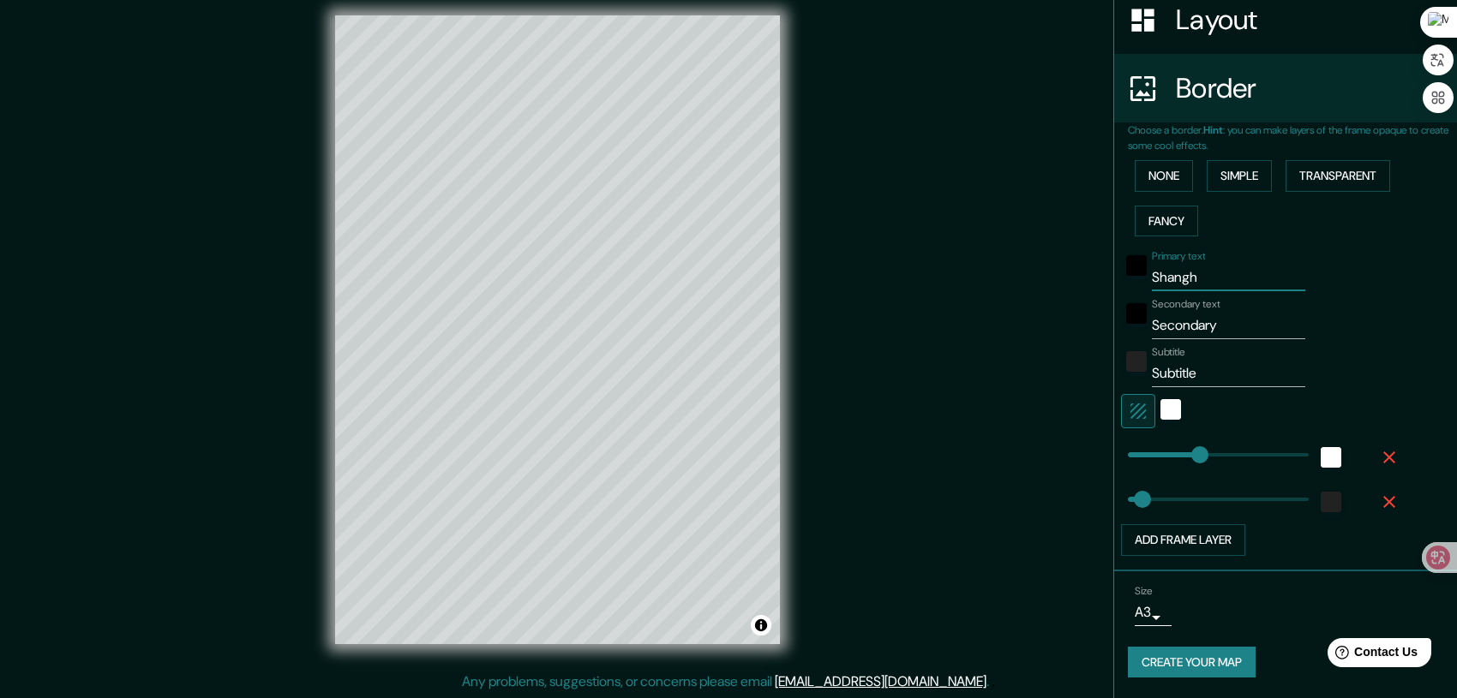
type input "Shangha"
type input "208"
type input "42"
type input "Shanghai"
type input "208"
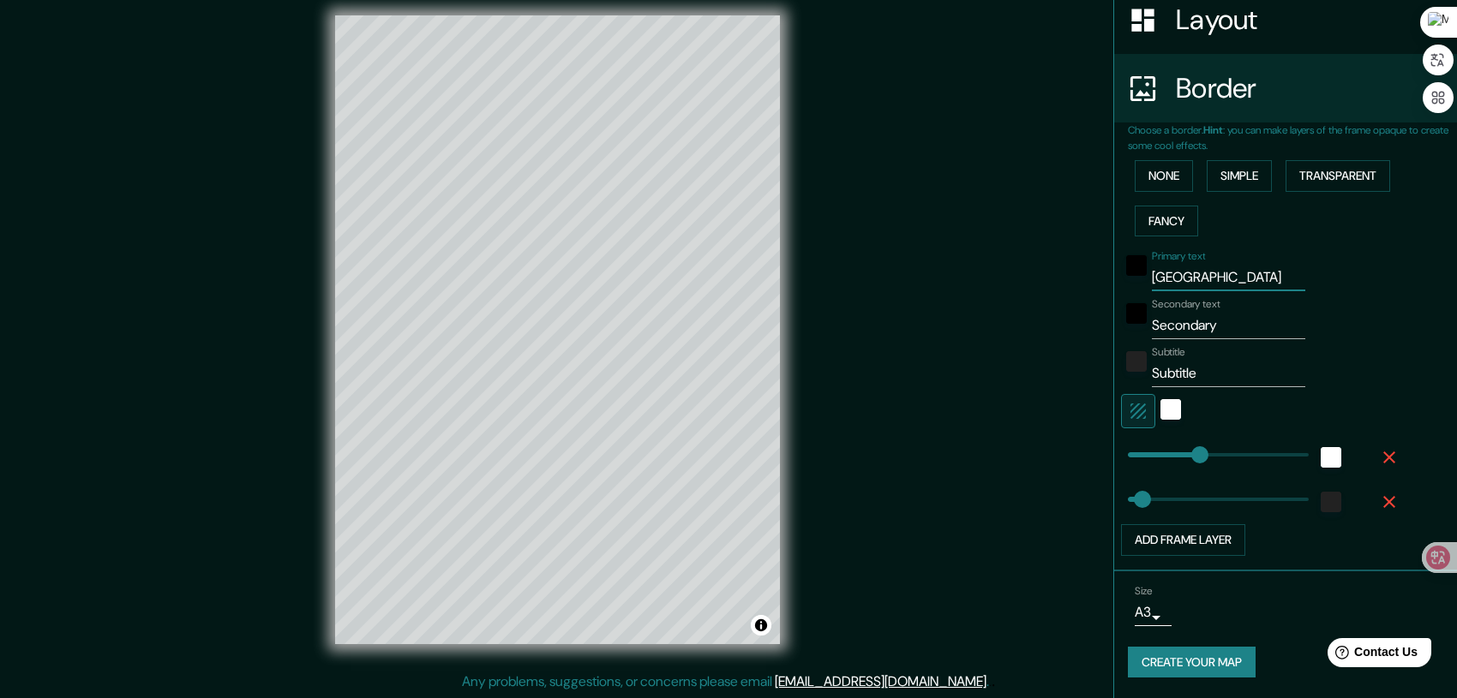
type input "42"
type input "Shanghai"
click at [1208, 322] on input "Secondary" at bounding box center [1228, 325] width 153 height 27
type input "Secondar"
type input "208"
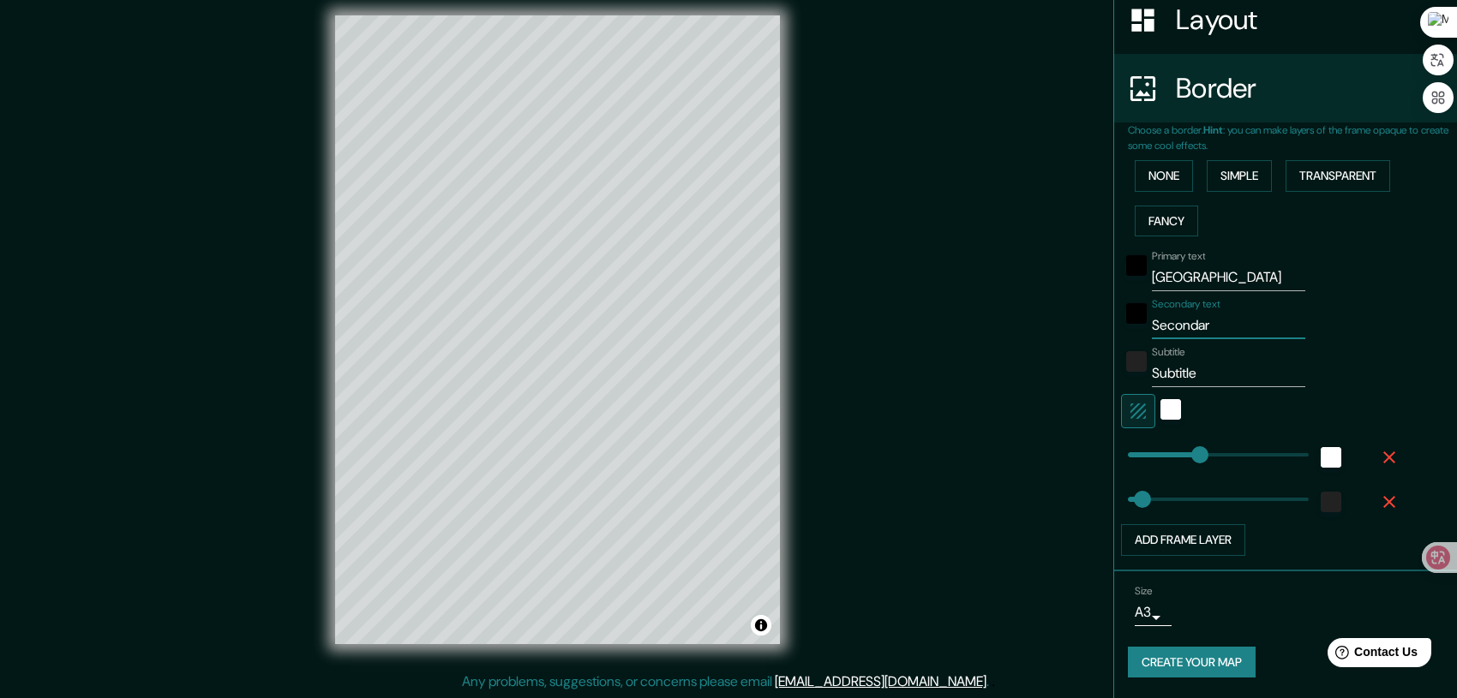
type input "42"
type input "Seconda"
type input "208"
type input "42"
type input "Second"
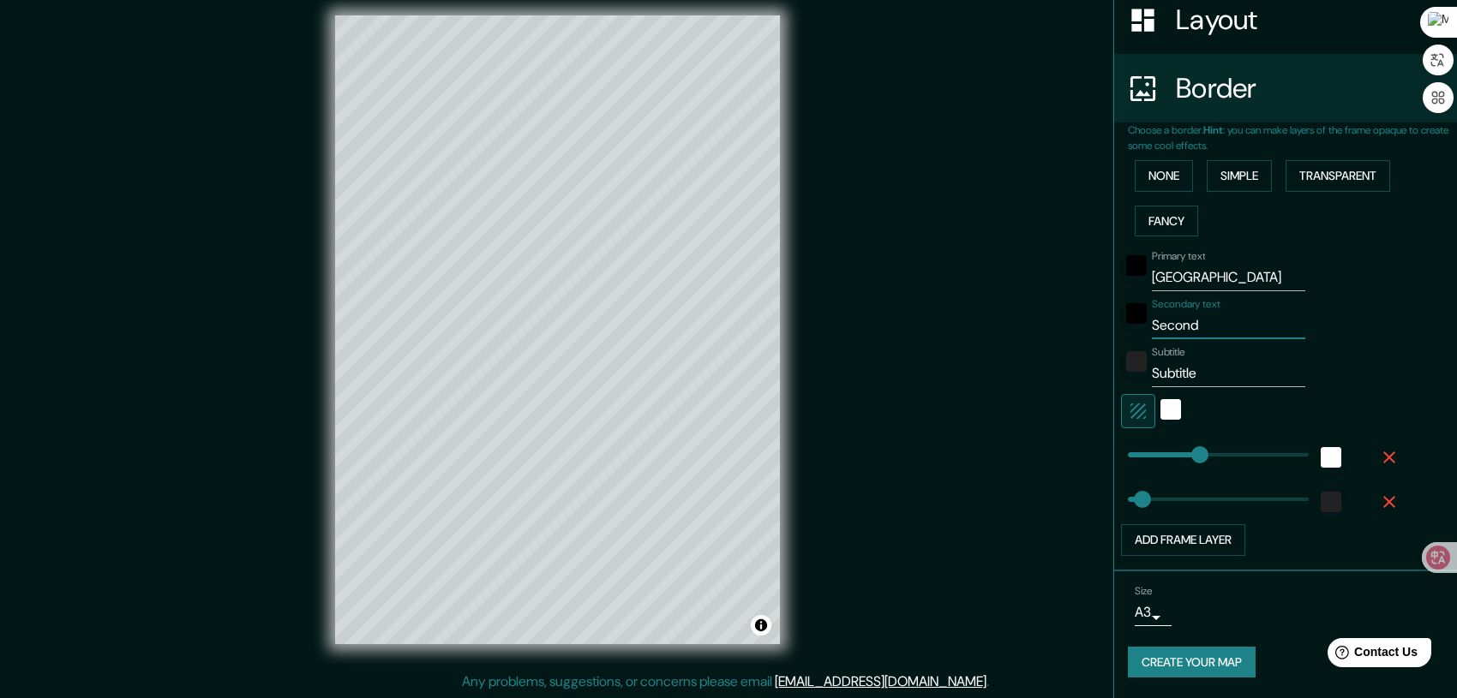
type input "208"
type input "42"
type input "Secon"
type input "208"
type input "42"
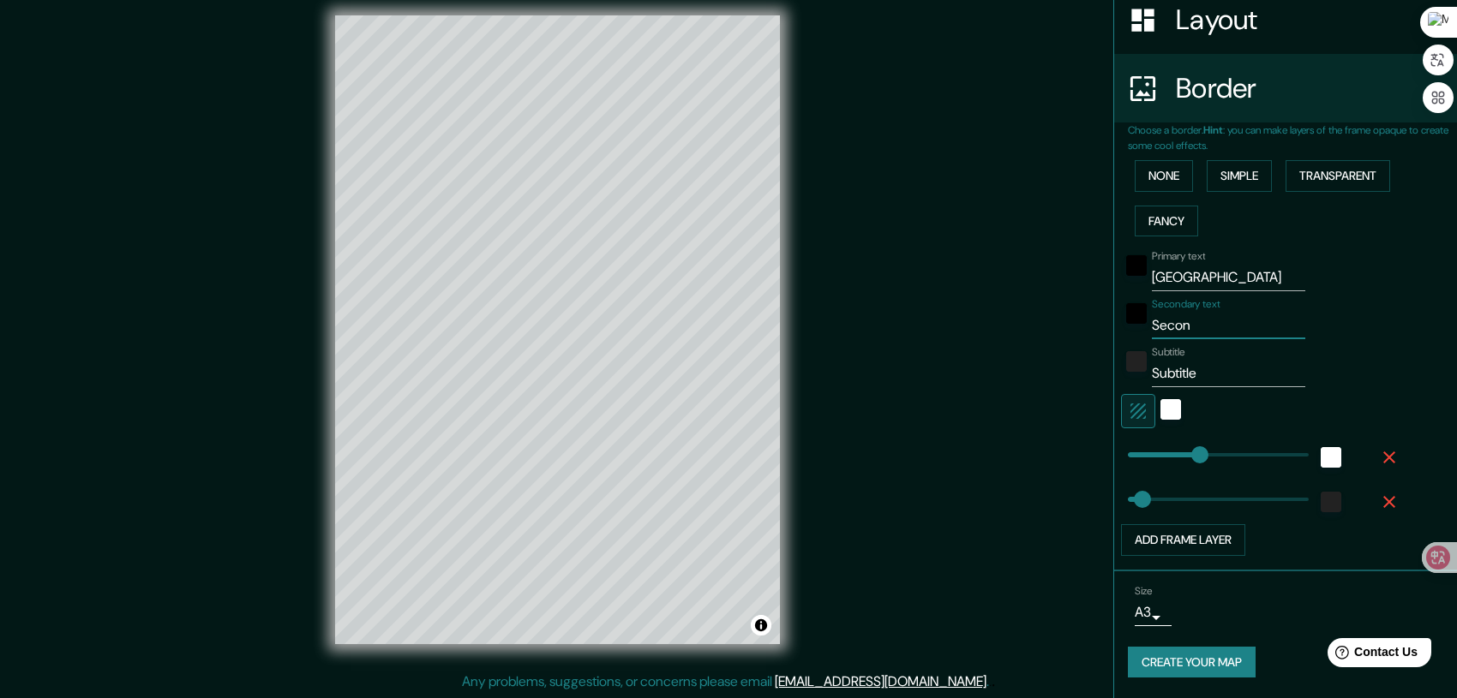
type input "Seco"
type input "208"
type input "42"
type input "Sec"
type input "208"
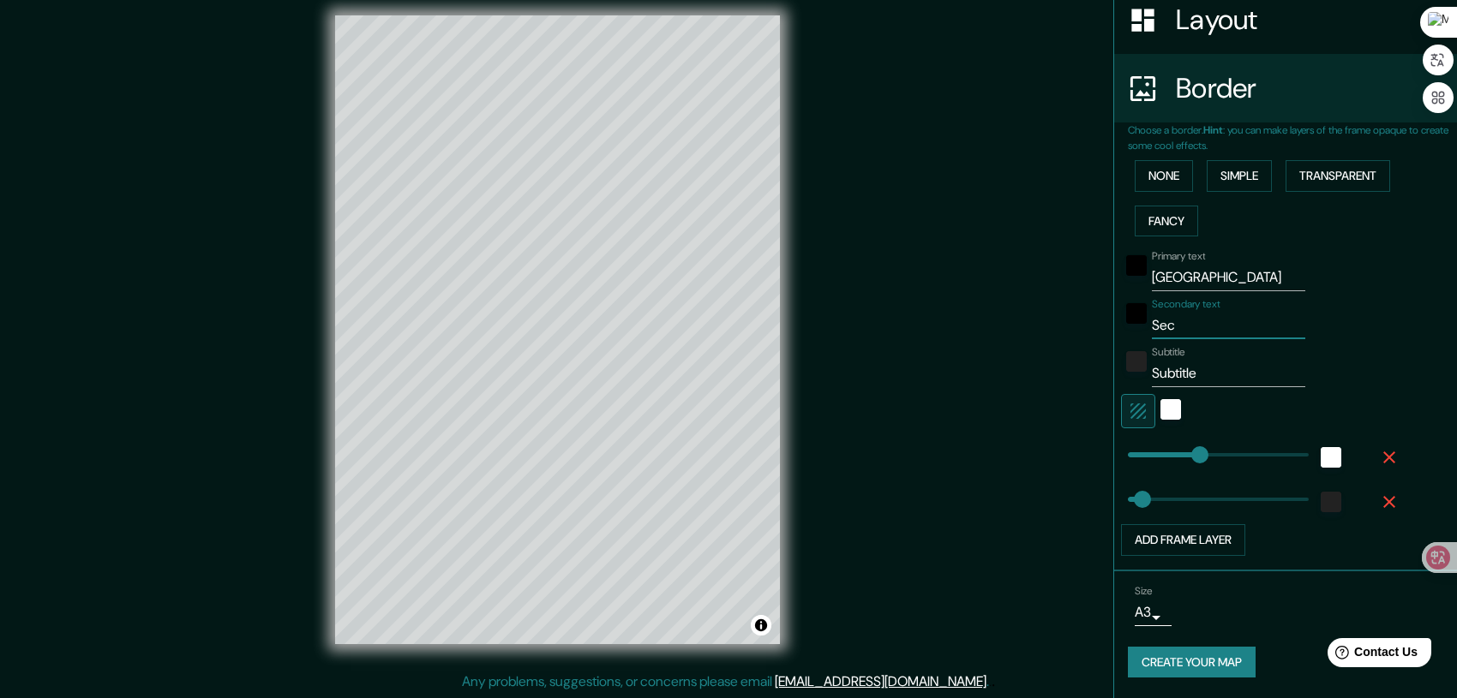
type input "42"
type input "Se"
type input "208"
type input "42"
type input "S"
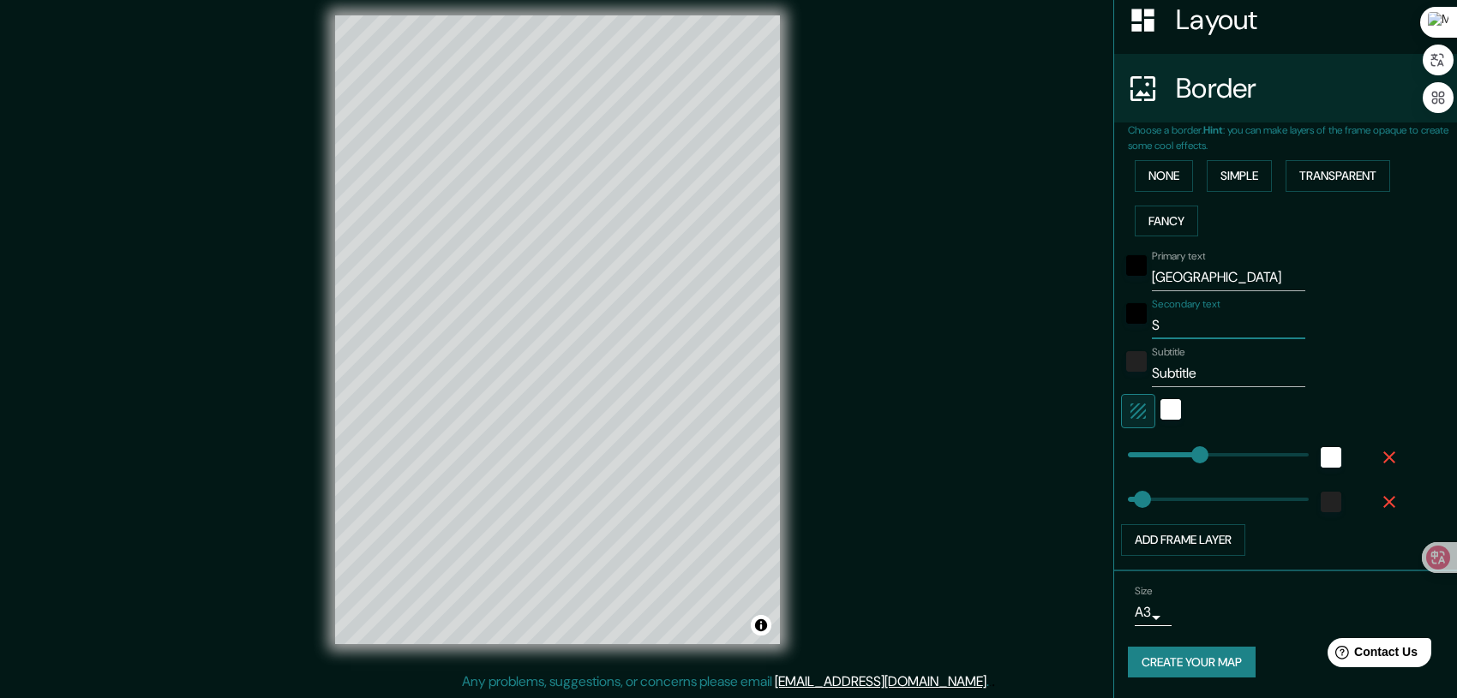
type input "208"
type input "42"
type input "208"
type input "42"
type input "C"
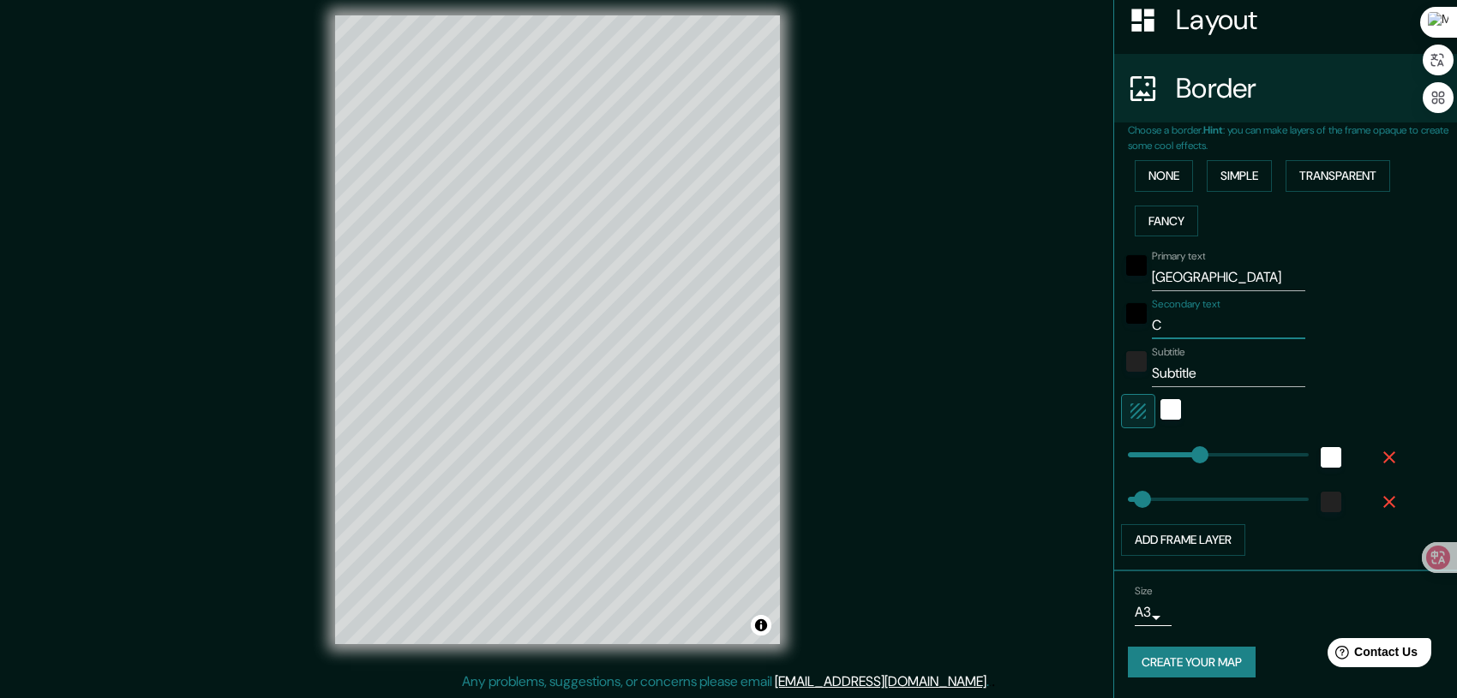
type input "208"
type input "42"
type input "Chi"
type input "208"
type input "42"
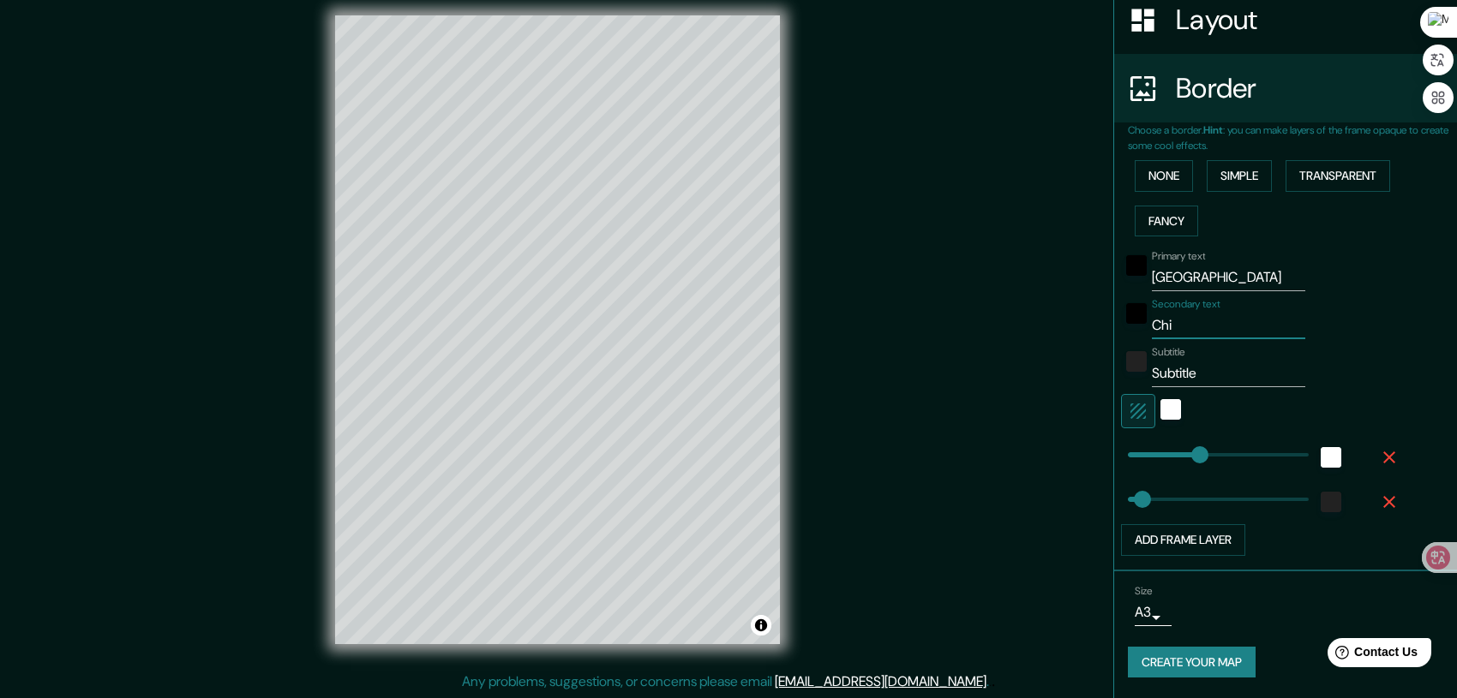
type input "Chin"
type input "208"
type input "42"
type input "China"
type input "208"
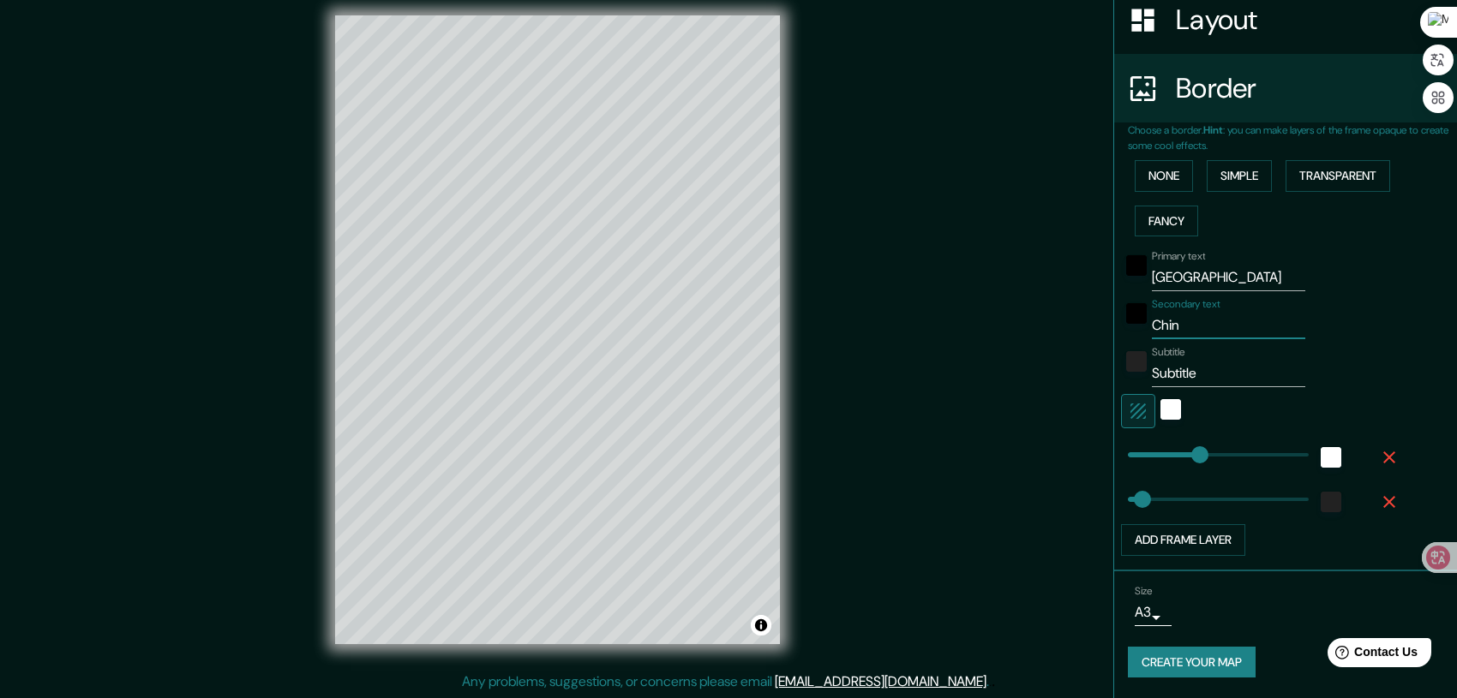
type input "42"
type input "China"
click at [1202, 368] on input "Subtitle" at bounding box center [1228, 373] width 153 height 27
type input "208"
drag, startPoint x: 1190, startPoint y: 377, endPoint x: 1124, endPoint y: 377, distance: 65.1
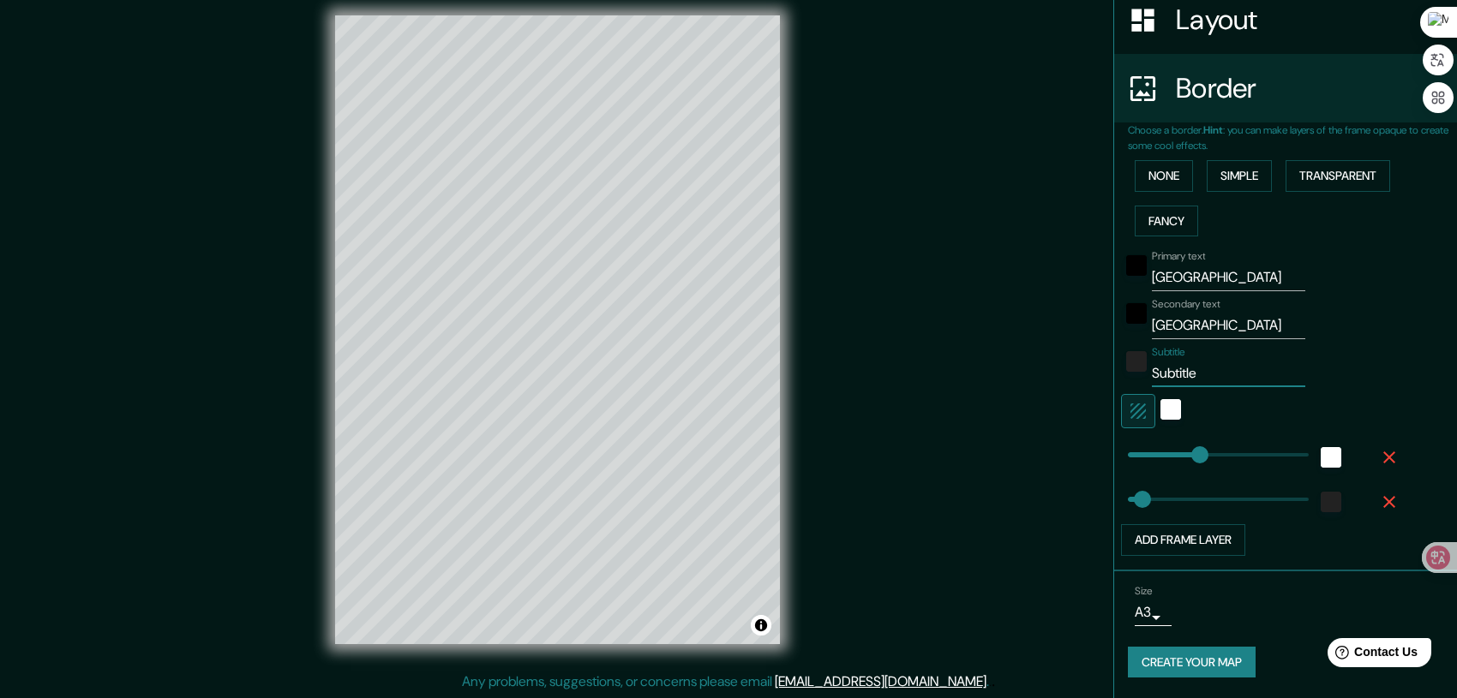
click at [1124, 377] on div "Subtitle Subtitle" at bounding box center [1261, 366] width 281 height 41
type input "208"
type input "42"
paste input "31.23° N, Longitude 121.47° E"
type input "31.23° N, Longitude 121.47° E"
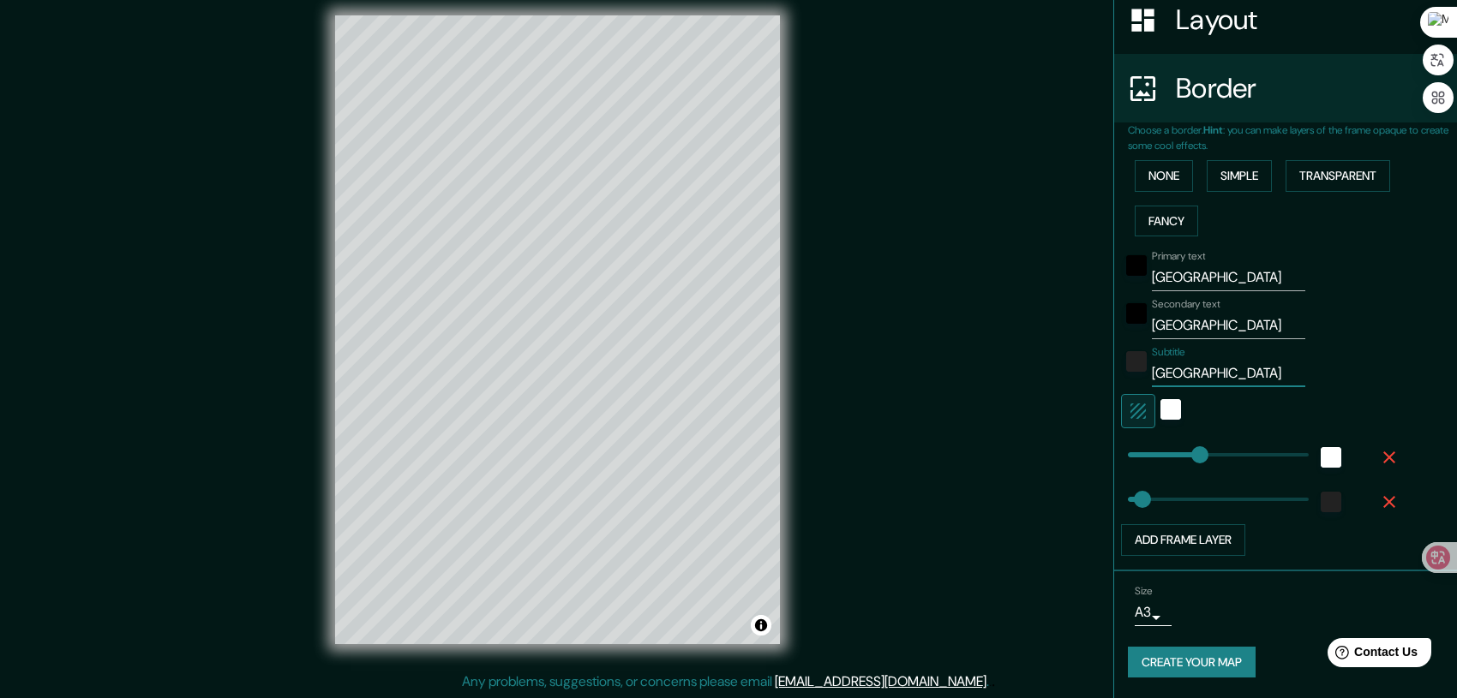
type input "208"
type input "42"
drag, startPoint x: 1234, startPoint y: 374, endPoint x: 1166, endPoint y: 381, distance: 68.1
click at [1166, 381] on input "31.23° N, Longitude 121.47° E" at bounding box center [1228, 373] width 153 height 27
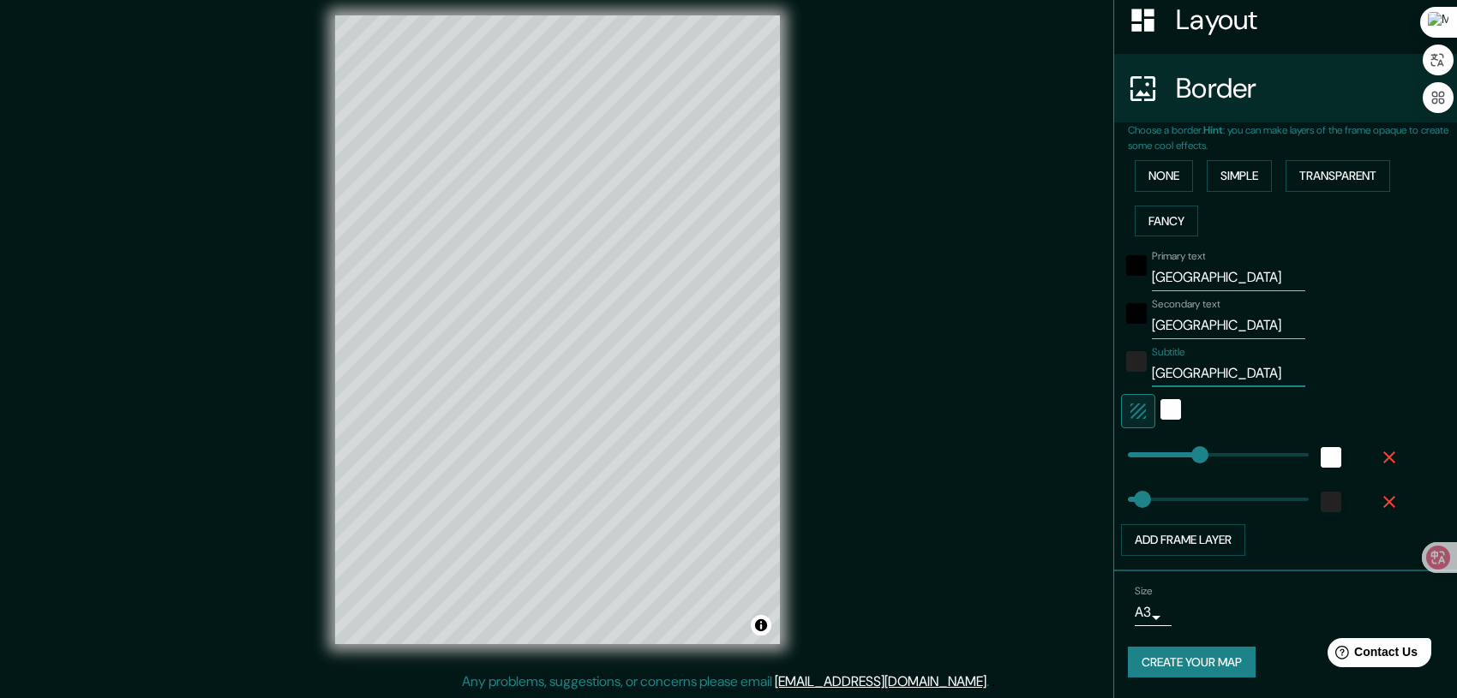
type input "31.23° N, 121.47° E"
type input "208"
type input "42"
type input "31.23° N, 121.47° E"
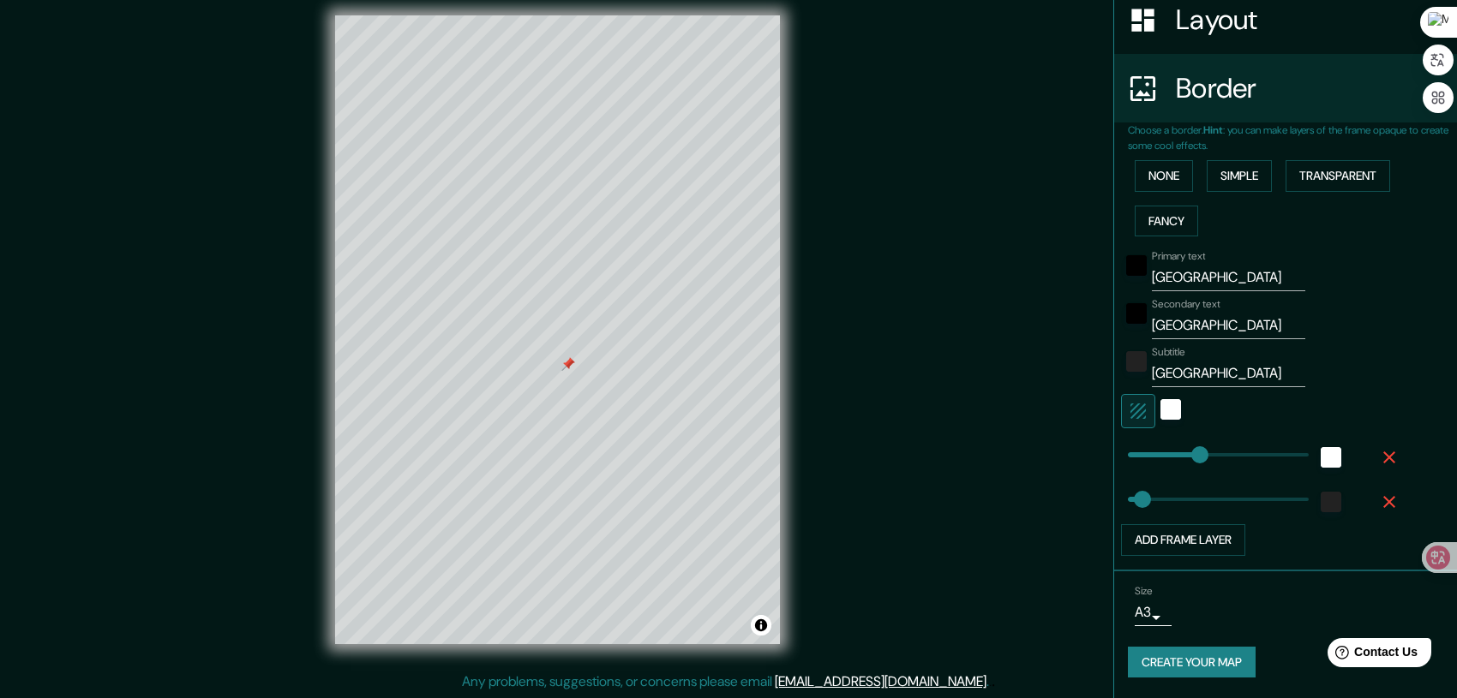
click at [569, 363] on div at bounding box center [568, 364] width 14 height 14
click at [1209, 548] on button "Add frame layer" at bounding box center [1183, 541] width 124 height 32
type input "208"
type input "42"
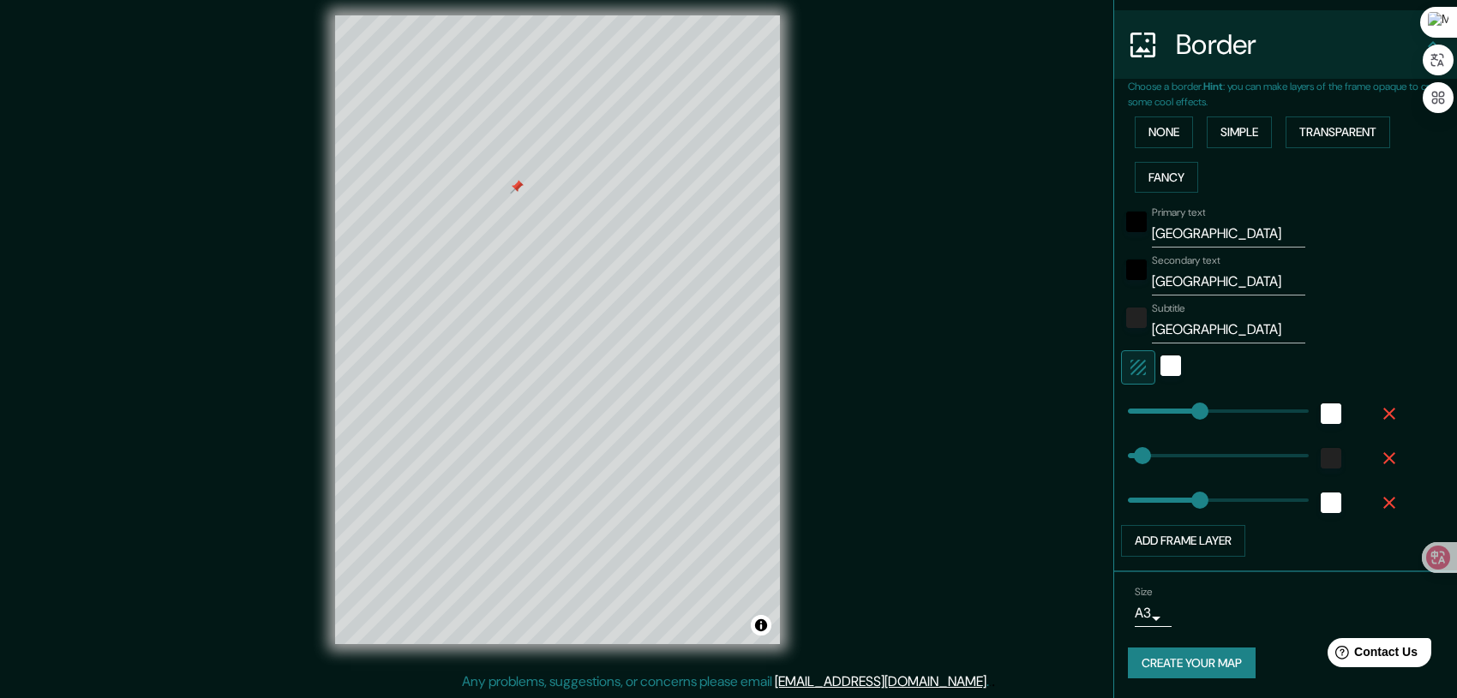
scroll to position [321, 0]
type input "208"
click at [1383, 499] on icon "button" at bounding box center [1389, 502] width 12 height 12
type input "208"
type input "42"
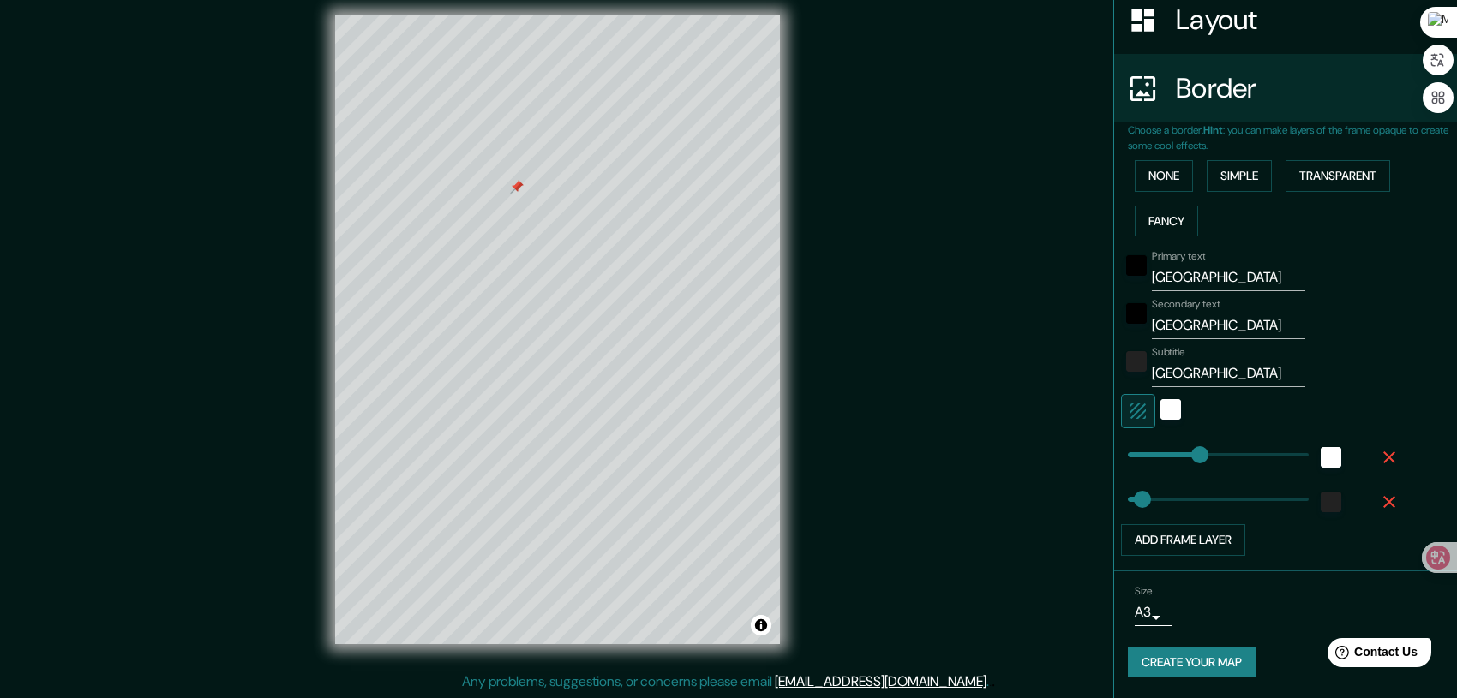
scroll to position [277, 0]
click at [519, 188] on div at bounding box center [517, 187] width 14 height 14
click at [762, 629] on button "Toggle attribution" at bounding box center [761, 625] width 21 height 21
click at [1190, 670] on button "Create your map" at bounding box center [1192, 663] width 128 height 32
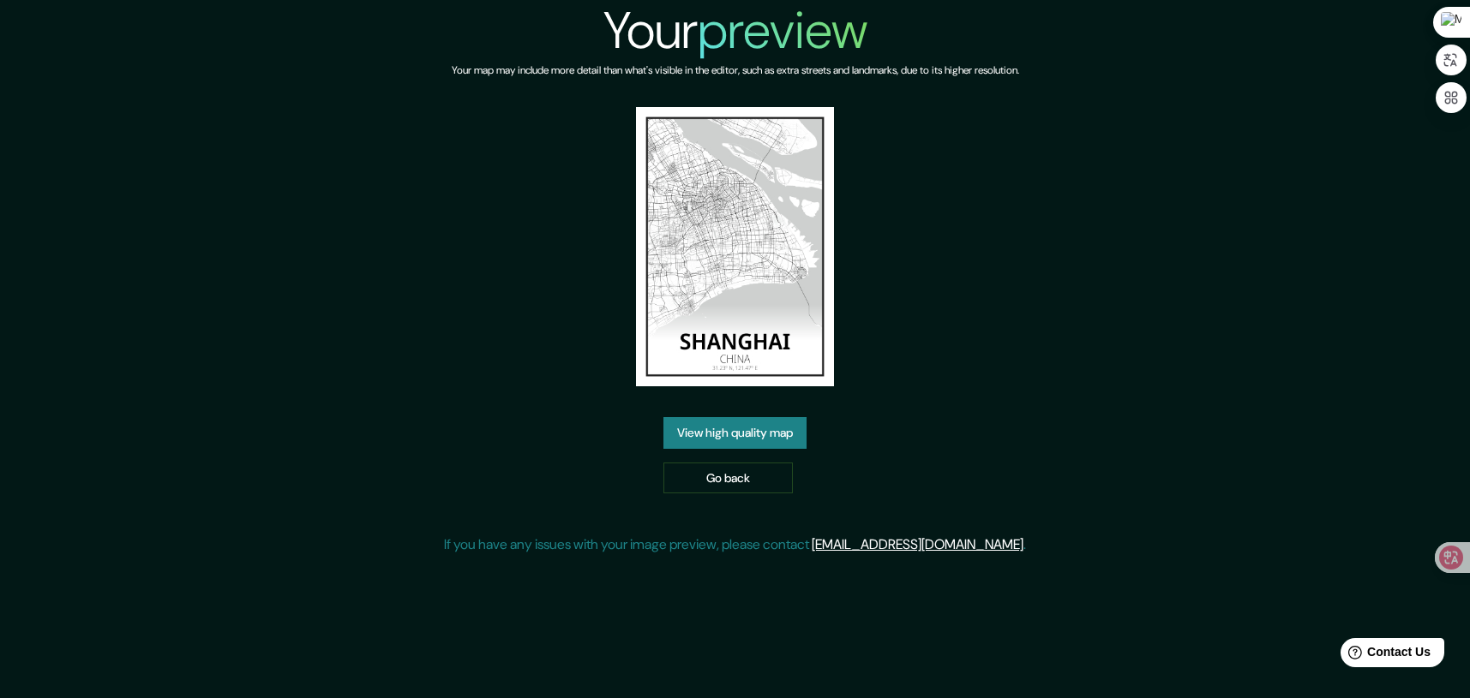
click at [768, 434] on link "View high quality map" at bounding box center [734, 433] width 143 height 32
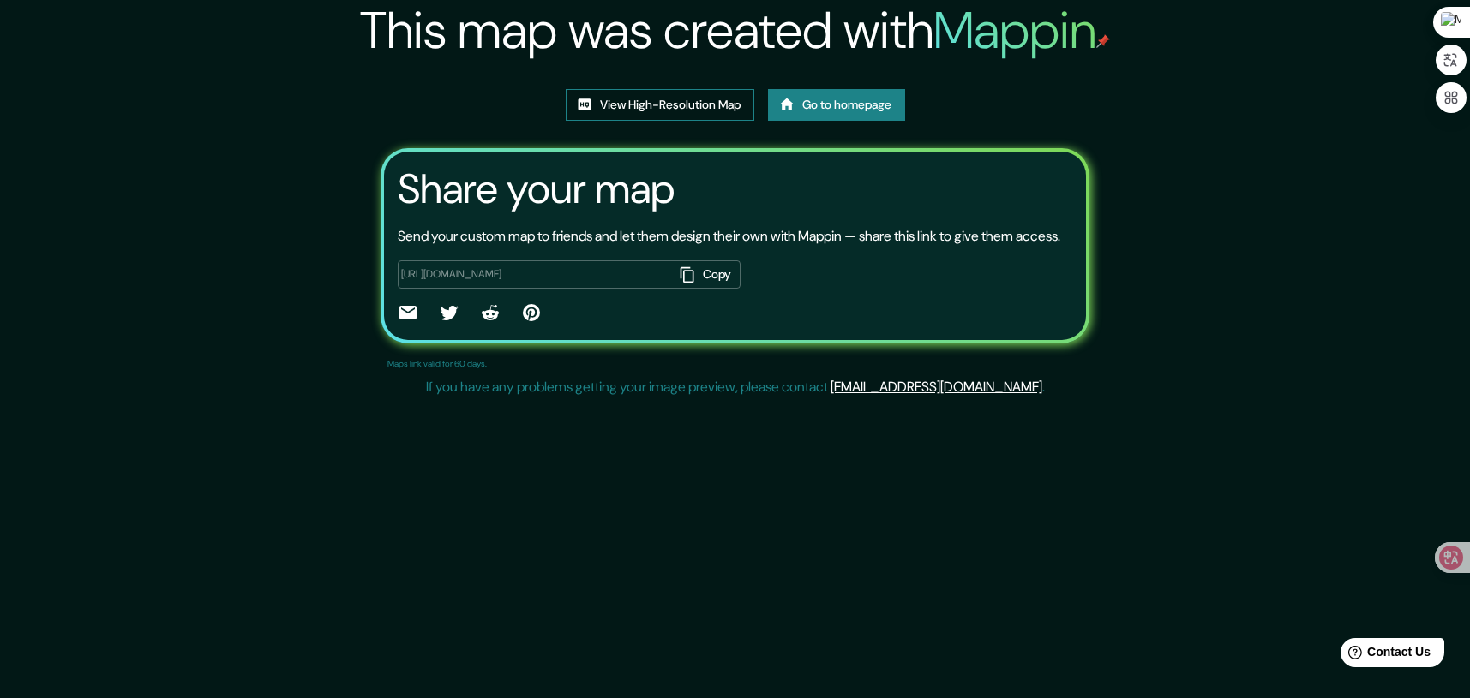
click at [603, 107] on link "View High-Resolution Map" at bounding box center [660, 105] width 189 height 32
click at [644, 103] on link "View High-Resolution Map" at bounding box center [660, 105] width 189 height 32
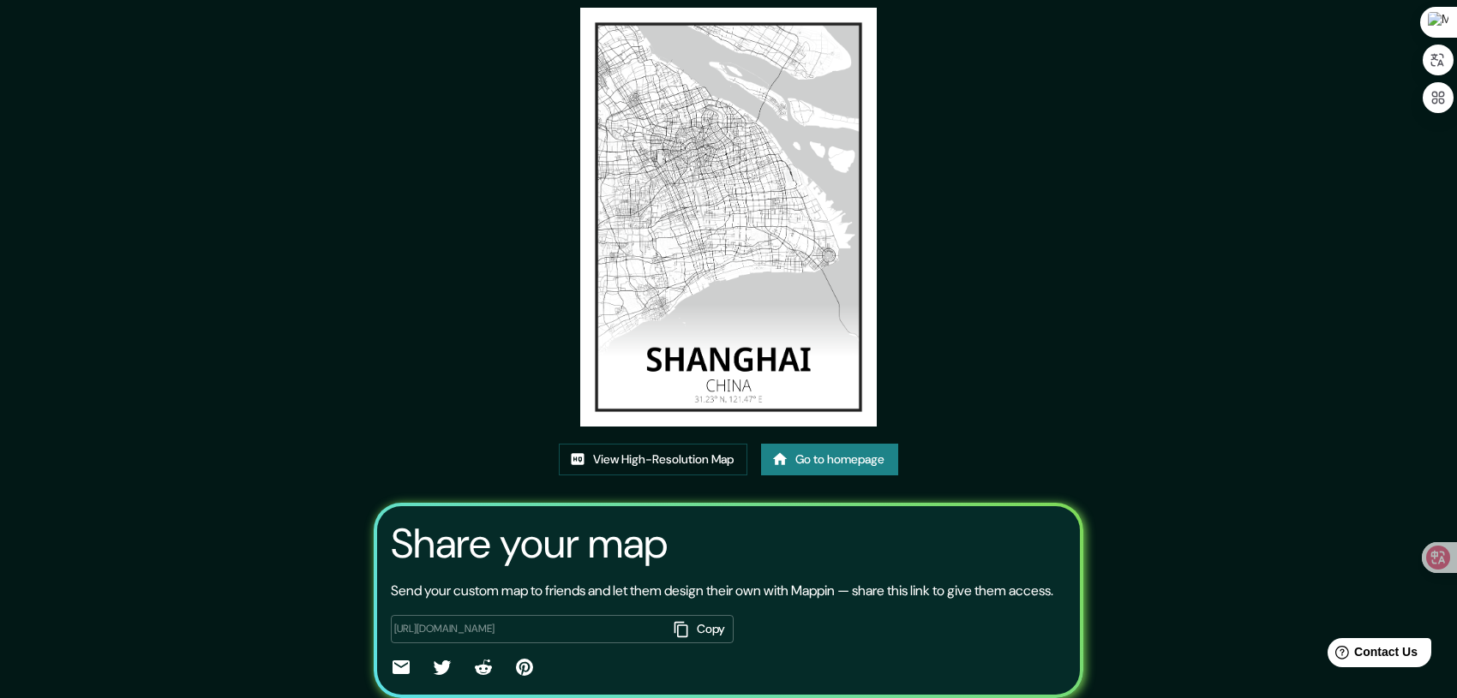
scroll to position [152, 0]
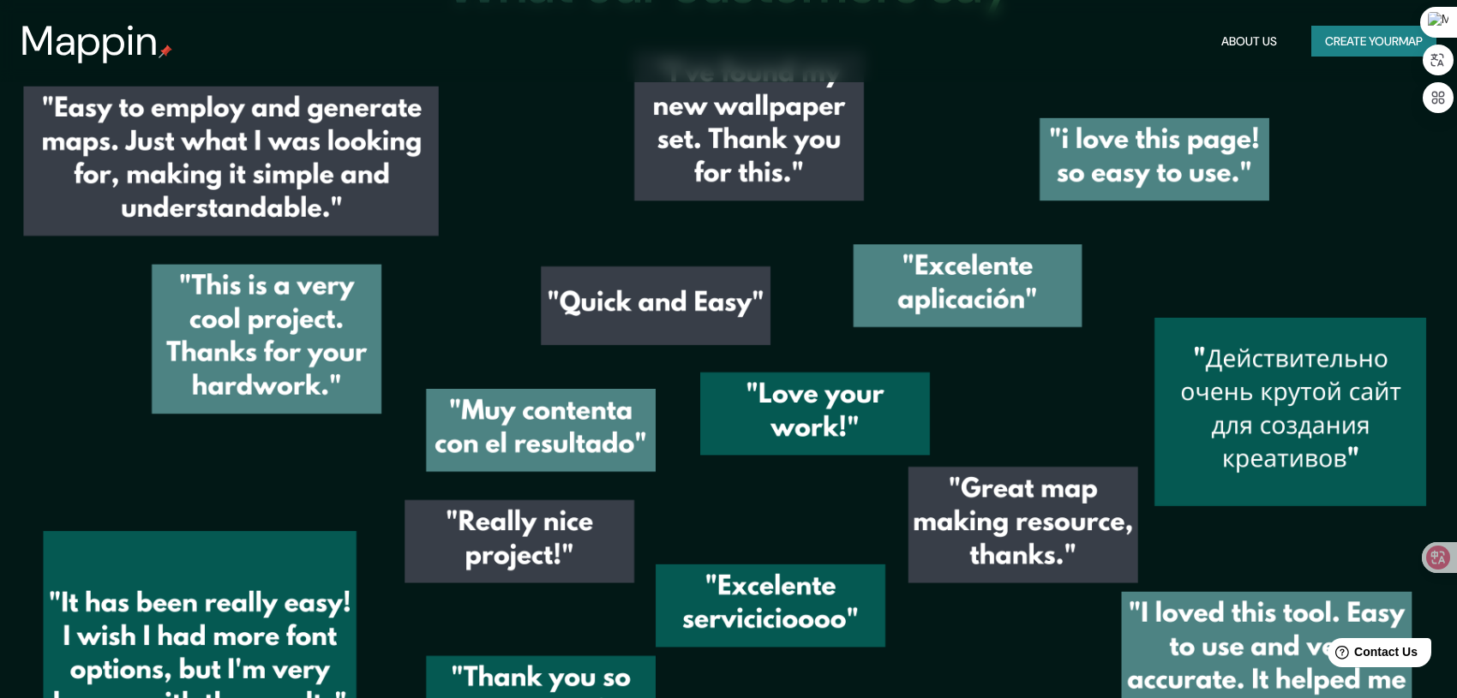
scroll to position [2678, 0]
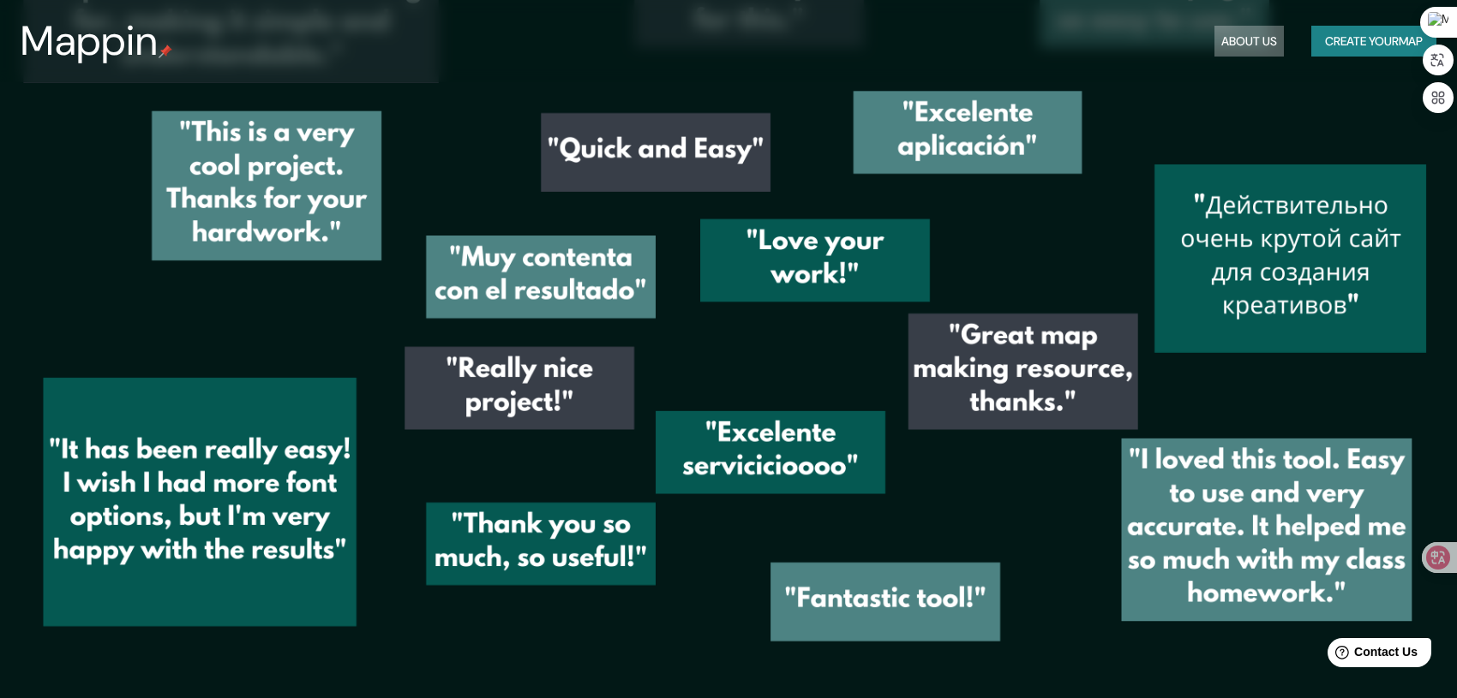
click at [1246, 45] on button "About Us" at bounding box center [1248, 42] width 69 height 32
click at [1232, 43] on button "About Us" at bounding box center [1248, 42] width 69 height 32
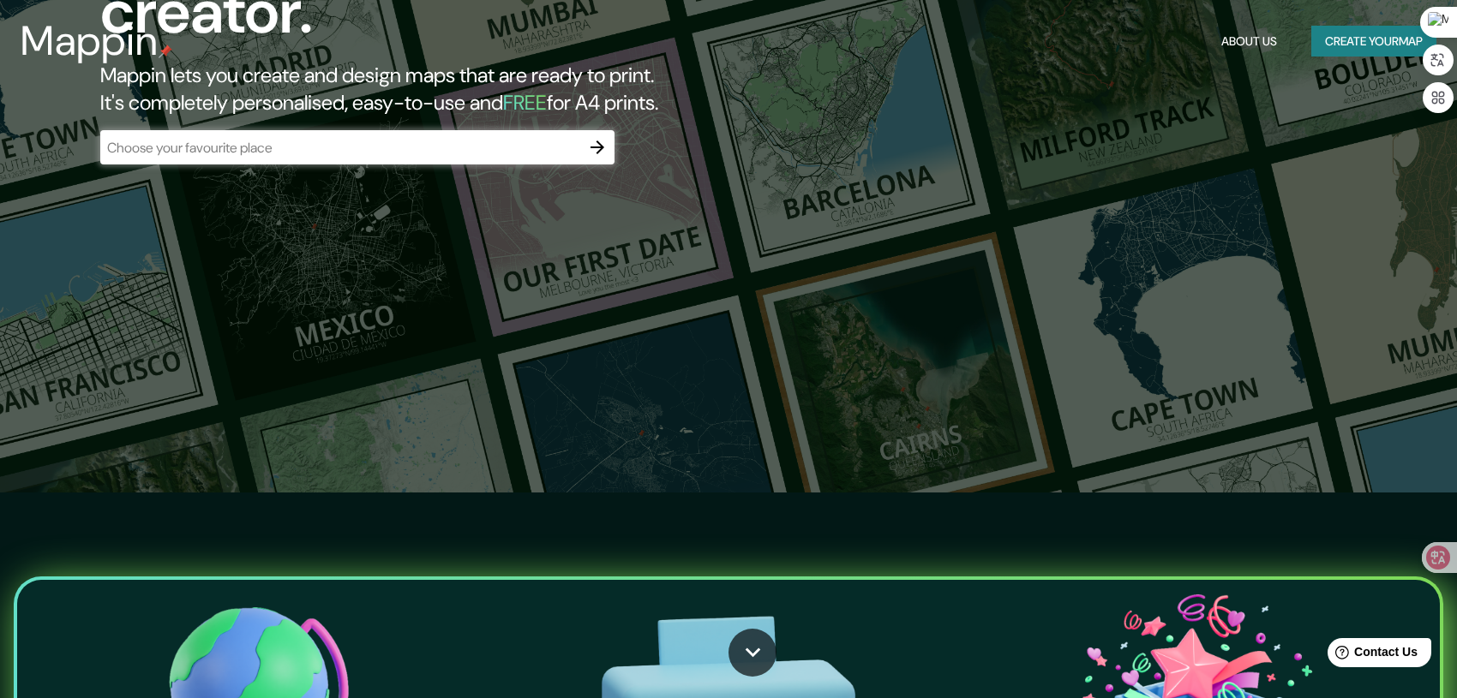
scroll to position [0, 0]
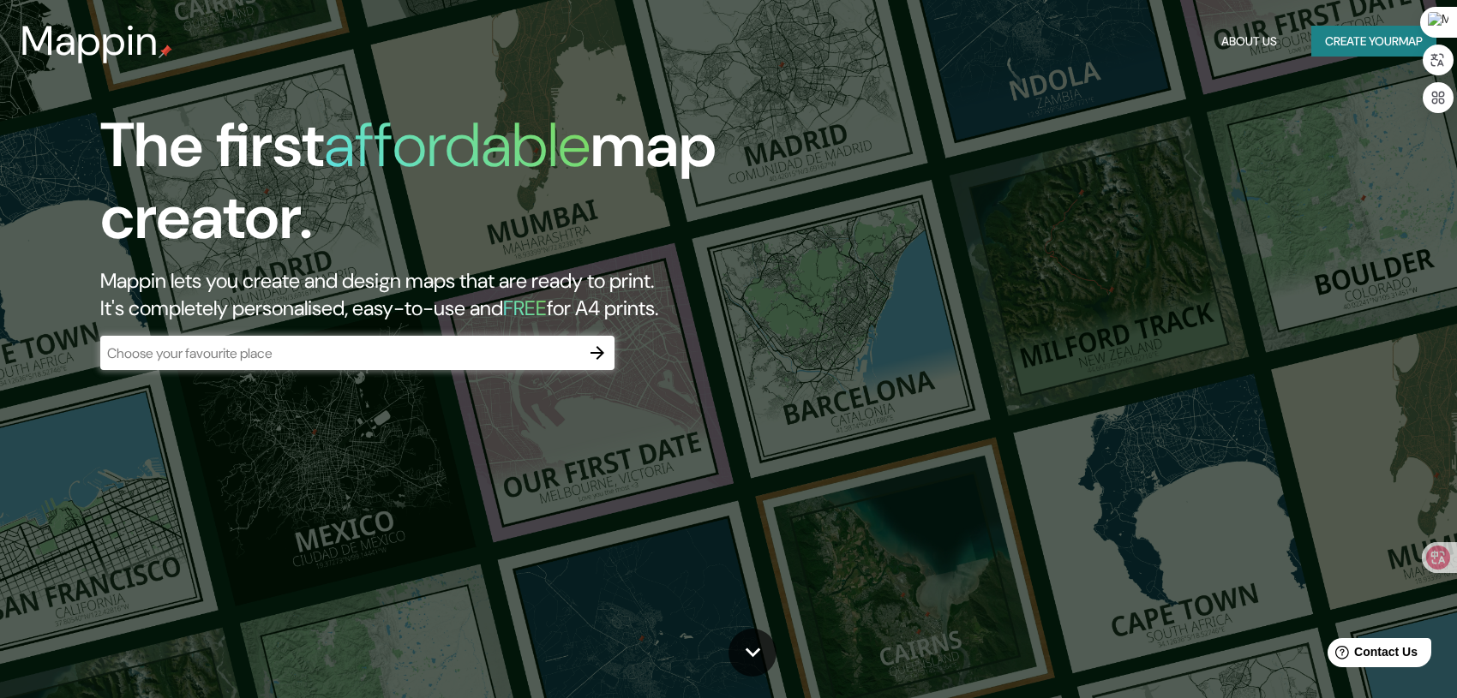
click at [1375, 44] on button "Create your map" at bounding box center [1373, 42] width 125 height 32
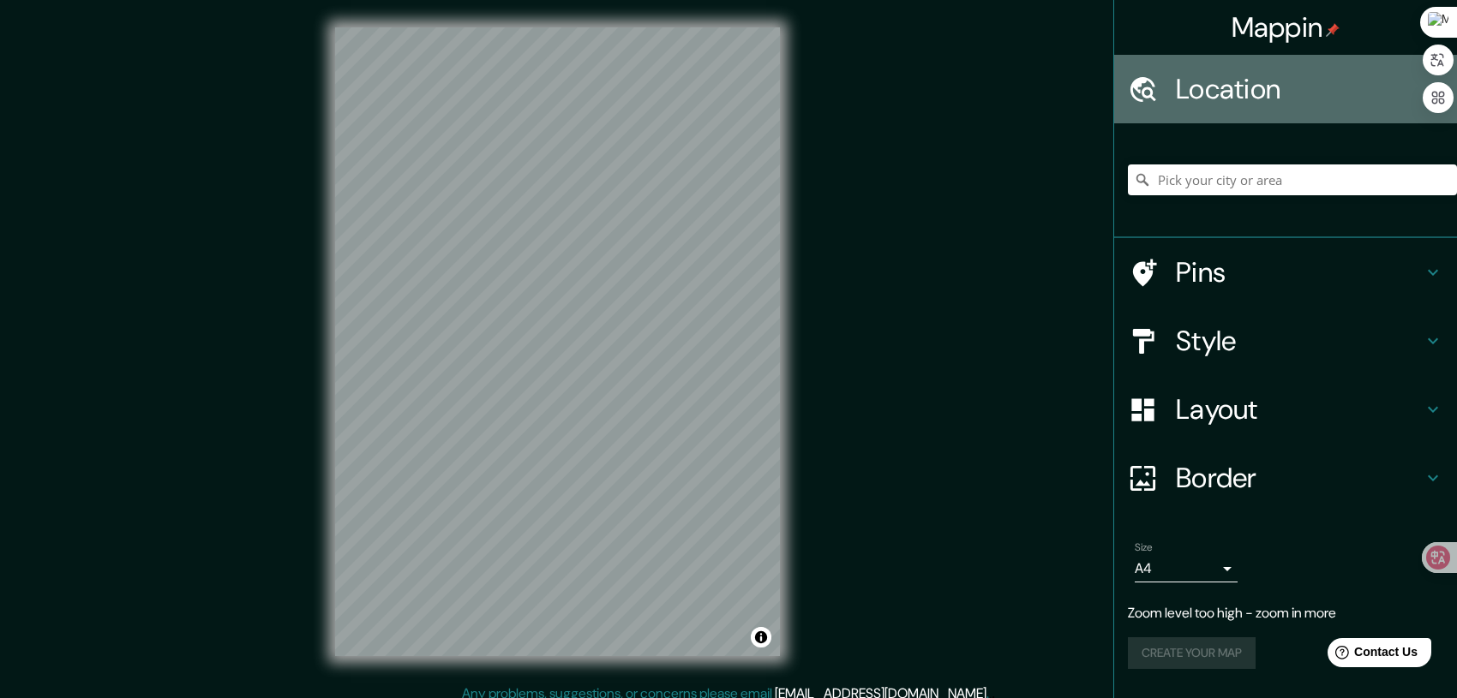
click at [1239, 98] on h4 "Location" at bounding box center [1299, 89] width 247 height 34
click at [1244, 90] on h4 "Location" at bounding box center [1299, 89] width 247 height 34
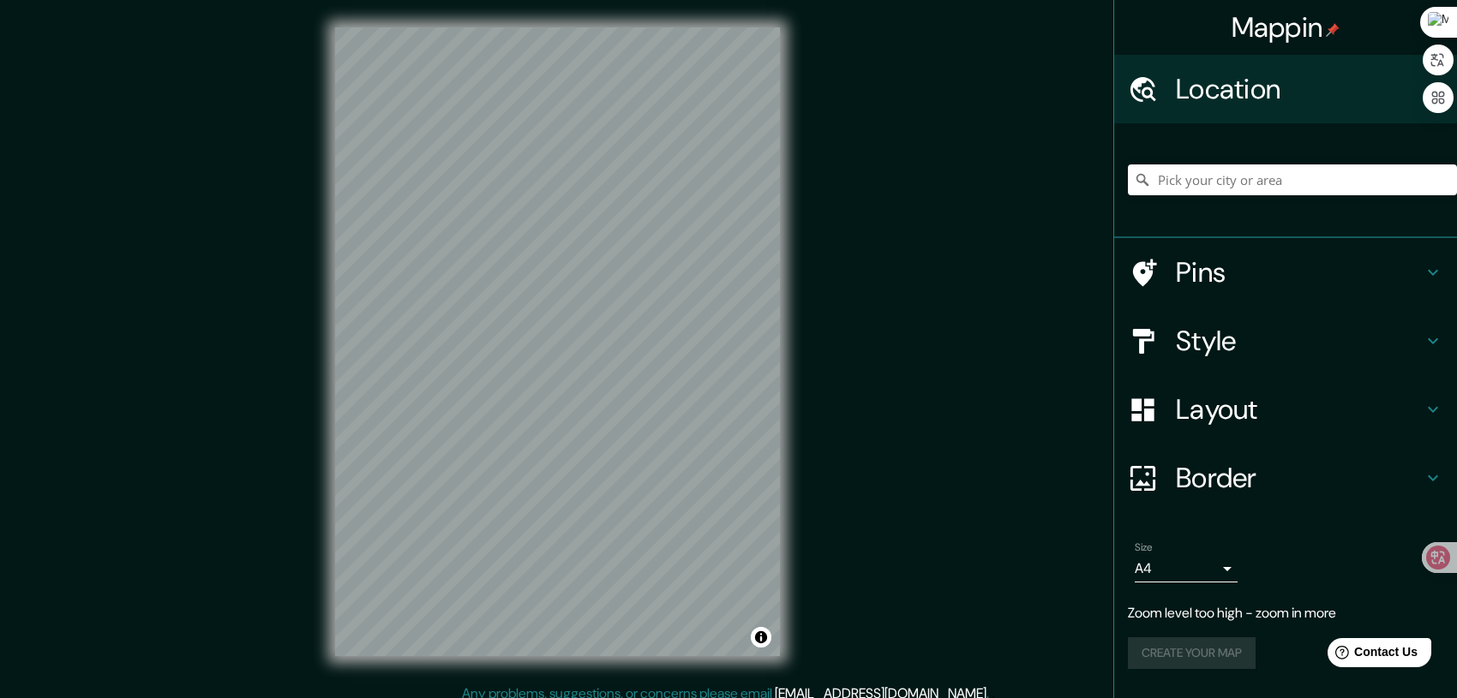
click at [1425, 348] on icon at bounding box center [1433, 341] width 21 height 21
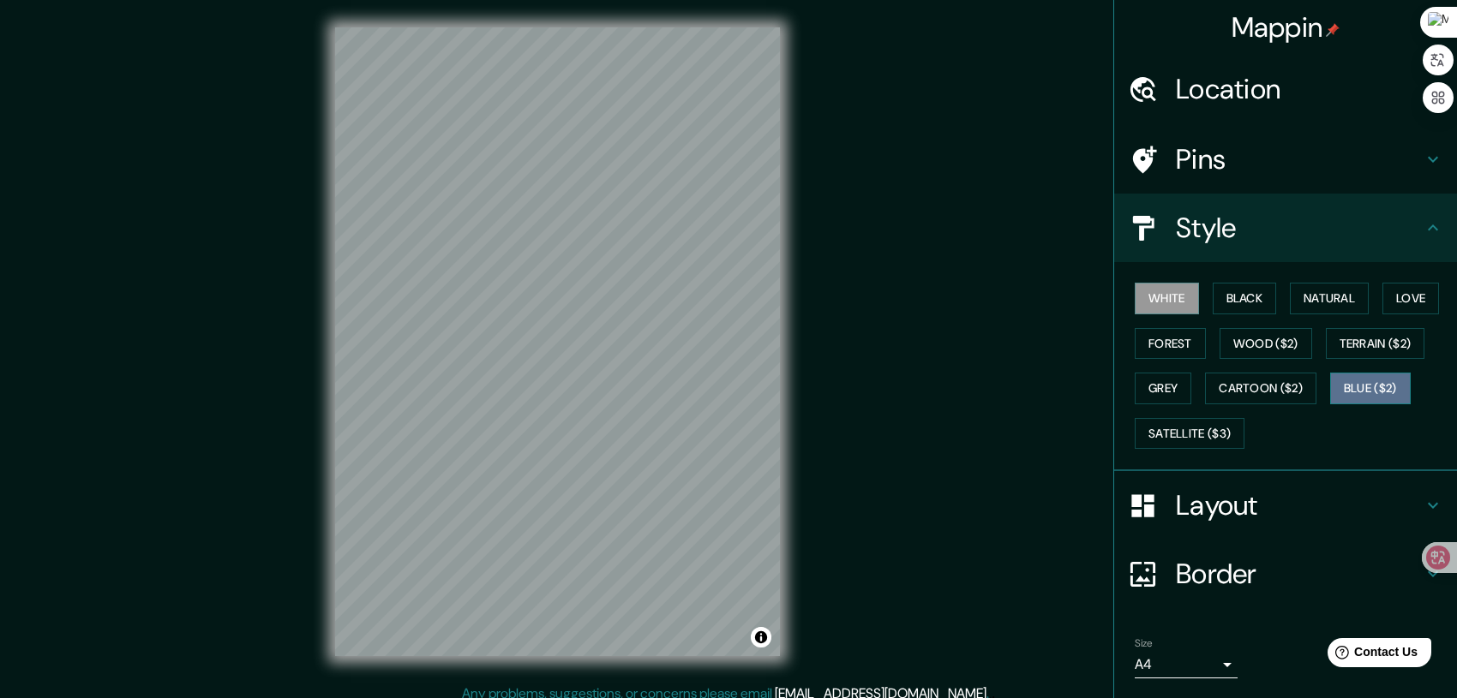
click at [1346, 385] on button "Blue ($2)" at bounding box center [1370, 389] width 81 height 32
click at [158, 311] on div "Mappin Location Pins Style White Black Natural Love Forest Wood ($2) Terrain ($…" at bounding box center [728, 355] width 1457 height 711
click at [1180, 440] on button "Satellite ($3)" at bounding box center [1190, 434] width 110 height 32
click at [173, 292] on div "Mappin Location Pins Style White Black Natural Love Forest Wood ($2) Terrain ($…" at bounding box center [728, 355] width 1457 height 711
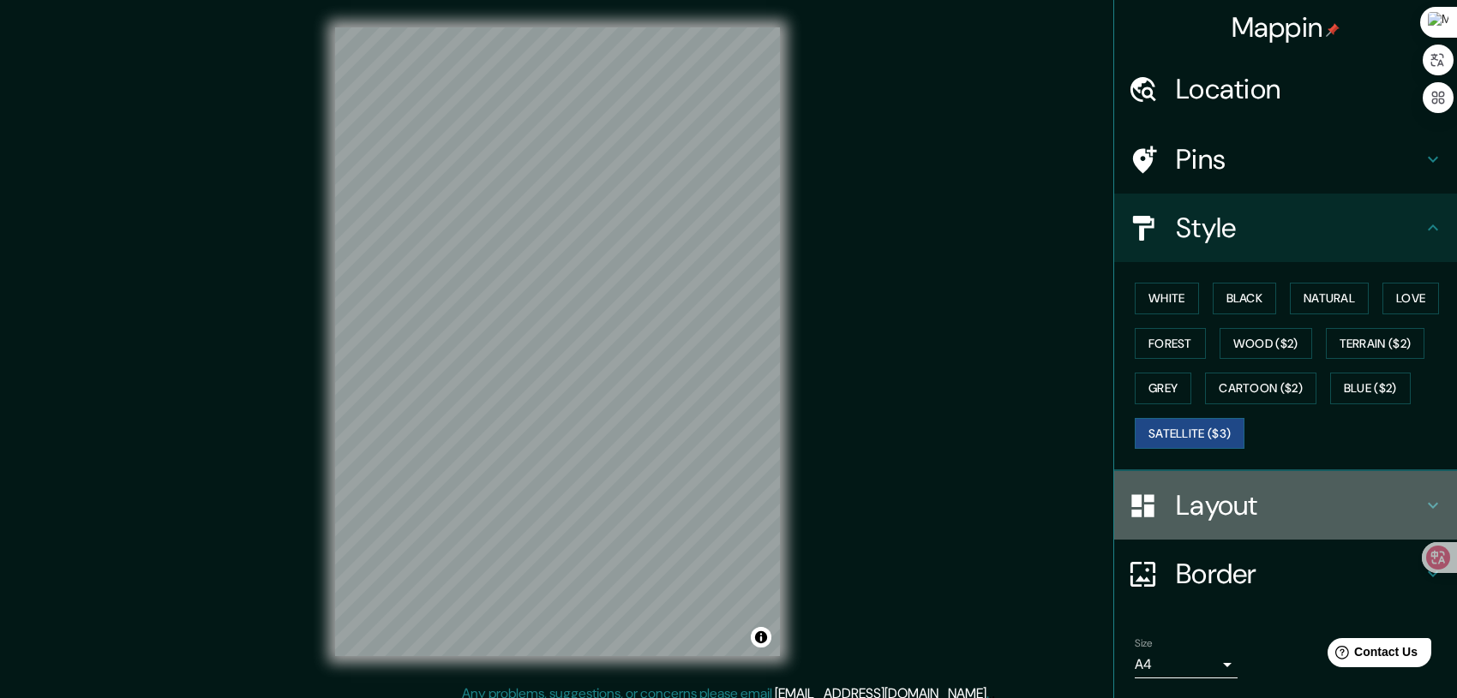
click at [1388, 513] on h4 "Layout" at bounding box center [1299, 506] width 247 height 34
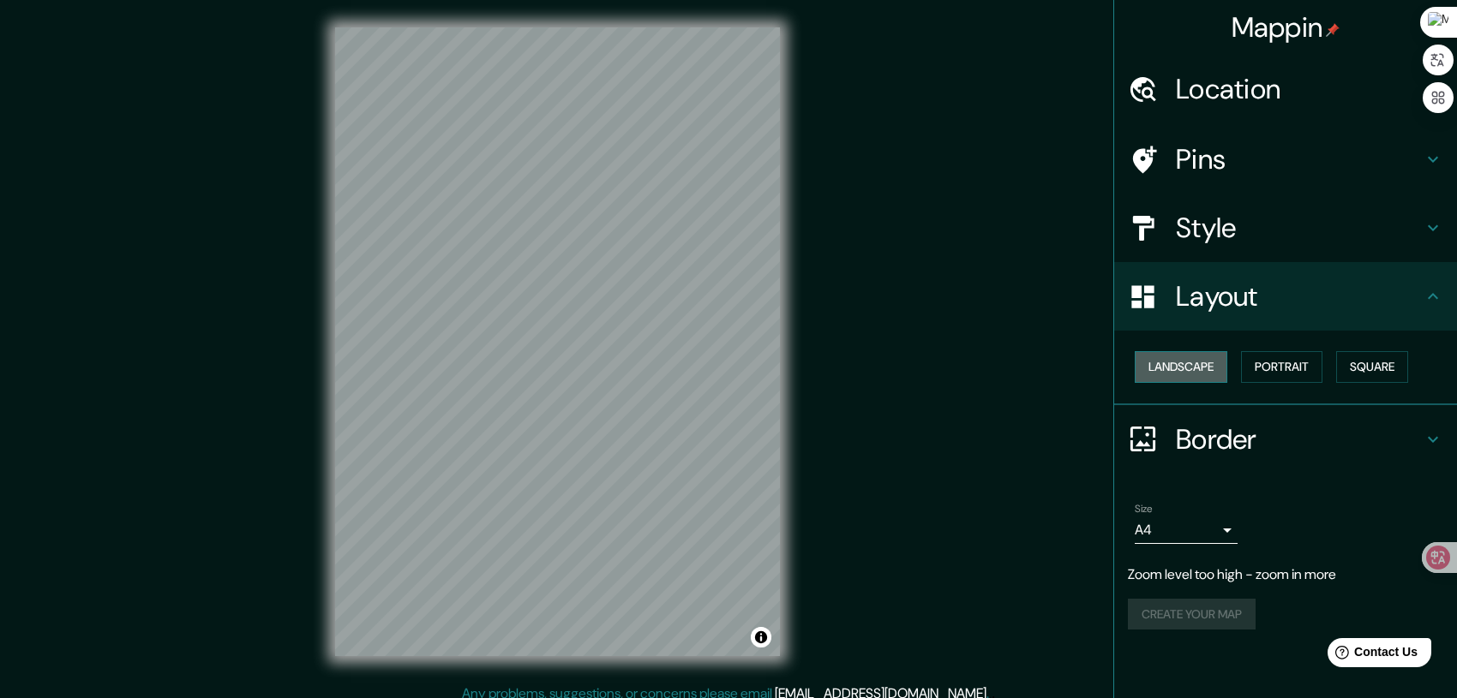
click at [1202, 361] on button "Landscape" at bounding box center [1181, 367] width 93 height 32
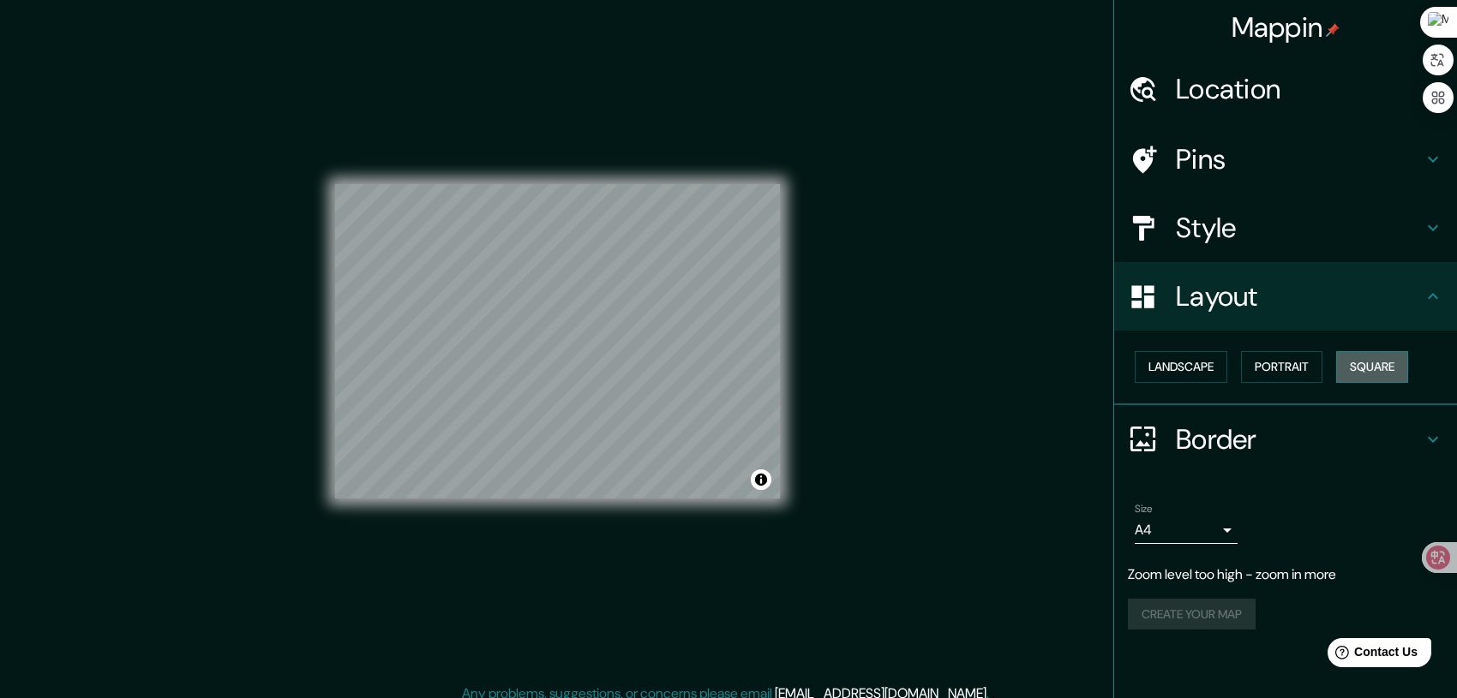
click at [1380, 369] on button "Square" at bounding box center [1372, 367] width 72 height 32
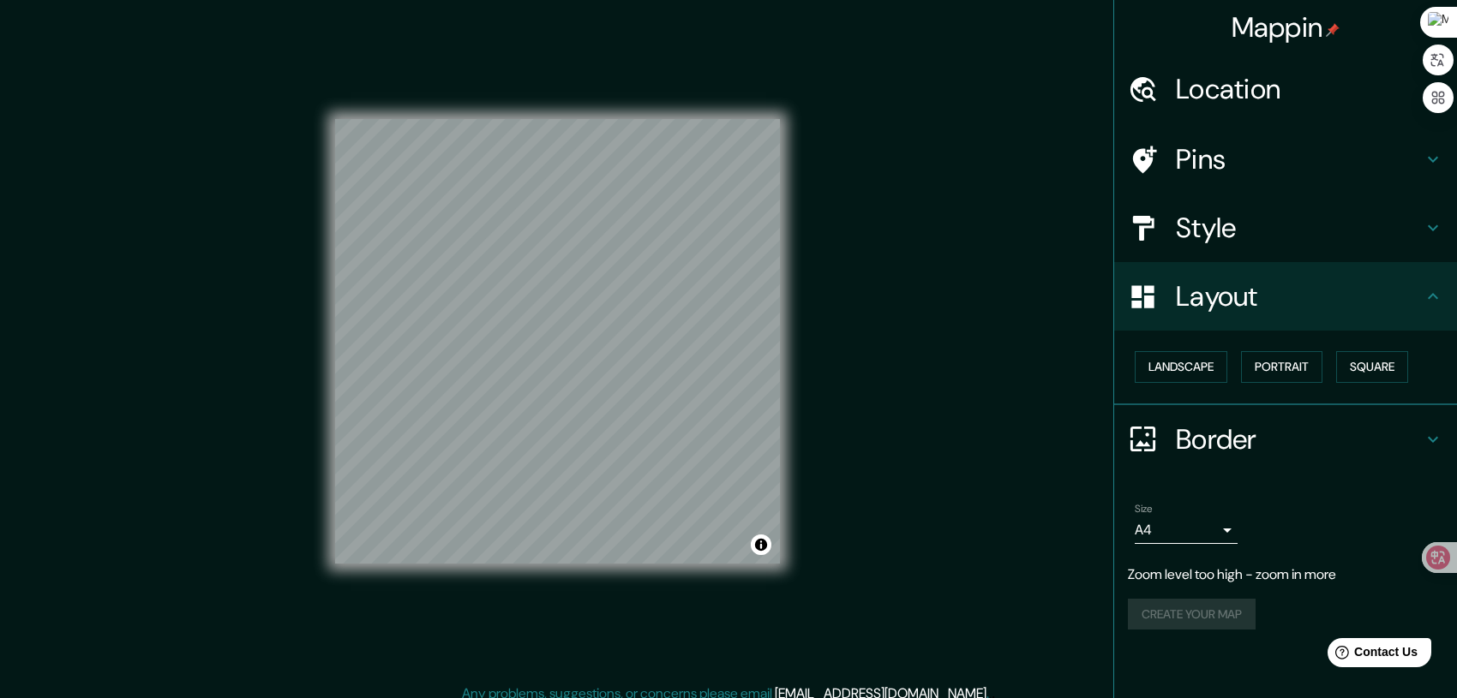
click at [1356, 231] on h4 "Style" at bounding box center [1299, 228] width 247 height 34
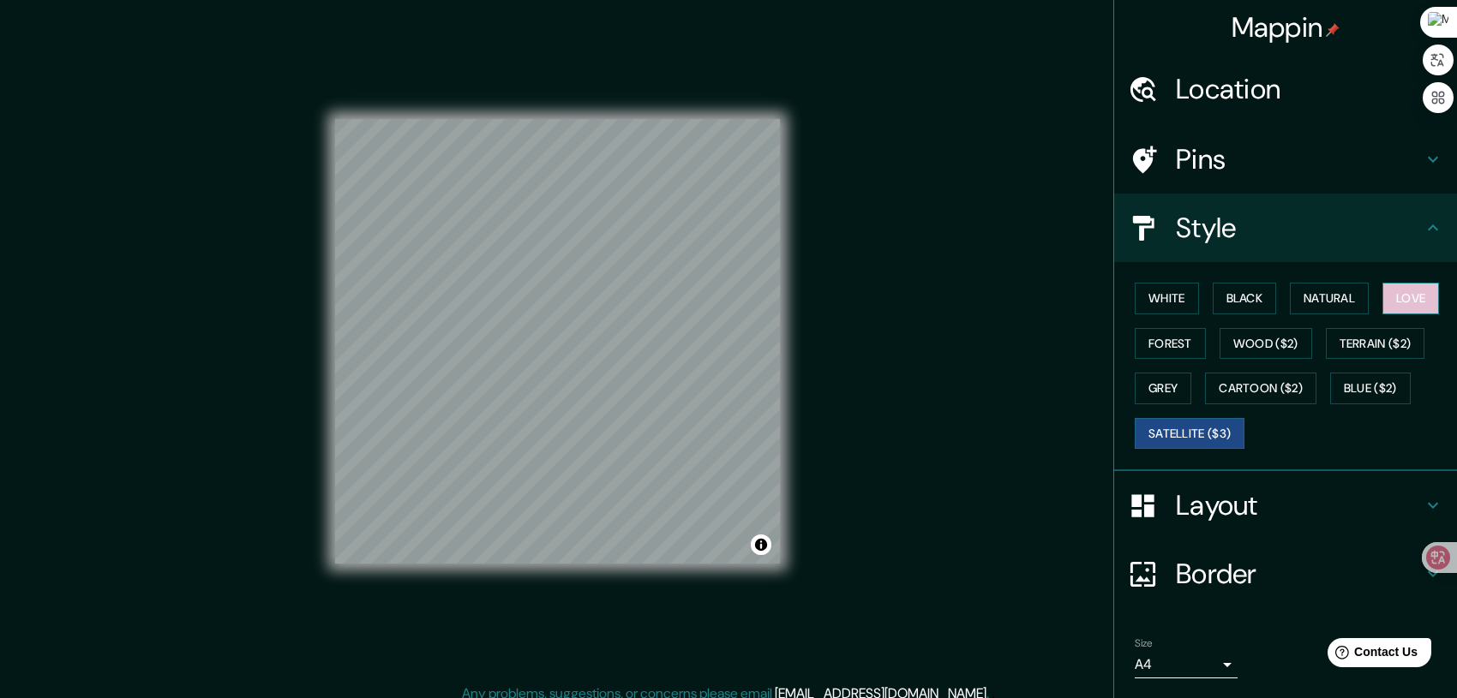
click at [1411, 302] on button "Love" at bounding box center [1410, 299] width 57 height 32
click at [294, 379] on div "Mappin Location Pins Style White Black Natural Love Forest Wood ($2) Terrain ($…" at bounding box center [728, 355] width 1457 height 711
click at [1257, 292] on button "Black" at bounding box center [1245, 299] width 64 height 32
click at [1153, 383] on button "Grey" at bounding box center [1163, 389] width 57 height 32
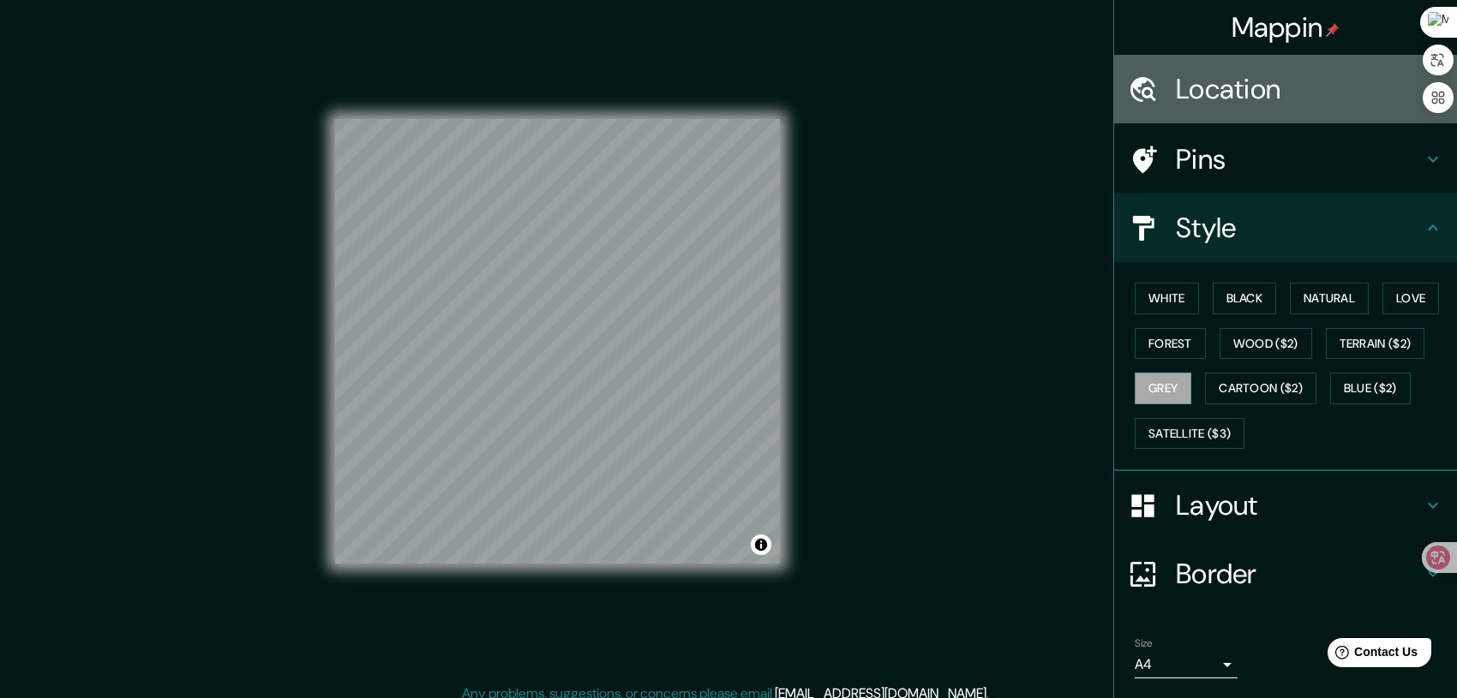
click at [1311, 87] on h4 "Location" at bounding box center [1299, 89] width 247 height 34
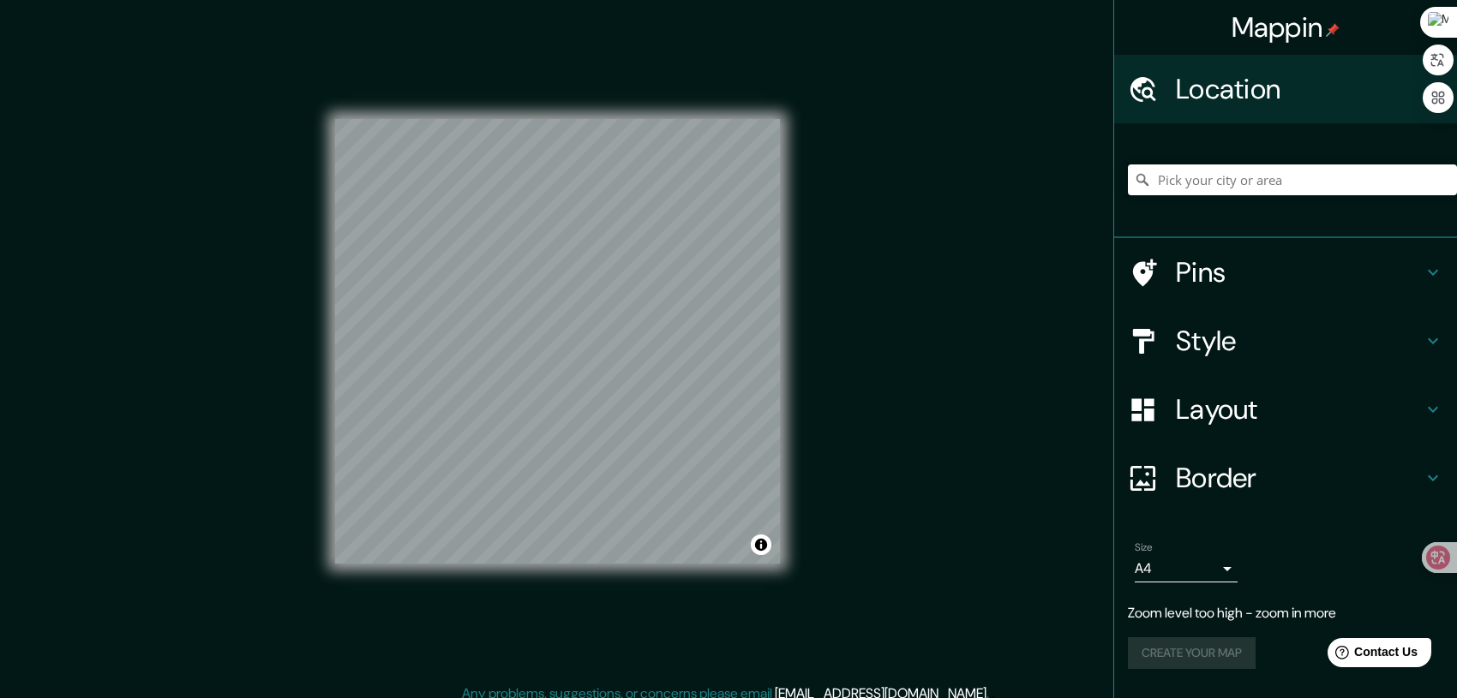
click at [1196, 183] on input "Pick your city or area" at bounding box center [1292, 180] width 329 height 31
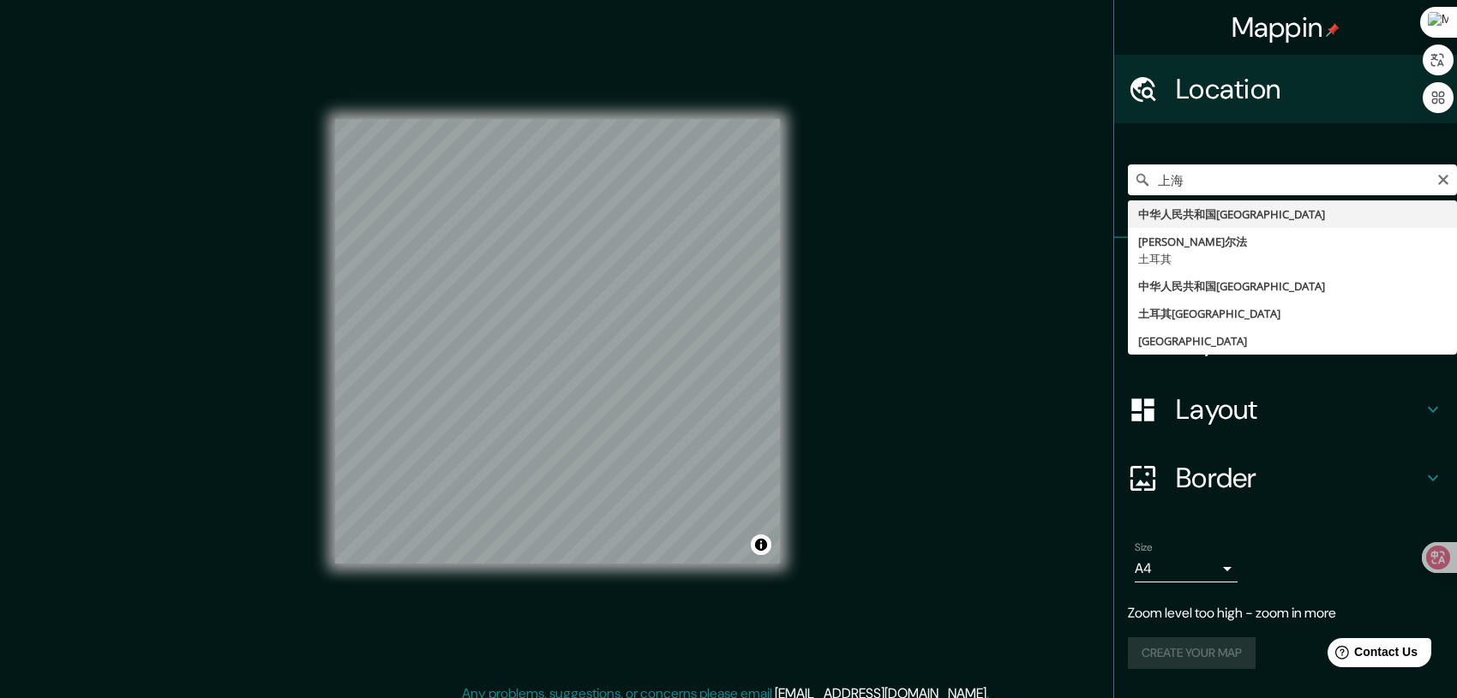
type input "中华人民共和国[GEOGRAPHIC_DATA]"
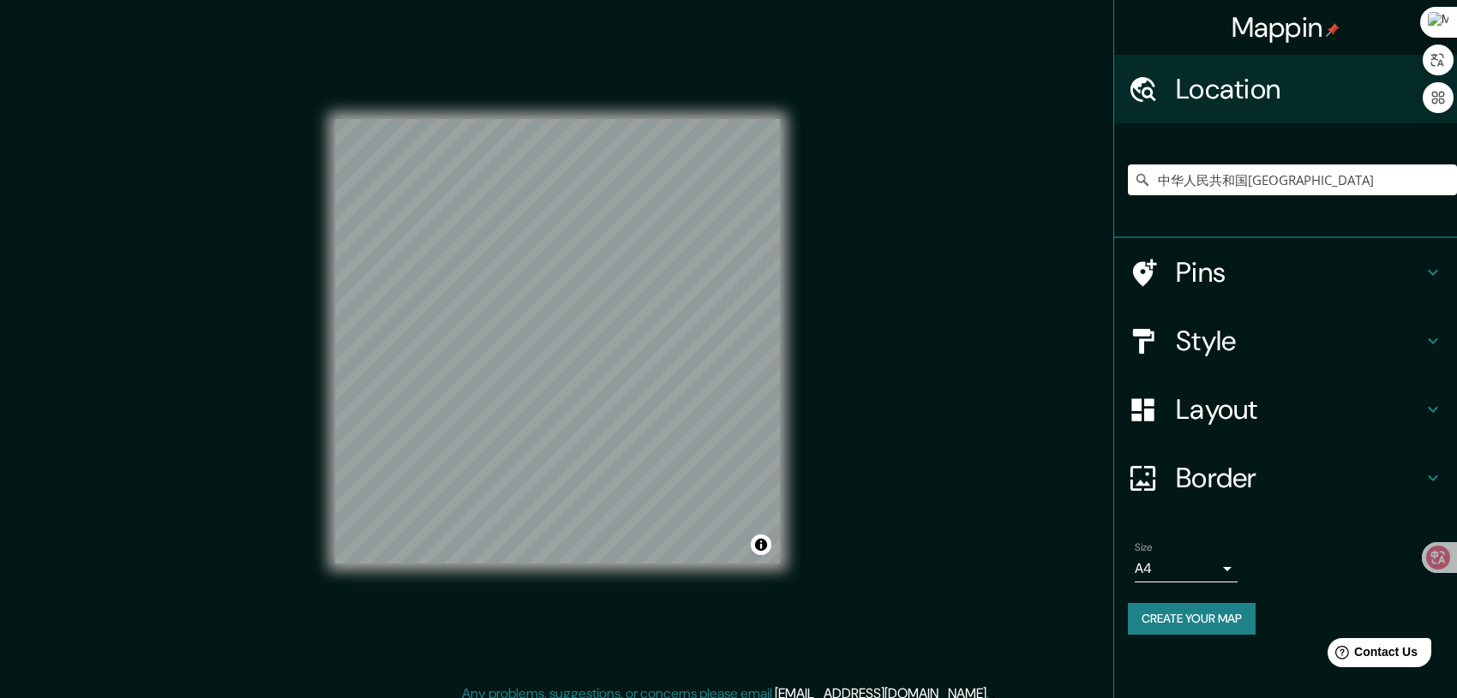
click at [1385, 407] on h4 "Layout" at bounding box center [1299, 410] width 247 height 34
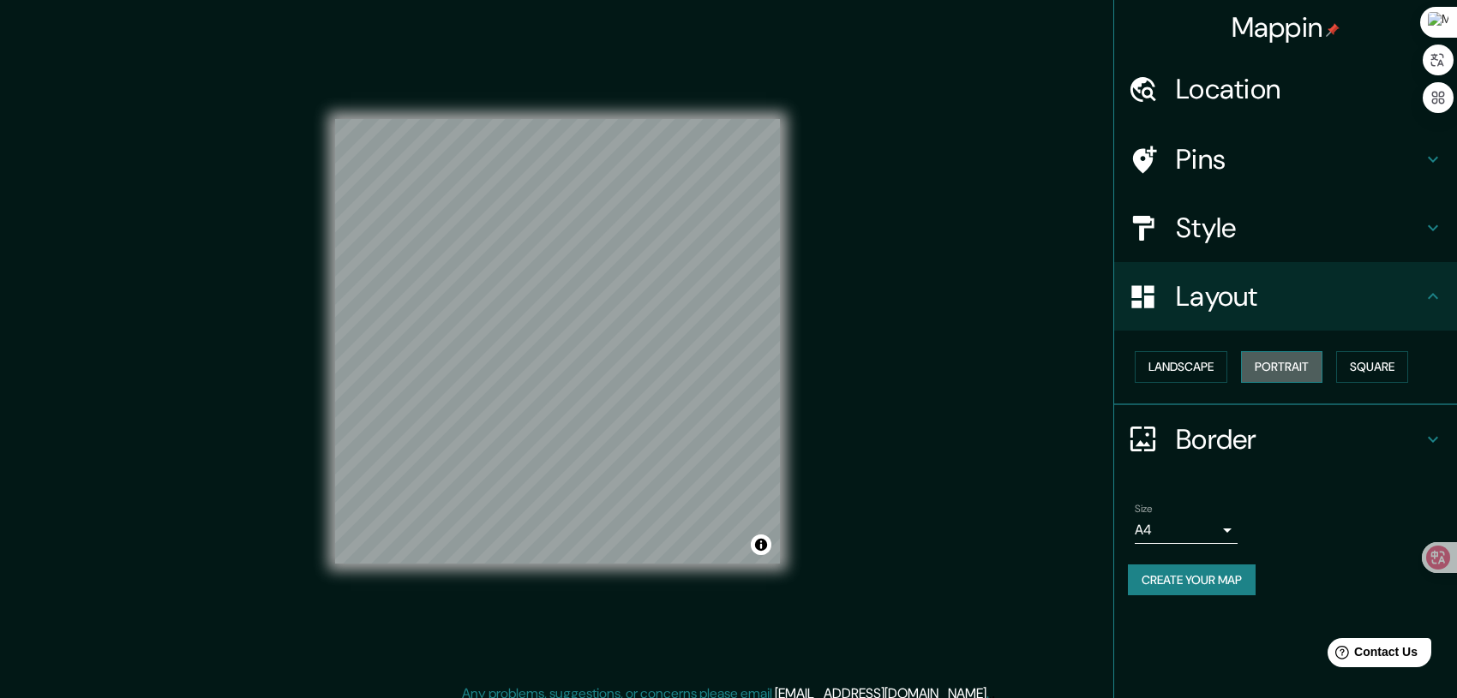
click at [1268, 365] on button "Portrait" at bounding box center [1281, 367] width 81 height 32
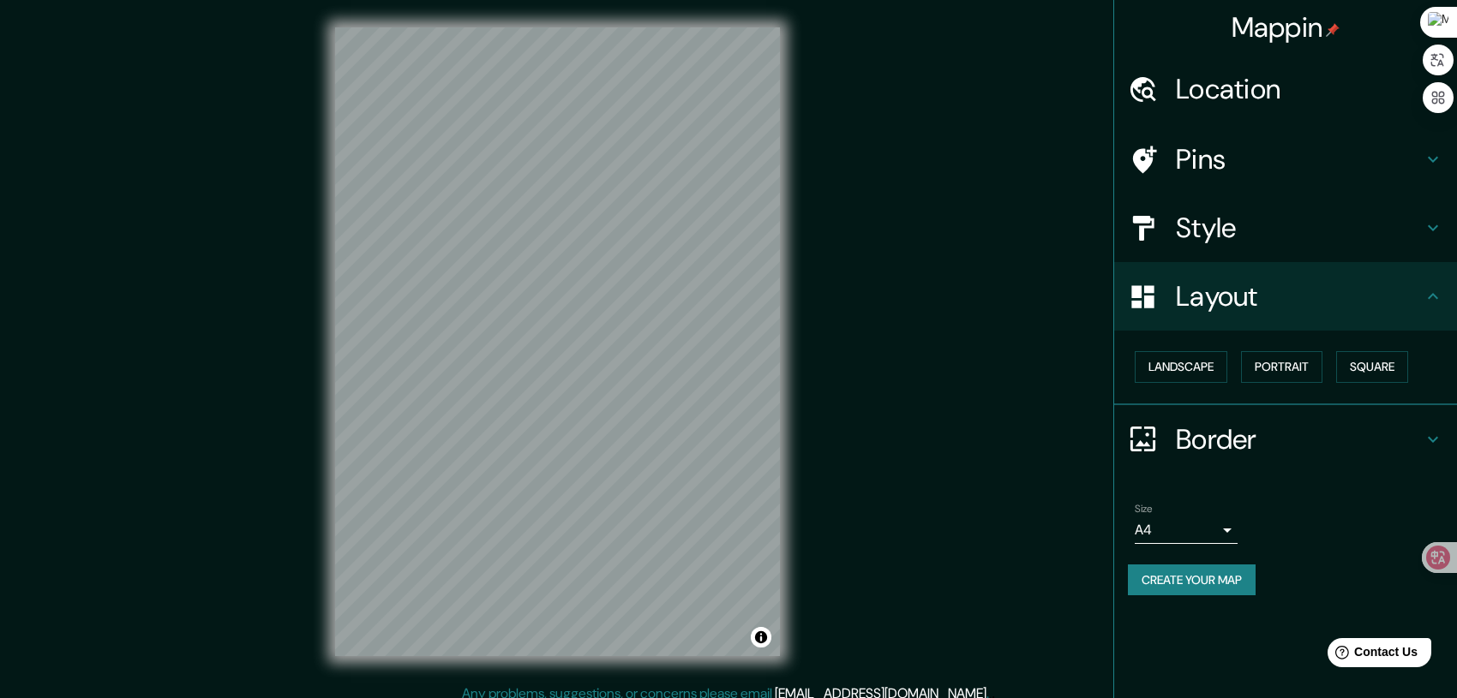
click at [1415, 239] on h4 "Style" at bounding box center [1299, 228] width 247 height 34
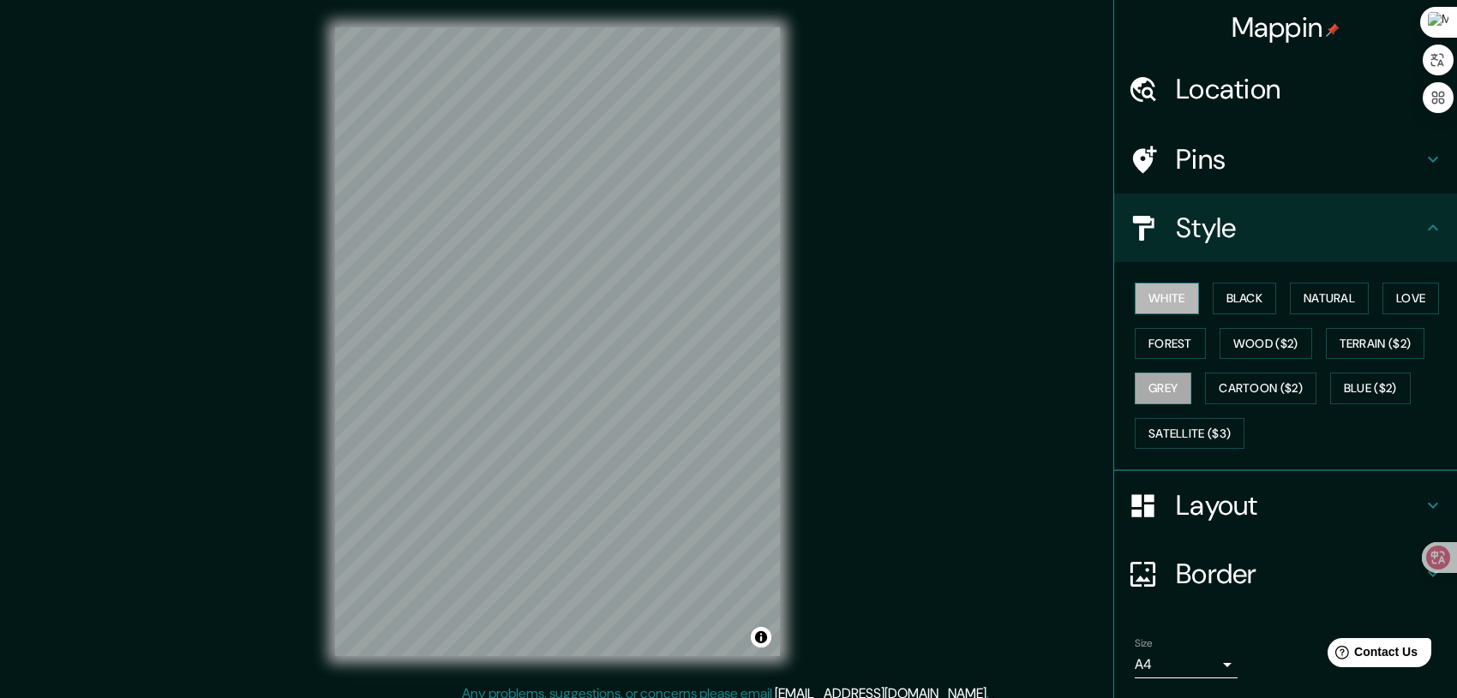
click at [1161, 298] on button "White" at bounding box center [1167, 299] width 64 height 32
click at [1154, 389] on button "Grey" at bounding box center [1163, 389] width 57 height 32
click at [1372, 393] on button "Blue ($2)" at bounding box center [1370, 389] width 81 height 32
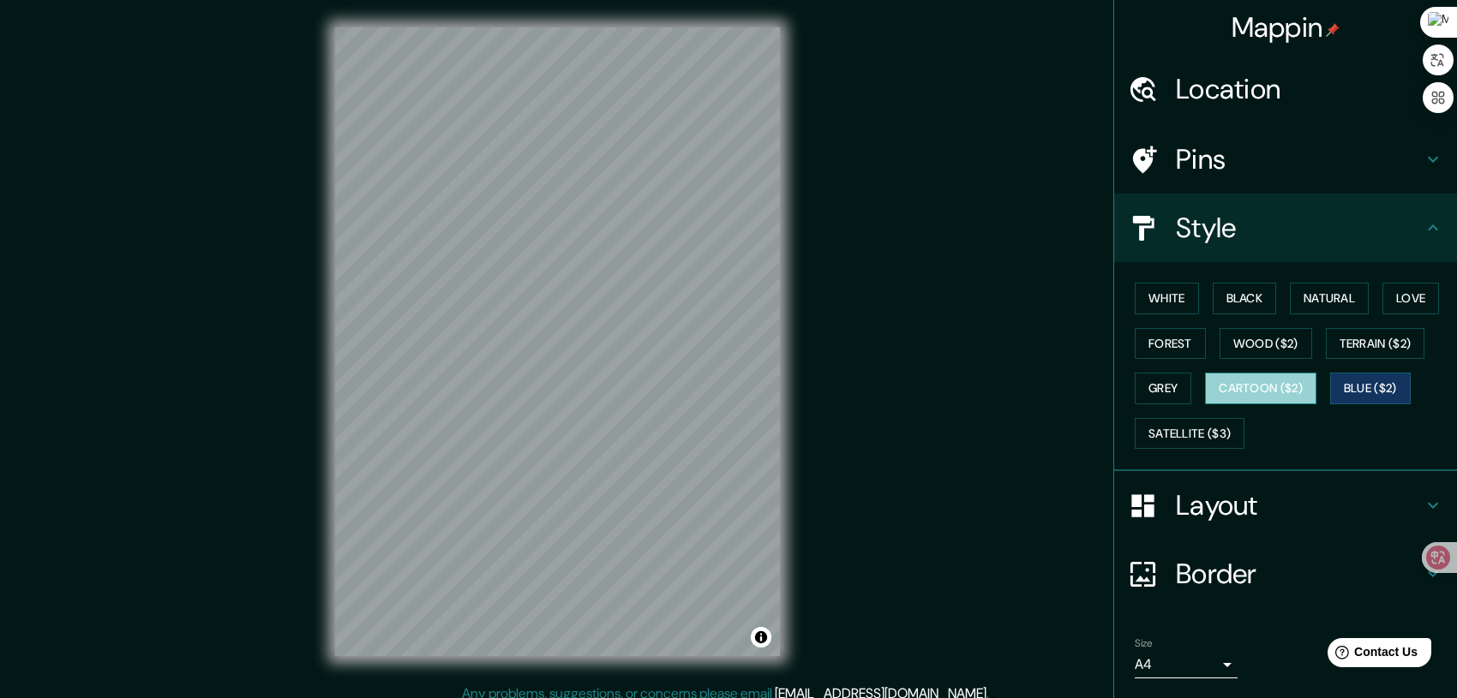
click at [1272, 396] on button "Cartoon ($2)" at bounding box center [1260, 389] width 111 height 32
click at [1156, 394] on button "Grey" at bounding box center [1163, 389] width 57 height 32
